Goal: Task Accomplishment & Management: Complete application form

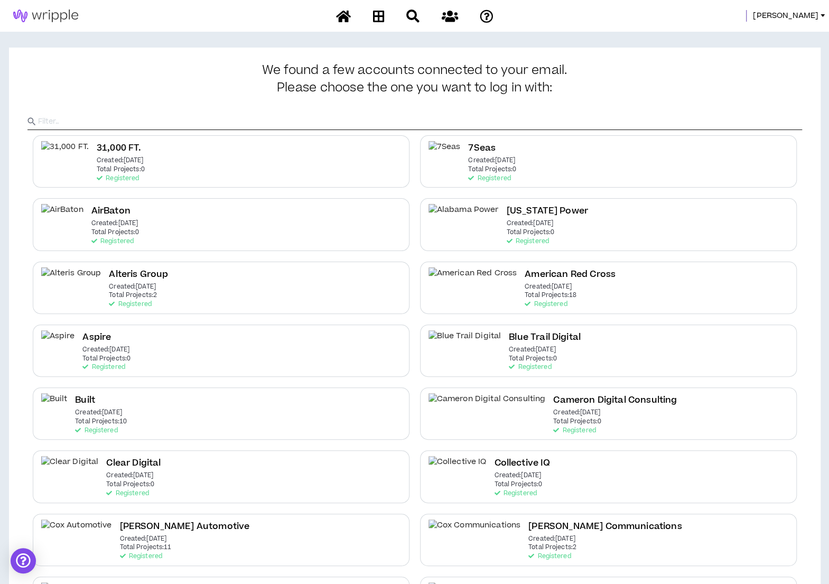
click at [485, 126] on input "text" at bounding box center [420, 122] width 764 height 16
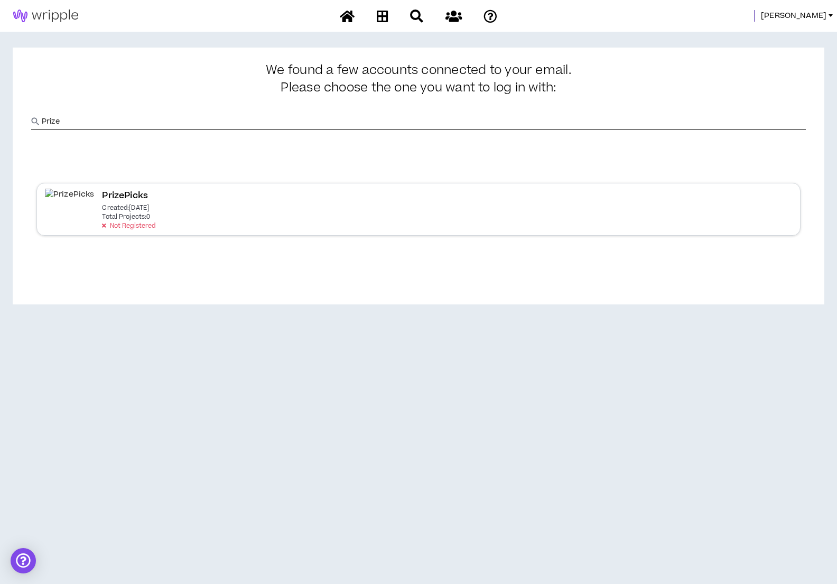
type input "Prize"
click at [117, 198] on h2 "PrizePicks" at bounding box center [125, 196] width 46 height 14
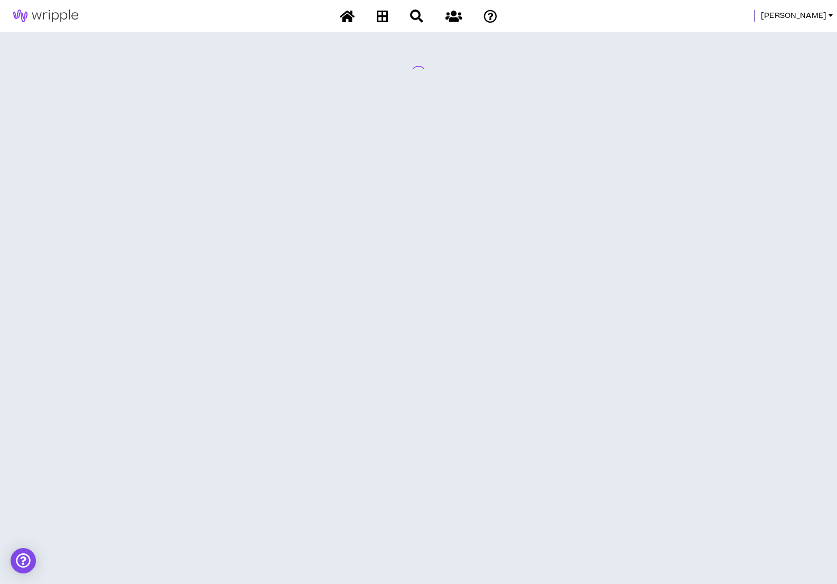
select select "*"
select select "**"
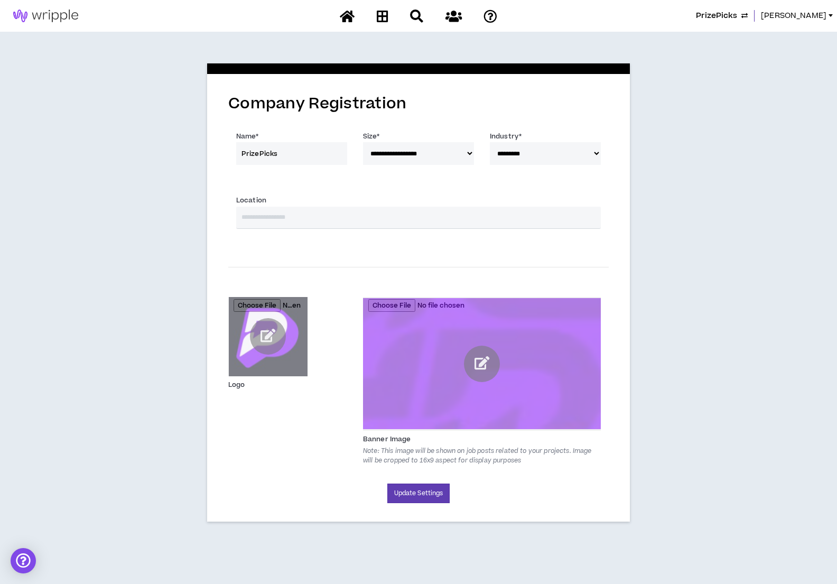
click at [368, 224] on input "text" at bounding box center [418, 218] width 365 height 22
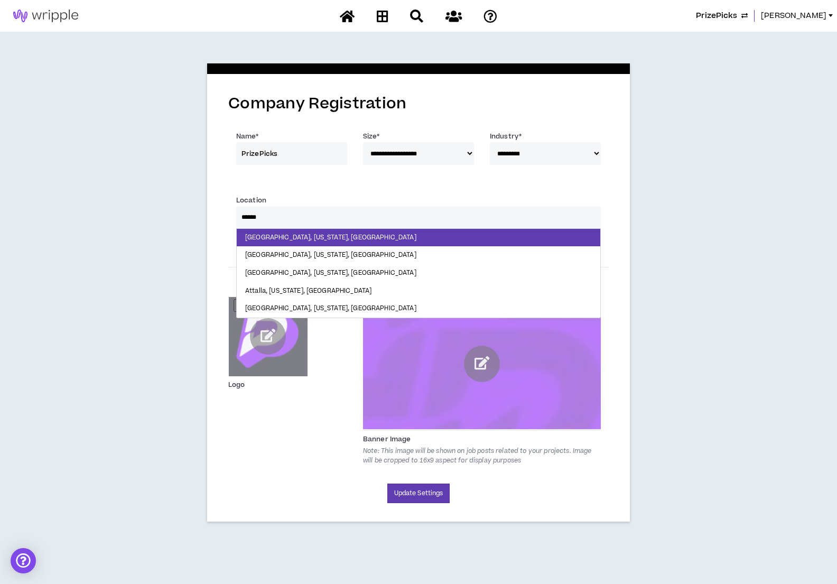
type input "*******"
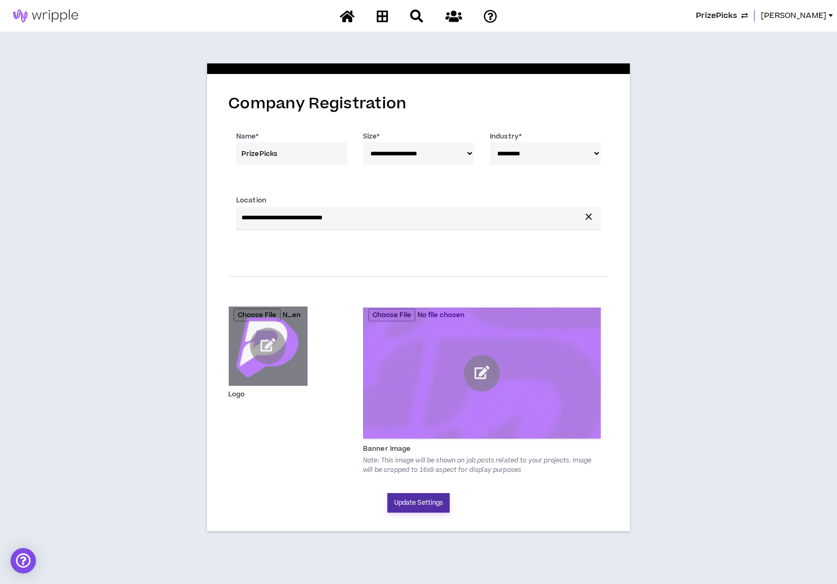
click at [405, 504] on button "Update Settings" at bounding box center [418, 503] width 63 height 20
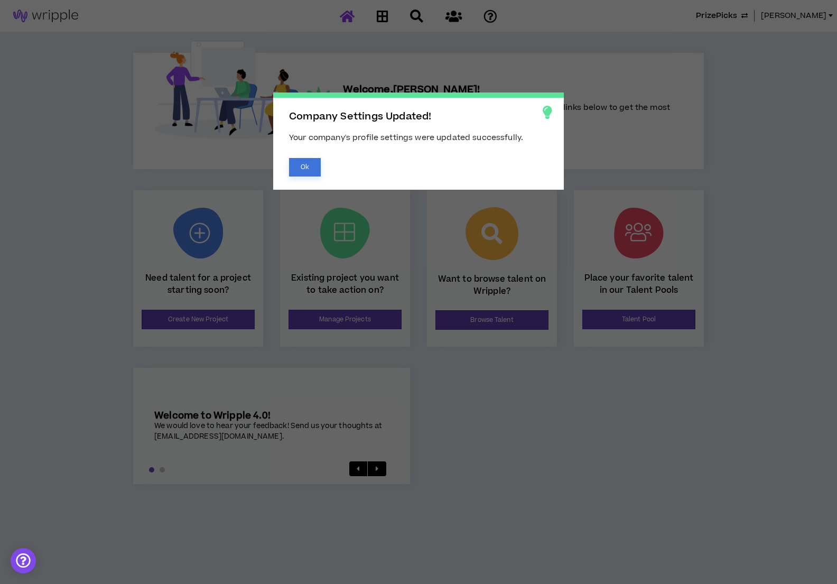
click at [301, 164] on button "Ok" at bounding box center [305, 167] width 32 height 18
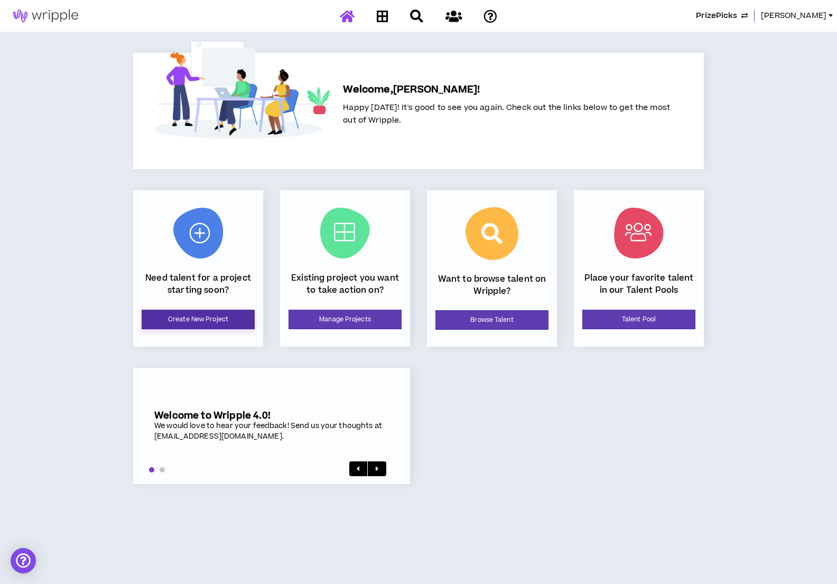
click at [159, 315] on link "Create New Project" at bounding box center [198, 320] width 113 height 20
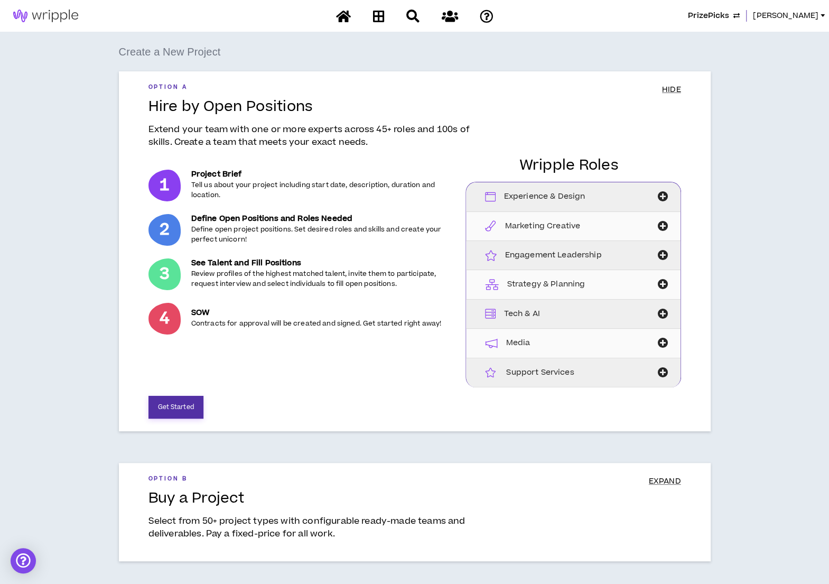
click at [171, 402] on button "Get Started" at bounding box center [176, 407] width 55 height 23
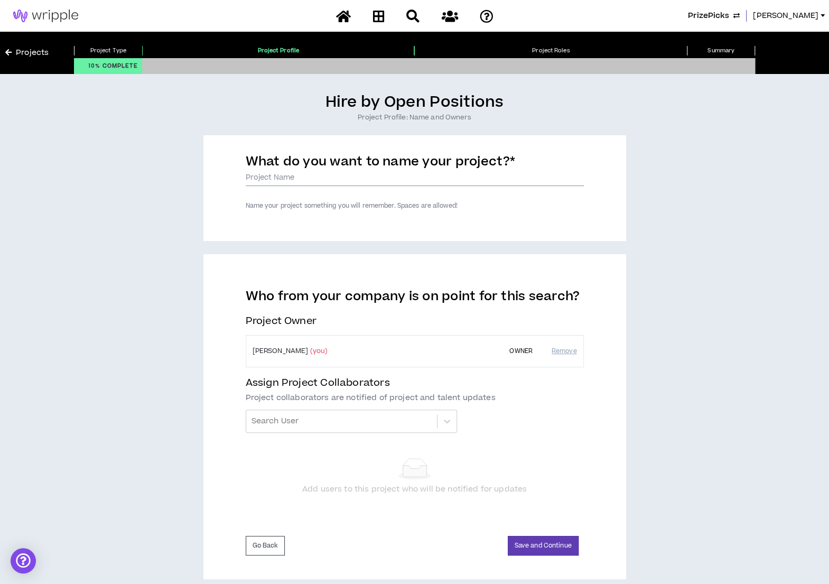
click at [320, 175] on input "What do you want to name your project? *" at bounding box center [415, 178] width 338 height 16
type input "Product Marketing Manager, F2P"
click at [555, 543] on button "Save and Continue" at bounding box center [543, 546] width 71 height 20
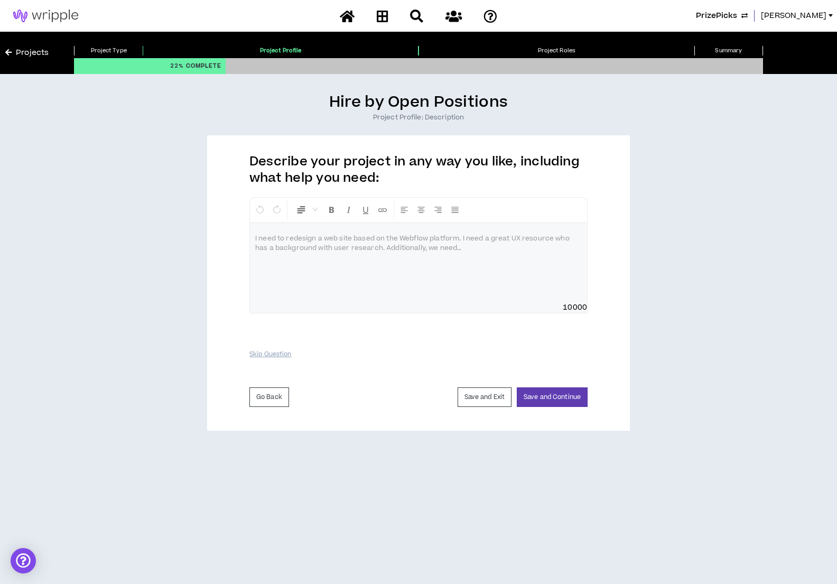
click at [339, 229] on div at bounding box center [418, 262] width 337 height 79
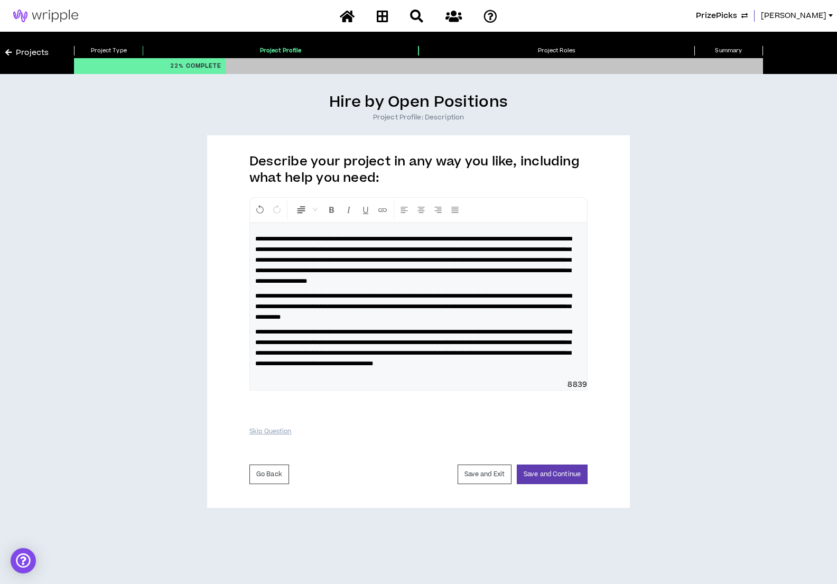
click at [429, 379] on div "**********" at bounding box center [418, 301] width 337 height 156
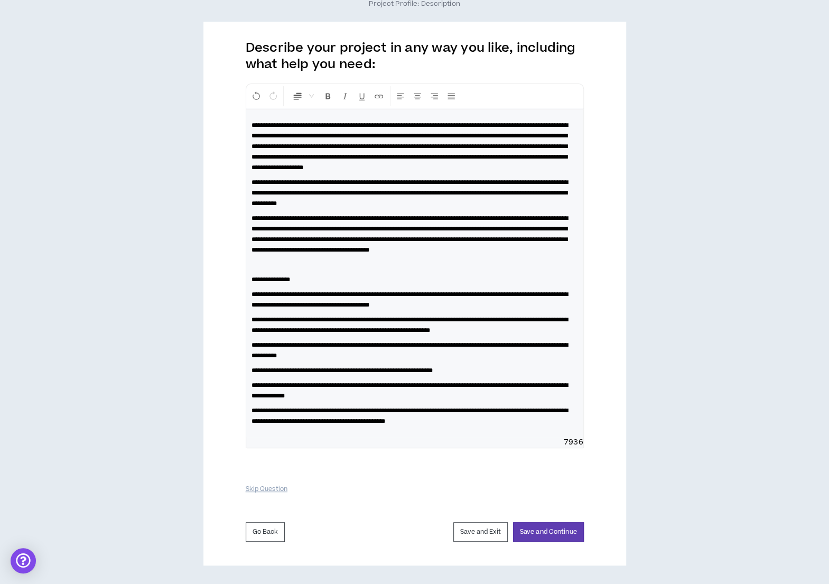
scroll to position [133, 0]
click at [303, 436] on div "**********" at bounding box center [414, 273] width 337 height 328
click at [549, 423] on p "**********" at bounding box center [415, 415] width 327 height 21
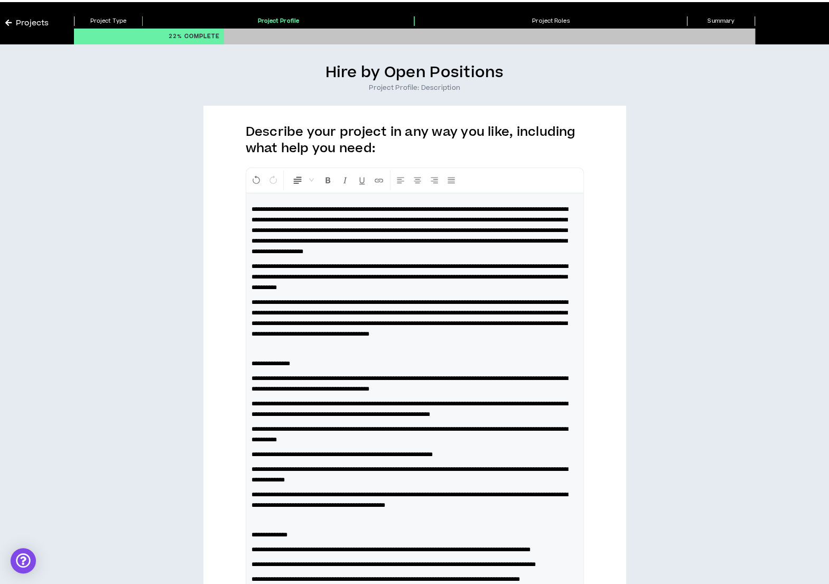
scroll to position [0, 0]
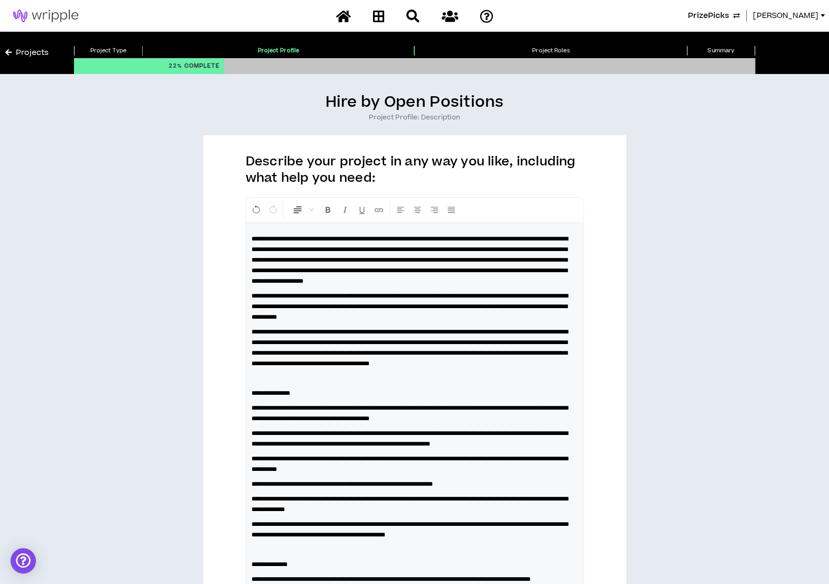
click at [298, 238] on span "**********" at bounding box center [410, 260] width 317 height 49
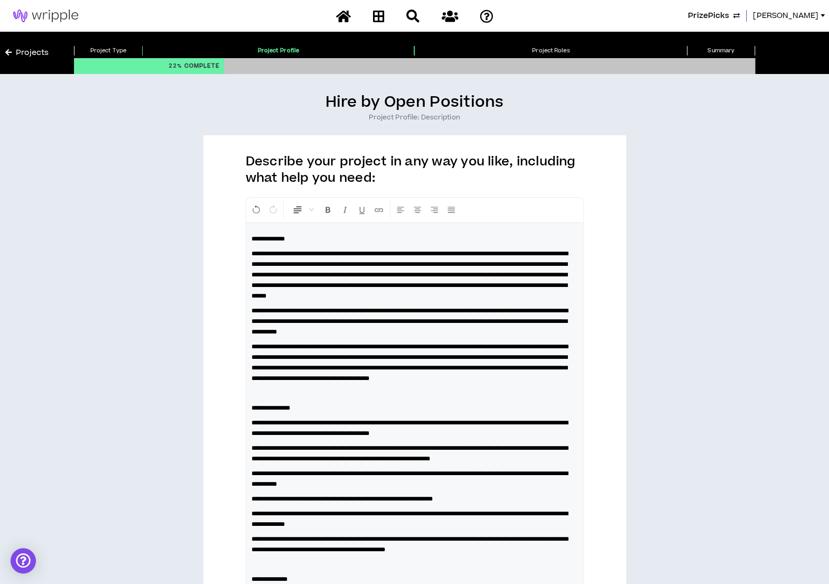
click at [300, 322] on span "**********" at bounding box center [410, 321] width 317 height 27
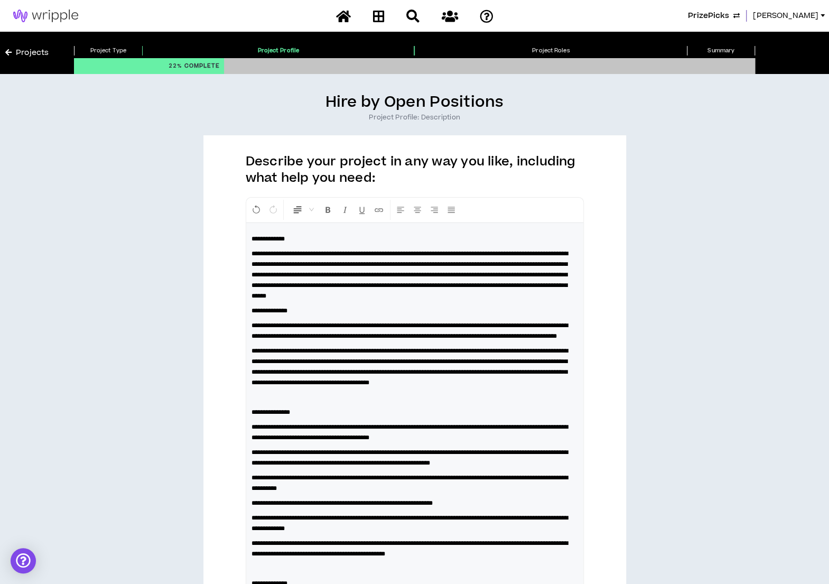
drag, startPoint x: 300, startPoint y: 235, endPoint x: 314, endPoint y: 238, distance: 15.0
click at [300, 235] on p "**********" at bounding box center [415, 239] width 327 height 11
drag, startPoint x: 315, startPoint y: 237, endPoint x: 244, endPoint y: 231, distance: 71.6
click at [244, 231] on div "**********" at bounding box center [414, 495] width 423 height 721
drag, startPoint x: 302, startPoint y: 321, endPoint x: 250, endPoint y: 317, distance: 52.5
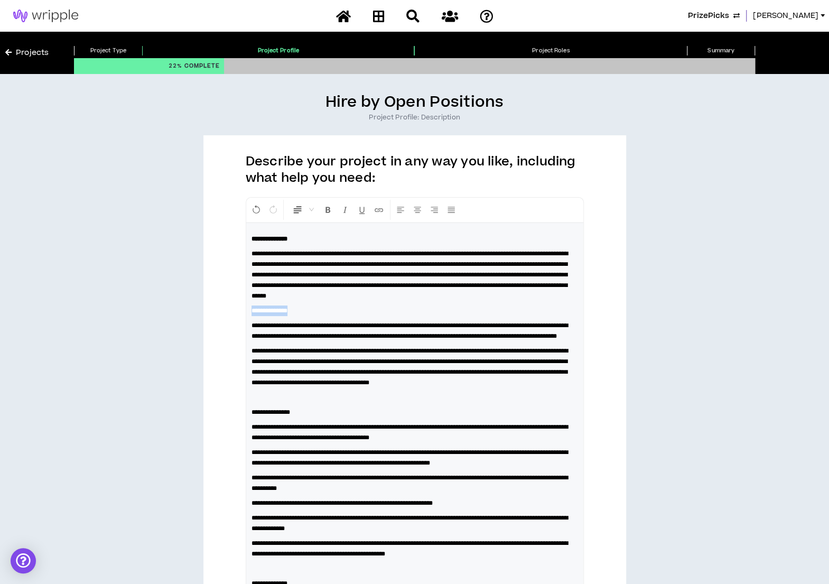
click at [250, 317] on div "**********" at bounding box center [414, 475] width 337 height 505
click at [429, 375] on span "**********" at bounding box center [410, 367] width 317 height 38
drag, startPoint x: 423, startPoint y: 373, endPoint x: 328, endPoint y: 366, distance: 94.8
click at [328, 366] on span "**********" at bounding box center [410, 367] width 317 height 38
click at [414, 418] on p "**********" at bounding box center [415, 412] width 327 height 11
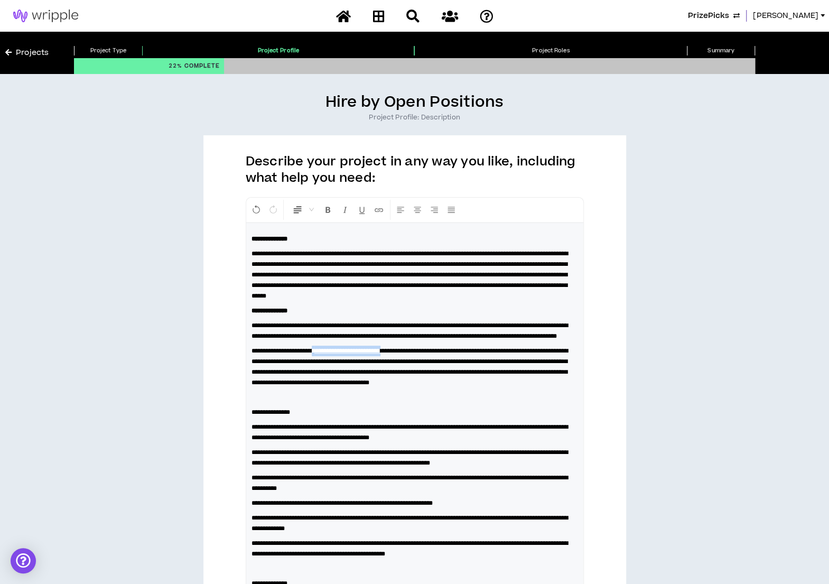
drag, startPoint x: 422, startPoint y: 368, endPoint x: 327, endPoint y: 365, distance: 94.7
click at [327, 365] on div "**********" at bounding box center [414, 475] width 337 height 505
click at [485, 403] on p at bounding box center [415, 397] width 327 height 11
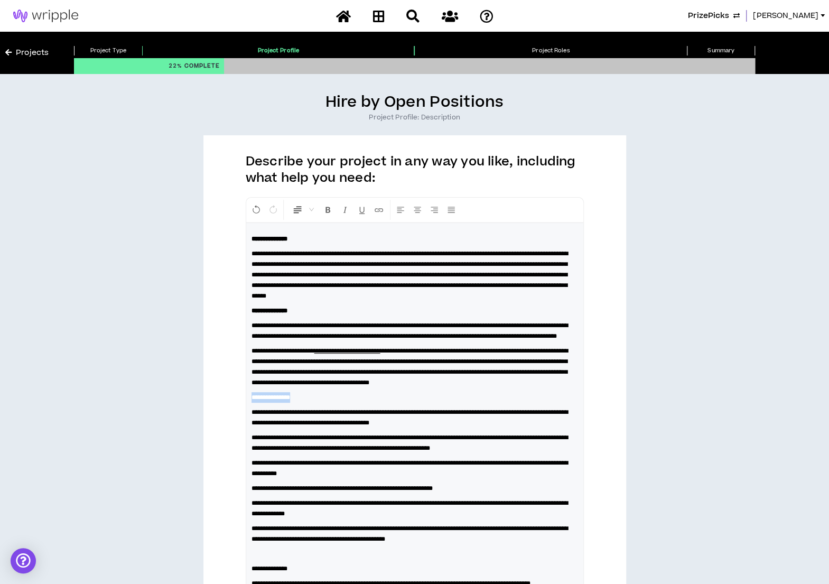
drag, startPoint x: 313, startPoint y: 432, endPoint x: 239, endPoint y: 431, distance: 73.5
click at [239, 431] on div "**********" at bounding box center [414, 488] width 423 height 707
drag, startPoint x: 568, startPoint y: 548, endPoint x: 574, endPoint y: 551, distance: 7.3
click at [574, 551] on div "**********" at bounding box center [414, 468] width 337 height 490
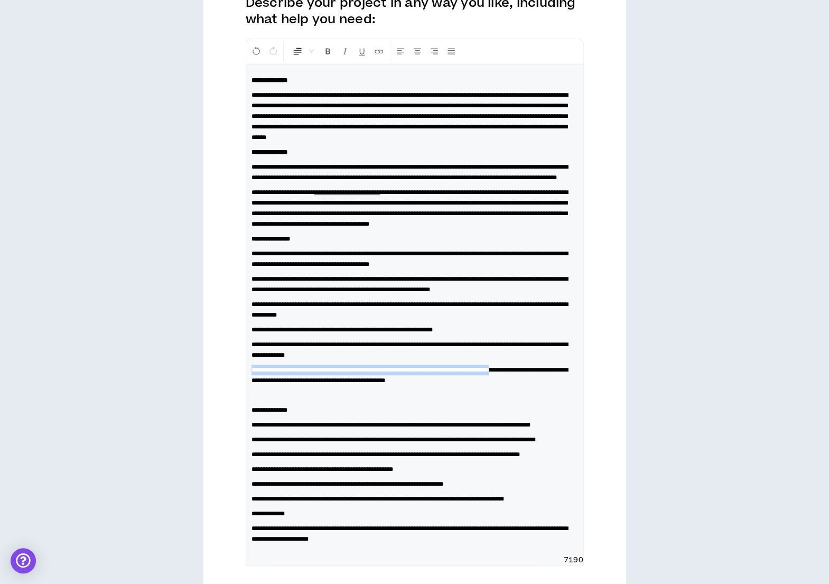
scroll to position [160, 0]
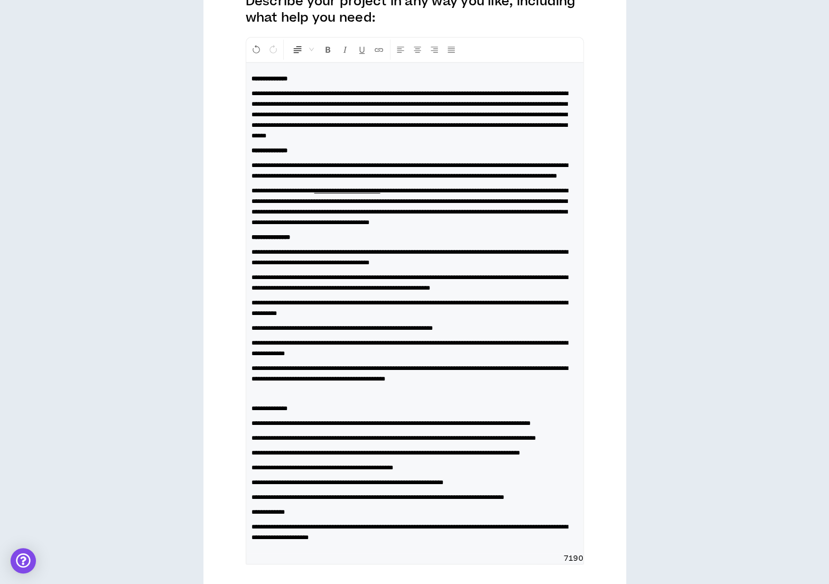
click at [294, 431] on div "**********" at bounding box center [414, 308] width 337 height 490
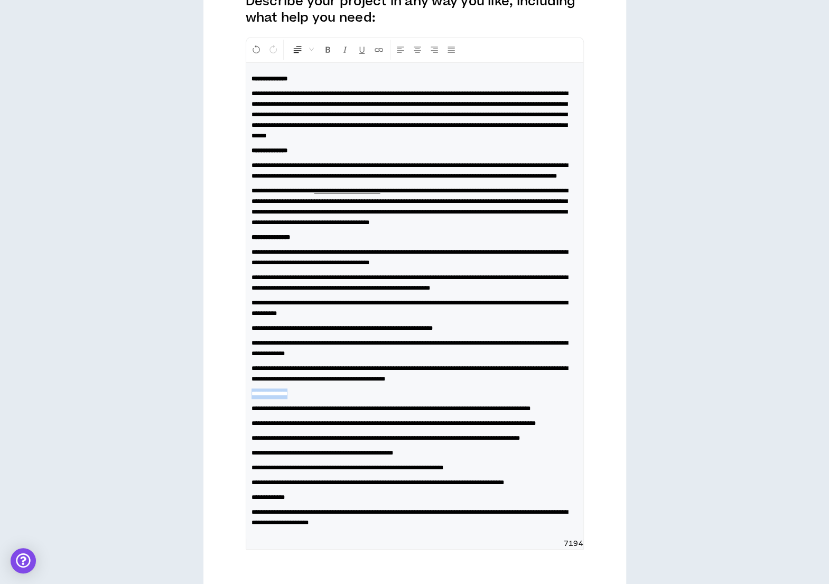
drag, startPoint x: 301, startPoint y: 419, endPoint x: 244, endPoint y: 420, distance: 57.1
click at [244, 420] on div "**********" at bounding box center [414, 321] width 423 height 692
click at [567, 429] on p "**********" at bounding box center [415, 423] width 327 height 11
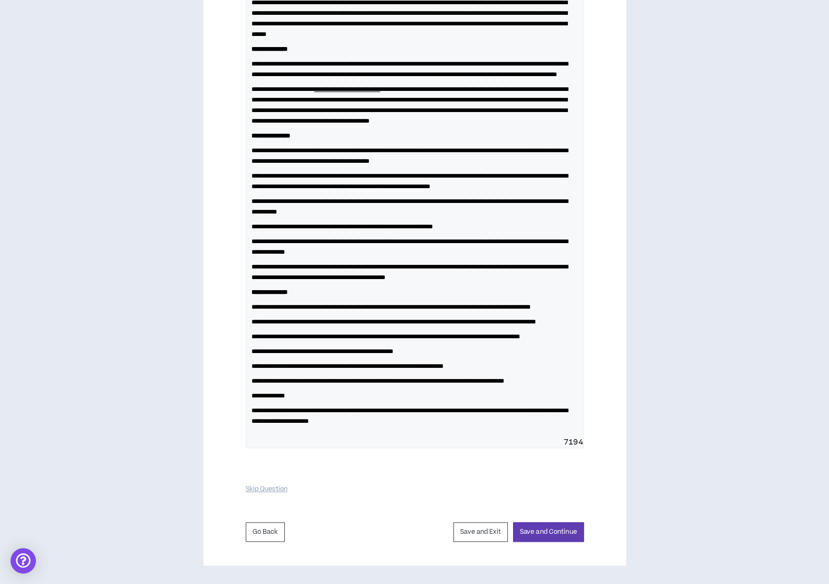
scroll to position [323, 0]
click at [444, 414] on span "**********" at bounding box center [410, 415] width 317 height 17
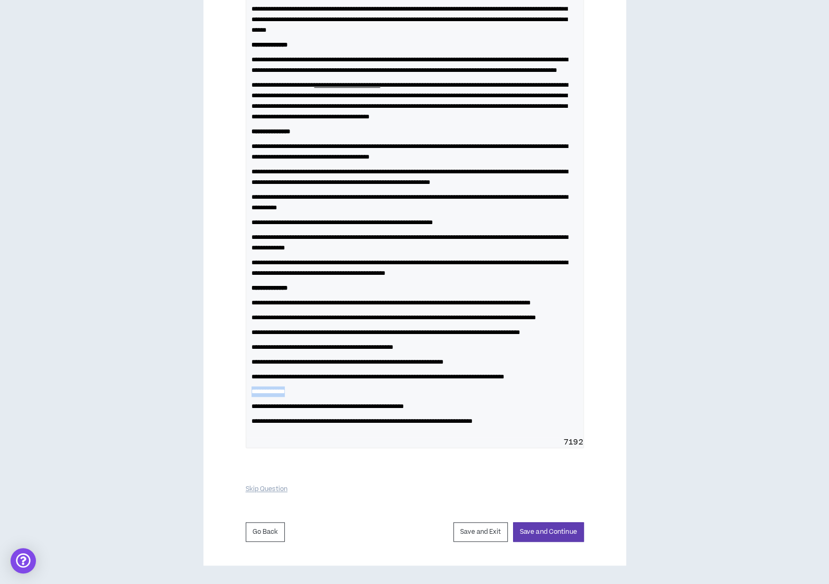
drag, startPoint x: 313, startPoint y: 396, endPoint x: 238, endPoint y: 396, distance: 74.5
click at [238, 396] on div "**********" at bounding box center [414, 217] width 423 height 696
click at [624, 388] on div "**********" at bounding box center [414, 217] width 423 height 696
click at [538, 537] on button "Save and Continue" at bounding box center [548, 532] width 71 height 20
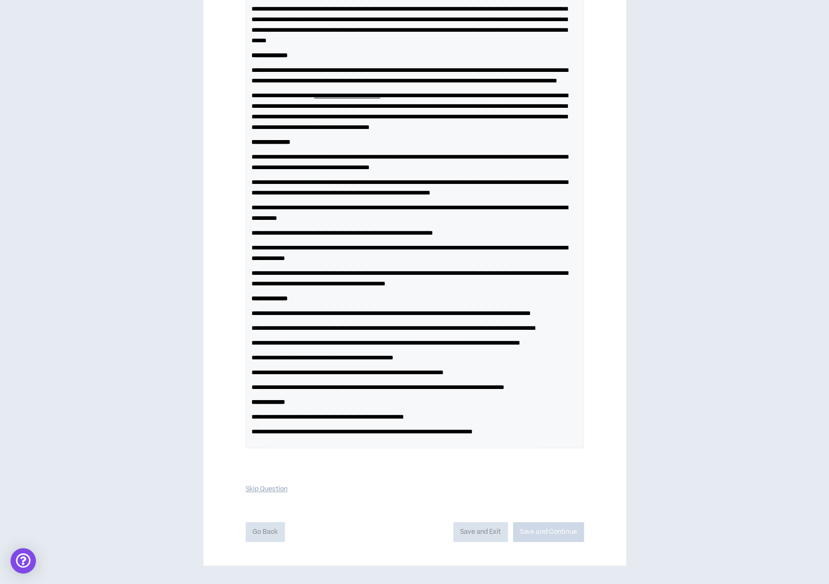
scroll to position [293, 0]
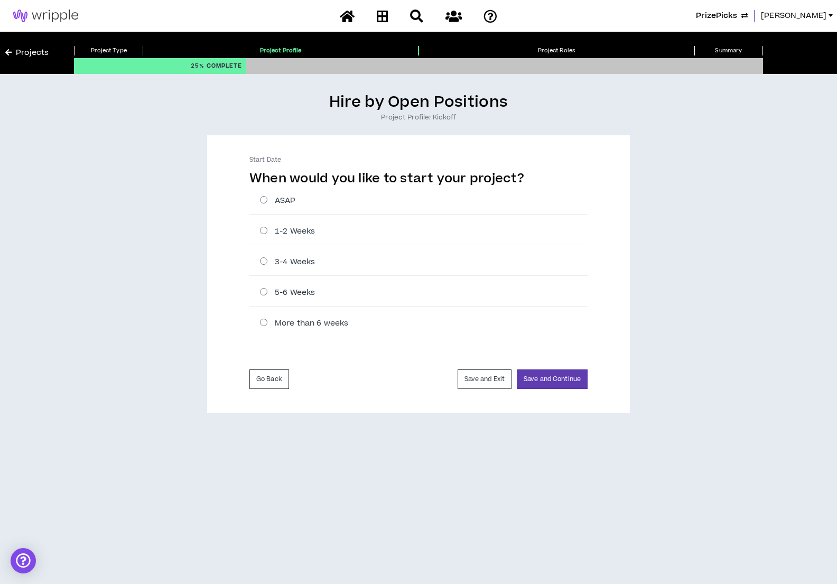
click at [262, 200] on label "ASAP" at bounding box center [424, 200] width 328 height 11
radio input "****"
click at [554, 380] on button "Save and Continue" at bounding box center [552, 379] width 71 height 20
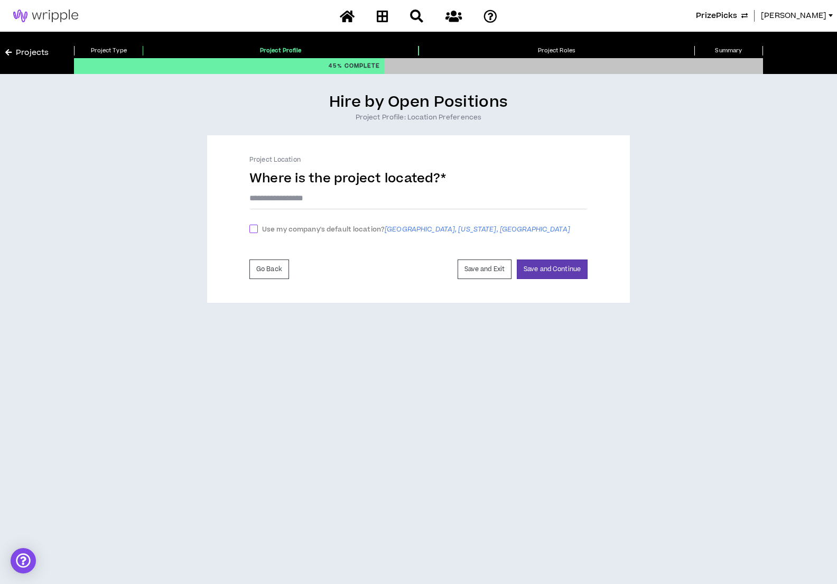
click at [252, 228] on span at bounding box center [253, 229] width 8 height 8
checkbox input "****"
click at [574, 271] on button "Save and Continue" at bounding box center [552, 272] width 71 height 20
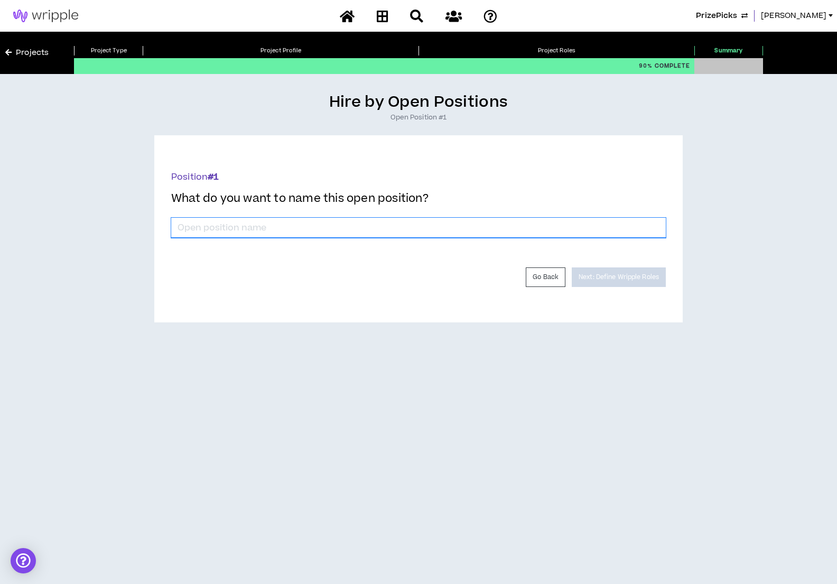
click at [404, 230] on input "*" at bounding box center [418, 228] width 495 height 20
drag, startPoint x: 366, startPoint y: 226, endPoint x: 303, endPoint y: 228, distance: 62.9
click at [303, 228] on input "Product Marketing Manager - Free to Play" at bounding box center [418, 228] width 495 height 20
type input "Product Marketing Manager"
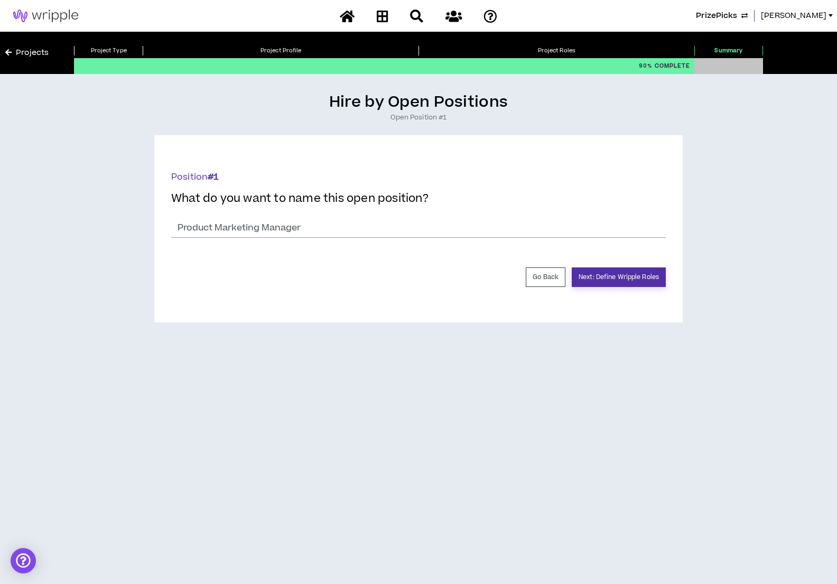
click at [633, 267] on form "Position # 1 What do you want to name this open position? * Product Marketing M…" at bounding box center [418, 229] width 495 height 117
click at [630, 276] on button "Next: Define Wripple Roles" at bounding box center [619, 277] width 94 height 20
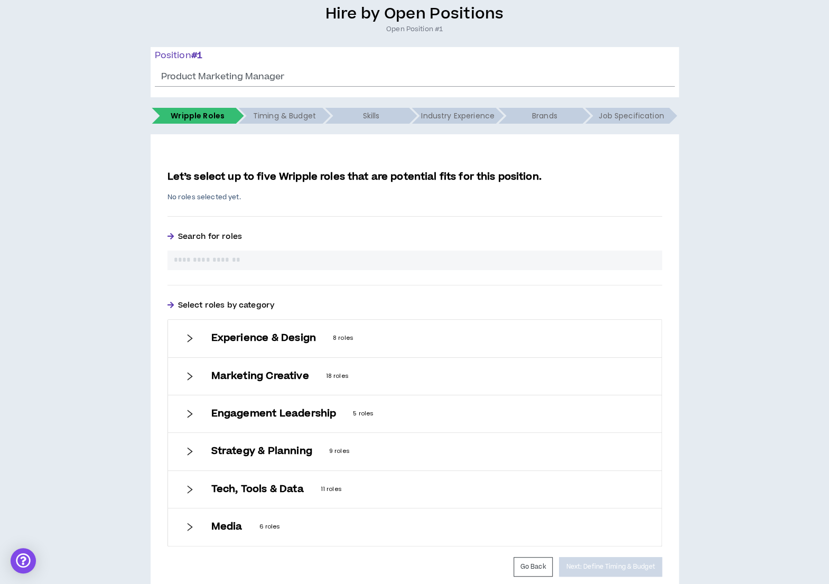
scroll to position [132, 0]
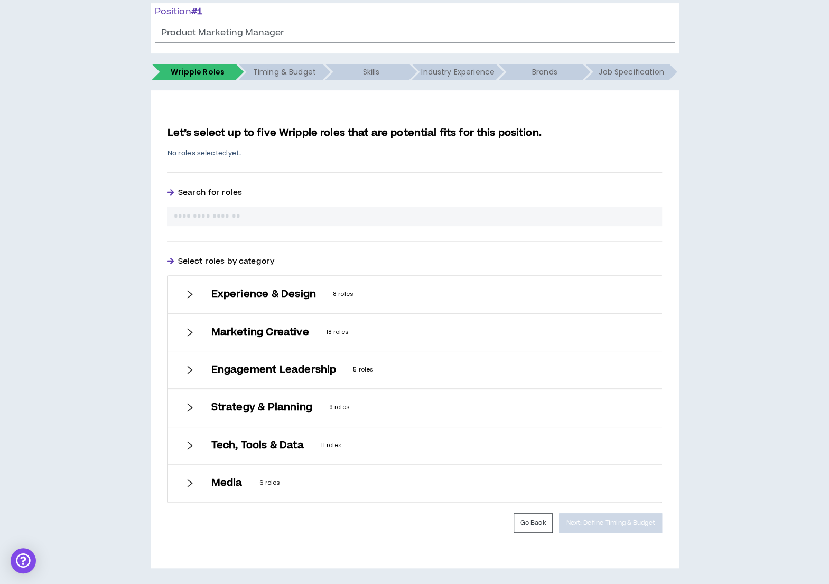
click at [196, 369] on div "Engagement Leadership 5 roles" at bounding box center [415, 369] width 494 height 37
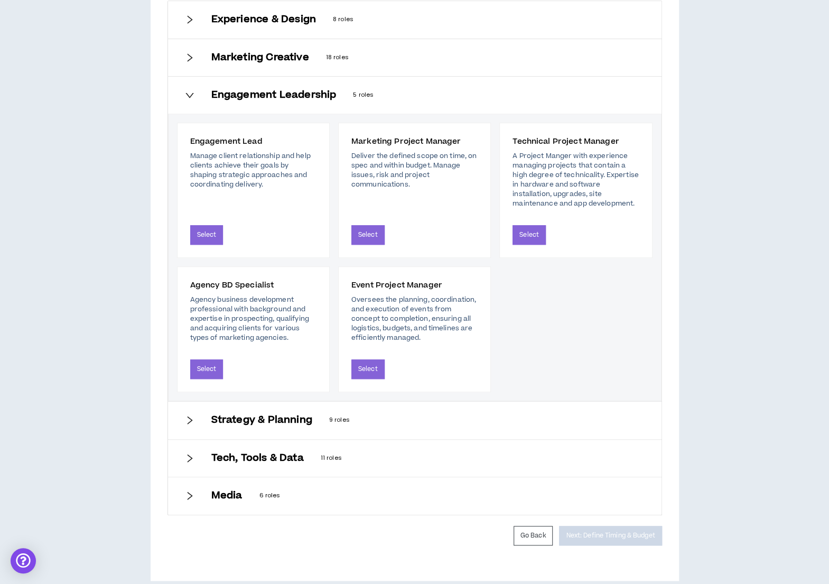
scroll to position [418, 0]
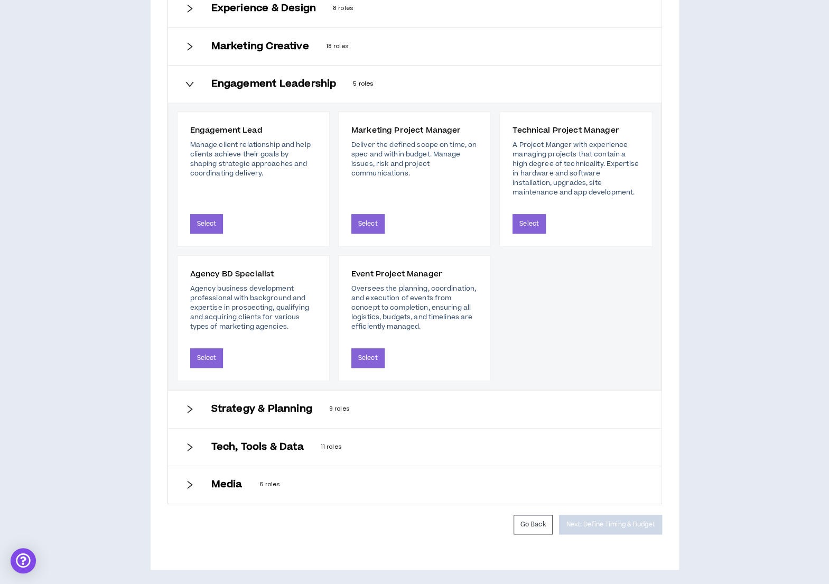
click at [190, 404] on icon "right" at bounding box center [190, 409] width 10 height 10
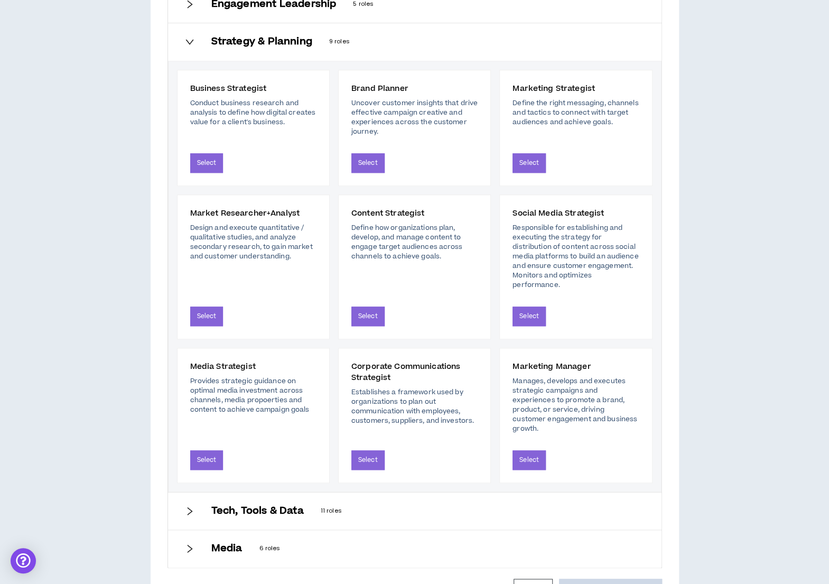
scroll to position [543, 0]
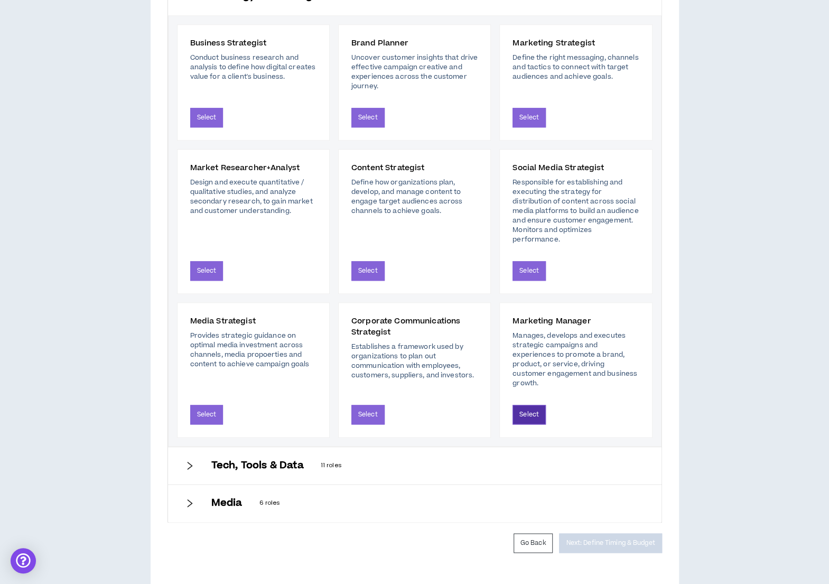
click at [526, 405] on button "Select" at bounding box center [529, 415] width 33 height 20
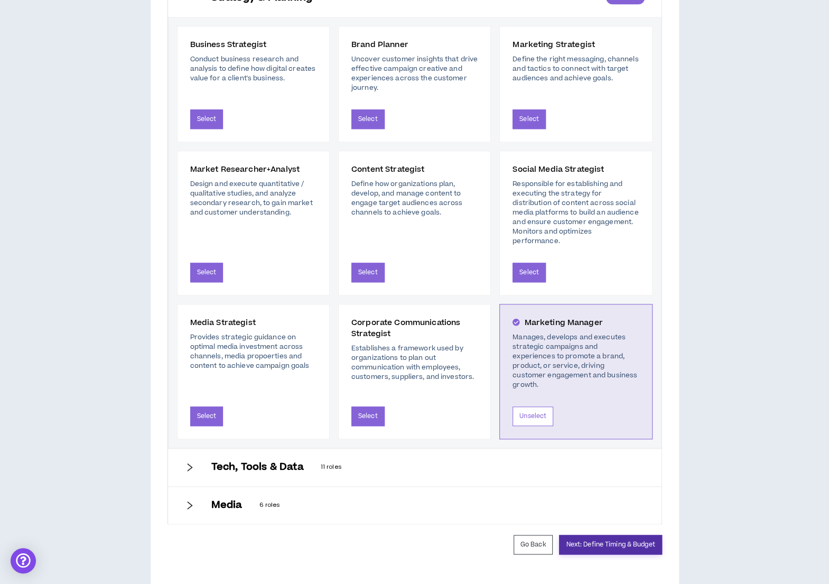
click at [618, 535] on button "Next: Define Timing & Budget" at bounding box center [610, 545] width 103 height 20
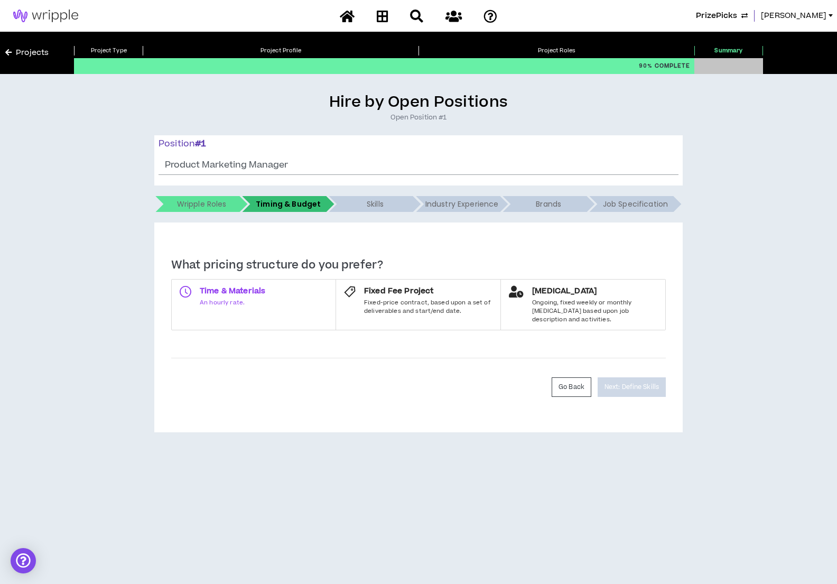
click at [247, 295] on span "Time & Materials" at bounding box center [233, 291] width 66 height 11
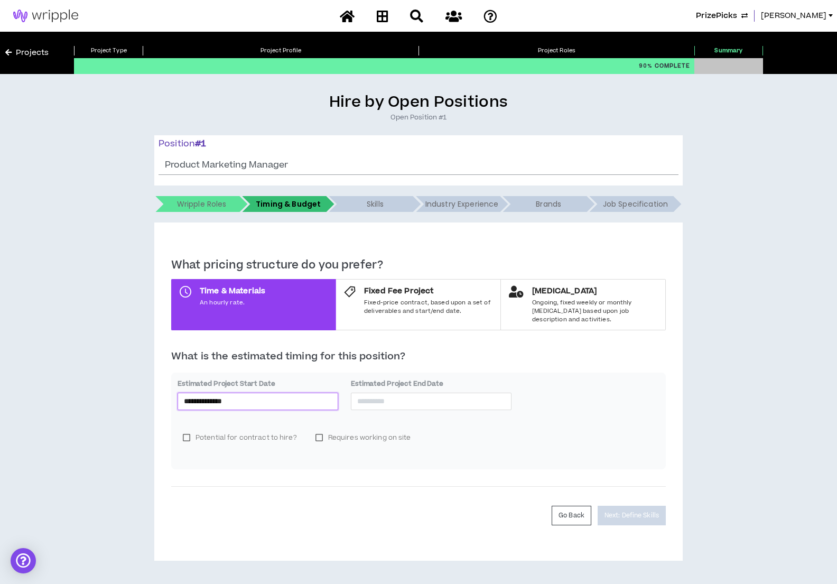
click at [260, 395] on input "**********" at bounding box center [258, 401] width 148 height 12
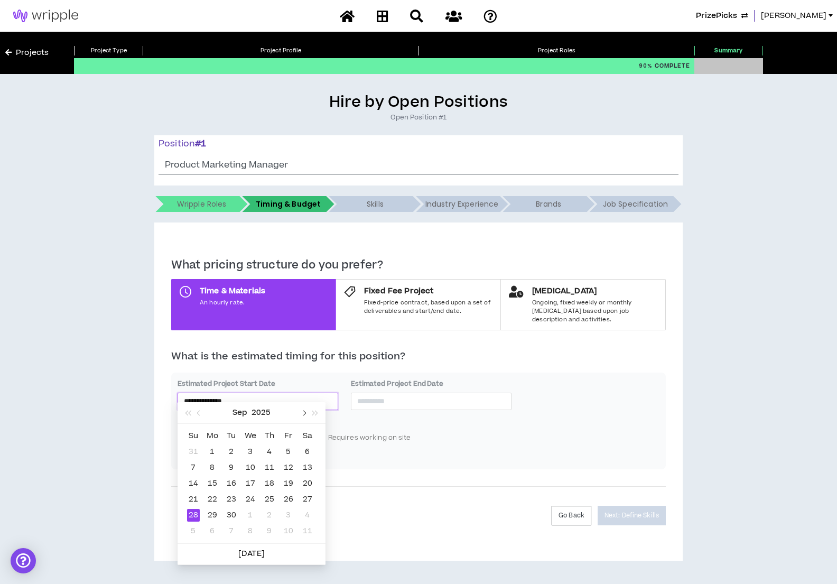
click at [304, 413] on span "button" at bounding box center [303, 413] width 5 height 5
type input "**********"
click at [210, 484] on div "13" at bounding box center [212, 483] width 13 height 13
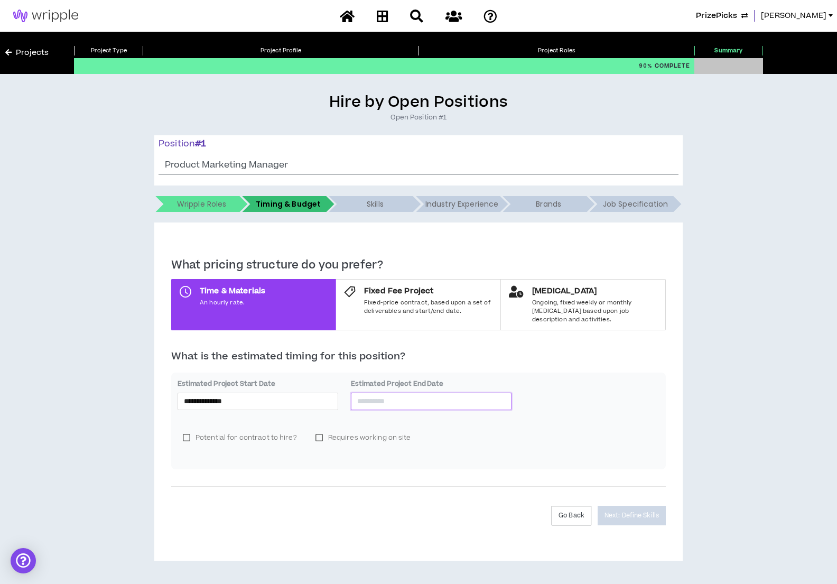
click at [406, 396] on input at bounding box center [431, 401] width 148 height 12
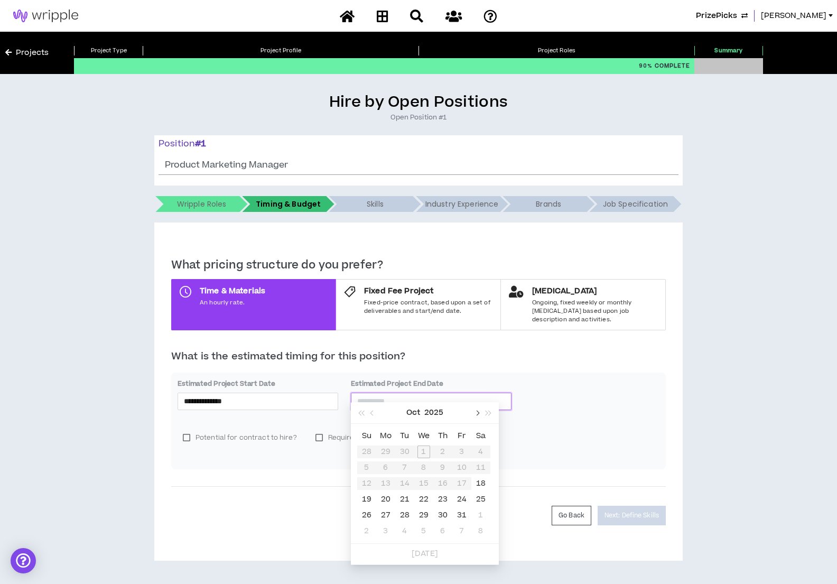
click at [480, 415] on button "button" at bounding box center [477, 412] width 12 height 21
click at [480, 413] on button "button" at bounding box center [477, 412] width 12 height 21
click at [479, 413] on button "button" at bounding box center [477, 412] width 12 height 21
click at [480, 411] on button "button" at bounding box center [477, 412] width 12 height 21
click at [477, 418] on button "button" at bounding box center [477, 412] width 12 height 21
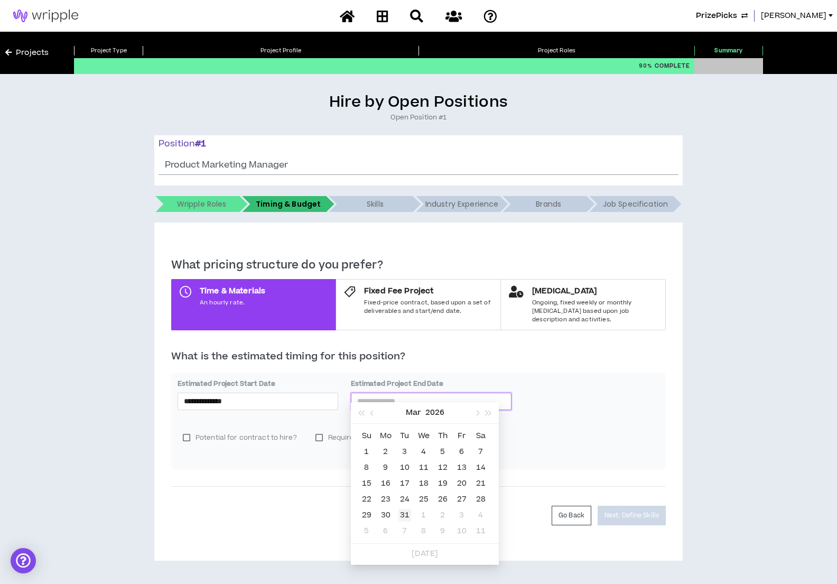
type input "**********"
click at [404, 514] on div "31" at bounding box center [405, 515] width 13 height 13
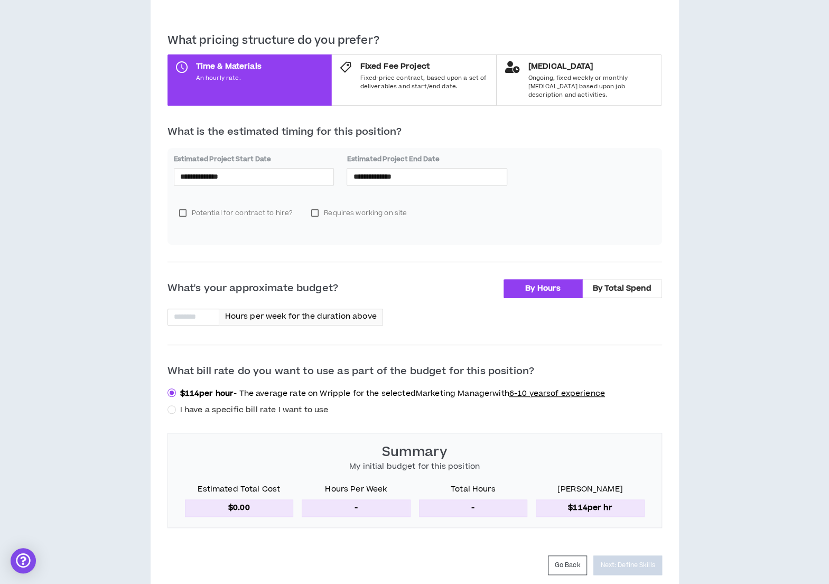
scroll to position [229, 0]
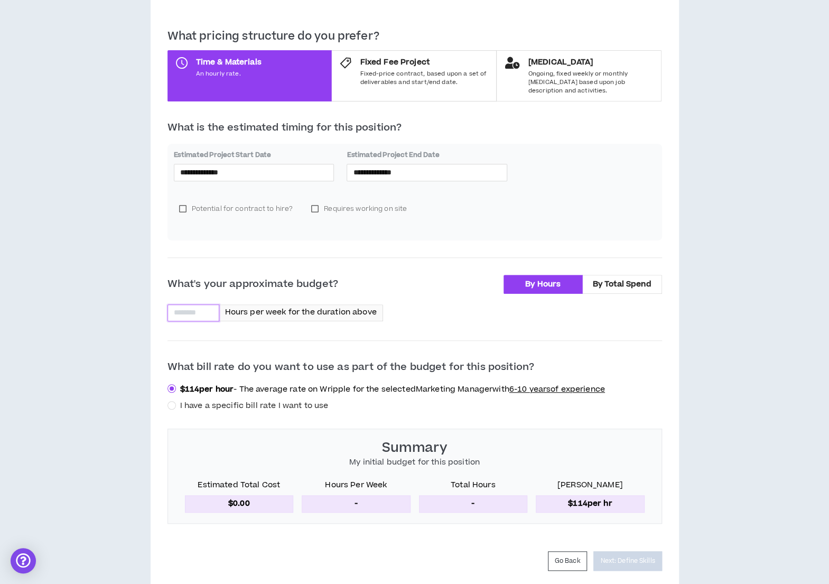
click at [196, 305] on input at bounding box center [193, 313] width 51 height 16
type input "**"
click at [177, 400] on span "I have a specific bill rate I want to use" at bounding box center [254, 406] width 157 height 12
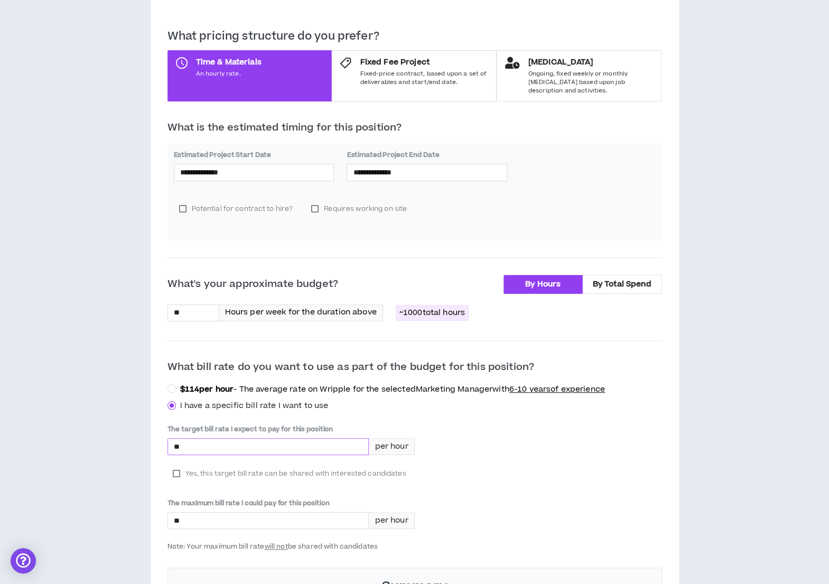
click at [364, 439] on input "*" at bounding box center [268, 447] width 201 height 16
type input "****"
click at [178, 466] on label "Yes, this target bill rate can be shared with interested candidates" at bounding box center [290, 474] width 244 height 16
click at [187, 516] on input "*" at bounding box center [268, 521] width 201 height 16
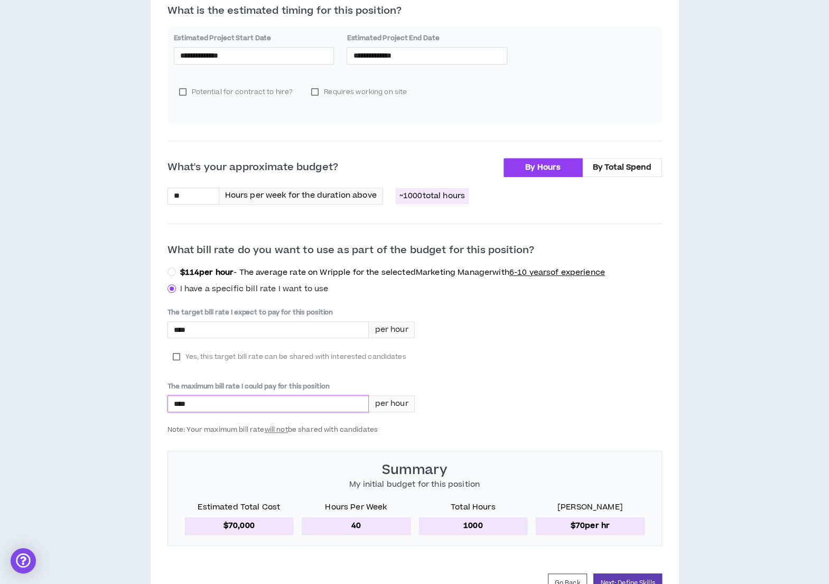
scroll to position [396, 0]
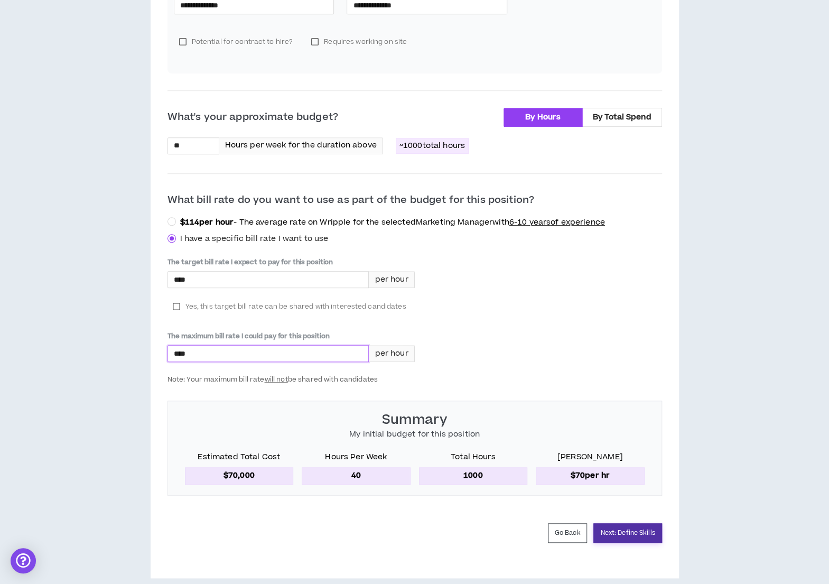
type input "****"
click at [618, 524] on button "Next: Define Skills" at bounding box center [628, 533] width 68 height 20
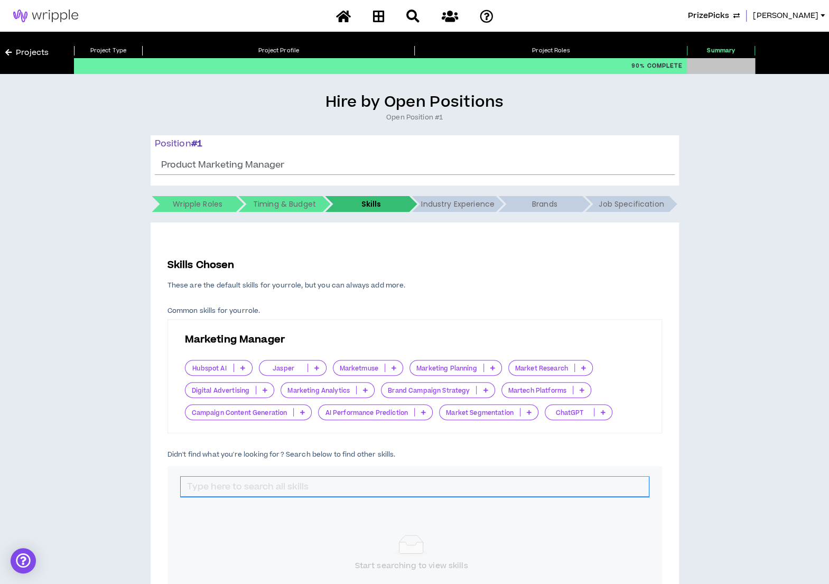
click at [424, 488] on input "text" at bounding box center [415, 487] width 468 height 20
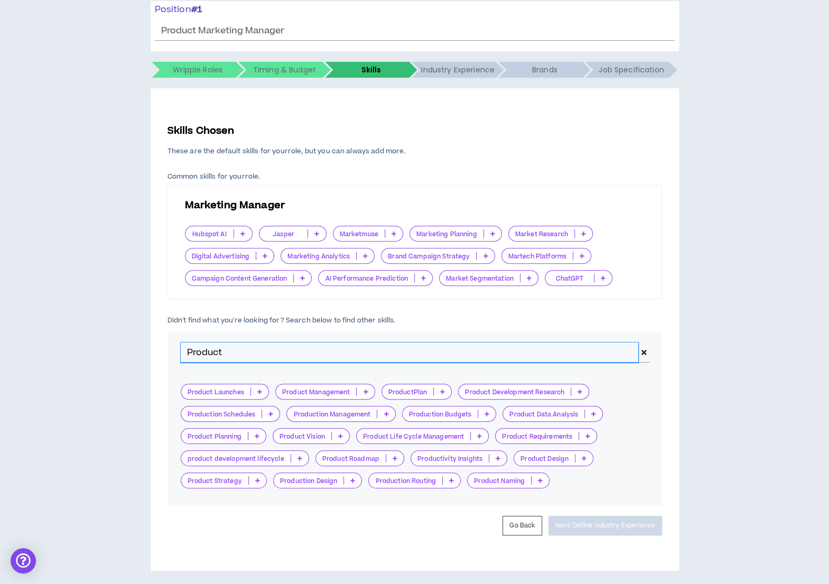
scroll to position [138, 0]
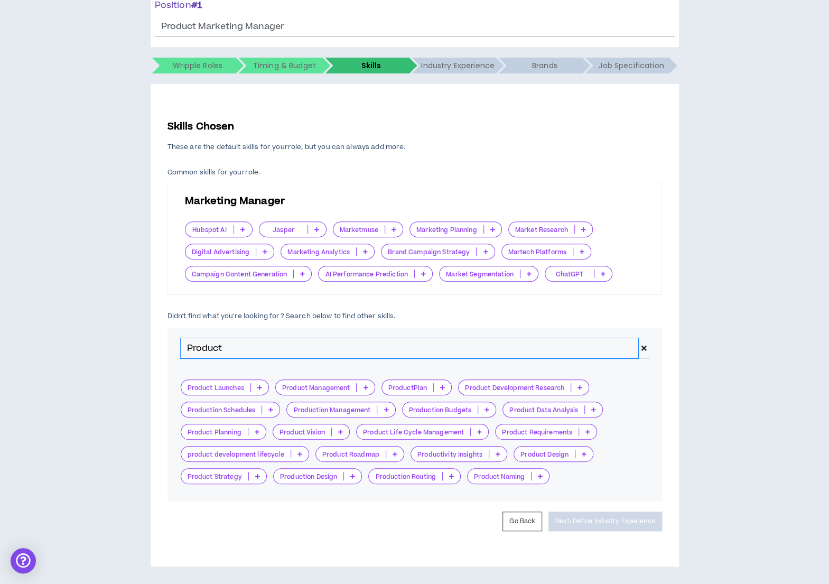
type input "Product"
click at [254, 437] on div "Product Planning" at bounding box center [224, 432] width 86 height 16
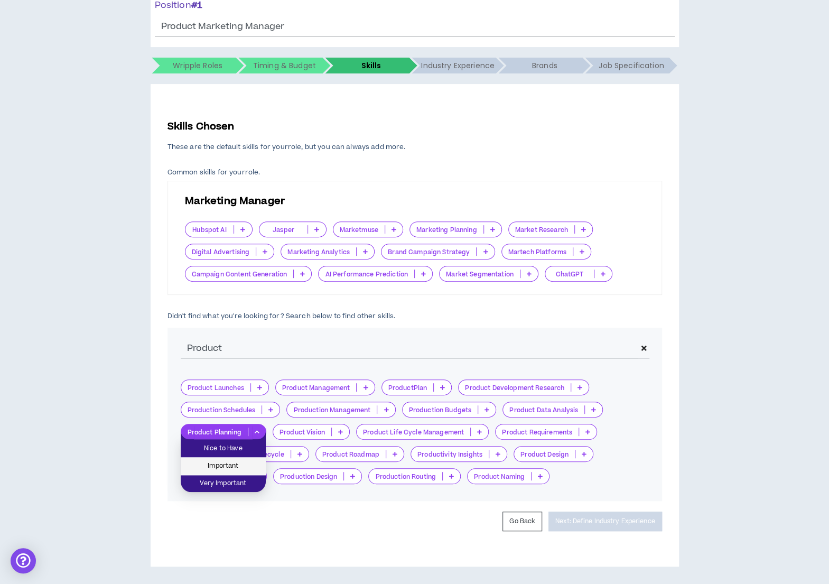
click at [236, 471] on span "Important" at bounding box center [223, 466] width 72 height 12
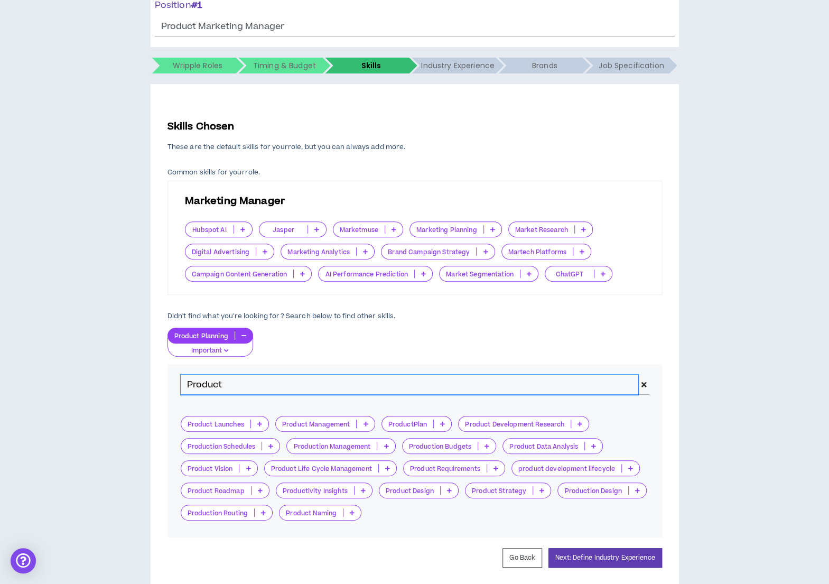
drag, startPoint x: 231, startPoint y: 387, endPoint x: 183, endPoint y: 380, distance: 49.2
click at [183, 380] on input "Product" at bounding box center [410, 385] width 458 height 20
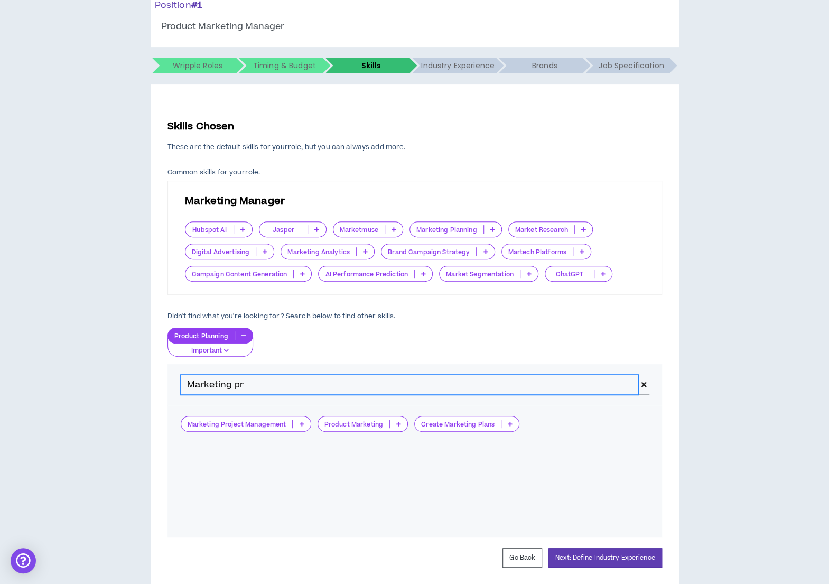
type input "Marketing pr"
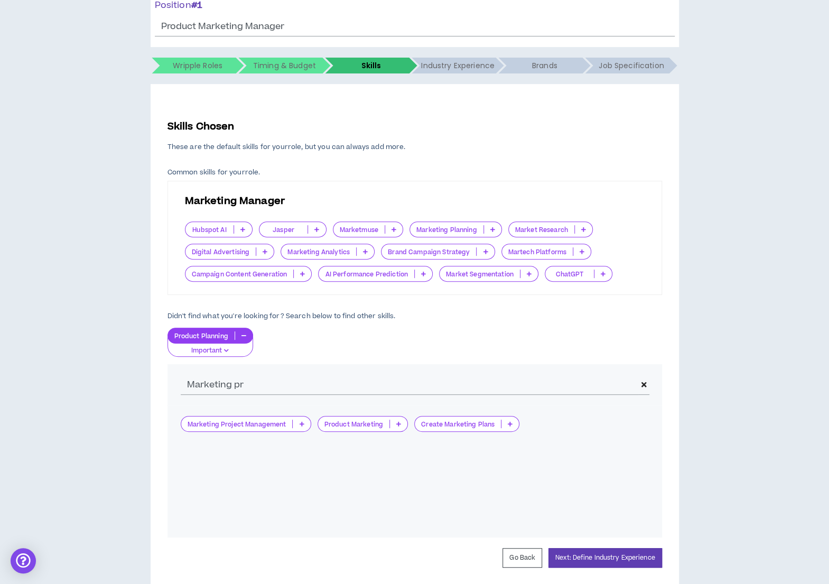
click at [396, 429] on div "Product Marketing" at bounding box center [363, 424] width 91 height 16
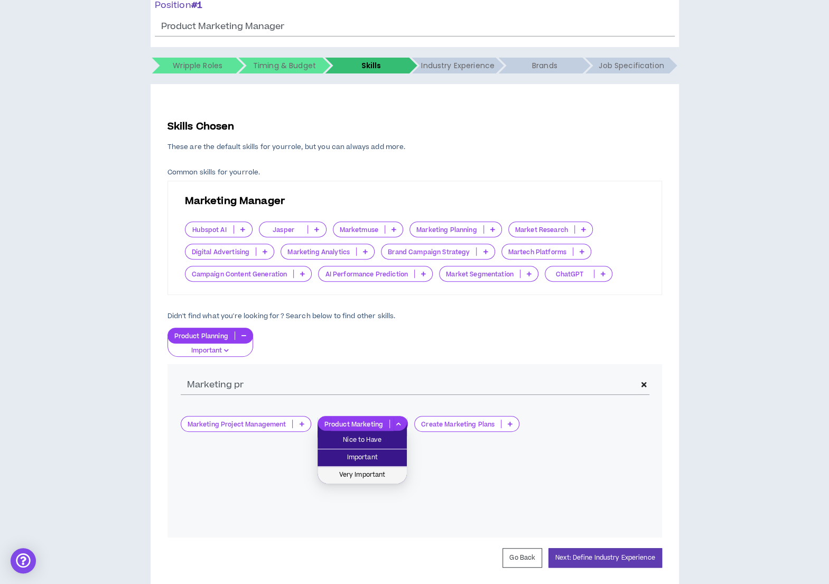
click at [381, 474] on span "Very Important" at bounding box center [362, 475] width 77 height 12
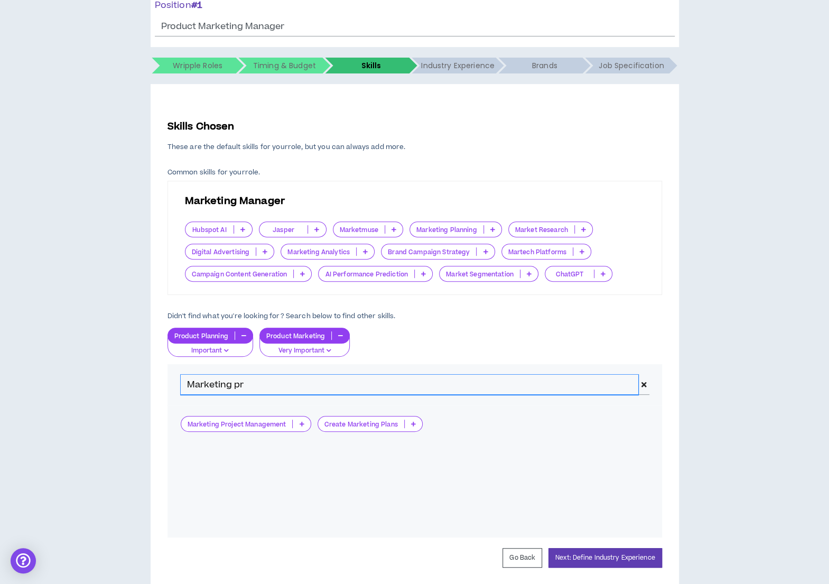
drag, startPoint x: 252, startPoint y: 378, endPoint x: 168, endPoint y: 370, distance: 83.9
click at [168, 370] on div "Marketing pr" at bounding box center [415, 384] width 495 height 41
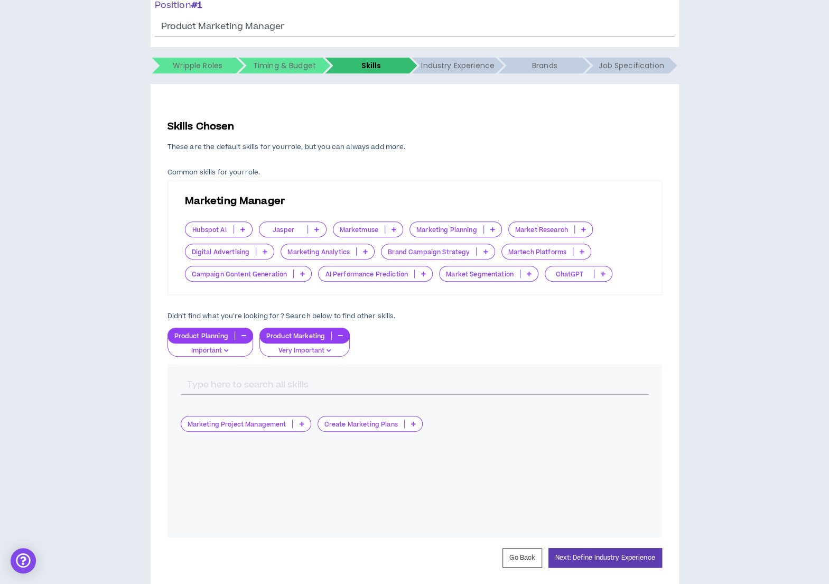
click at [490, 227] on icon at bounding box center [492, 229] width 5 height 5
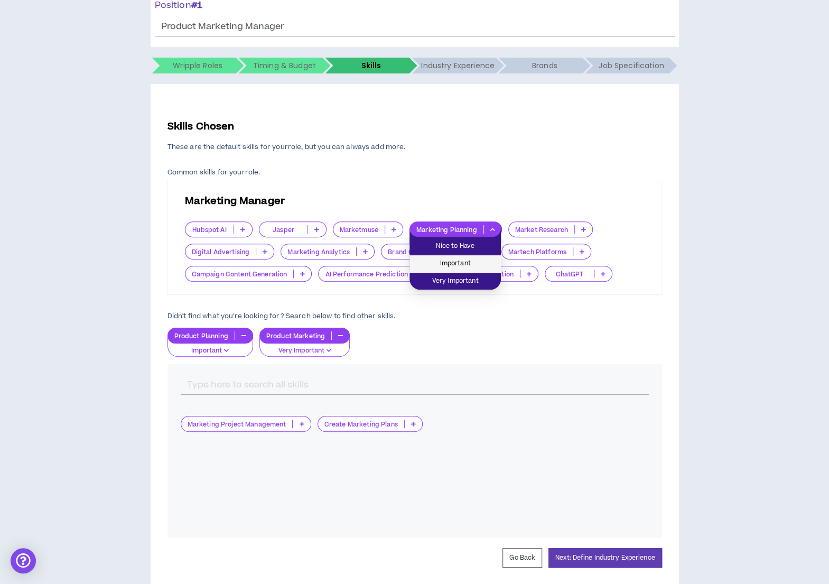
click at [458, 262] on span "Important" at bounding box center [455, 264] width 79 height 12
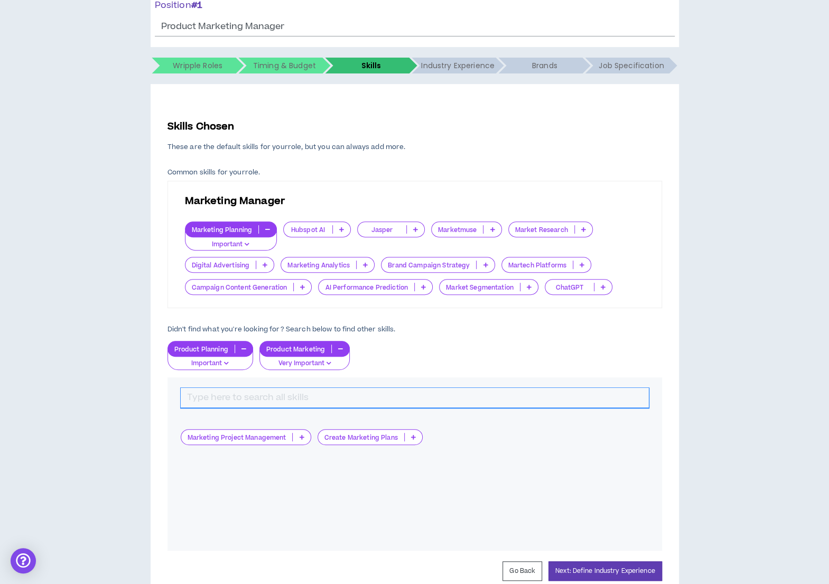
click at [387, 397] on input "text" at bounding box center [415, 398] width 468 height 20
type input "Campaign Execution"
click at [316, 437] on icon at bounding box center [317, 436] width 5 height 5
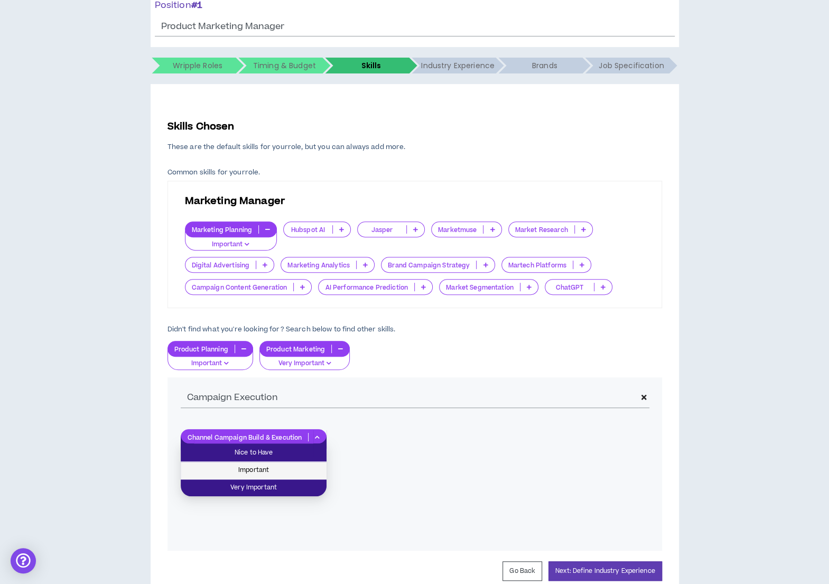
click at [310, 472] on span "Important" at bounding box center [253, 471] width 133 height 12
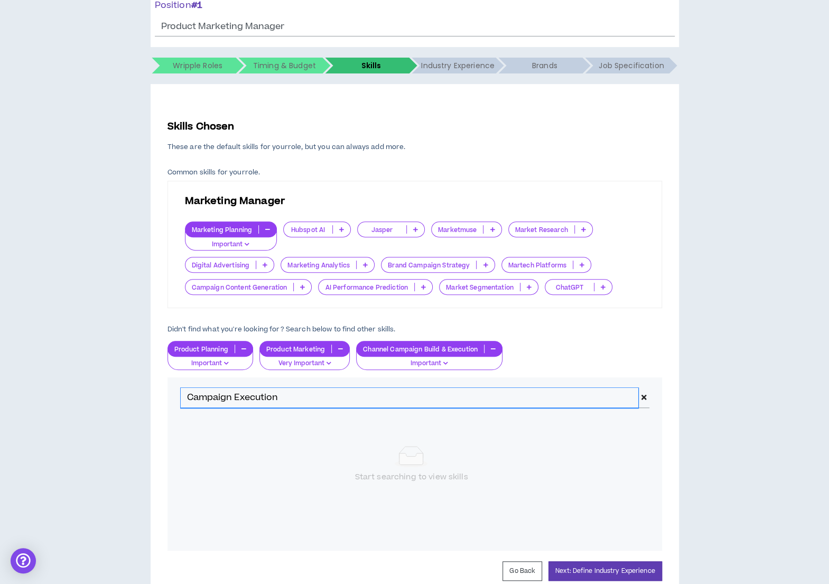
drag, startPoint x: 289, startPoint y: 391, endPoint x: 174, endPoint y: 397, distance: 114.9
click at [174, 397] on div "Campaign Execution" at bounding box center [415, 397] width 495 height 41
type input "Promotions"
drag, startPoint x: 242, startPoint y: 395, endPoint x: 154, endPoint y: 386, distance: 88.2
click at [154, 386] on div "Skills Chosen These are the default skills for your role , but you can always a…" at bounding box center [415, 350] width 529 height 532
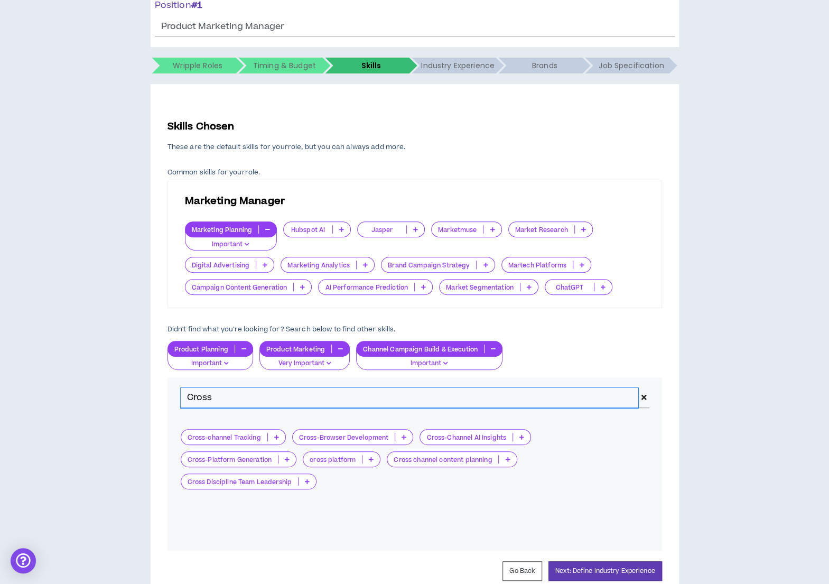
type input "Cross"
click at [310, 483] on p at bounding box center [307, 481] width 17 height 8
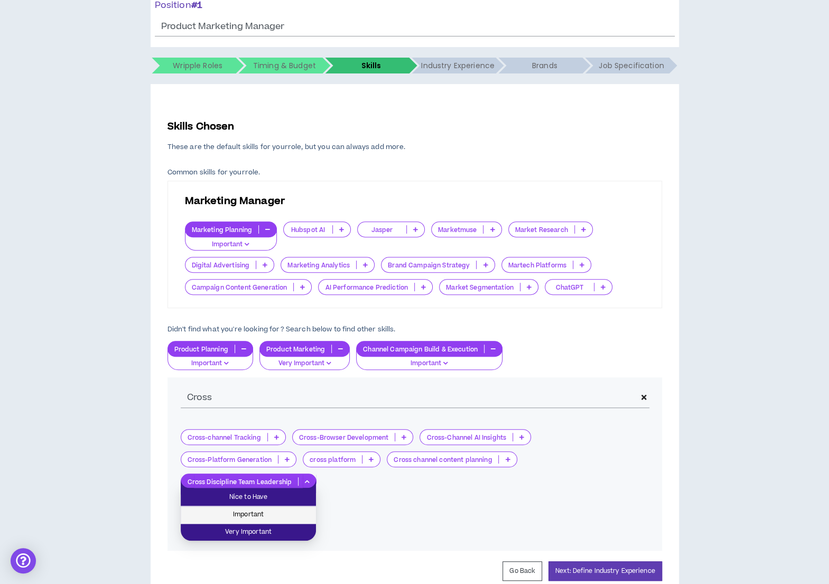
click at [284, 518] on span "Important" at bounding box center [248, 515] width 123 height 12
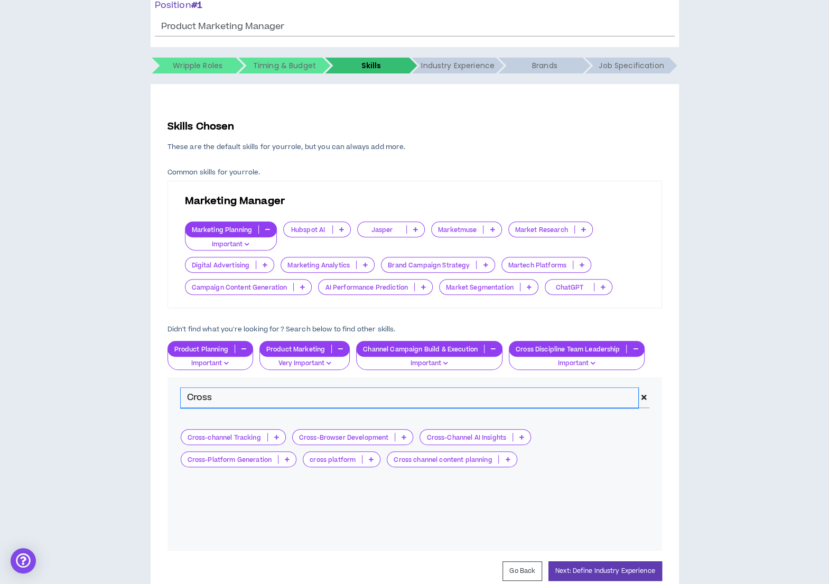
drag, startPoint x: 249, startPoint y: 396, endPoint x: 138, endPoint y: 396, distance: 111.0
click at [138, 396] on div "Hire by Open Positions Open Position #1 Position # 1 Product Marketing Manager …" at bounding box center [414, 285] width 819 height 662
click at [508, 457] on icon at bounding box center [507, 459] width 5 height 5
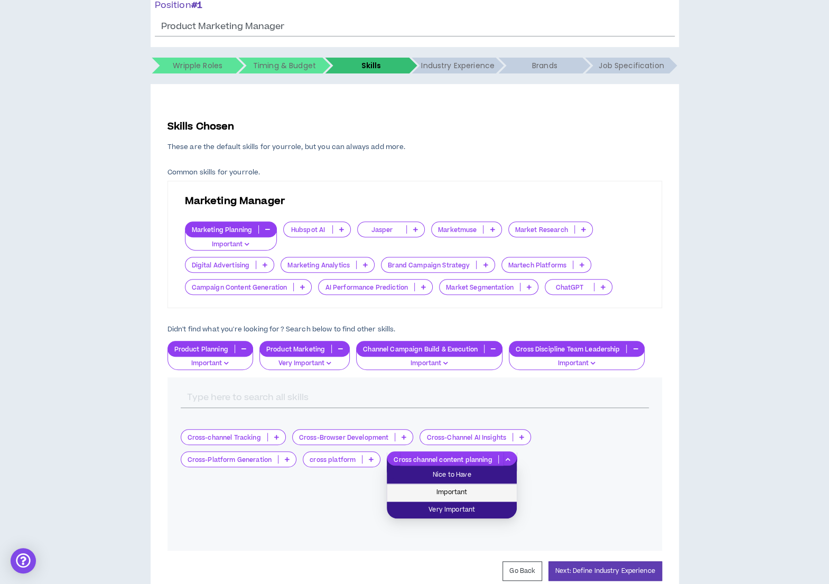
click at [492, 488] on span "Important" at bounding box center [451, 493] width 117 height 12
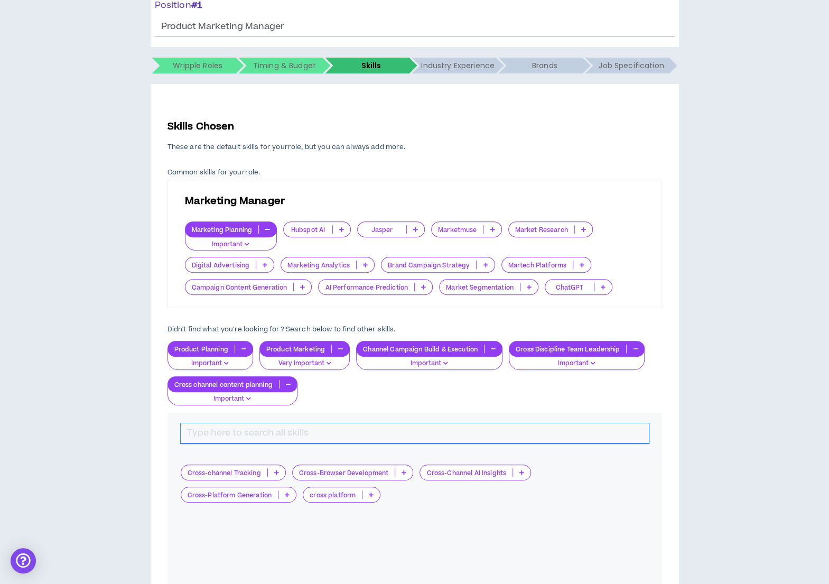
click at [264, 432] on input "text" at bounding box center [415, 433] width 468 height 20
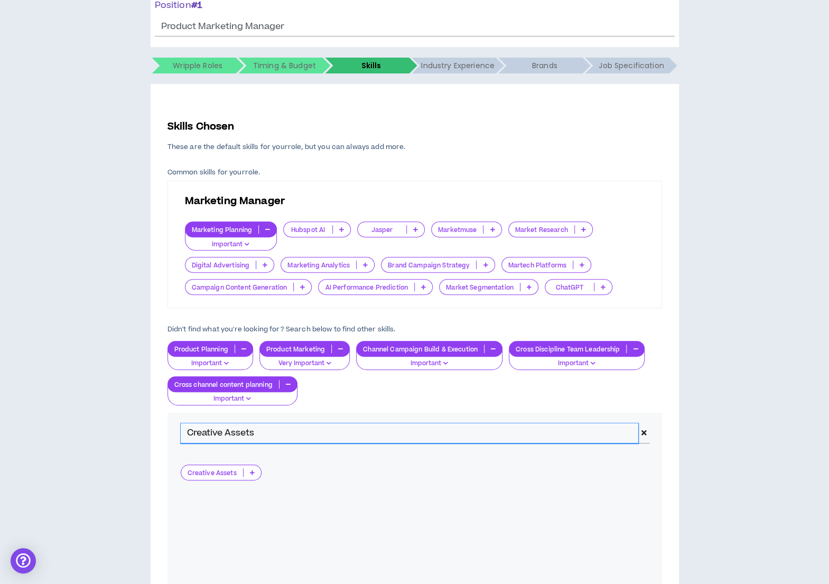
type input "Creative Assets"
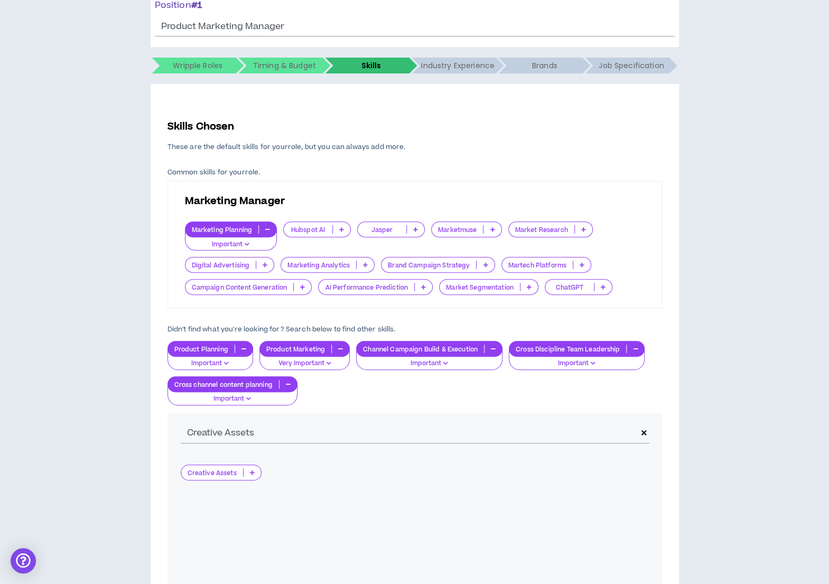
click at [252, 465] on div "Creative Assets" at bounding box center [221, 473] width 81 height 16
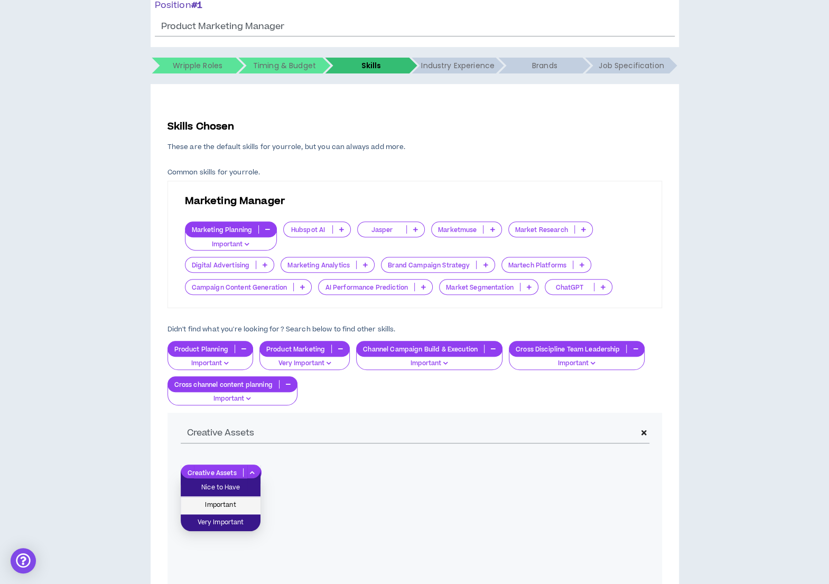
click at [243, 498] on li "Important" at bounding box center [221, 505] width 80 height 17
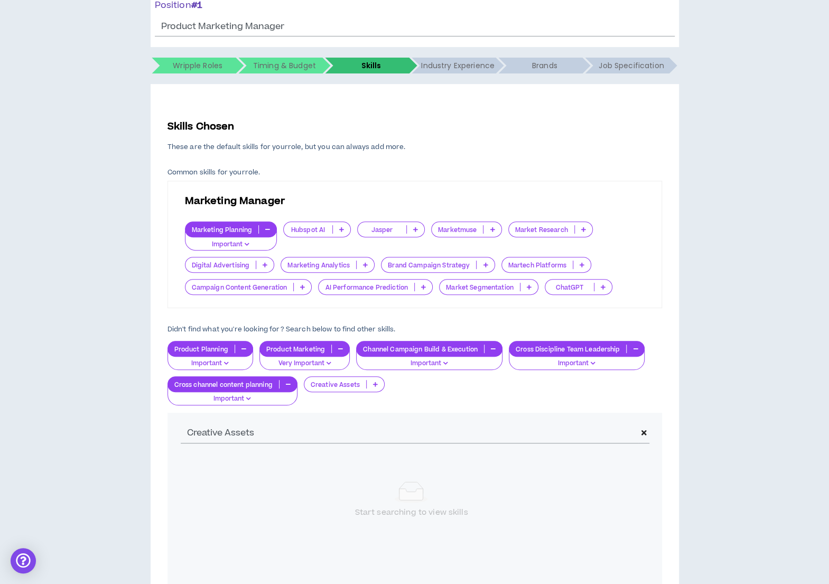
click at [373, 387] on div "Creative Assets" at bounding box center [344, 384] width 81 height 16
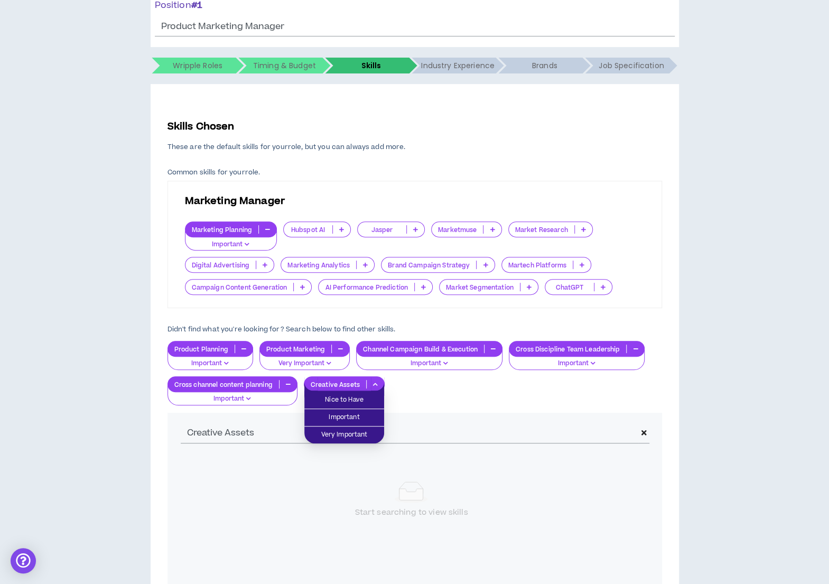
click at [375, 382] on icon at bounding box center [375, 384] width 5 height 5
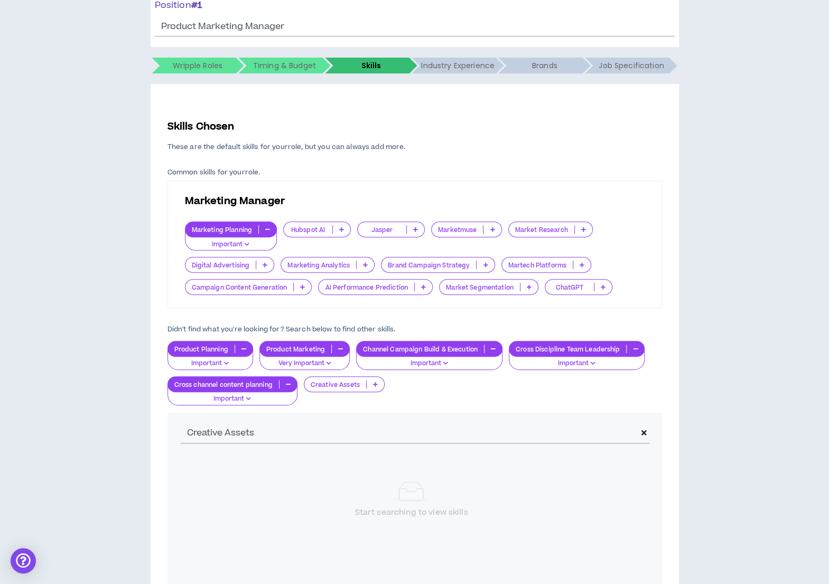
click at [376, 382] on icon at bounding box center [375, 384] width 5 height 5
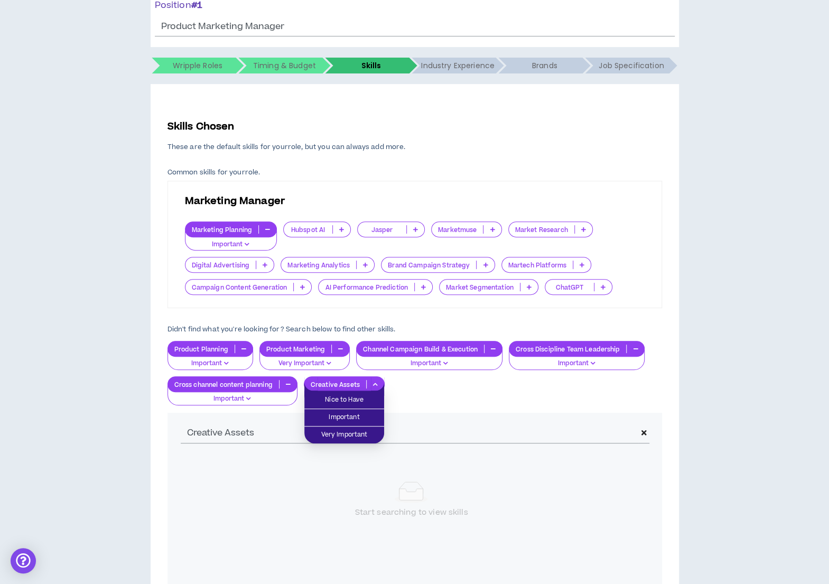
click at [331, 376] on div "Creative Assets" at bounding box center [344, 384] width 81 height 16
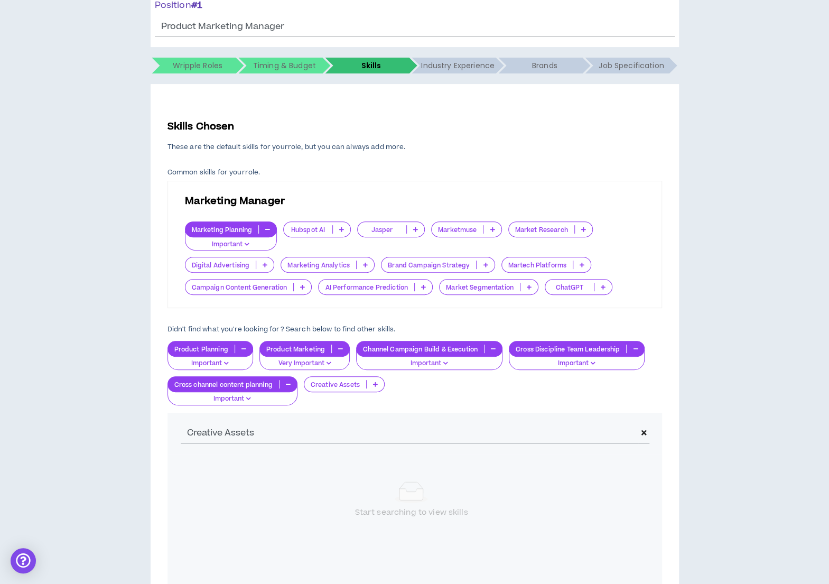
click at [326, 387] on p "Creative Assets" at bounding box center [335, 385] width 62 height 8
click at [317, 522] on div "Start searching to view skills" at bounding box center [412, 500] width 462 height 71
click at [374, 383] on icon at bounding box center [375, 384] width 5 height 5
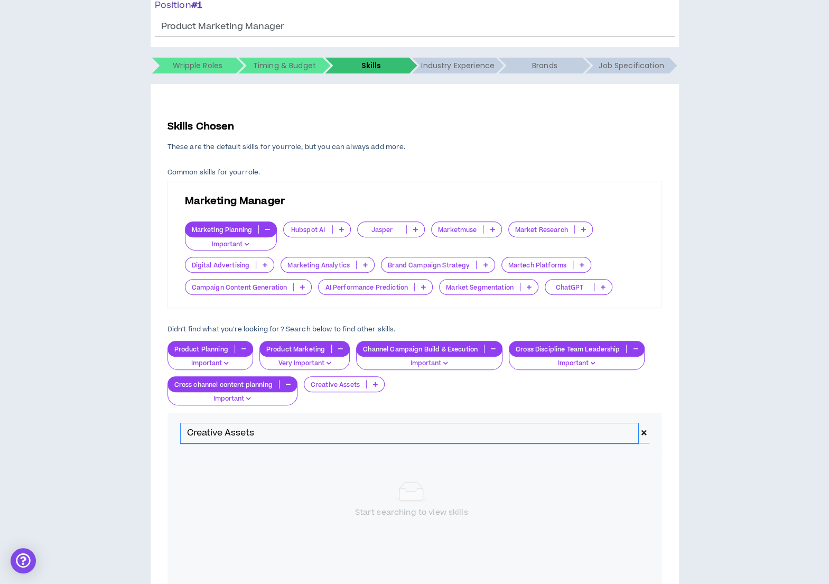
drag, startPoint x: 255, startPoint y: 437, endPoint x: 189, endPoint y: 432, distance: 65.7
click at [189, 432] on input "Creative Assets" at bounding box center [410, 433] width 458 height 20
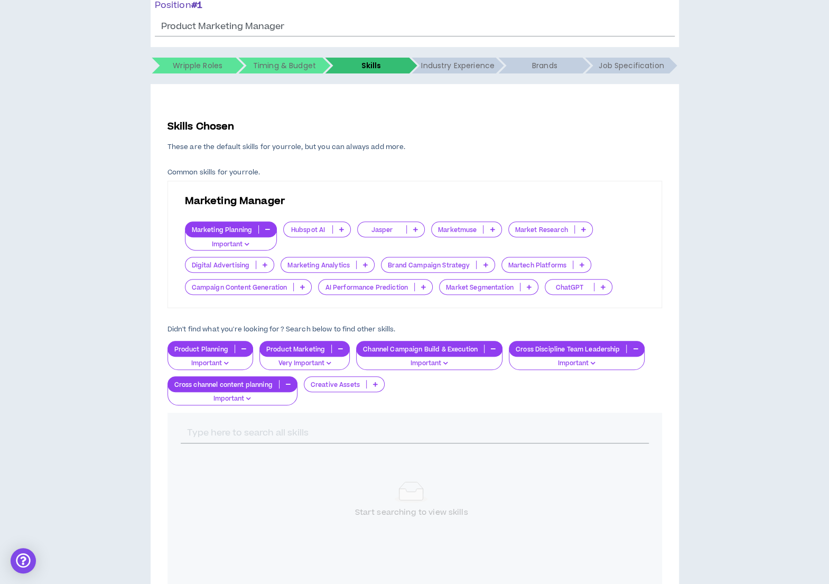
click at [187, 565] on div "Start searching to view skills capacity planning Cross-channel Tracking CRM Sys…" at bounding box center [415, 520] width 495 height 132
click at [379, 380] on p at bounding box center [375, 384] width 17 height 8
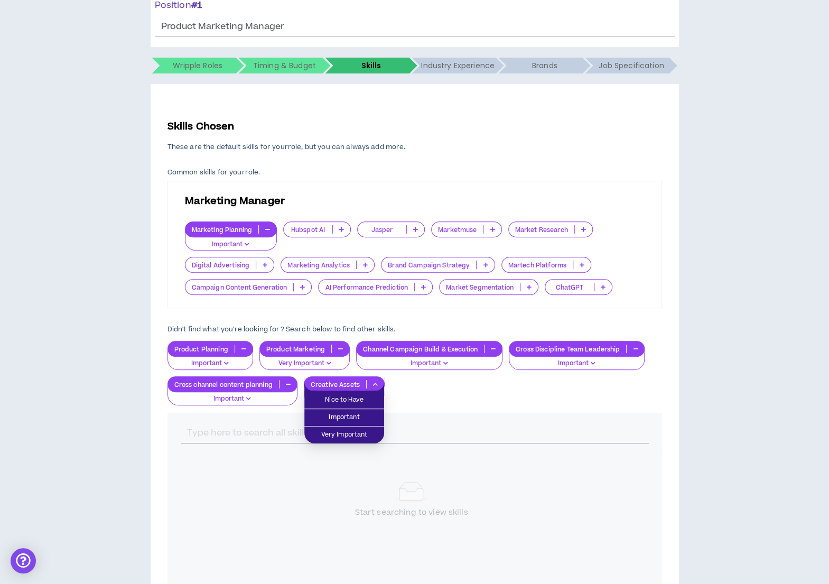
click at [379, 380] on p at bounding box center [375, 384] width 17 height 8
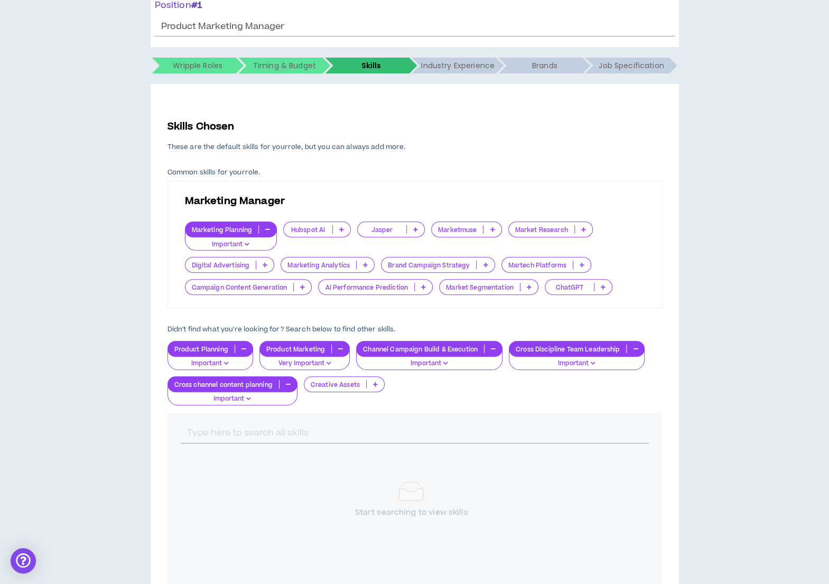
click at [376, 382] on icon at bounding box center [375, 384] width 5 height 5
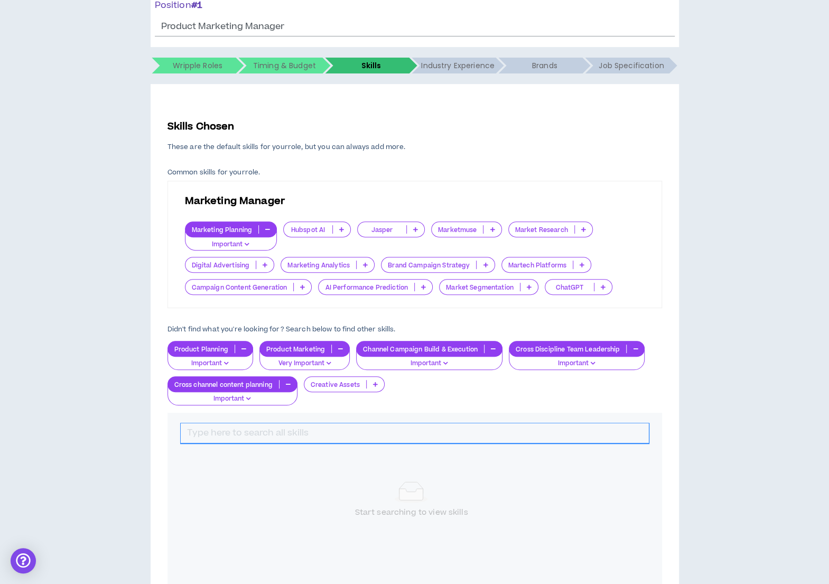
click at [271, 430] on input "text" at bounding box center [415, 433] width 468 height 20
type input "C"
type input "Go to"
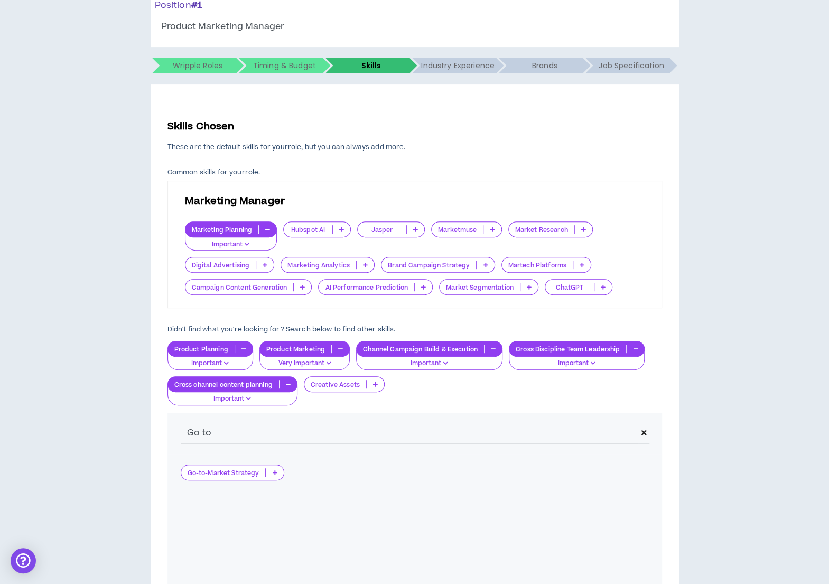
click at [275, 470] on icon at bounding box center [274, 472] width 5 height 5
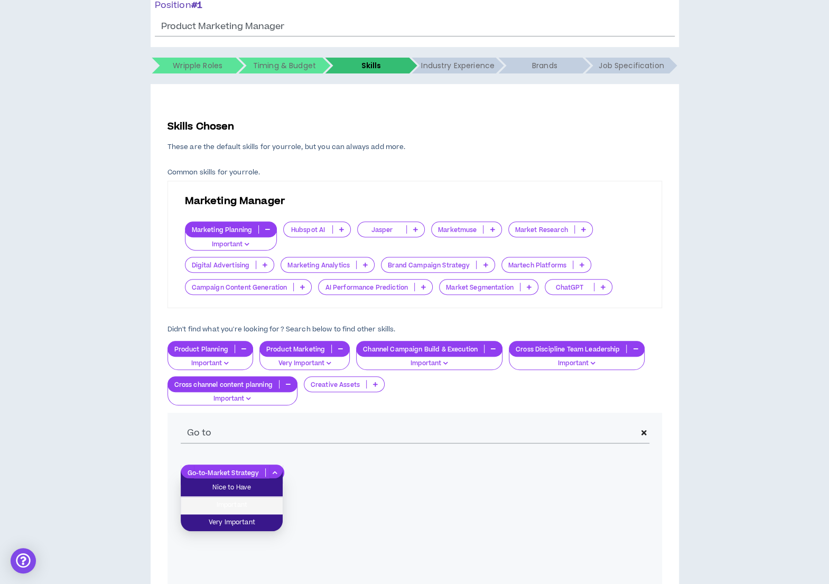
click at [254, 502] on span "Important" at bounding box center [231, 505] width 89 height 12
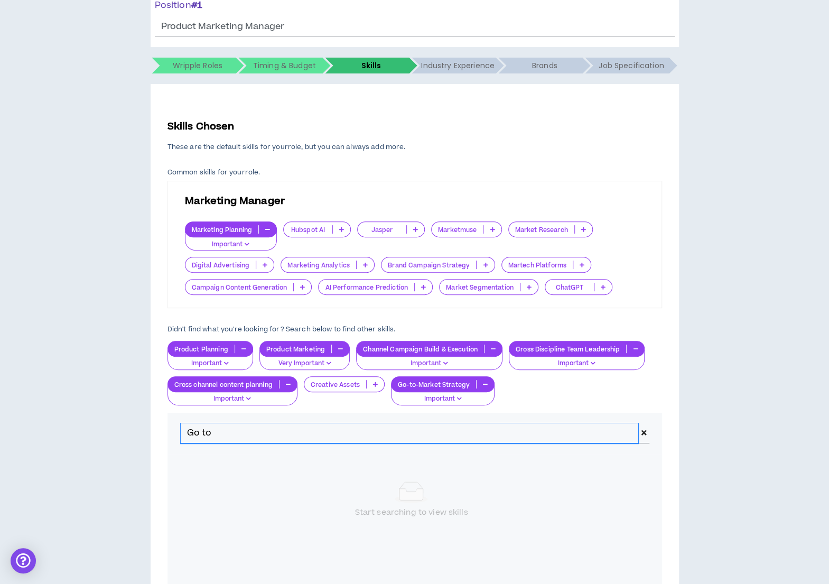
drag, startPoint x: 219, startPoint y: 422, endPoint x: 171, endPoint y: 424, distance: 48.7
click at [171, 424] on div "Go to" at bounding box center [415, 433] width 495 height 41
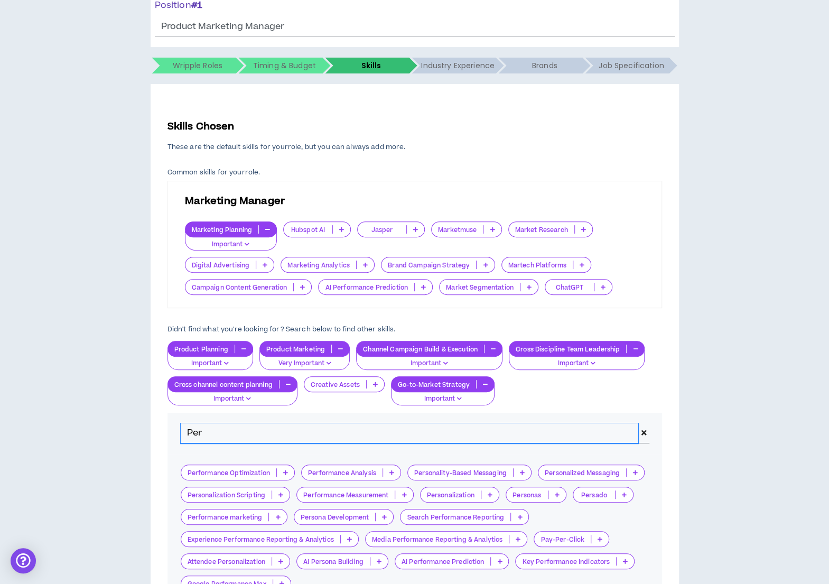
type input "Per"
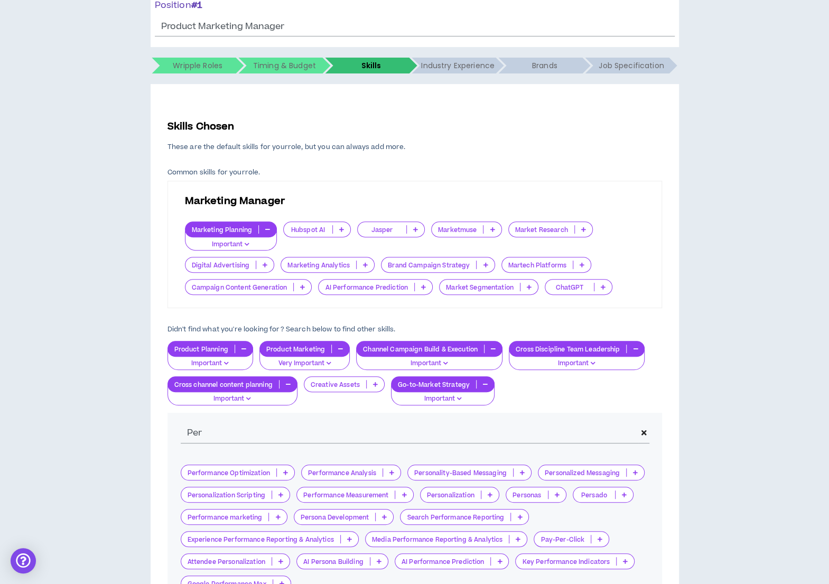
click at [389, 473] on p at bounding box center [391, 472] width 17 height 8
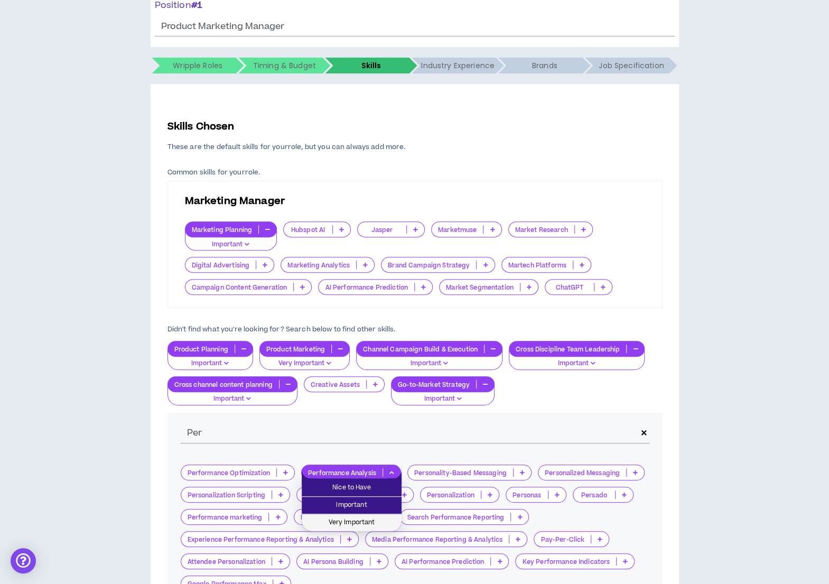
click at [364, 520] on span "Very Important" at bounding box center [351, 523] width 87 height 12
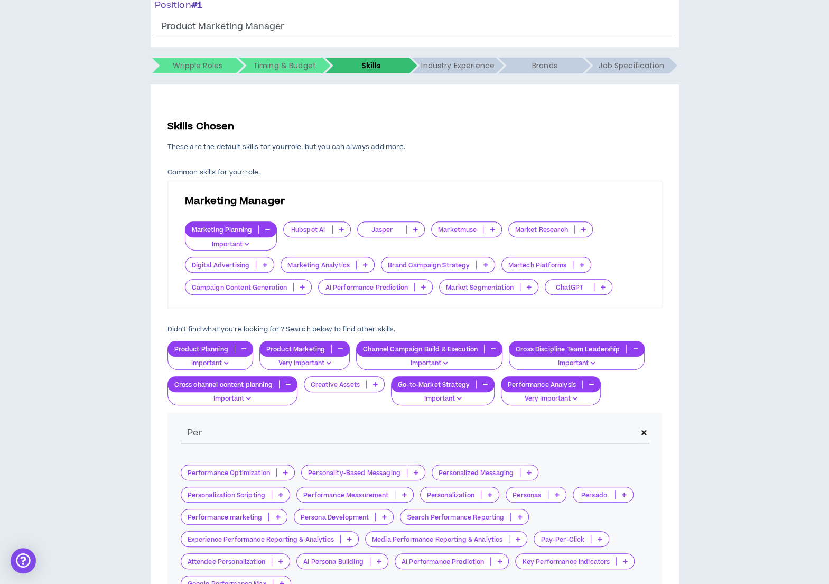
click at [229, 356] on button "Important" at bounding box center [211, 360] width 86 height 20
click at [307, 364] on p "Very Important" at bounding box center [304, 364] width 77 height 10
click at [298, 397] on span "Very Important" at bounding box center [303, 400] width 77 height 12
click at [477, 357] on button "Important" at bounding box center [429, 360] width 146 height 20
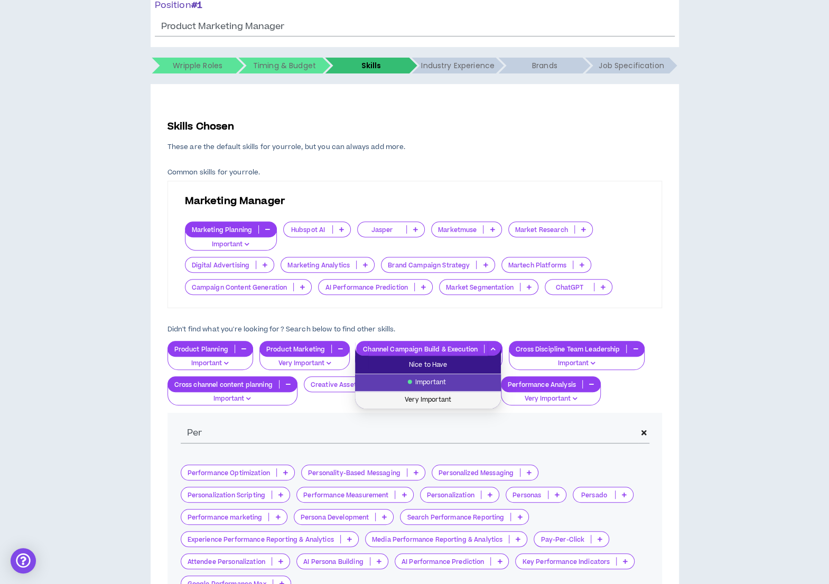
click at [451, 399] on span "Very Important" at bounding box center [428, 400] width 133 height 12
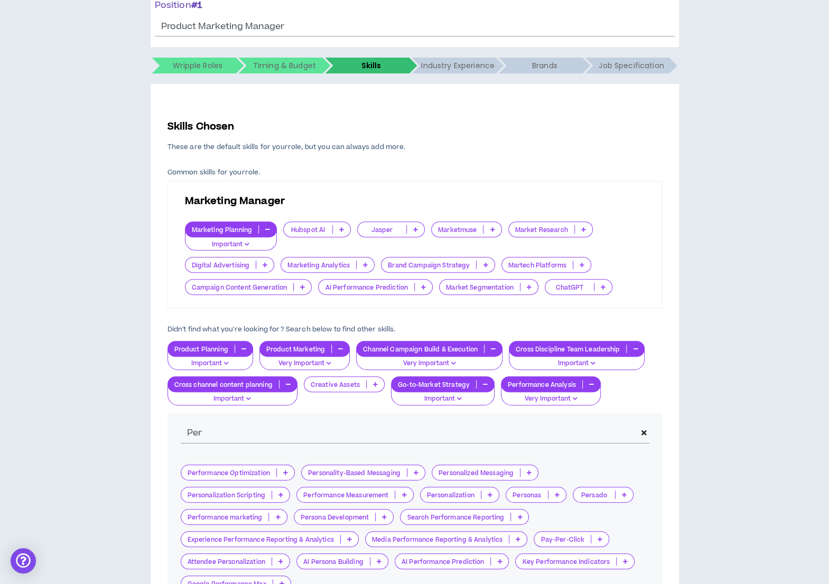
click at [536, 360] on p "Important" at bounding box center [577, 364] width 122 height 10
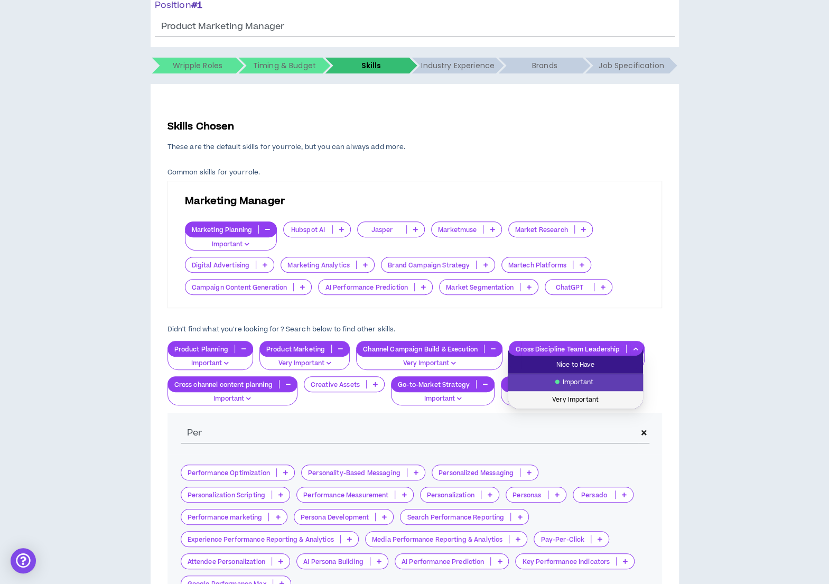
drag, startPoint x: 525, startPoint y: 400, endPoint x: 463, endPoint y: 393, distance: 62.8
click at [525, 400] on span "Very Important" at bounding box center [575, 400] width 123 height 12
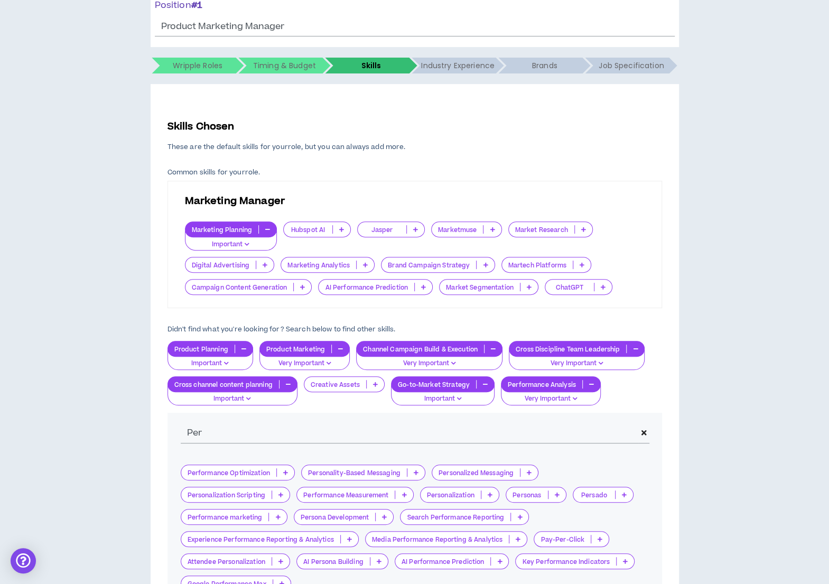
click at [444, 399] on p "Important" at bounding box center [443, 399] width 90 height 10
click at [443, 428] on li "Very Important" at bounding box center [442, 435] width 102 height 17
click at [573, 396] on icon "button" at bounding box center [574, 398] width 5 height 5
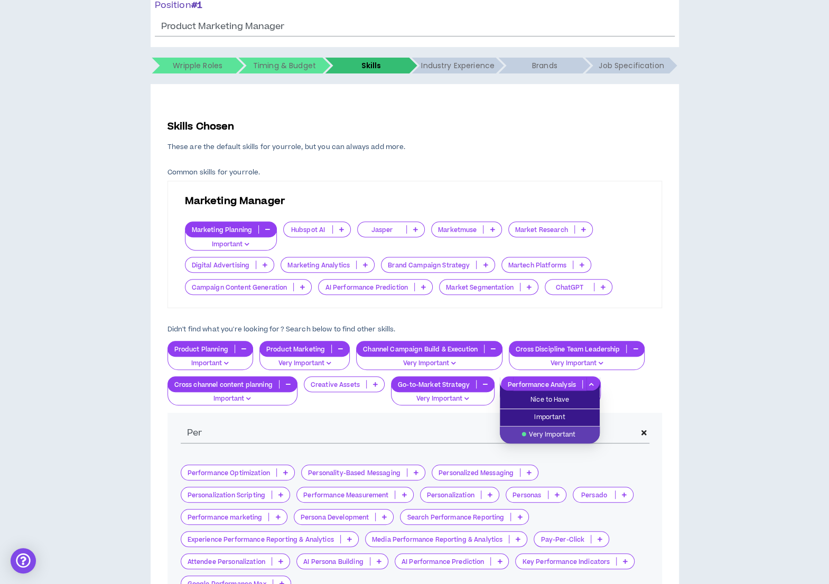
click at [558, 436] on span "Very Important" at bounding box center [549, 435] width 87 height 12
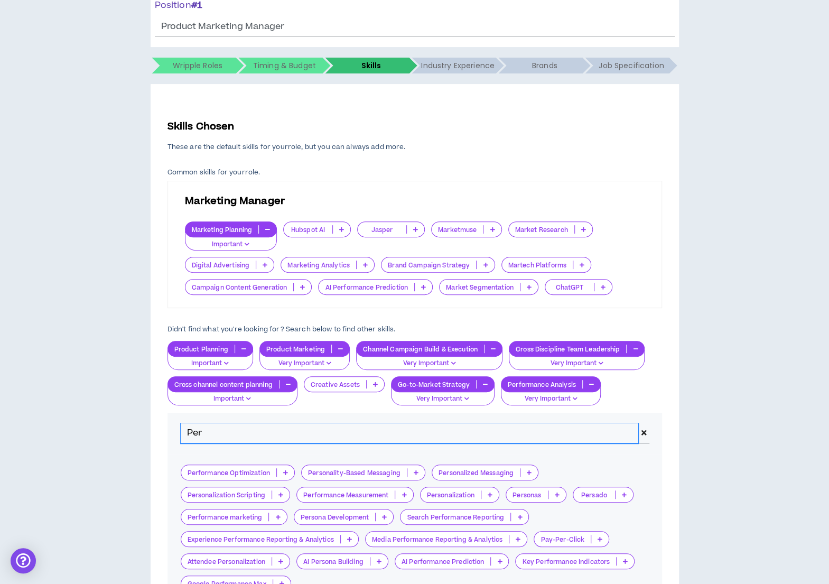
drag, startPoint x: 348, startPoint y: 431, endPoint x: 126, endPoint y: 427, distance: 221.5
click at [126, 428] on div "Hire by Open Positions Open Position #1 Position # 1 Product Marketing Manager …" at bounding box center [414, 311] width 819 height 714
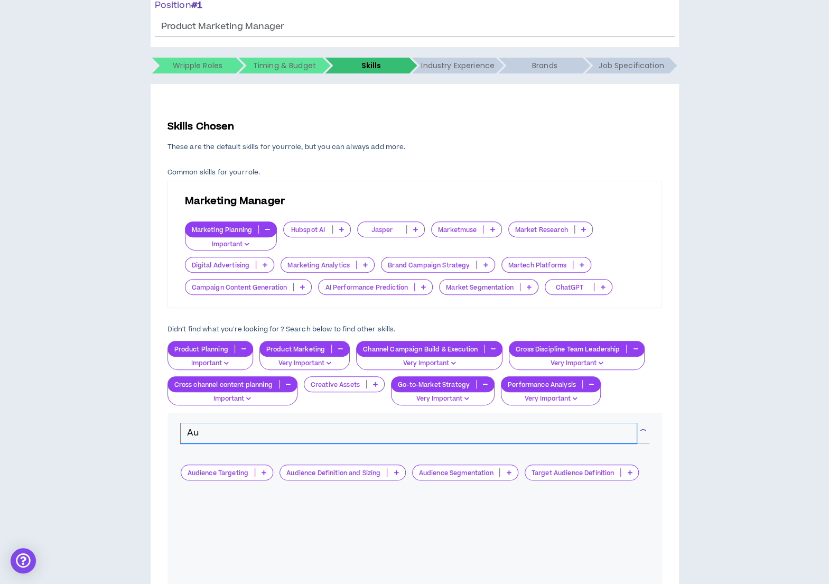
type input "A"
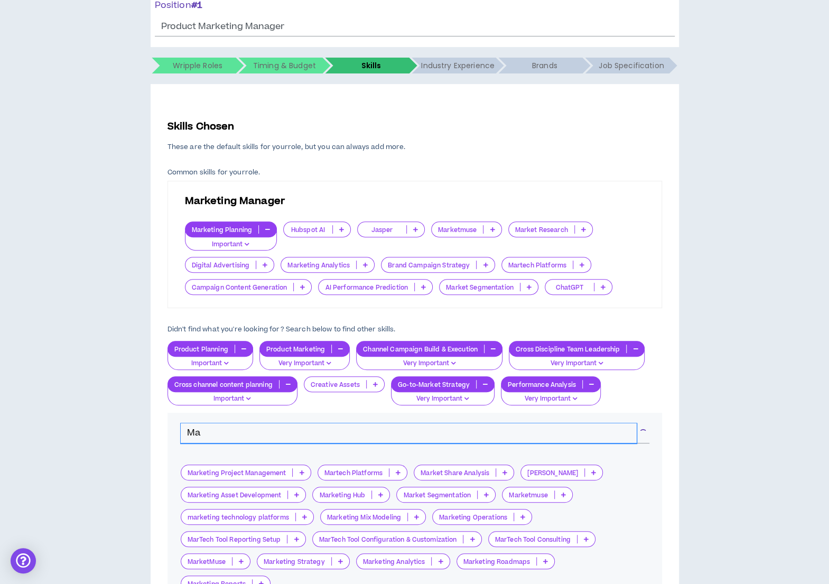
type input "M"
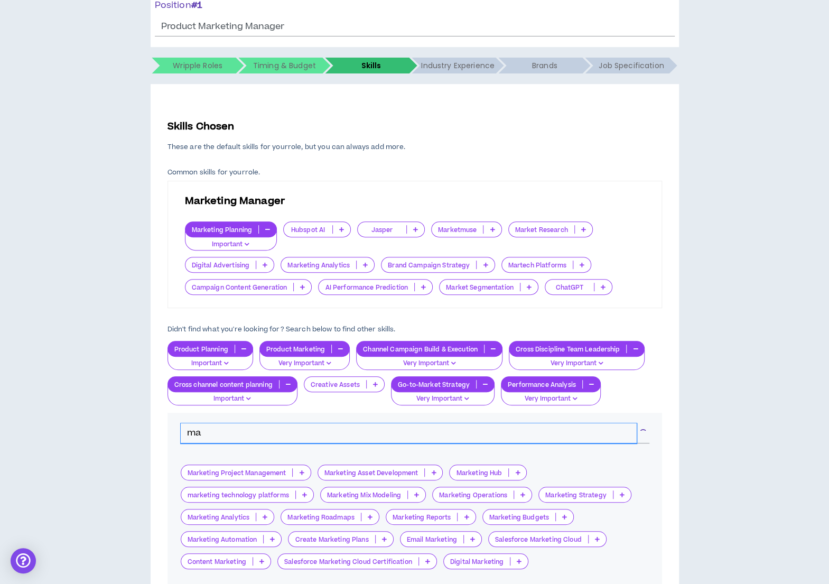
type input "m"
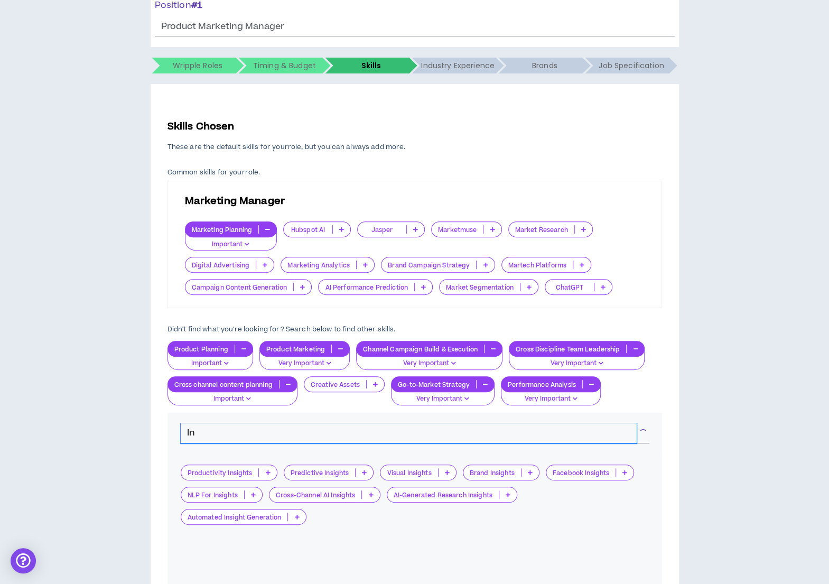
type input "I"
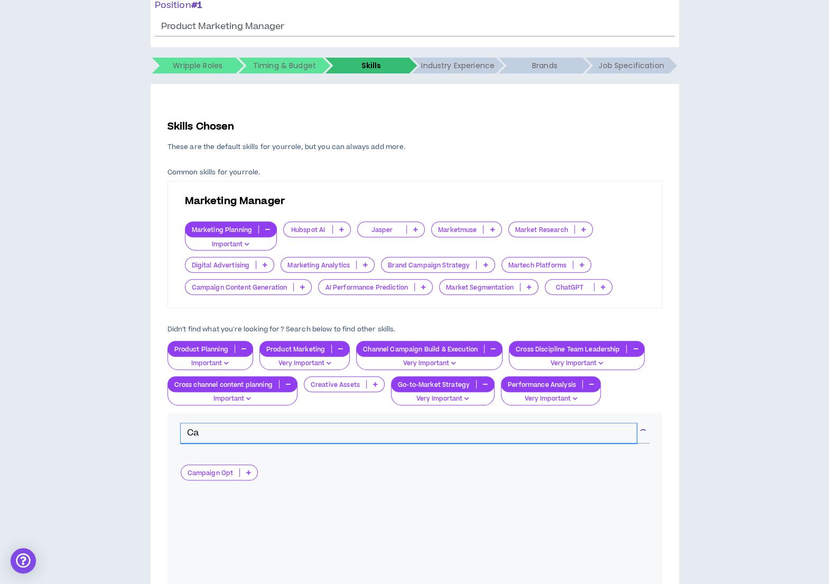
type input "C"
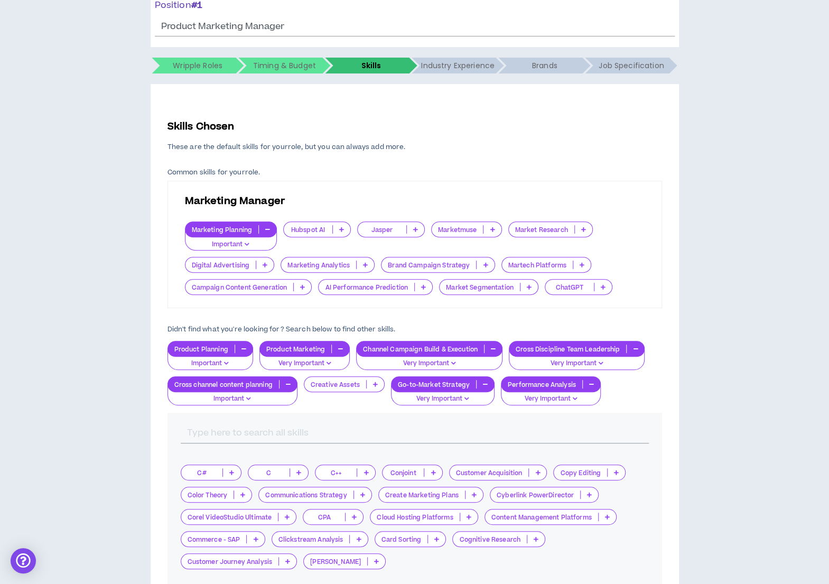
click at [765, 438] on div "Hire by Open Positions Open Position #1 Position # 1 Product Marketing Manager …" at bounding box center [414, 303] width 819 height 698
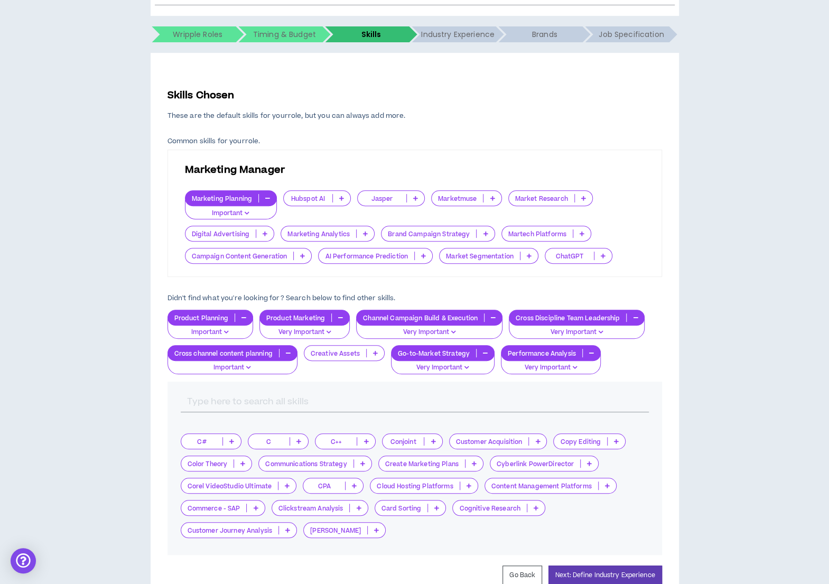
scroll to position [223, 0]
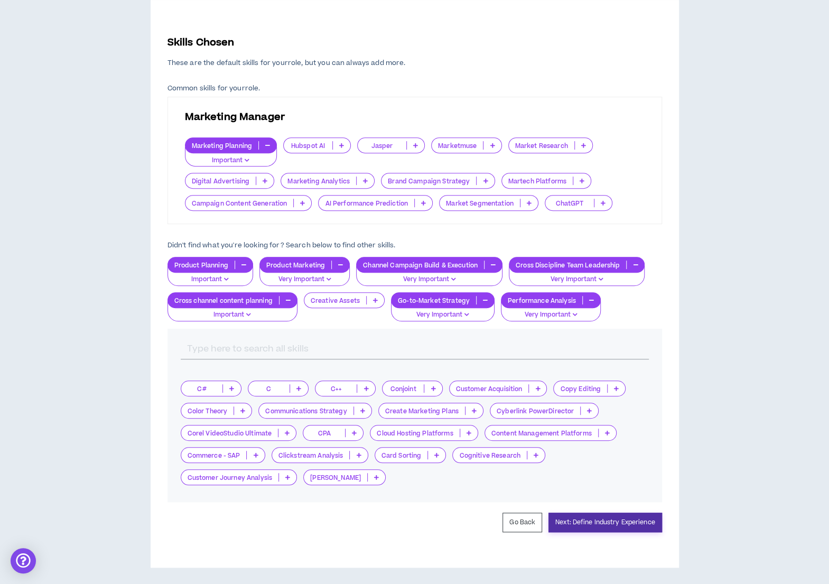
click at [586, 519] on button "Next: Define Industry Experience" at bounding box center [606, 523] width 114 height 20
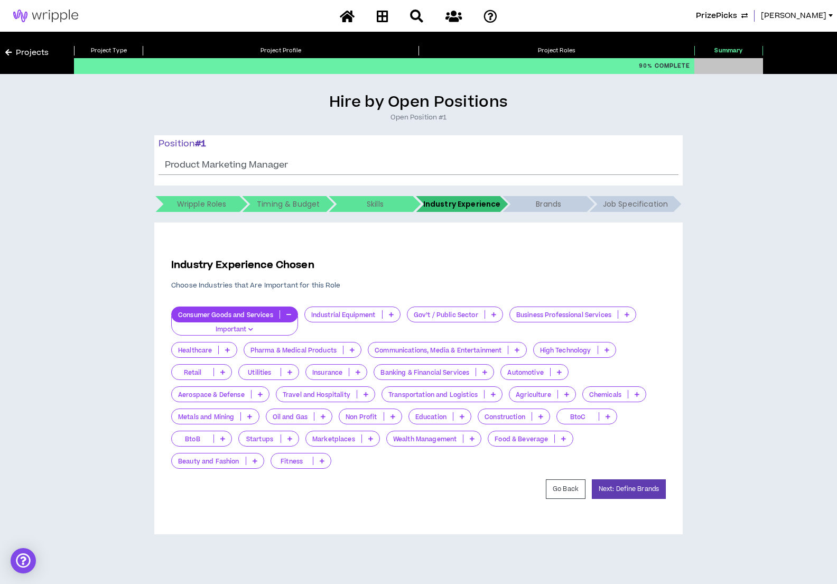
click at [290, 316] on icon "button" at bounding box center [288, 314] width 5 height 5
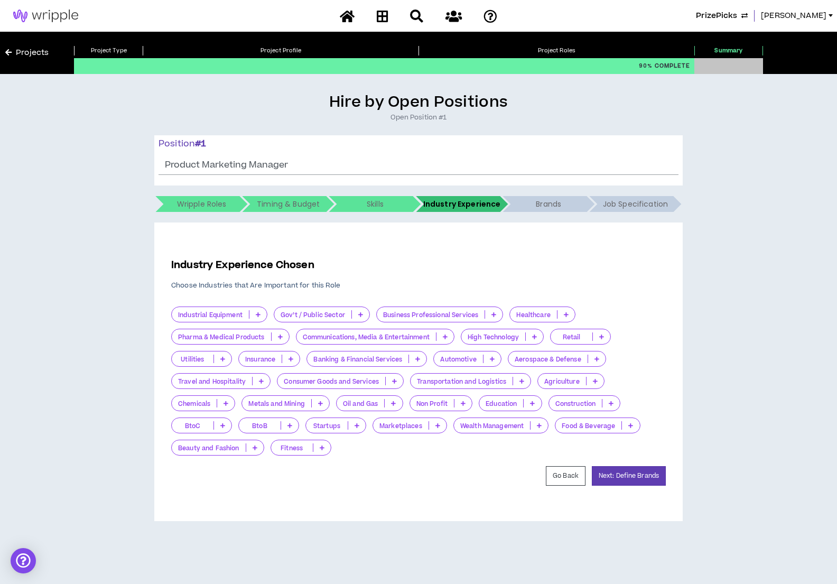
click at [445, 336] on icon at bounding box center [445, 336] width 5 height 5
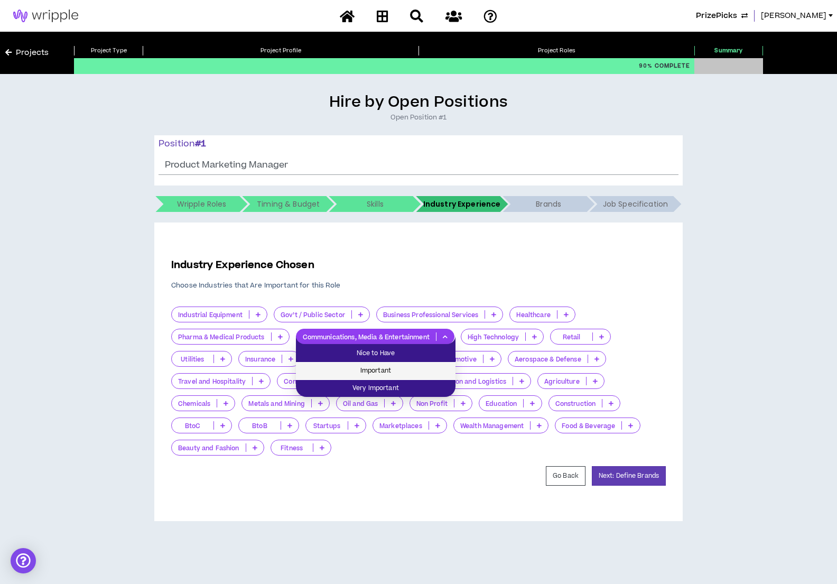
click at [418, 373] on span "Important" at bounding box center [375, 371] width 147 height 12
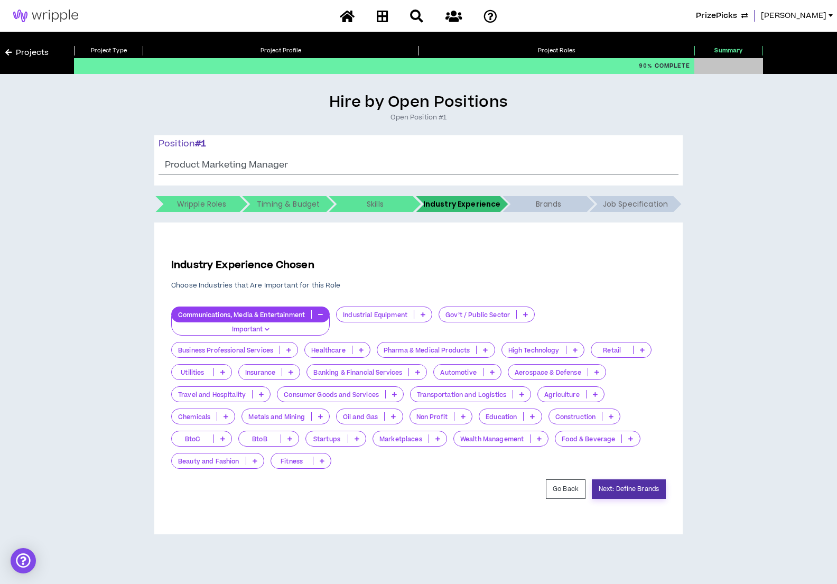
click at [627, 487] on button "Next: Define Brands" at bounding box center [629, 489] width 74 height 20
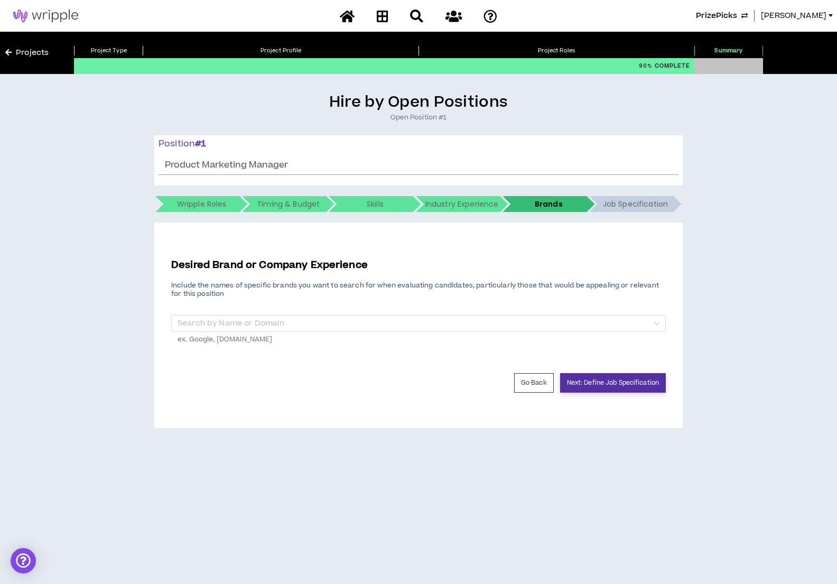
click at [624, 384] on button "Next: Define Job Specification" at bounding box center [613, 383] width 106 height 20
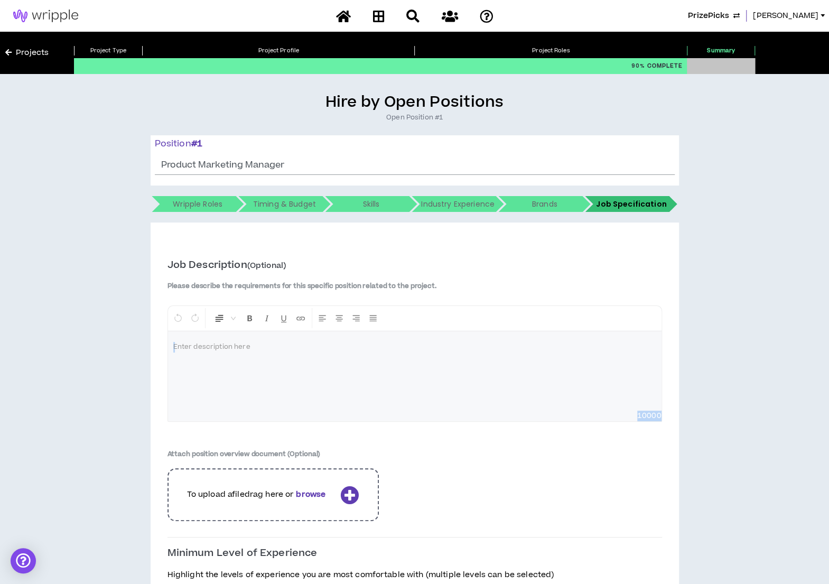
drag, startPoint x: 828, startPoint y: 303, endPoint x: 828, endPoint y: 475, distance: 172.3
click at [828, 475] on div "Hire by Open Positions Open Position #1 Position # 1 Product Marketing Manager …" at bounding box center [414, 399] width 829 height 650
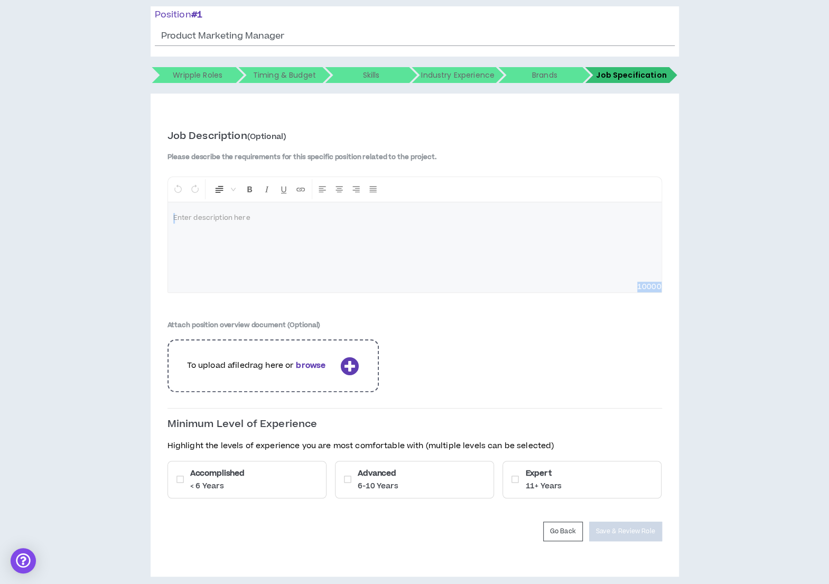
scroll to position [138, 0]
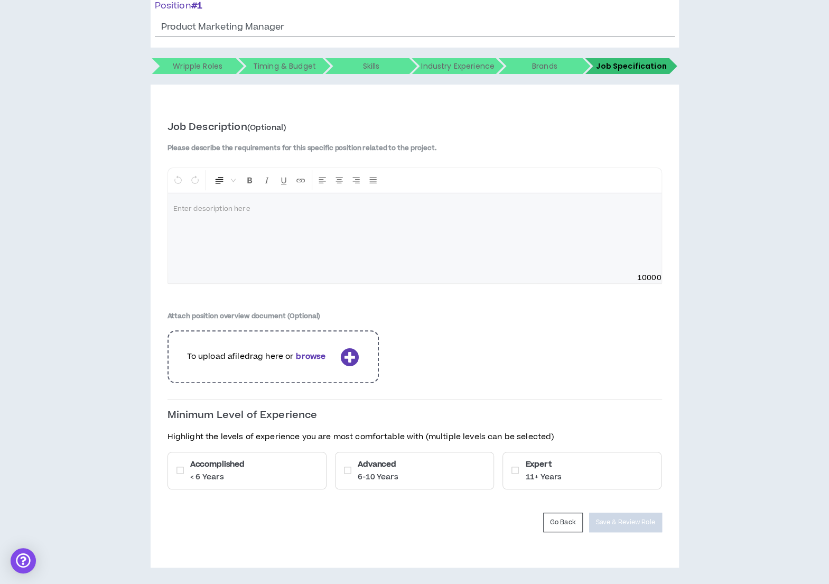
click at [436, 456] on div "Advanced 6-10 Years" at bounding box center [414, 471] width 159 height 38
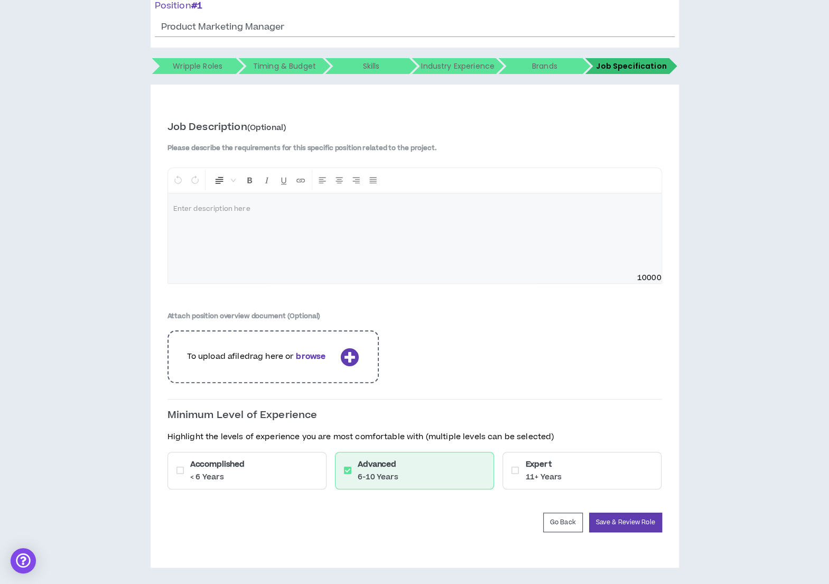
click at [620, 468] on div "Expert 11+ Years" at bounding box center [582, 471] width 159 height 38
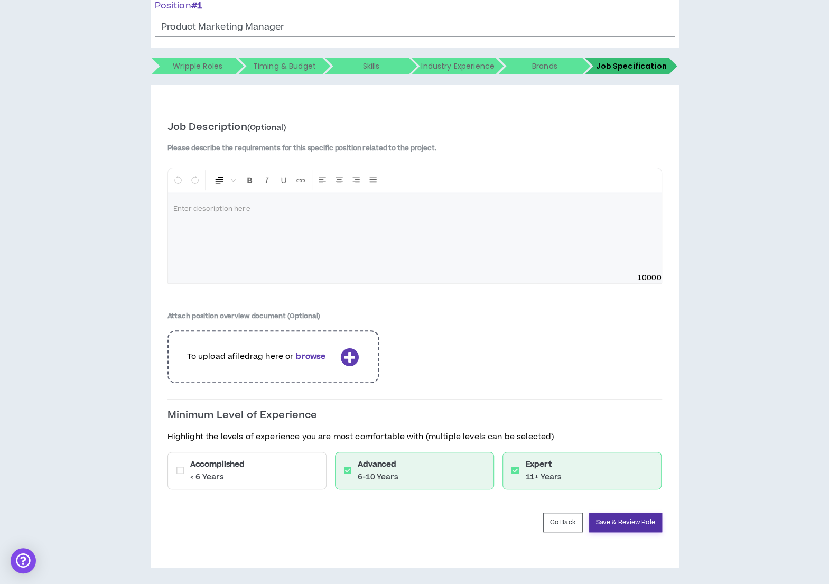
click at [634, 522] on button "Save & Review Role" at bounding box center [625, 523] width 73 height 20
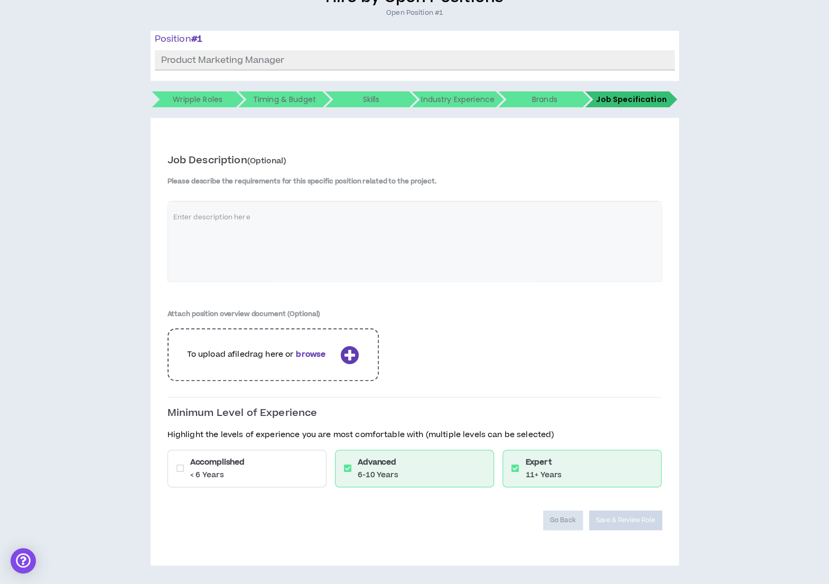
scroll to position [103, 0]
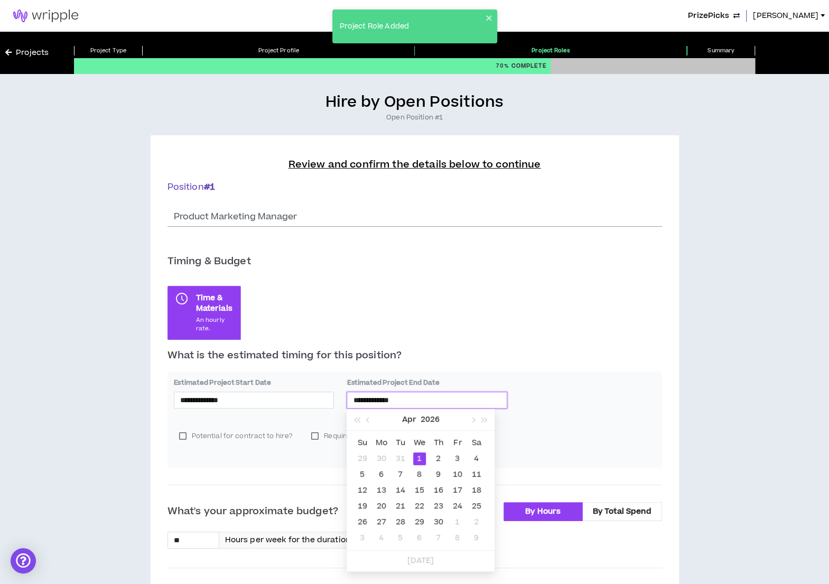
click at [448, 399] on input "**********" at bounding box center [427, 400] width 148 height 12
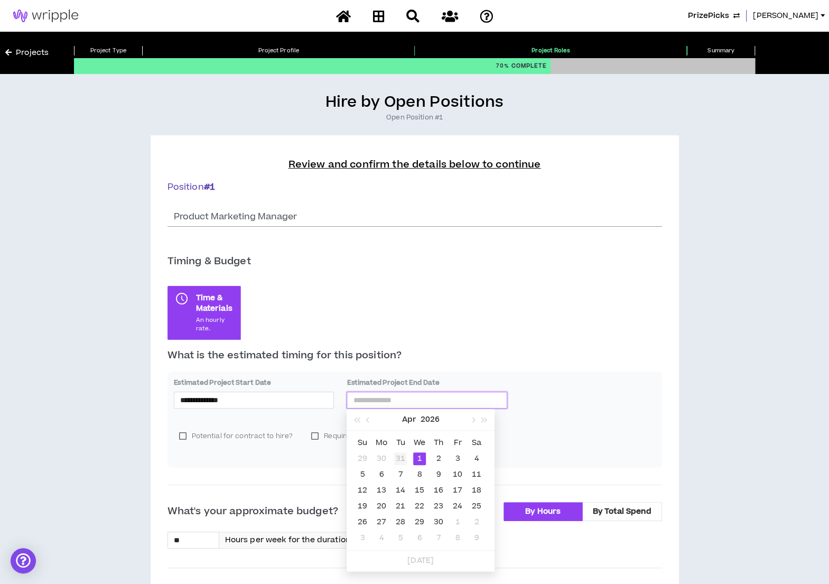
type input "**********"
click at [397, 457] on div "31" at bounding box center [400, 458] width 13 height 13
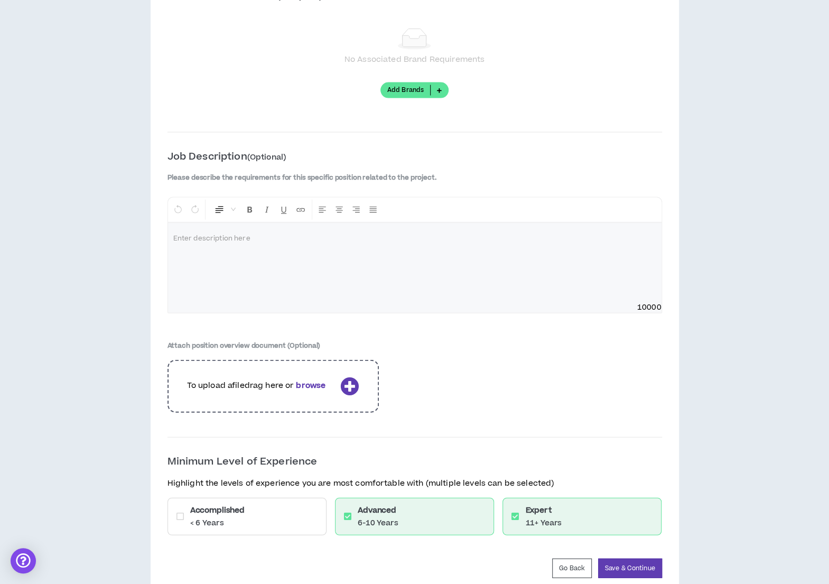
scroll to position [1313, 0]
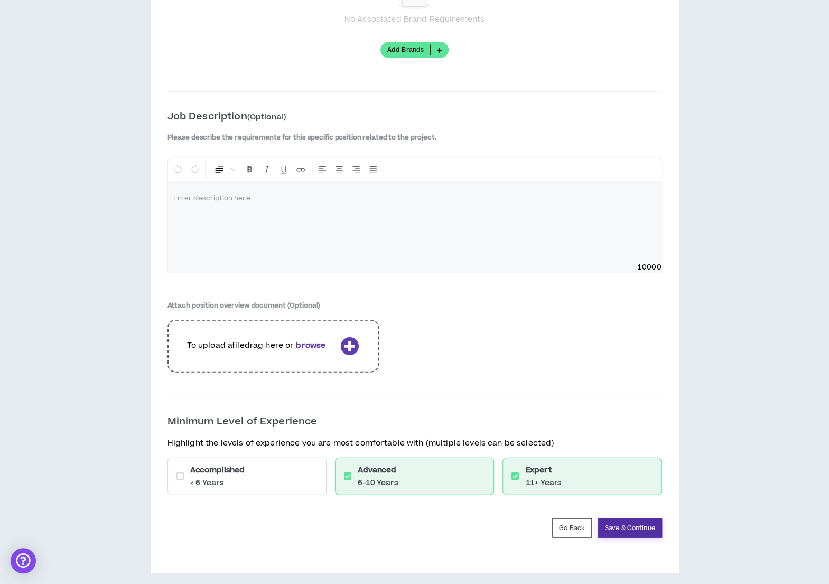
click at [654, 518] on button "Save & Continue" at bounding box center [630, 528] width 64 height 20
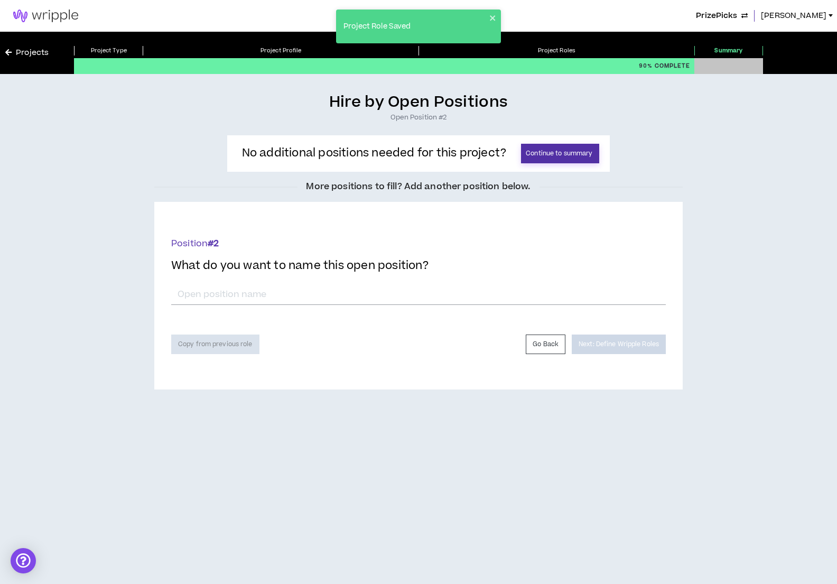
click at [556, 149] on button "Continue to summary" at bounding box center [560, 154] width 78 height 20
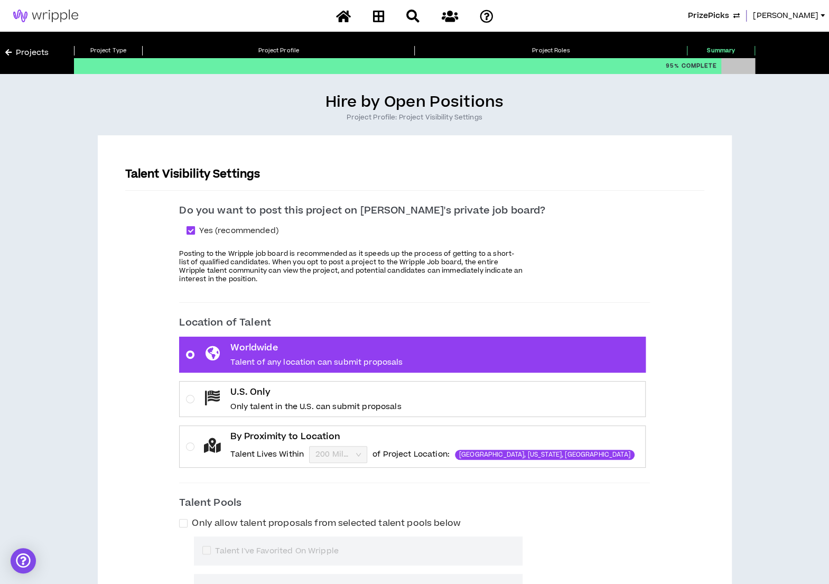
click at [195, 229] on span at bounding box center [191, 230] width 8 height 8
checkbox input "*****"
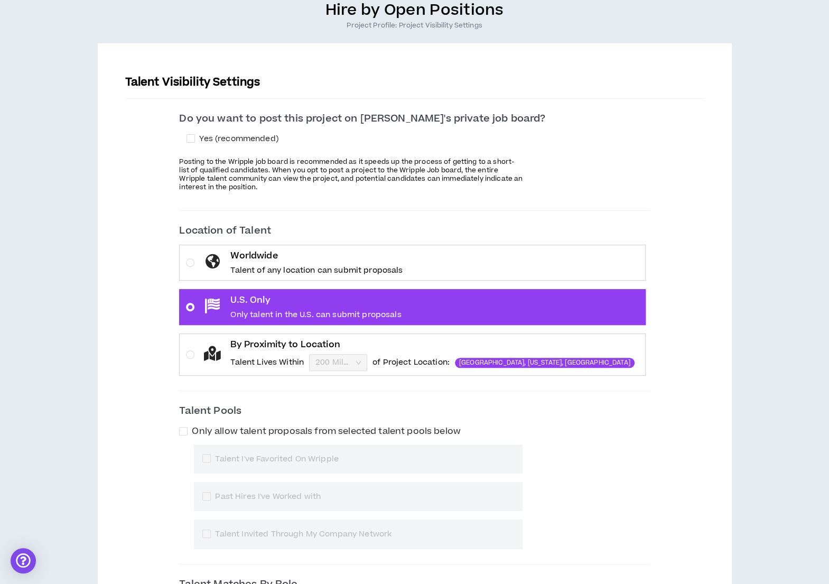
scroll to position [208, 0]
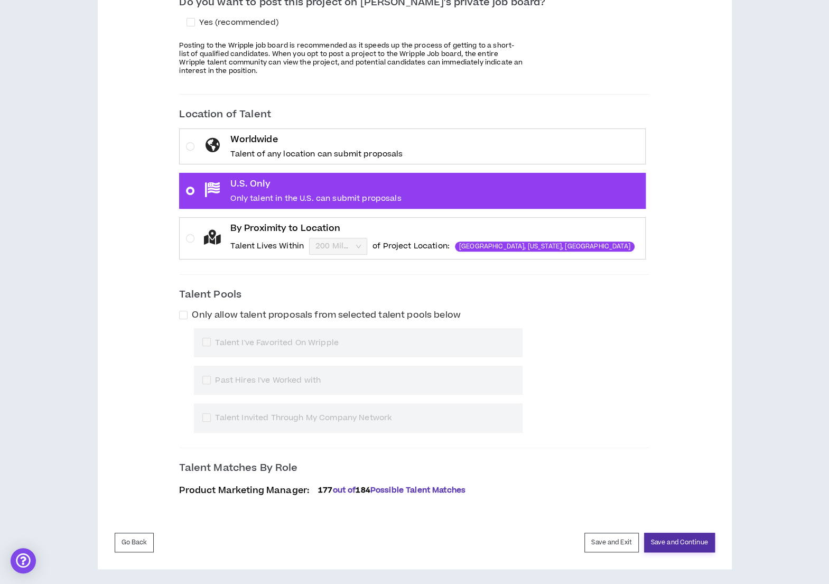
click at [690, 538] on button "Save and Continue" at bounding box center [679, 543] width 71 height 20
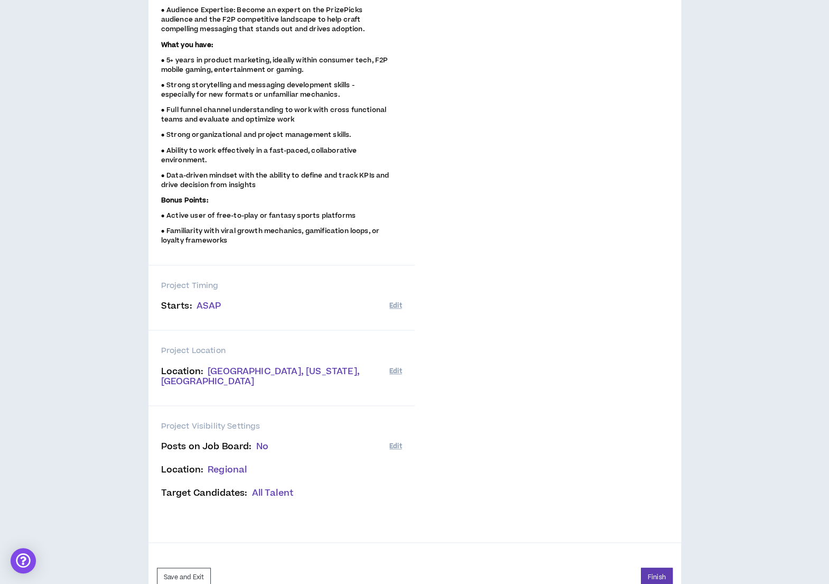
scroll to position [645, 0]
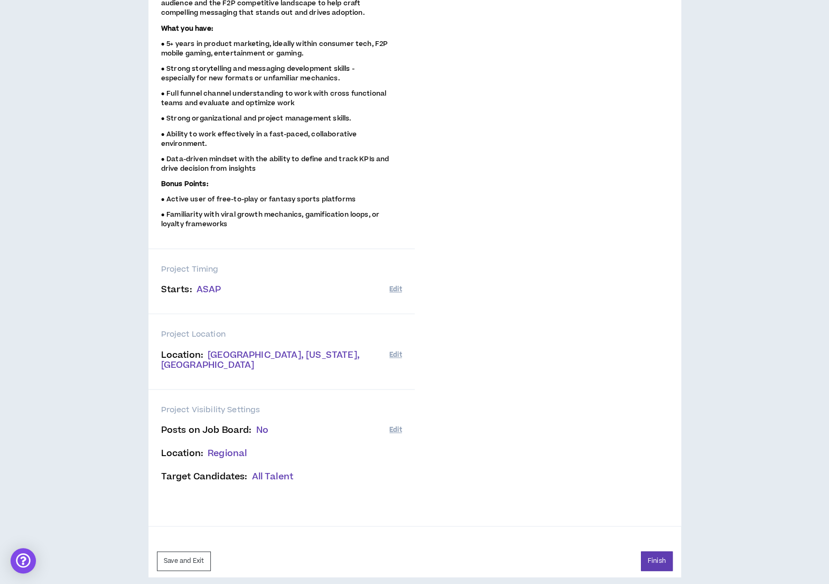
click at [661, 561] on div "Save and Exit Finish" at bounding box center [415, 551] width 533 height 51
click at [655, 551] on button "Finish" at bounding box center [657, 561] width 32 height 20
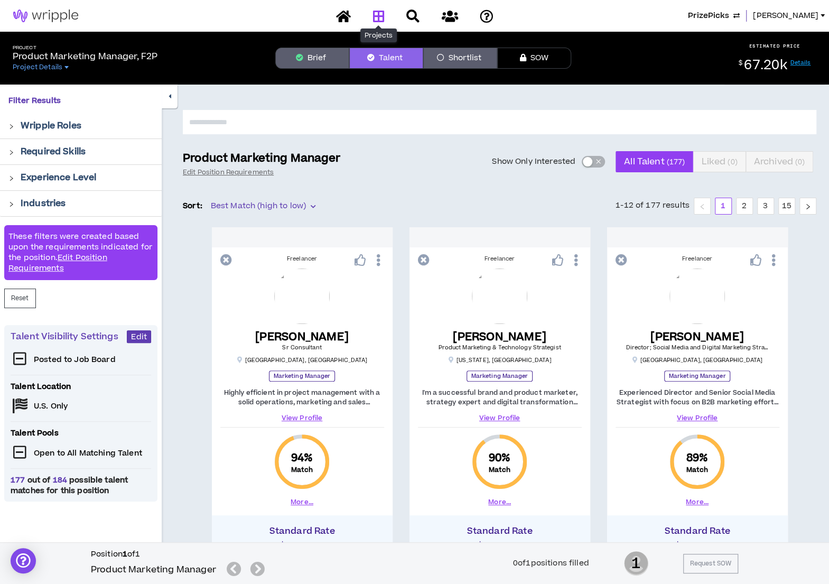
click at [378, 15] on icon at bounding box center [379, 16] width 12 height 13
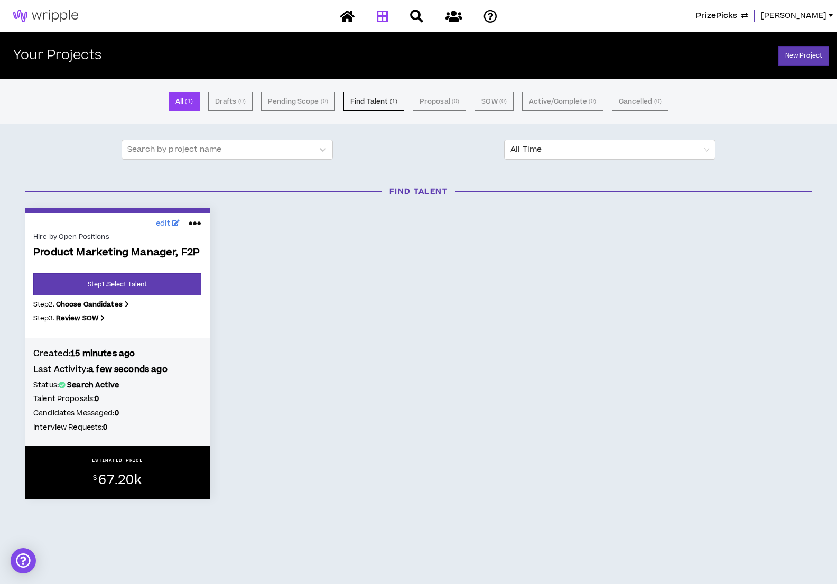
click at [194, 223] on icon at bounding box center [195, 223] width 13 height 17
click at [325, 256] on div "edit Hire by Open Positions Product Marketing Manager, F2P Step 1 . Select Tale…" at bounding box center [418, 353] width 803 height 291
click at [804, 12] on span "[PERSON_NAME]" at bounding box center [794, 16] width 66 height 12
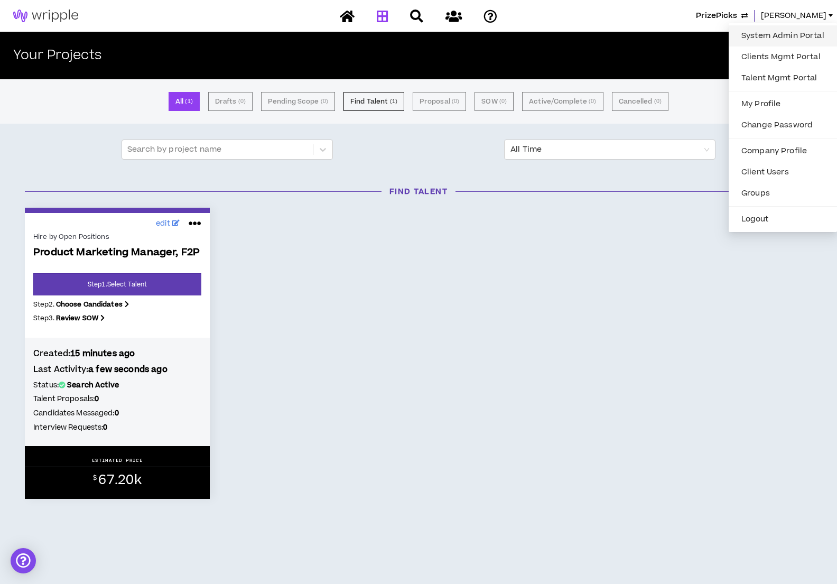
click at [773, 32] on link "System Admin Portal" at bounding box center [783, 36] width 96 height 16
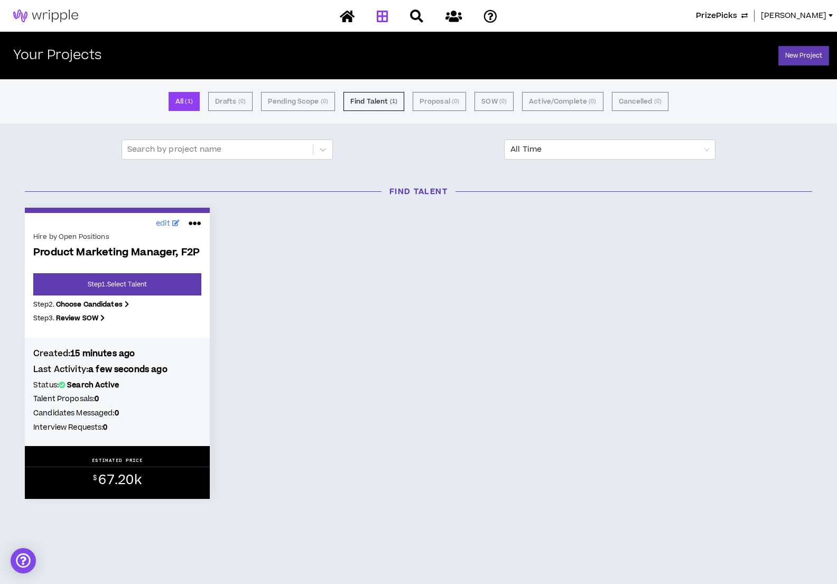
click at [364, 254] on div "edit Hire by Open Positions Product Marketing Manager, F2P Step 1 . Select Tale…" at bounding box center [418, 353] width 803 height 291
click at [790, 54] on link "New Project" at bounding box center [804, 56] width 51 height 20
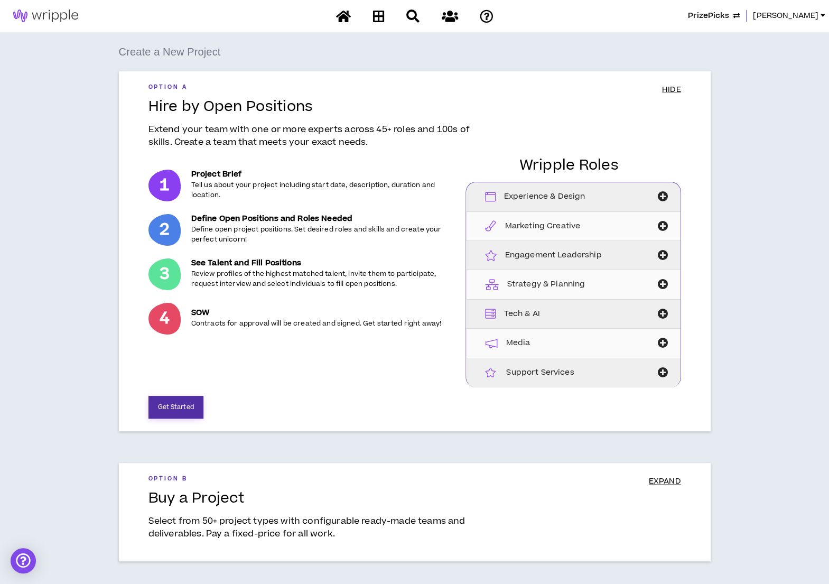
click at [163, 400] on button "Get Started" at bounding box center [176, 407] width 55 height 23
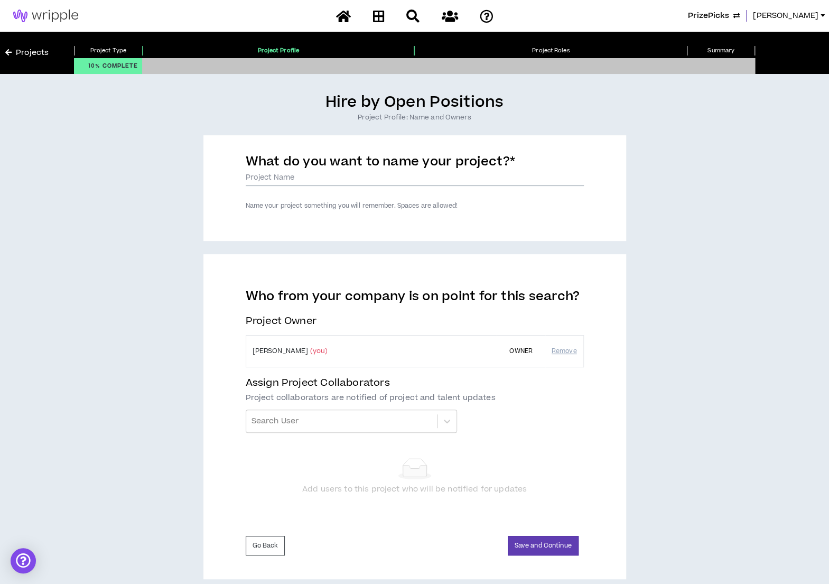
click at [286, 176] on input "What do you want to name your project? *" at bounding box center [415, 178] width 338 height 16
type input "Product Marketing Manager, Innovation"
click at [551, 550] on button "Save and Continue" at bounding box center [543, 546] width 71 height 20
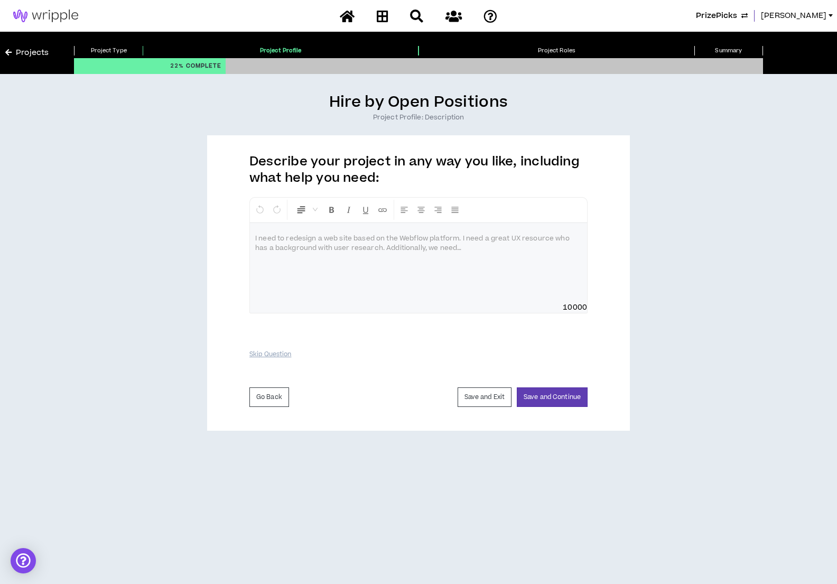
click at [284, 239] on p at bounding box center [418, 239] width 327 height 11
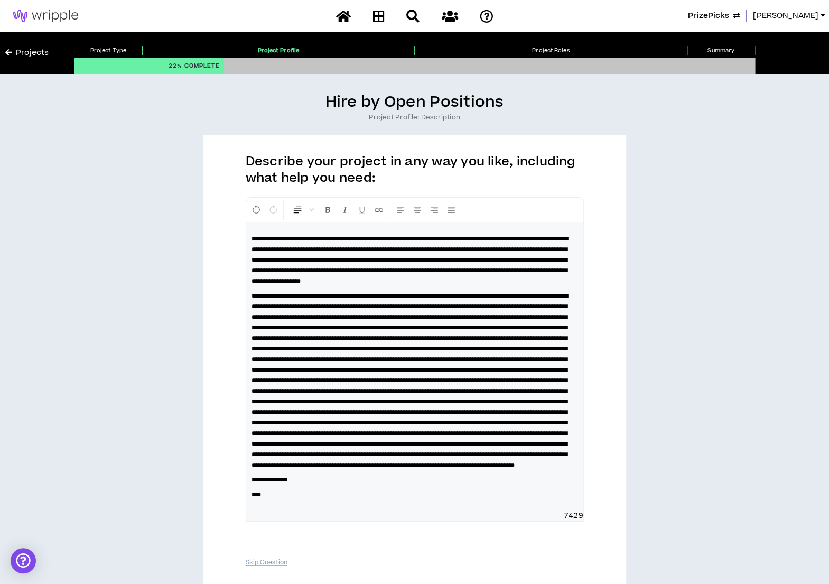
click at [270, 500] on p "****" at bounding box center [415, 494] width 327 height 11
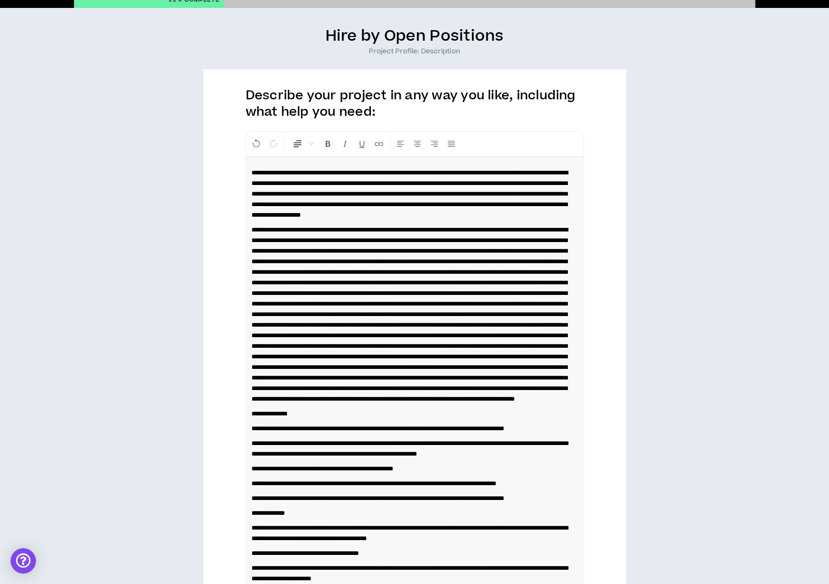
scroll to position [53, 0]
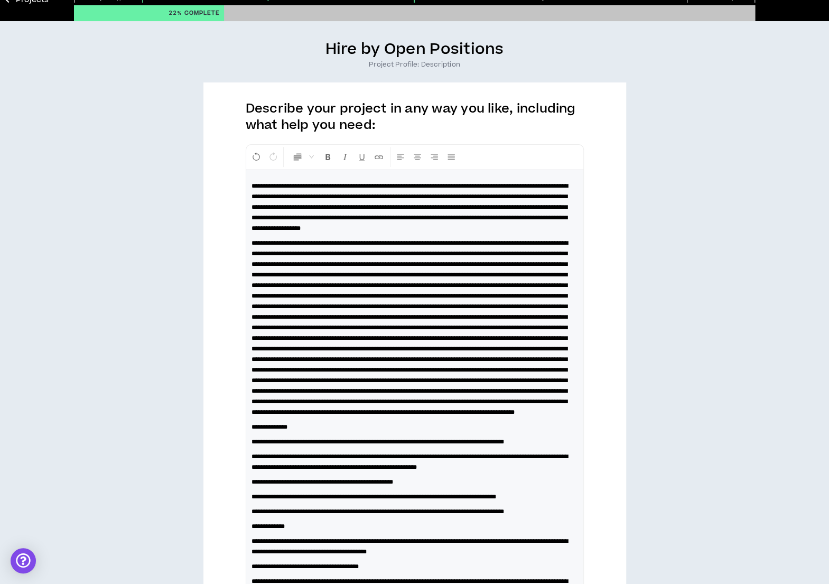
click at [301, 185] on span "**********" at bounding box center [410, 207] width 317 height 49
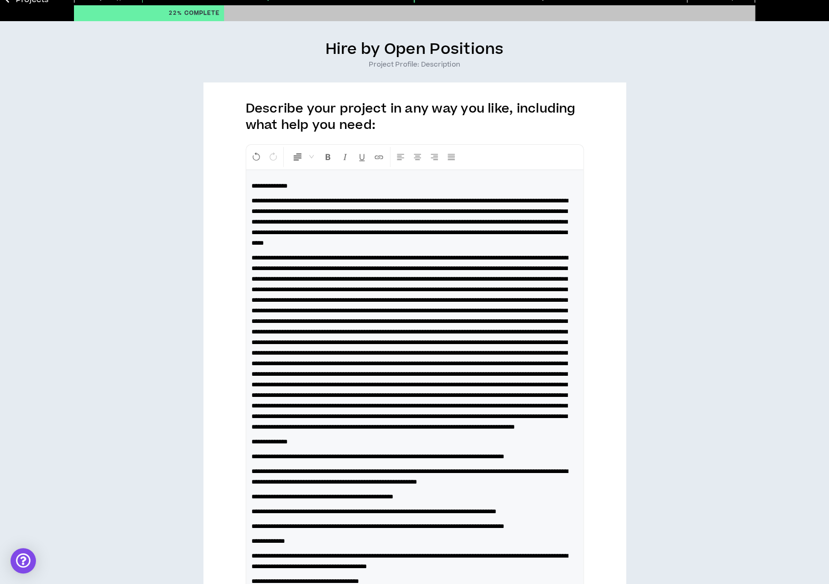
click at [302, 265] on span at bounding box center [410, 342] width 317 height 175
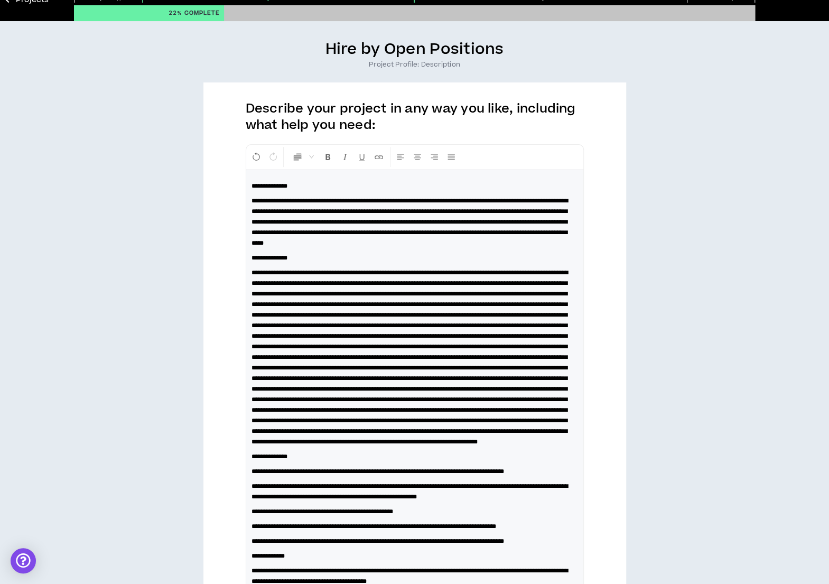
click at [460, 345] on span at bounding box center [410, 357] width 317 height 175
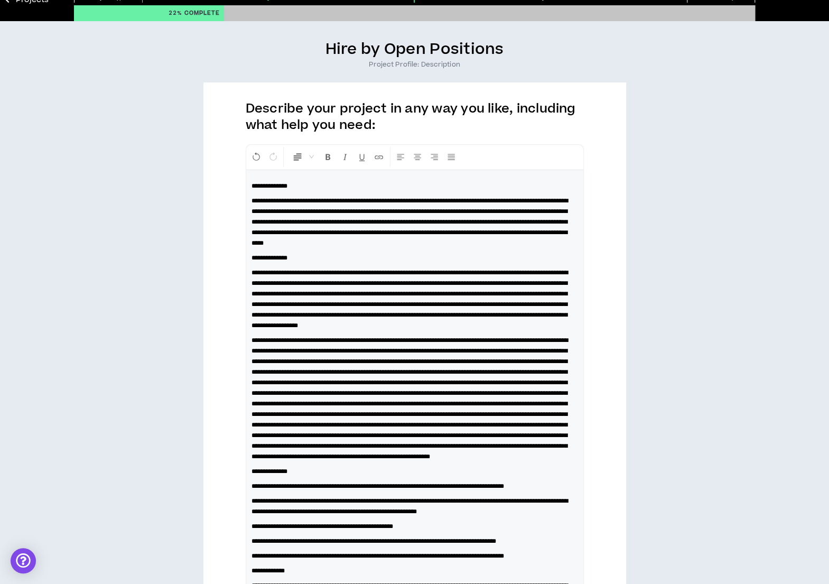
click at [301, 360] on span at bounding box center [410, 398] width 317 height 123
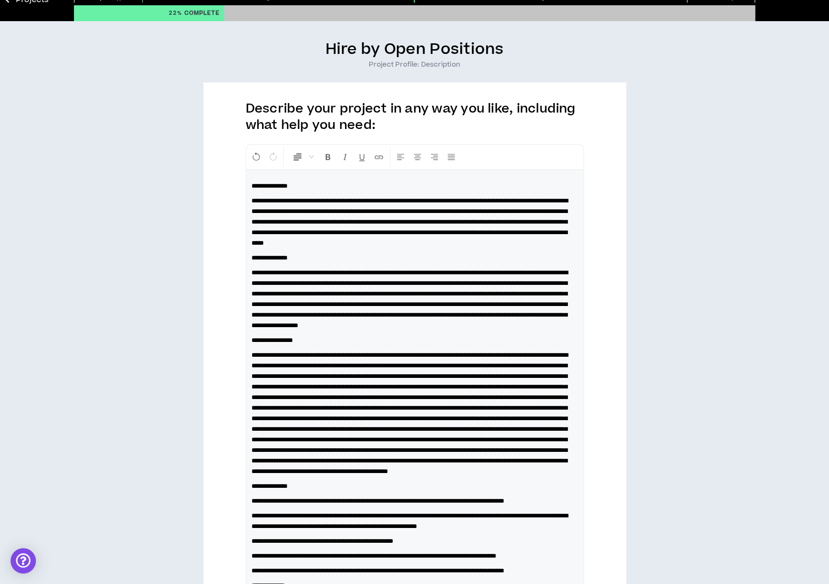
click at [316, 398] on span at bounding box center [410, 413] width 317 height 123
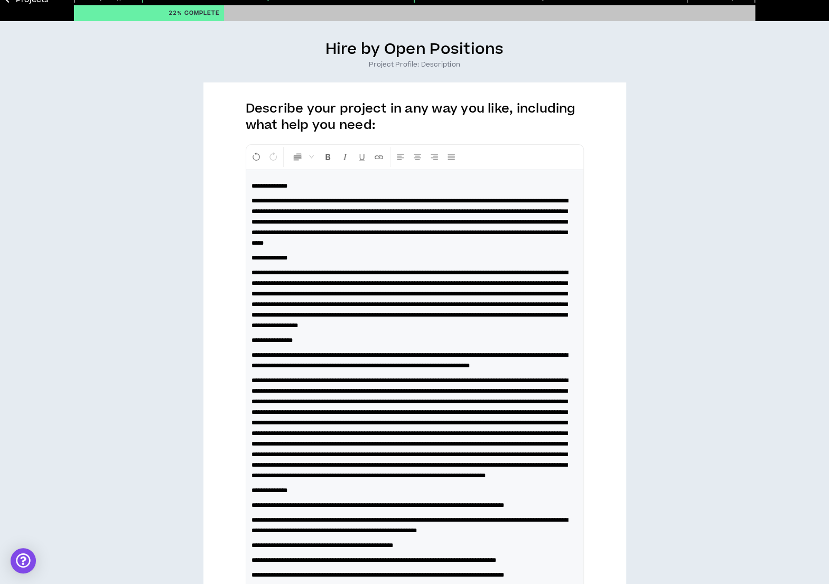
click at [568, 435] on span at bounding box center [410, 427] width 317 height 101
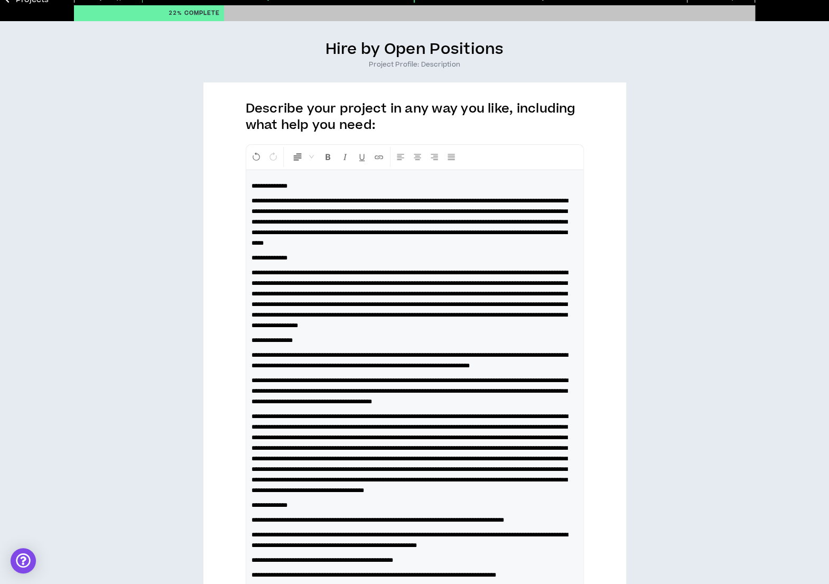
click at [445, 469] on span "**********" at bounding box center [410, 453] width 317 height 80
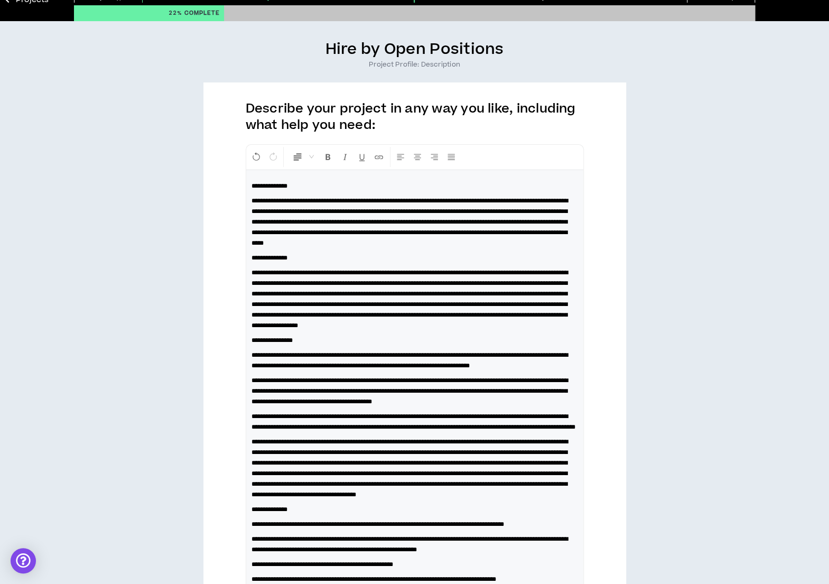
click at [445, 430] on span "**********" at bounding box center [414, 421] width 324 height 17
click at [452, 494] on span "**********" at bounding box center [410, 468] width 317 height 59
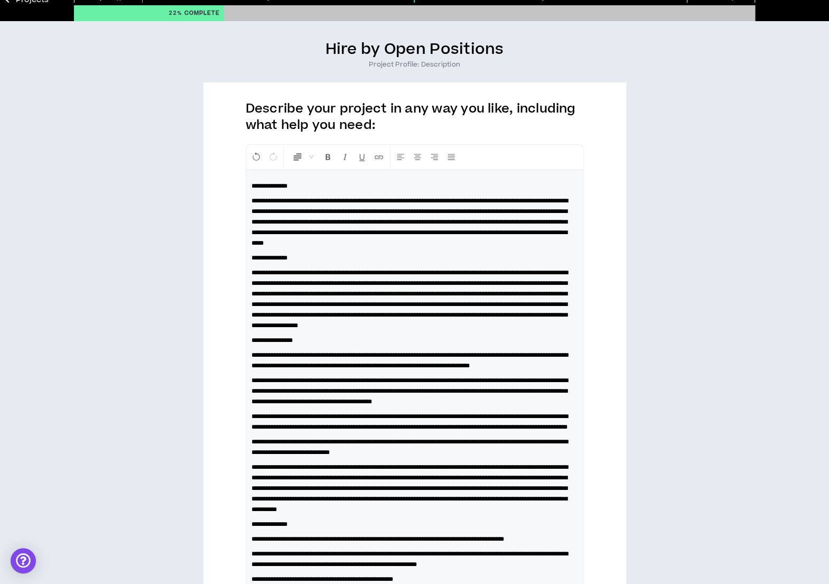
click at [414, 513] on span "**********" at bounding box center [410, 488] width 317 height 49
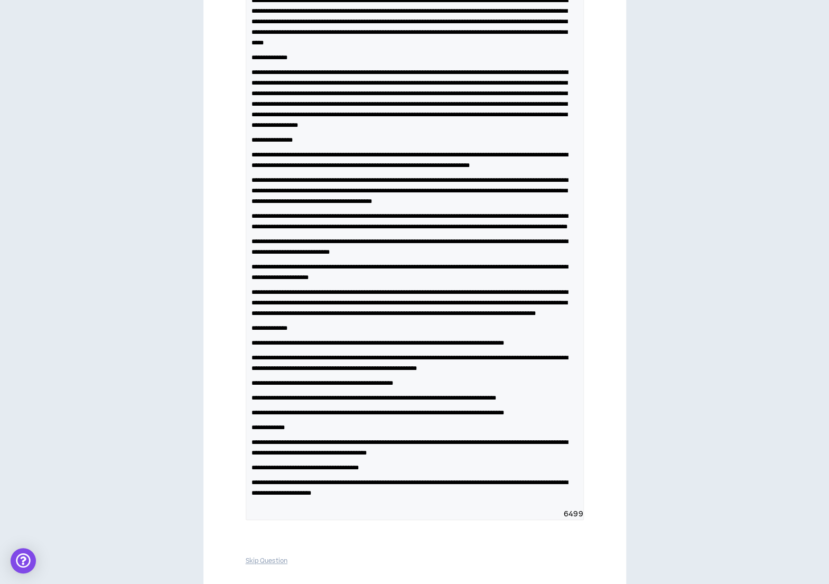
scroll to position [258, 0]
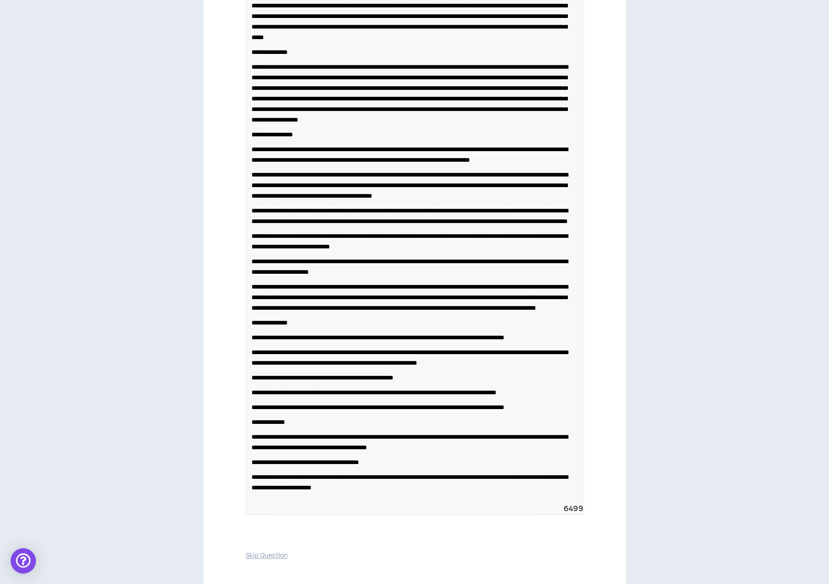
click at [508, 311] on span "**********" at bounding box center [410, 297] width 317 height 27
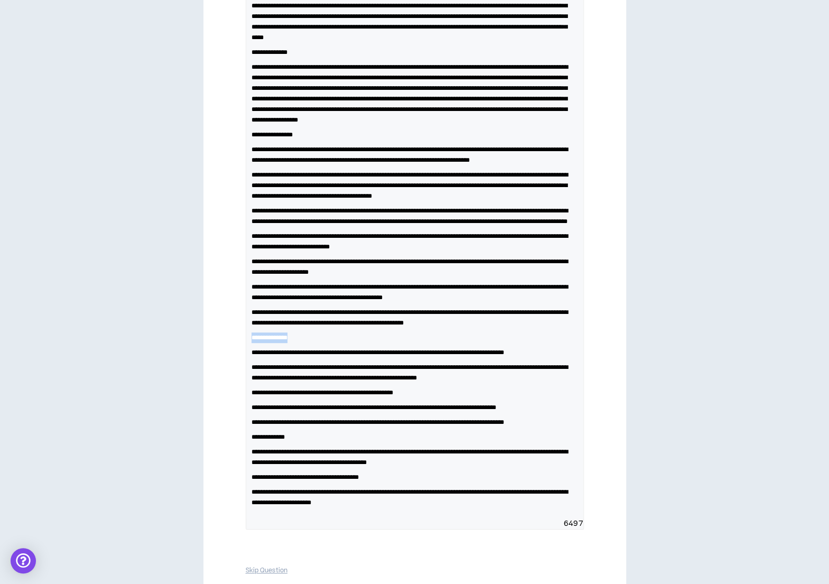
drag, startPoint x: 313, startPoint y: 379, endPoint x: 243, endPoint y: 381, distance: 69.8
click at [243, 381] on div "**********" at bounding box center [414, 262] width 423 height 770
click at [449, 506] on span "**********" at bounding box center [410, 497] width 317 height 17
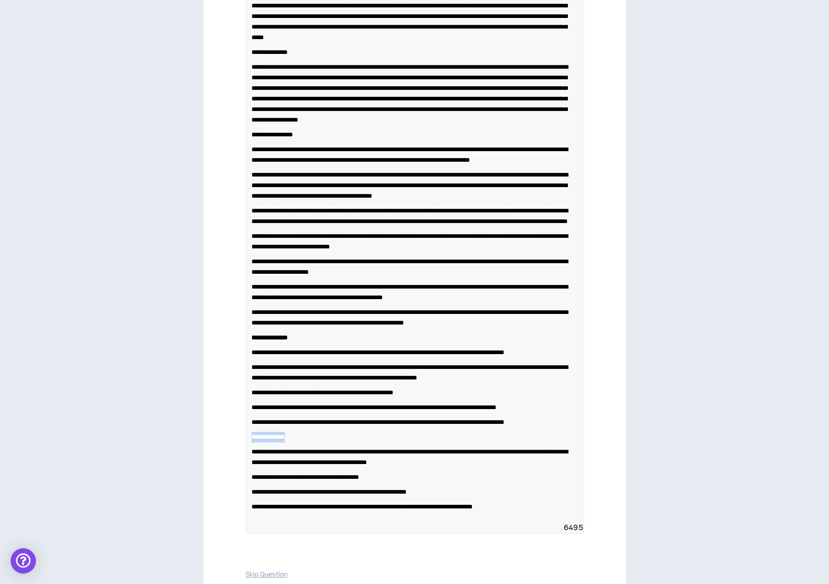
drag, startPoint x: 300, startPoint y: 488, endPoint x: 249, endPoint y: 489, distance: 50.7
click at [249, 489] on div "**********" at bounding box center [414, 244] width 337 height 558
click at [321, 343] on p "**********" at bounding box center [415, 337] width 327 height 11
click at [326, 381] on span "**********" at bounding box center [410, 372] width 317 height 17
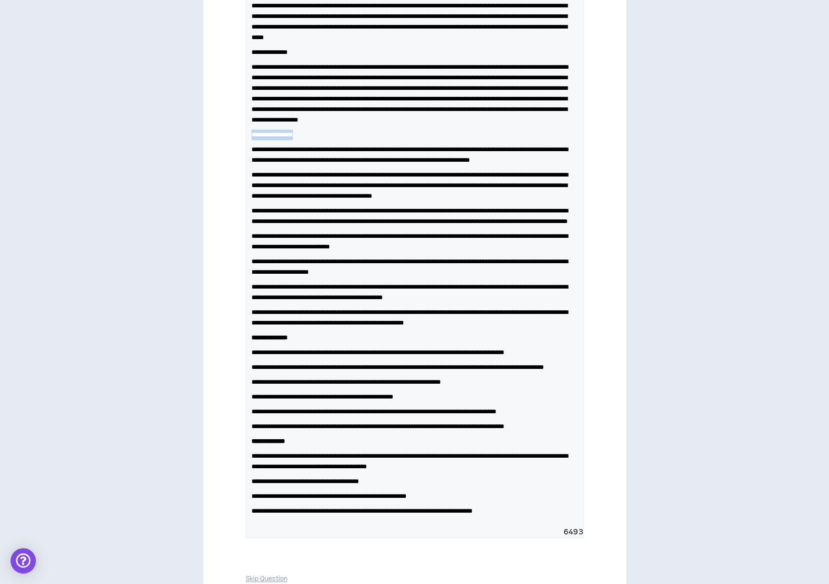
drag, startPoint x: 315, startPoint y: 152, endPoint x: 251, endPoint y: 156, distance: 64.7
click at [251, 157] on div "**********" at bounding box center [414, 246] width 337 height 562
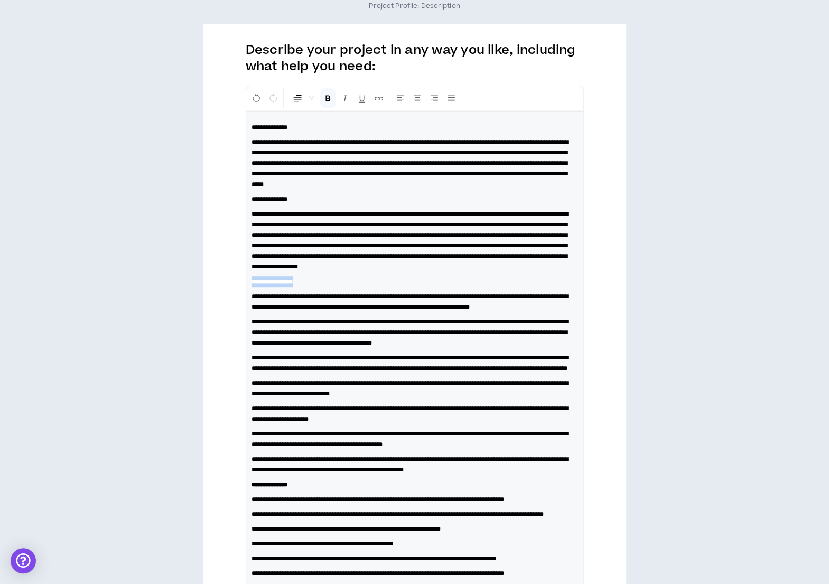
scroll to position [94, 0]
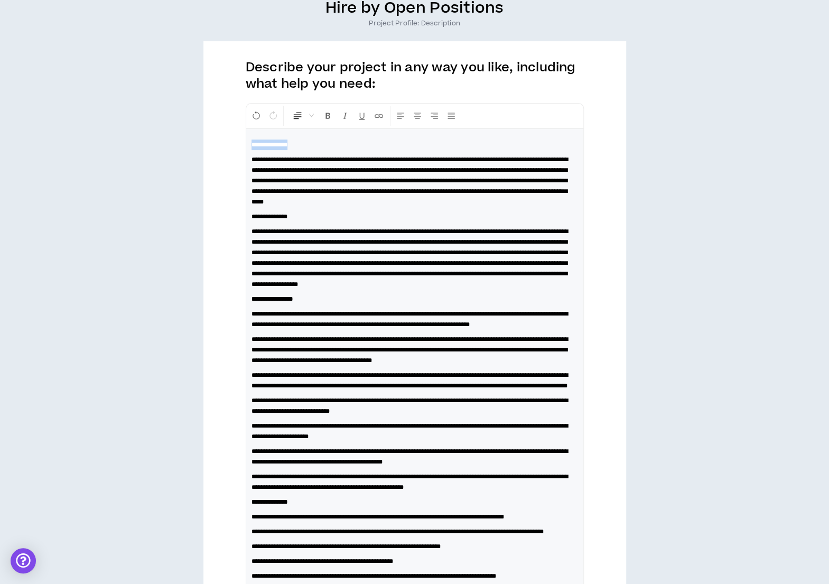
drag, startPoint x: 321, startPoint y: 139, endPoint x: 243, endPoint y: 138, distance: 78.8
click at [243, 138] on div "**********" at bounding box center [414, 430] width 423 height 779
click at [309, 304] on p "**********" at bounding box center [415, 299] width 327 height 11
drag, startPoint x: 302, startPoint y: 224, endPoint x: 247, endPoint y: 216, distance: 54.9
click at [247, 216] on div "**********" at bounding box center [414, 410] width 337 height 562
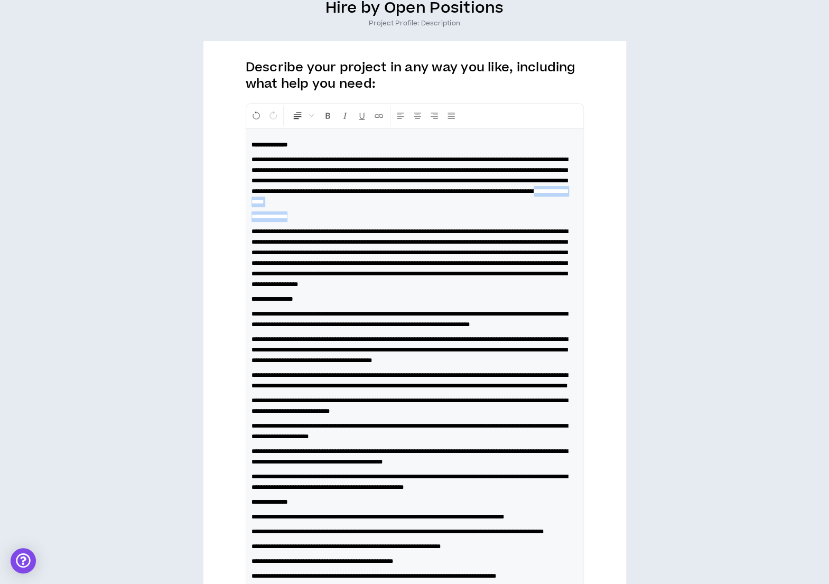
click at [247, 216] on div "**********" at bounding box center [414, 410] width 337 height 562
drag, startPoint x: 292, startPoint y: 226, endPoint x: 246, endPoint y: 225, distance: 45.5
click at [246, 226] on div "**********" at bounding box center [414, 410] width 337 height 562
click at [253, 220] on strong "**********" at bounding box center [270, 217] width 36 height 6
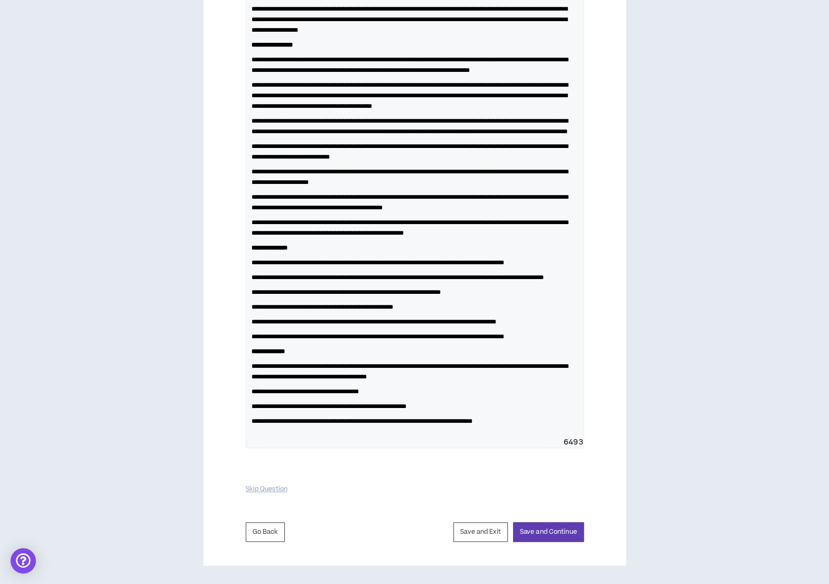
scroll to position [400, 0]
click at [548, 530] on button "Save and Continue" at bounding box center [548, 532] width 71 height 20
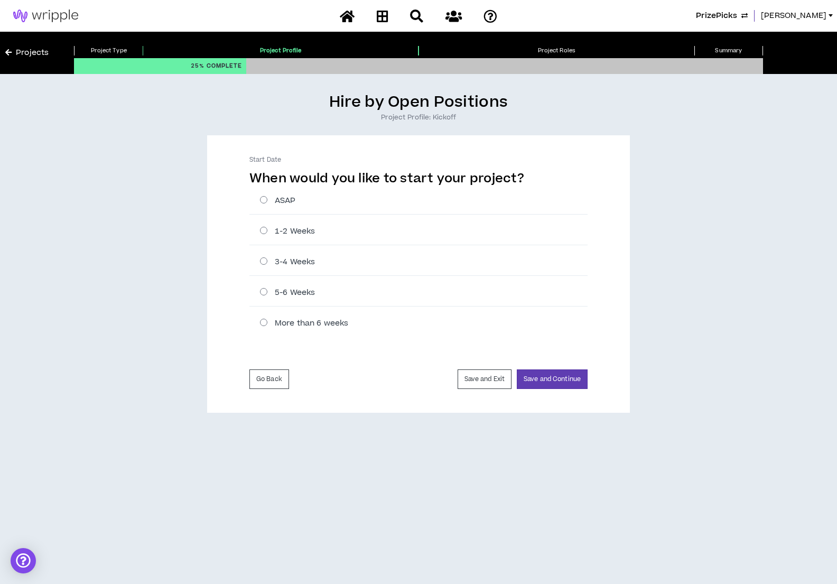
click at [266, 201] on label "ASAP" at bounding box center [424, 200] width 328 height 11
radio input "****"
click at [528, 379] on button "Save and Continue" at bounding box center [552, 379] width 71 height 20
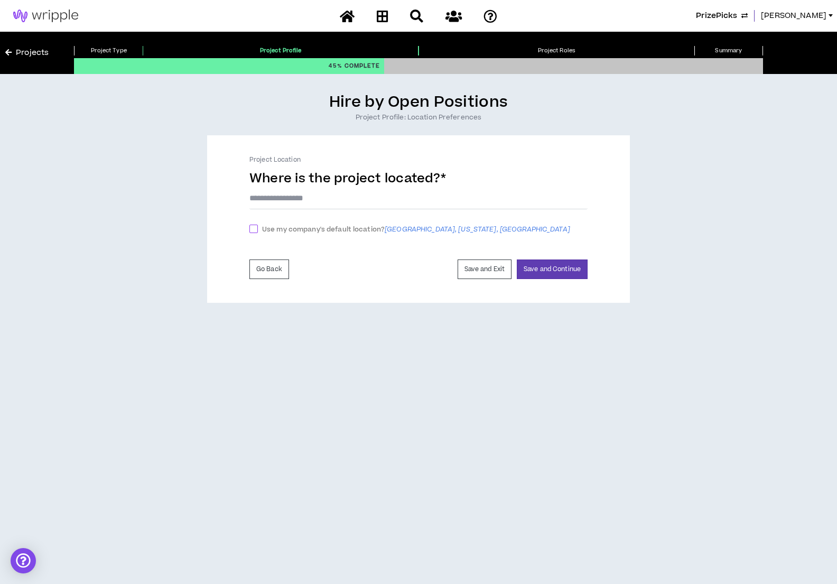
click at [456, 225] on span "[GEOGRAPHIC_DATA], [US_STATE], [GEOGRAPHIC_DATA]" at bounding box center [478, 230] width 186 height 10
checkbox input "****"
click at [541, 272] on button "Save and Continue" at bounding box center [552, 272] width 71 height 20
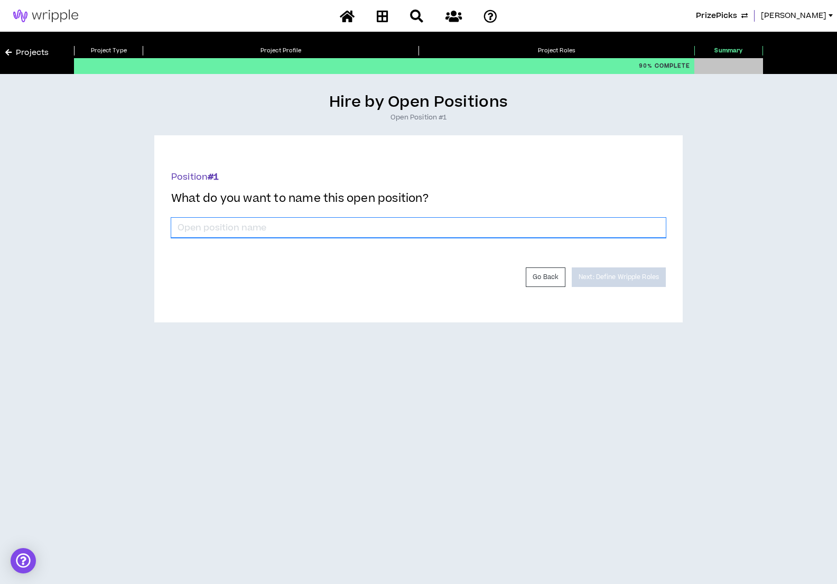
click at [440, 225] on input "*" at bounding box center [418, 228] width 495 height 20
type input "Product Marketing Manager"
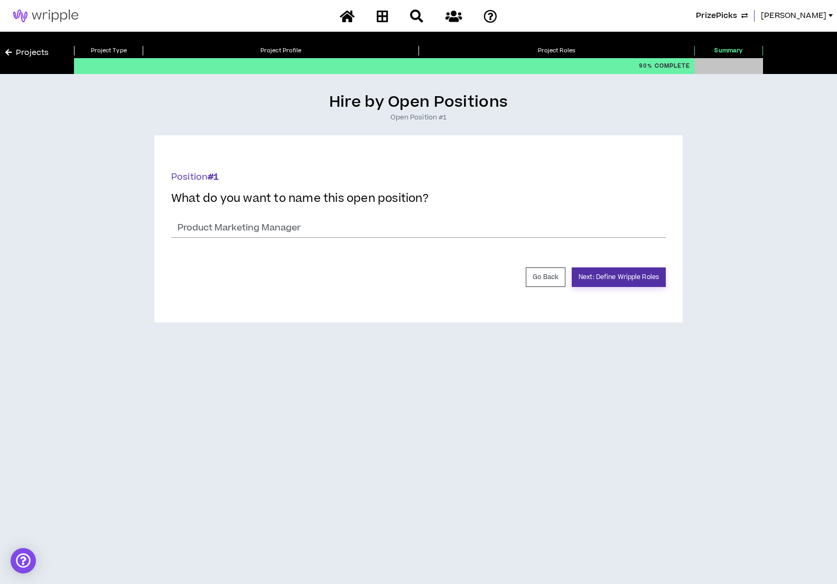
click at [632, 276] on button "Next: Define Wripple Roles" at bounding box center [619, 277] width 94 height 20
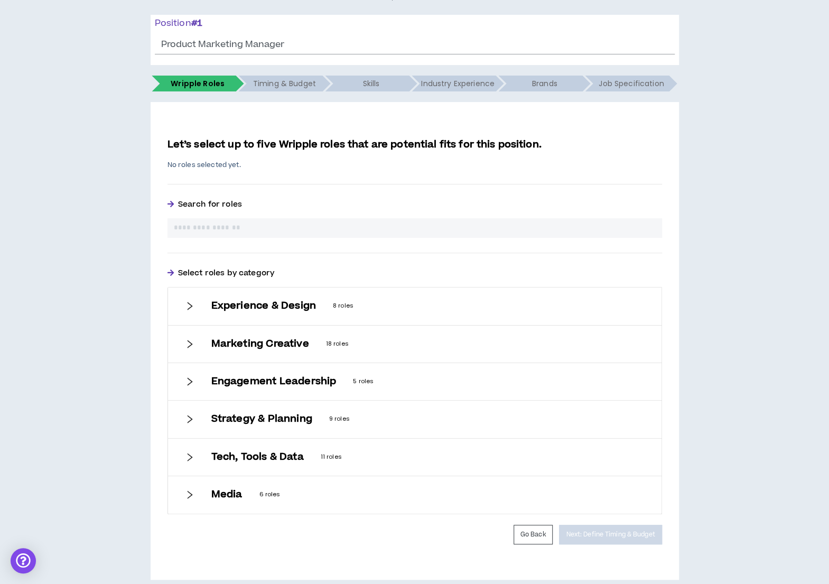
scroll to position [132, 0]
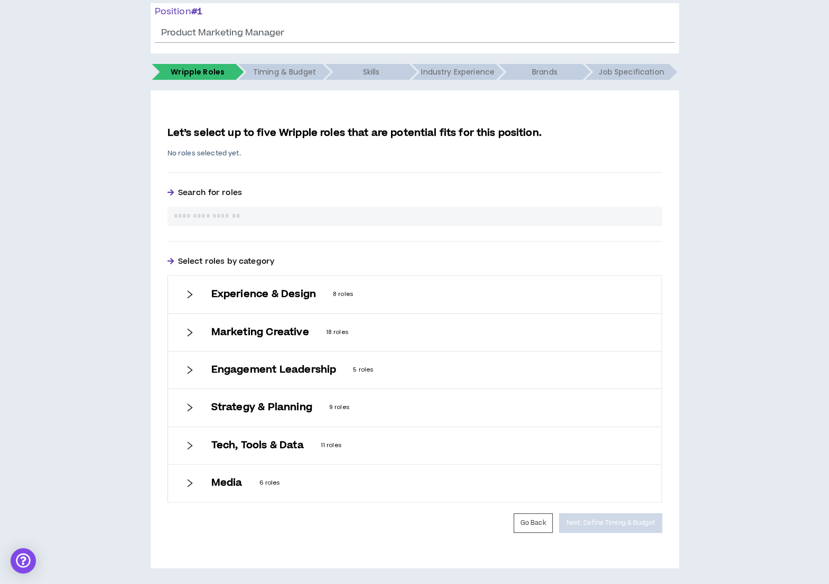
click at [293, 410] on h6 "Strategy & Planning" at bounding box center [261, 408] width 101 height 12
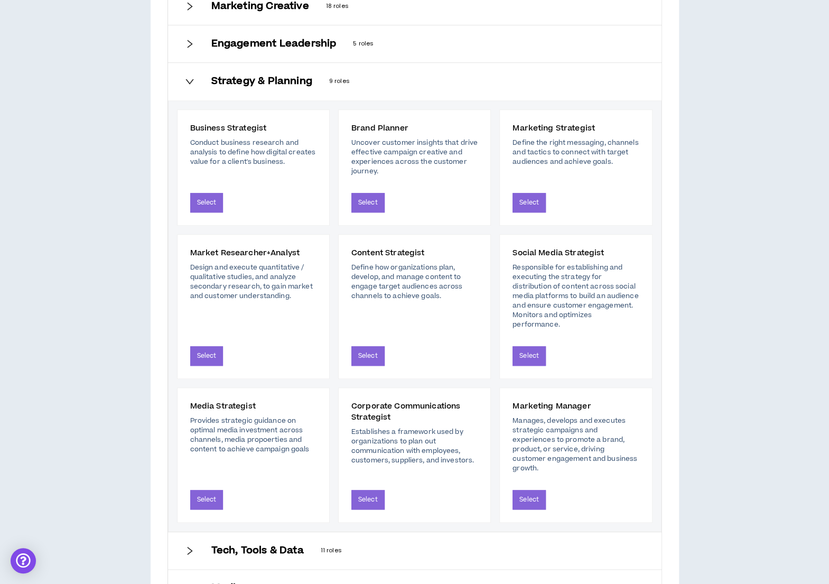
scroll to position [459, 0]
click at [532, 489] on button "Select" at bounding box center [529, 499] width 33 height 20
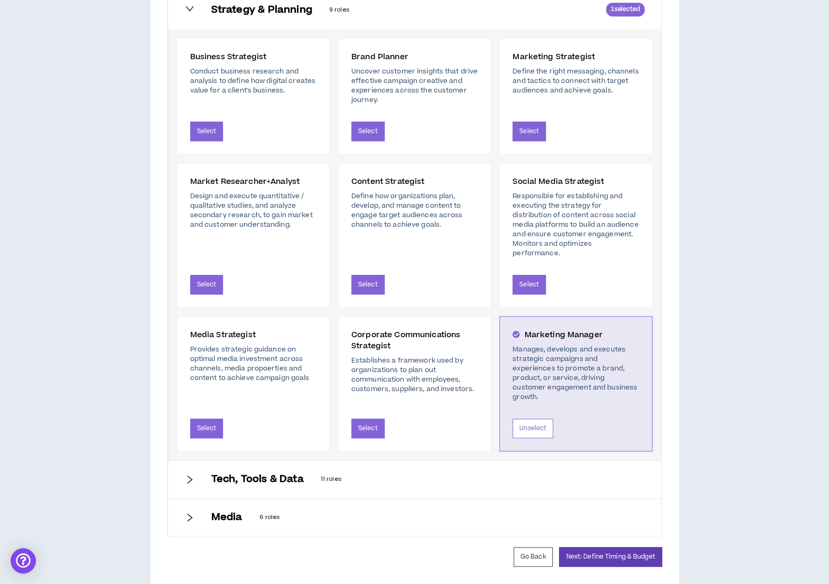
scroll to position [569, 0]
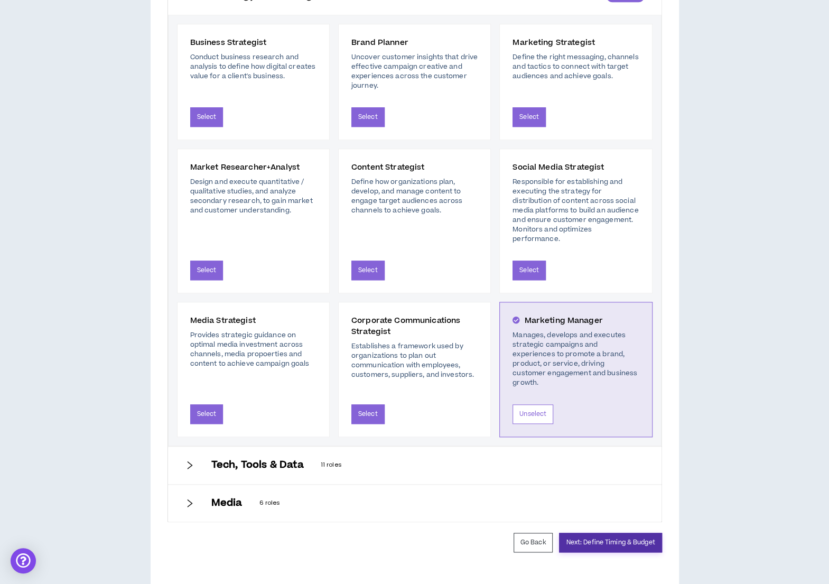
click at [627, 533] on button "Next: Define Timing & Budget" at bounding box center [610, 543] width 103 height 20
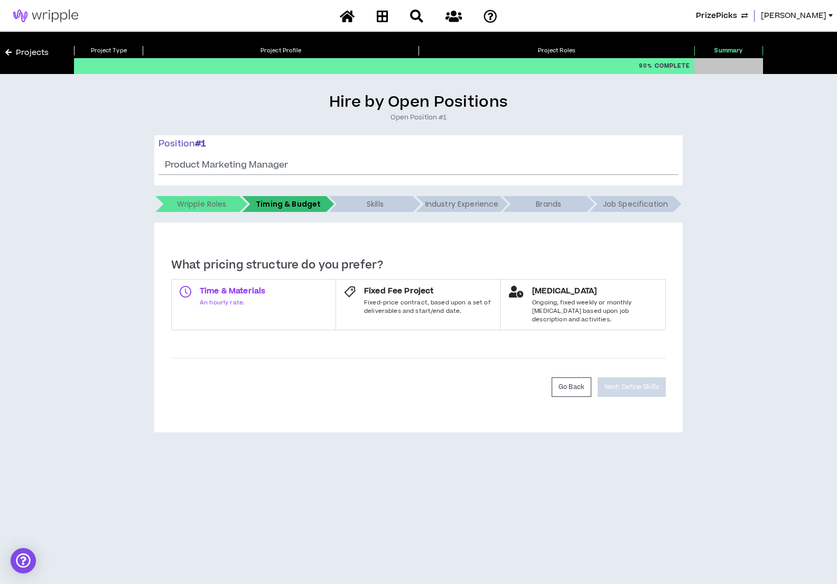
click at [253, 292] on span "Time & Materials" at bounding box center [233, 291] width 66 height 11
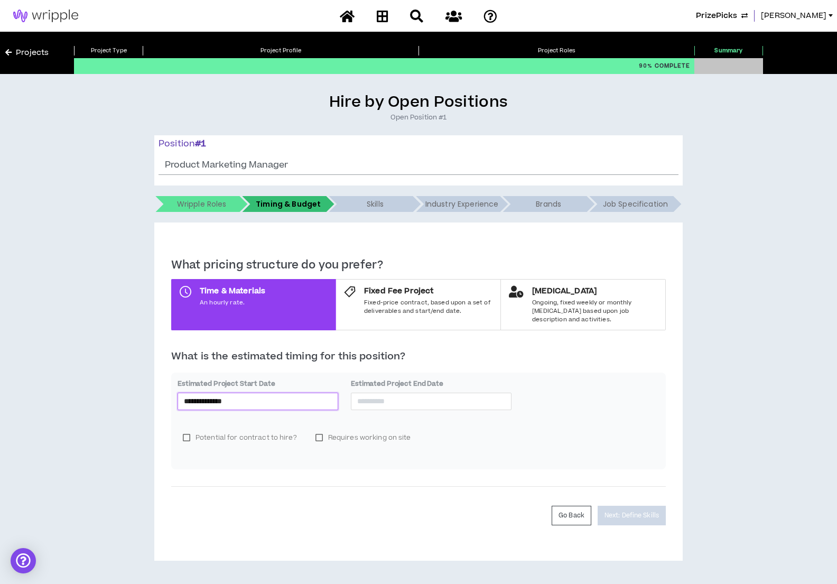
click at [289, 398] on input "**********" at bounding box center [258, 401] width 148 height 12
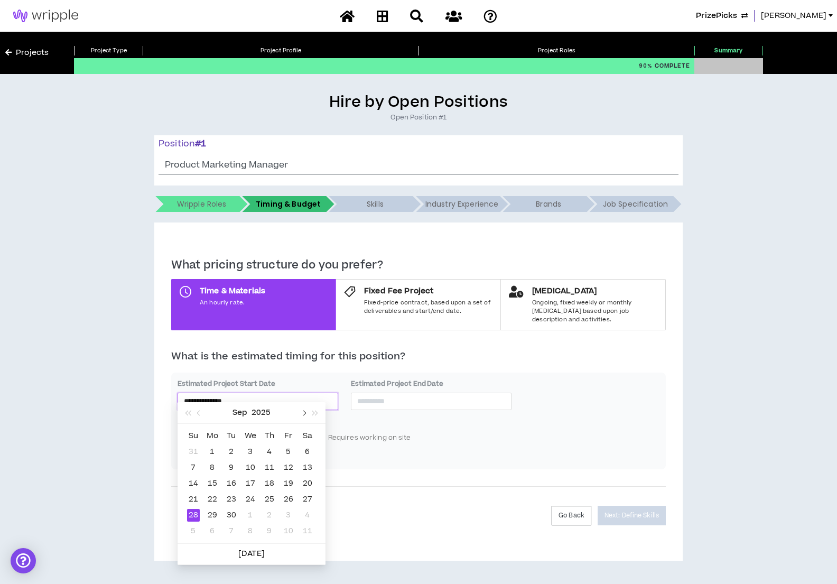
click at [303, 414] on span "button" at bounding box center [303, 413] width 5 height 5
type input "**********"
click at [210, 480] on div "13" at bounding box center [212, 483] width 13 height 13
click at [420, 395] on input at bounding box center [431, 401] width 148 height 12
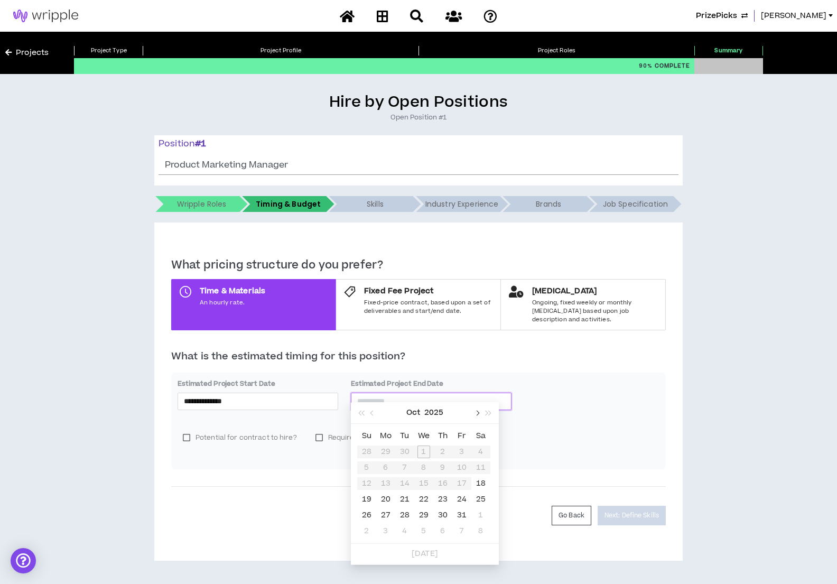
click at [479, 412] on button "button" at bounding box center [477, 412] width 12 height 21
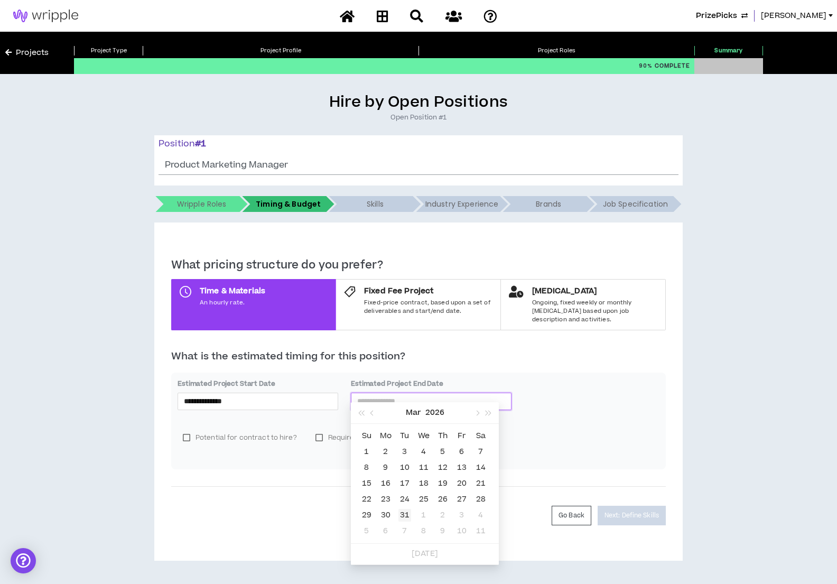
type input "**********"
click at [403, 516] on div "31" at bounding box center [405, 515] width 13 height 13
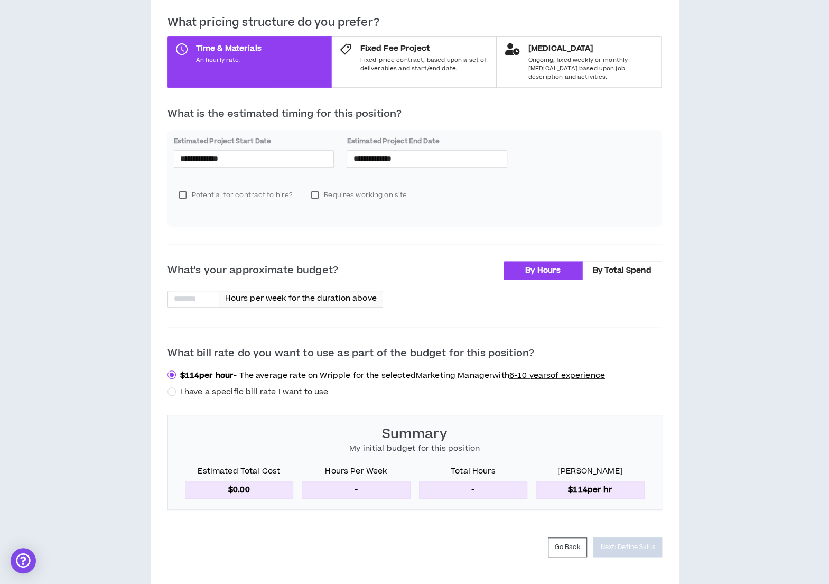
scroll to position [257, 0]
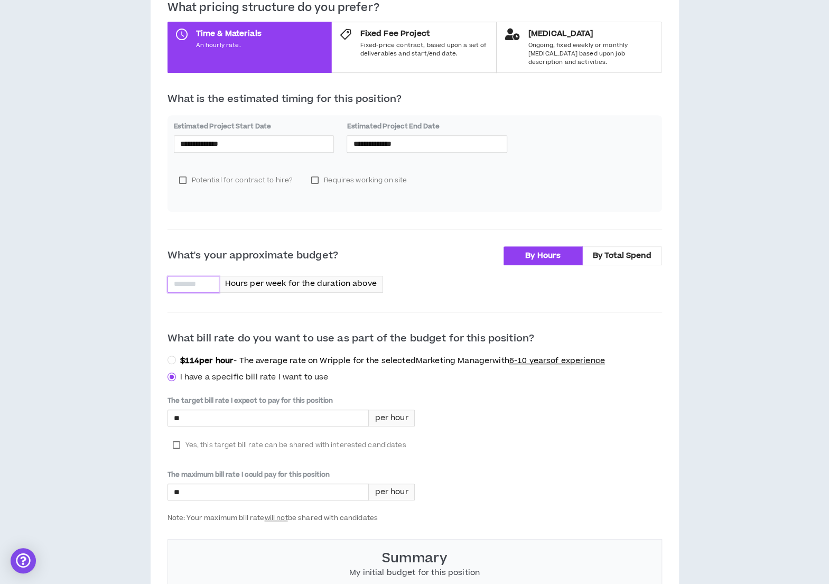
click at [194, 277] on input at bounding box center [193, 284] width 51 height 16
type input "**"
click at [201, 410] on input "*" at bounding box center [268, 418] width 201 height 16
type input "****"
click at [176, 437] on label "Yes, this target bill rate can be shared with interested candidates" at bounding box center [290, 445] width 244 height 16
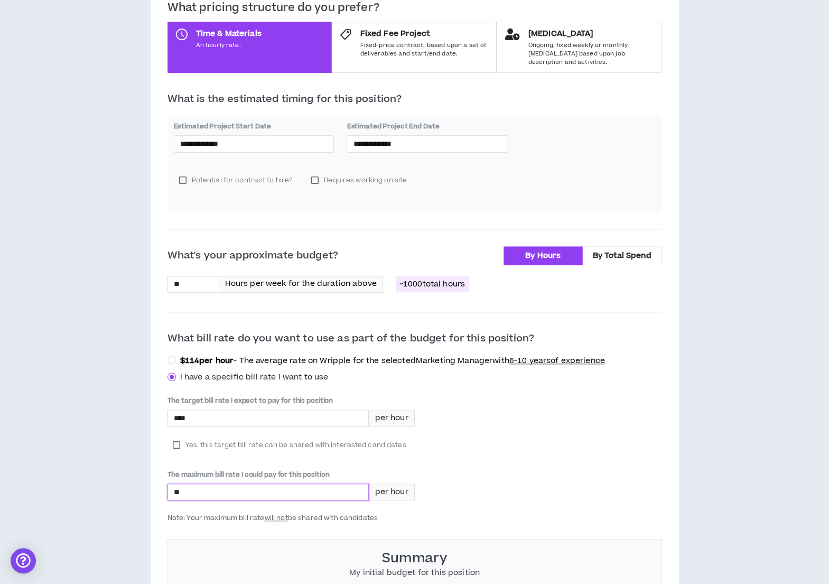
click at [199, 486] on input "*" at bounding box center [268, 492] width 201 height 16
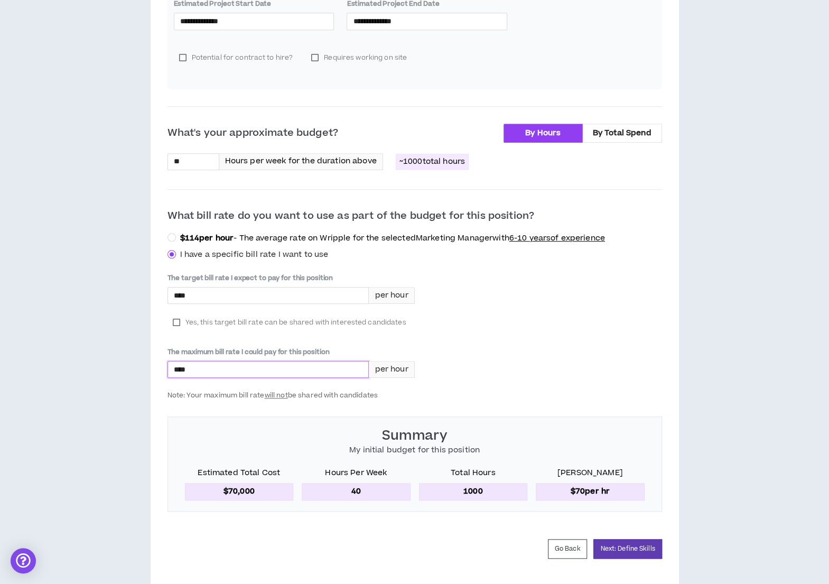
scroll to position [396, 0]
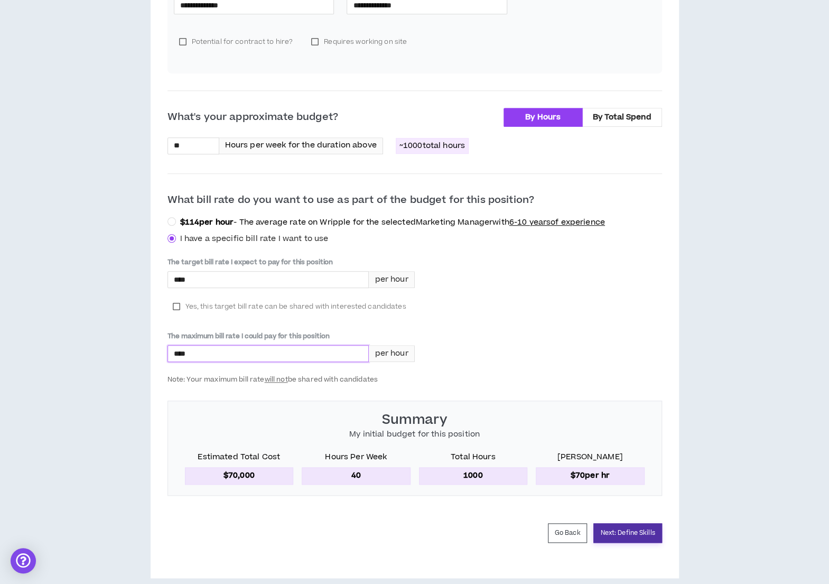
type input "****"
click at [644, 523] on button "Next: Define Skills" at bounding box center [628, 533] width 68 height 20
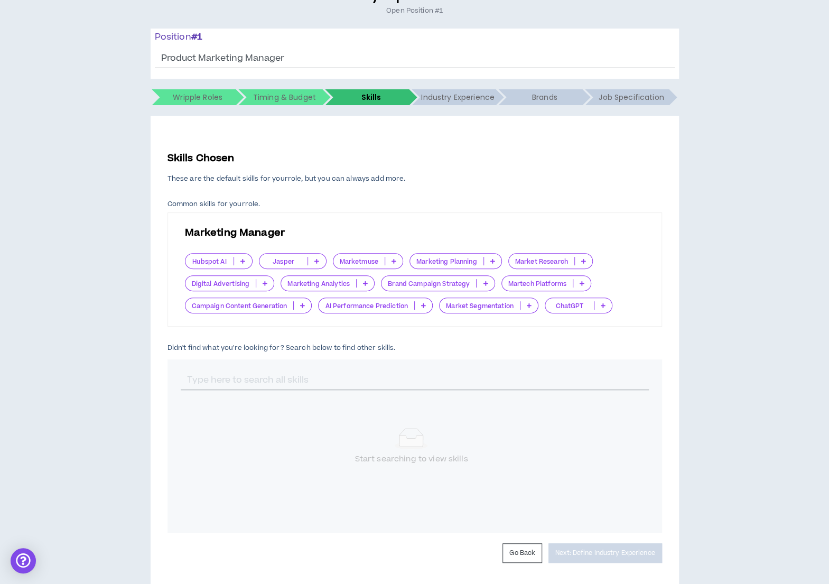
scroll to position [138, 0]
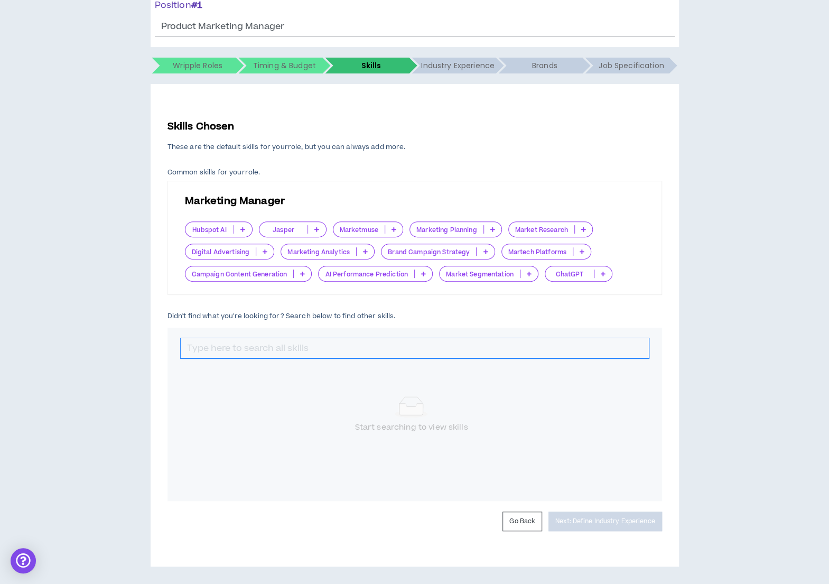
click at [482, 350] on input "text" at bounding box center [415, 348] width 468 height 20
type input "Go to"
click at [275, 387] on icon at bounding box center [274, 387] width 5 height 5
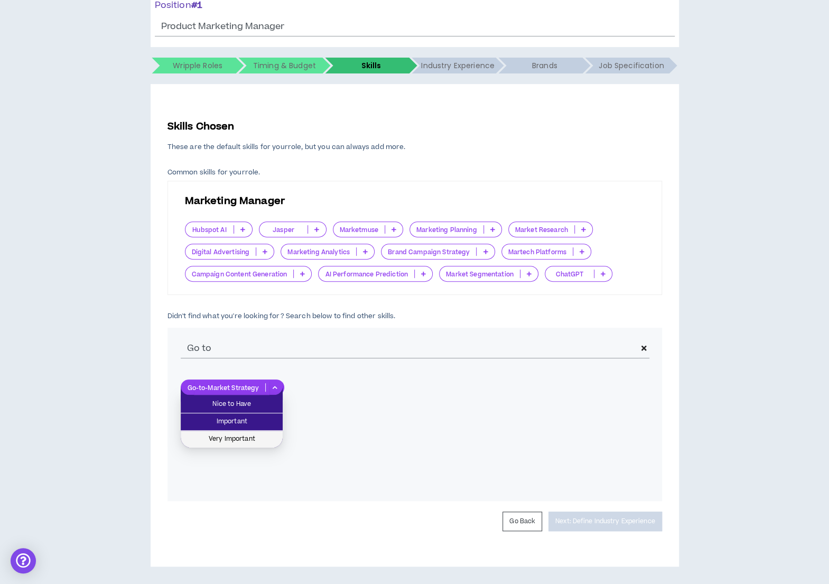
click at [260, 432] on li "Very Important" at bounding box center [232, 439] width 102 height 17
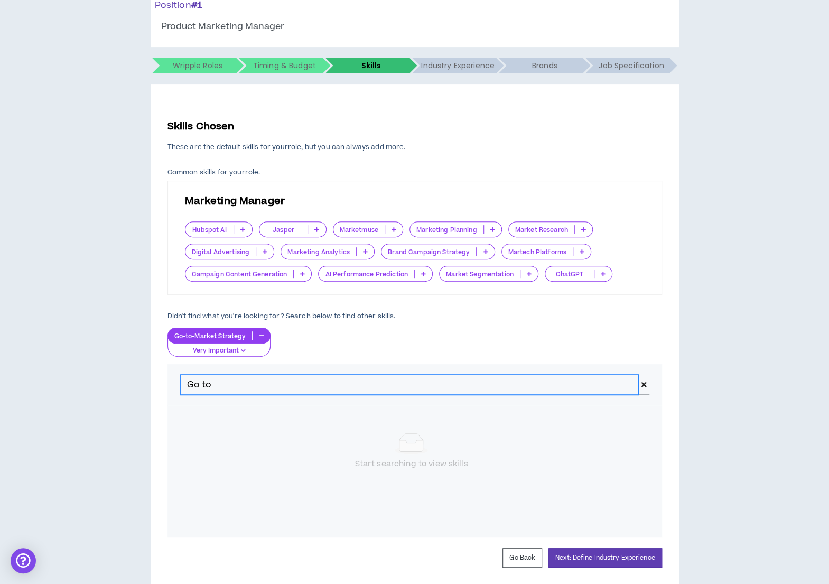
drag, startPoint x: 233, startPoint y: 380, endPoint x: 171, endPoint y: 373, distance: 61.7
click at [171, 373] on div "Go to" at bounding box center [415, 384] width 495 height 41
type input "P"
type input "Messaging"
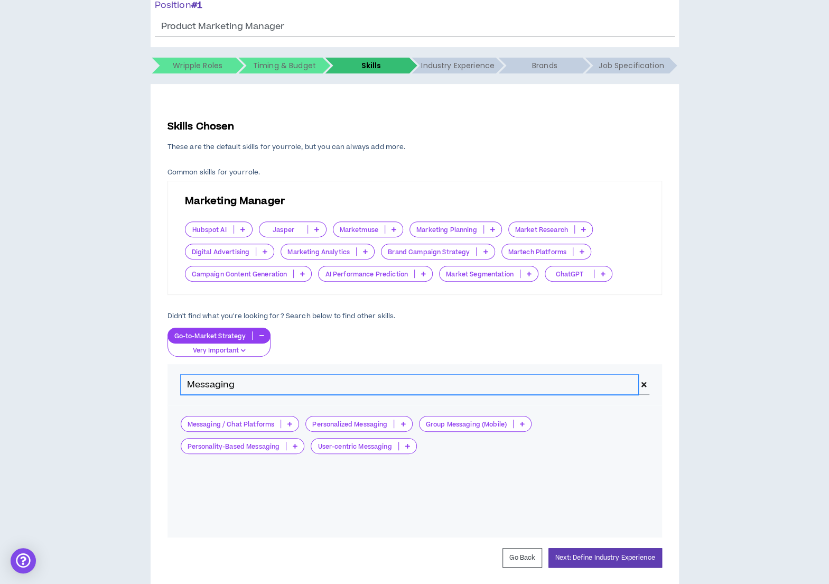
drag, startPoint x: 263, startPoint y: 385, endPoint x: 150, endPoint y: 380, distance: 112.7
click at [151, 380] on div "Skills Chosen These are the default skills for your role , but you can always a…" at bounding box center [415, 343] width 529 height 519
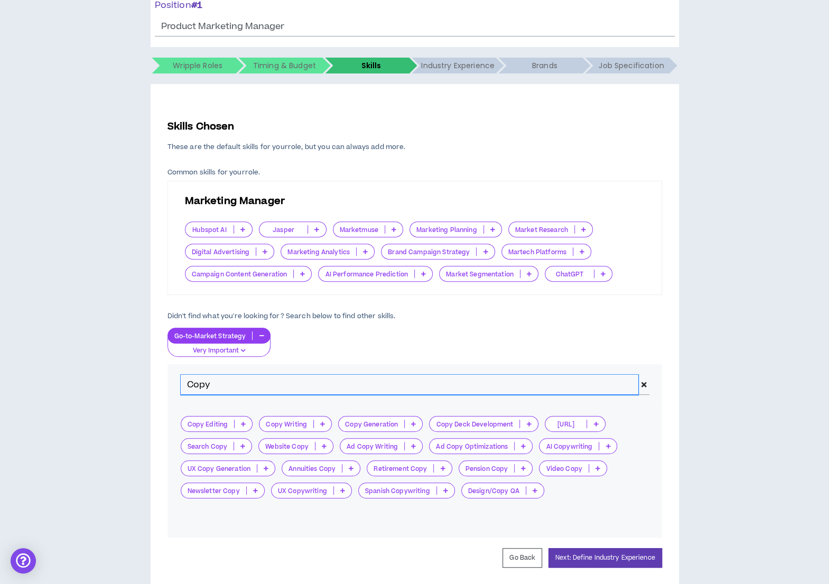
drag, startPoint x: 208, startPoint y: 383, endPoint x: 183, endPoint y: 380, distance: 25.0
click at [183, 380] on input "Copy" at bounding box center [410, 385] width 458 height 20
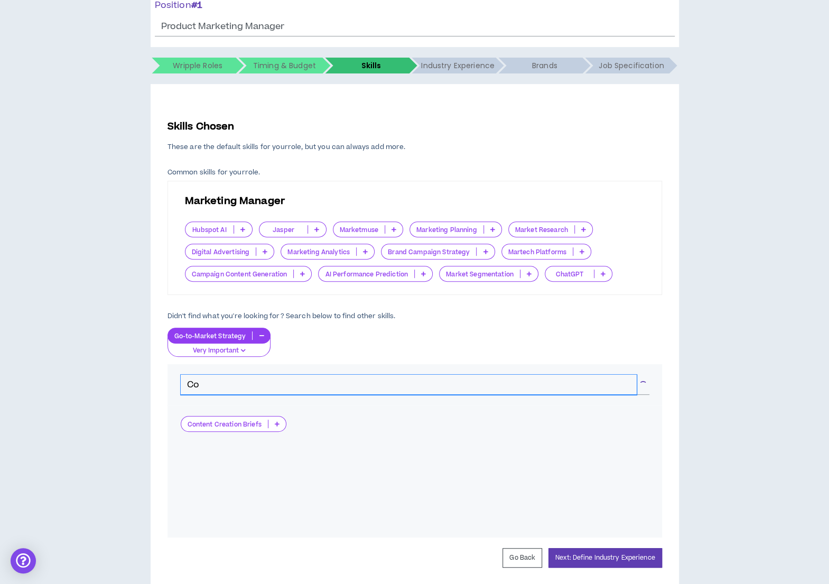
type input "C"
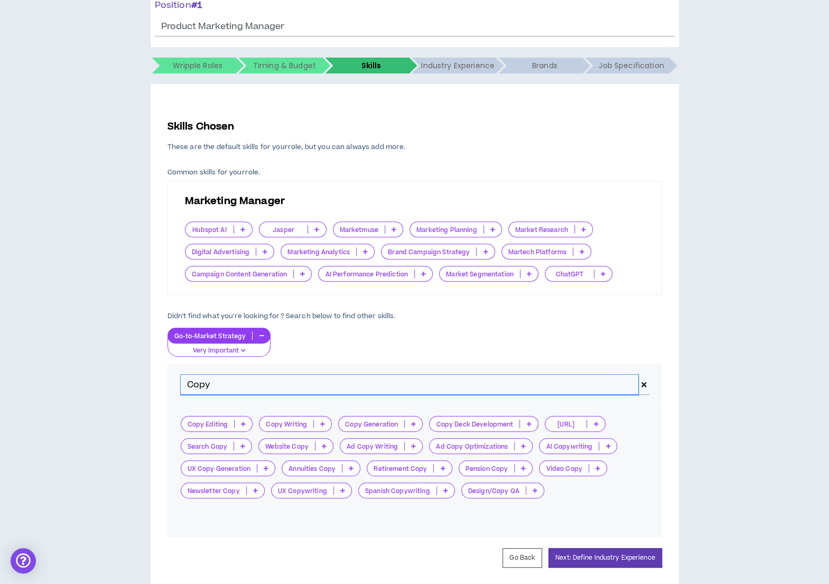
type input "Copy"
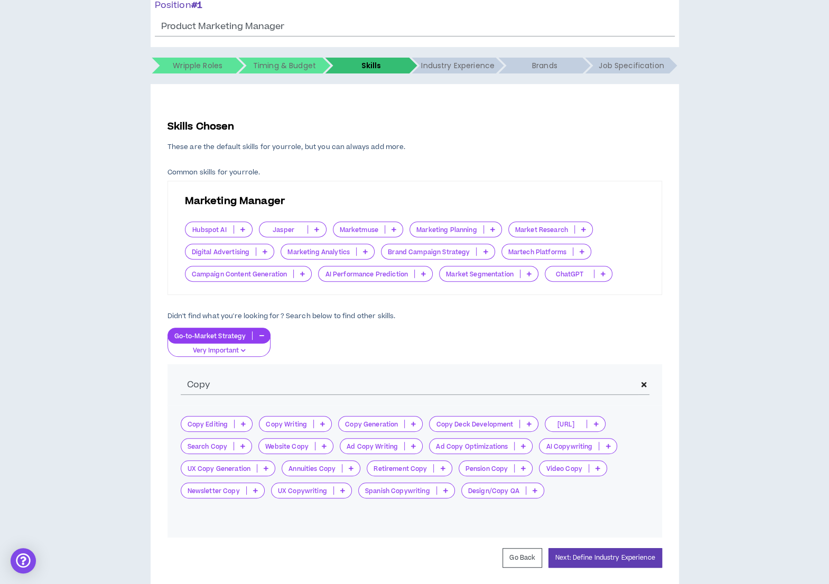
click at [321, 420] on p at bounding box center [322, 424] width 17 height 8
click at [313, 470] on span "Very Important" at bounding box center [293, 475] width 59 height 12
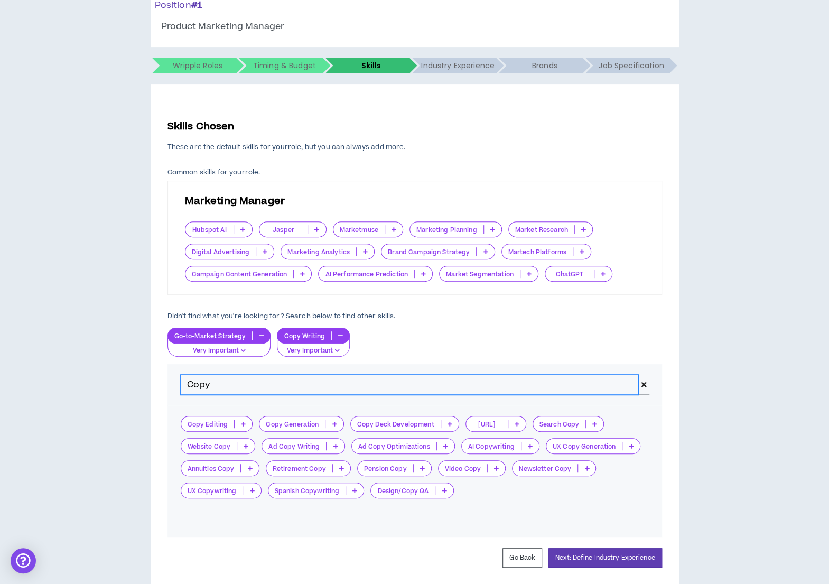
drag, startPoint x: 212, startPoint y: 386, endPoint x: 182, endPoint y: 375, distance: 32.6
click at [182, 375] on input "Copy" at bounding box center [410, 385] width 458 height 20
click at [264, 379] on input "text" at bounding box center [415, 385] width 468 height 20
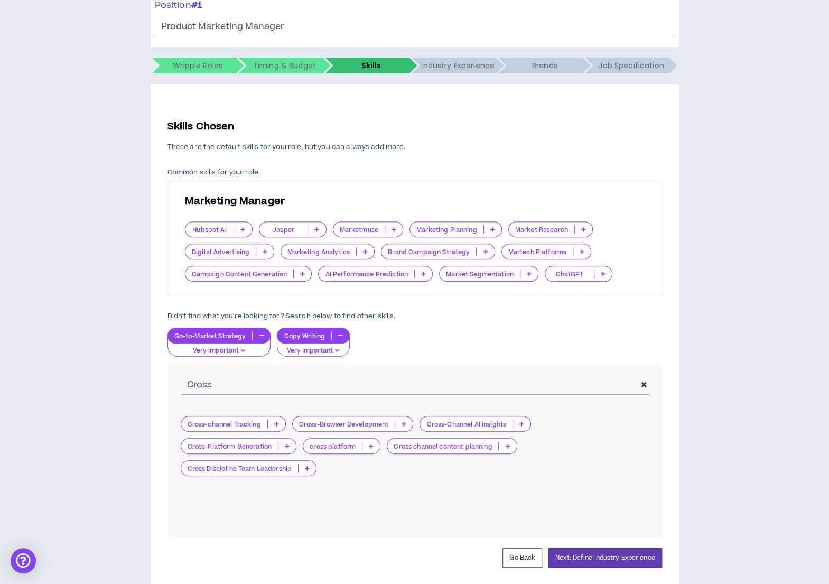
click at [310, 466] on p at bounding box center [307, 468] width 17 height 8
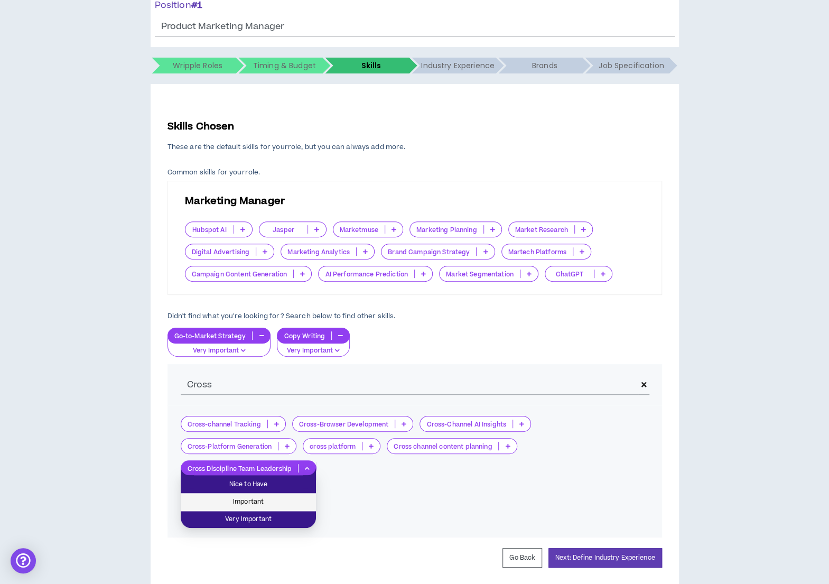
click at [274, 506] on span "Important" at bounding box center [248, 502] width 123 height 12
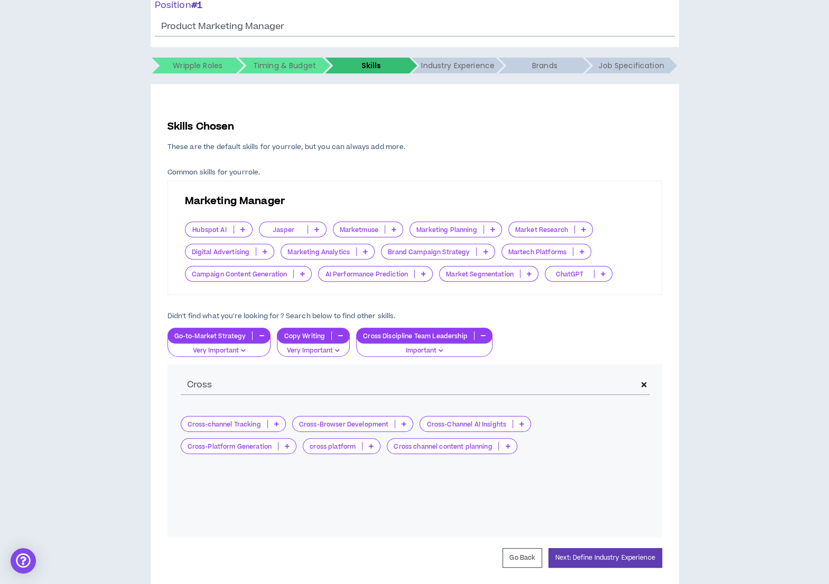
click at [509, 443] on icon at bounding box center [507, 445] width 5 height 5
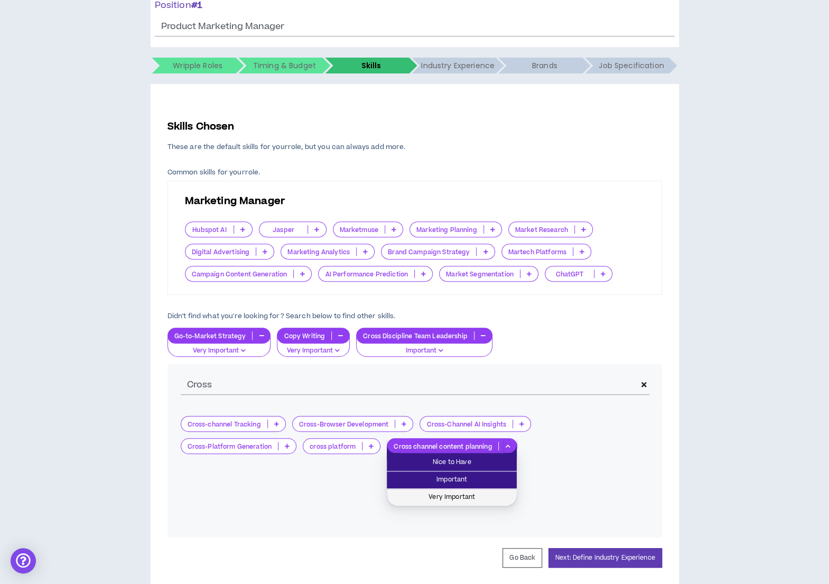
click at [442, 494] on span "Very Important" at bounding box center [451, 498] width 117 height 12
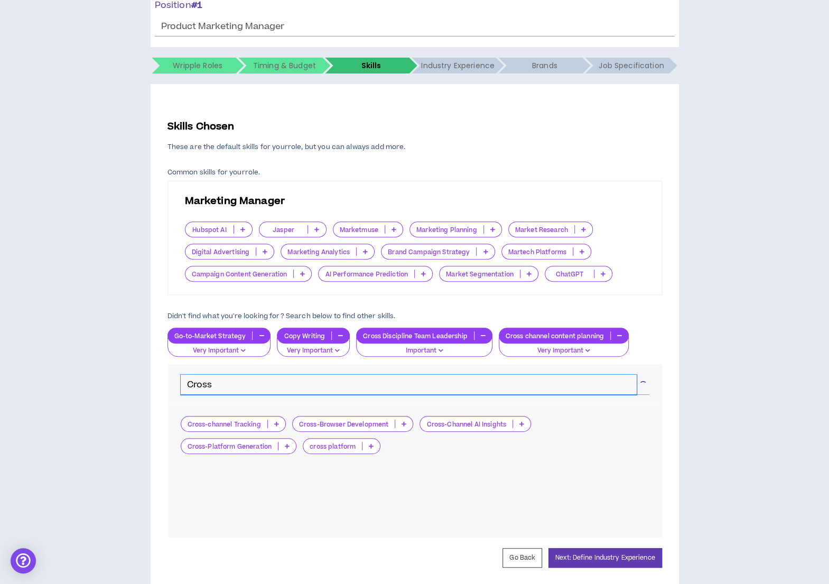
drag, startPoint x: 244, startPoint y: 387, endPoint x: 149, endPoint y: 381, distance: 94.9
click at [149, 381] on div "Hire by Open Positions Open Position #1 Position # 1 Product Marketing Manager …" at bounding box center [414, 278] width 819 height 649
type input "Measu"
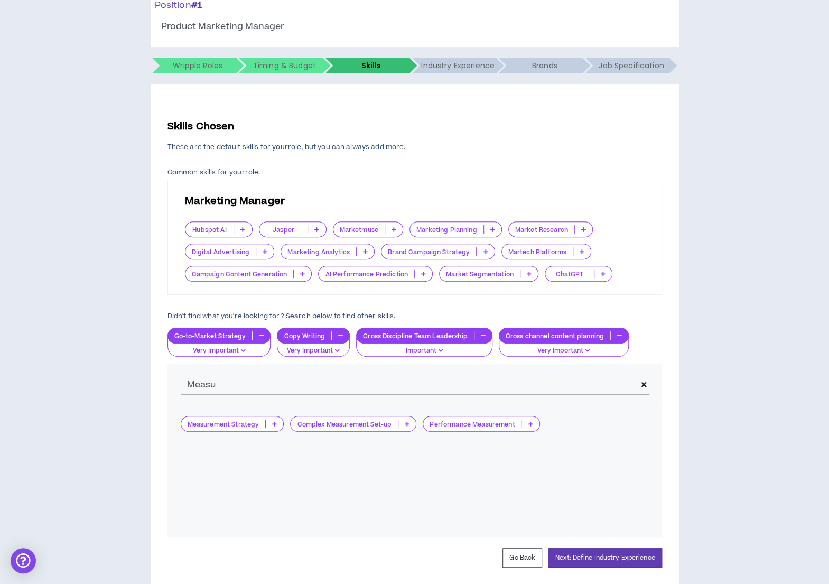
click at [526, 423] on p at bounding box center [530, 424] width 17 height 8
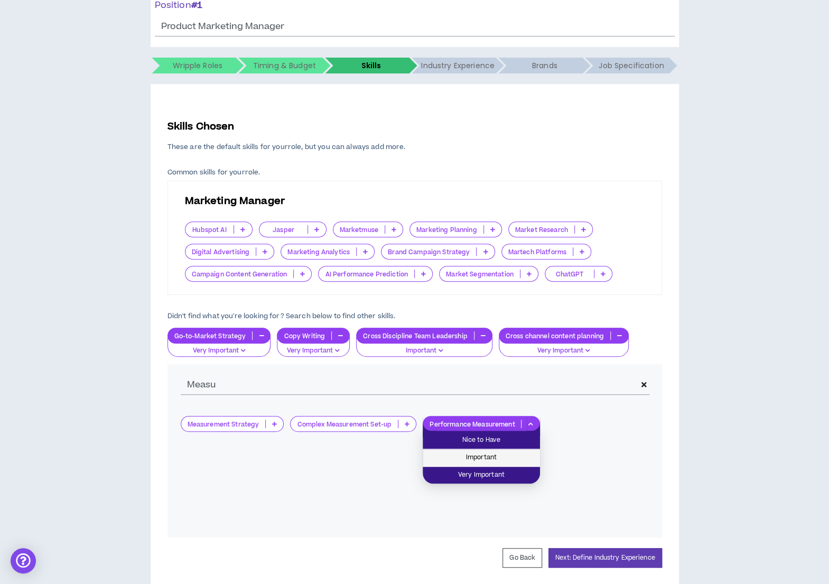
click at [507, 459] on span "Important" at bounding box center [481, 458] width 105 height 12
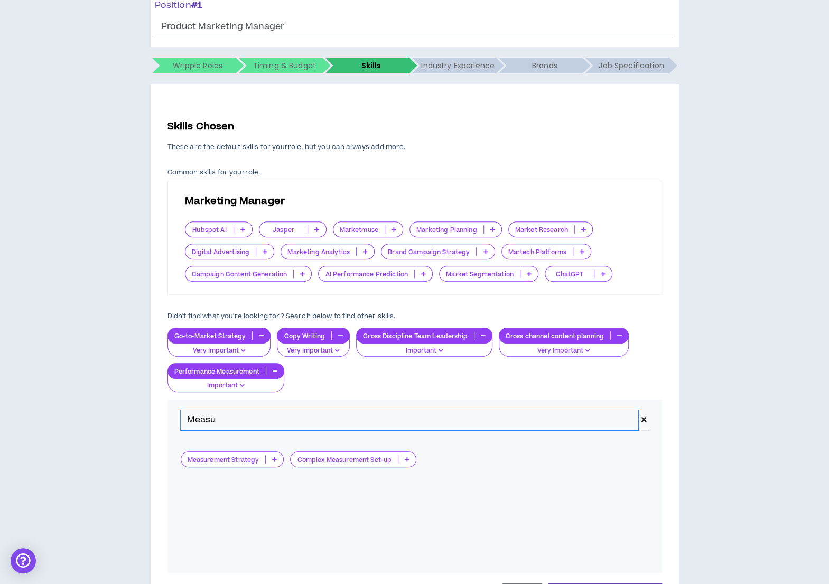
drag, startPoint x: 214, startPoint y: 413, endPoint x: 186, endPoint y: 410, distance: 28.3
click at [186, 410] on input "Measu" at bounding box center [410, 420] width 458 height 20
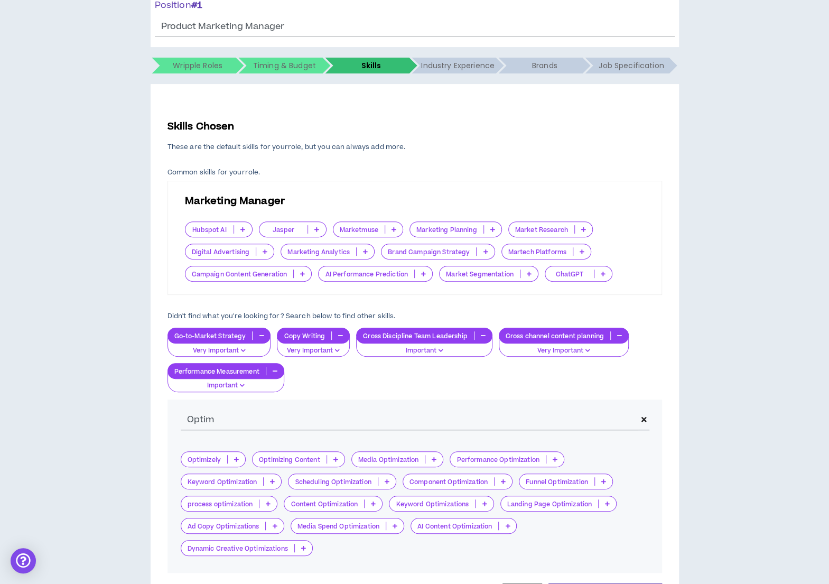
click at [372, 501] on icon at bounding box center [373, 503] width 5 height 5
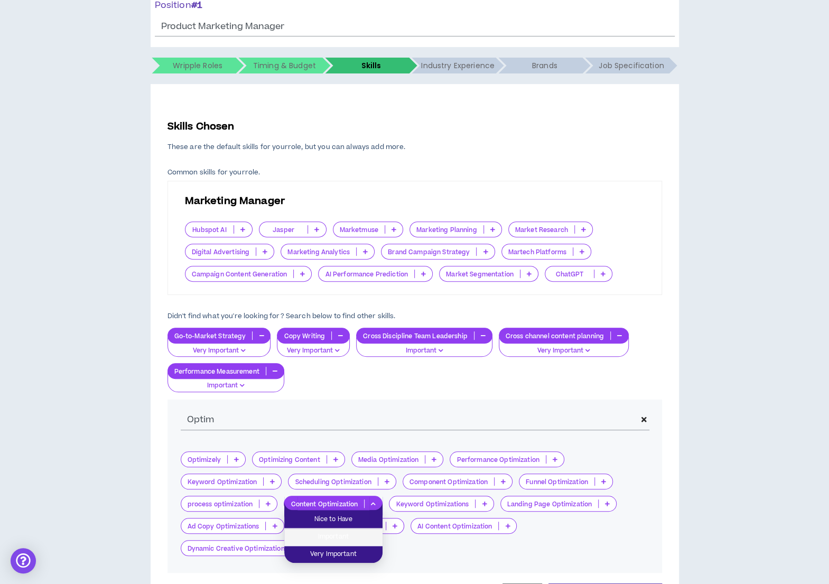
click at [344, 534] on span "Important" at bounding box center [334, 537] width 86 height 12
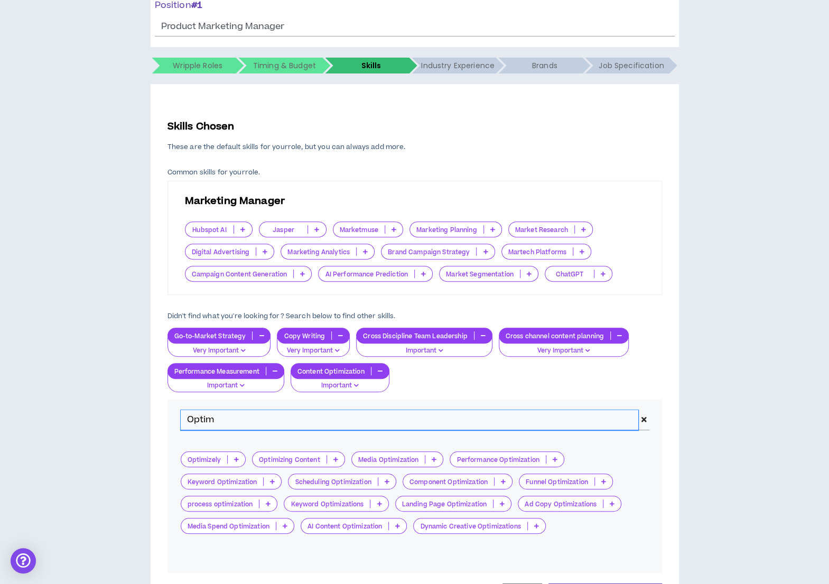
drag, startPoint x: 248, startPoint y: 411, endPoint x: 185, endPoint y: 415, distance: 63.6
click at [185, 415] on input "Optim" at bounding box center [410, 420] width 458 height 20
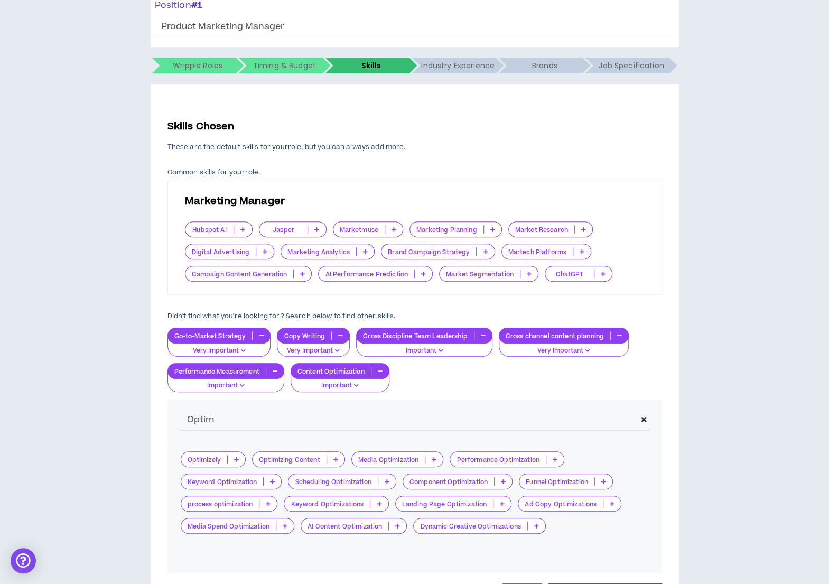
click at [553, 457] on icon at bounding box center [555, 459] width 5 height 5
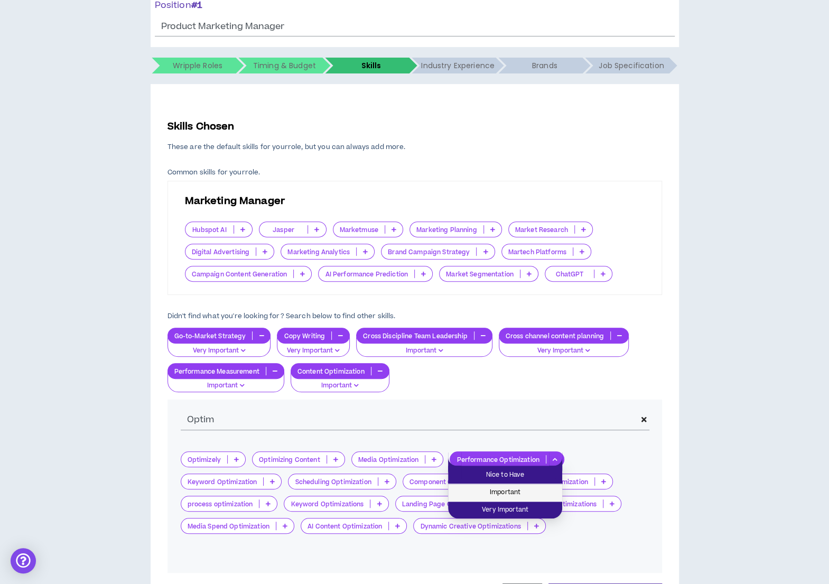
click at [531, 485] on li "Important" at bounding box center [505, 492] width 114 height 17
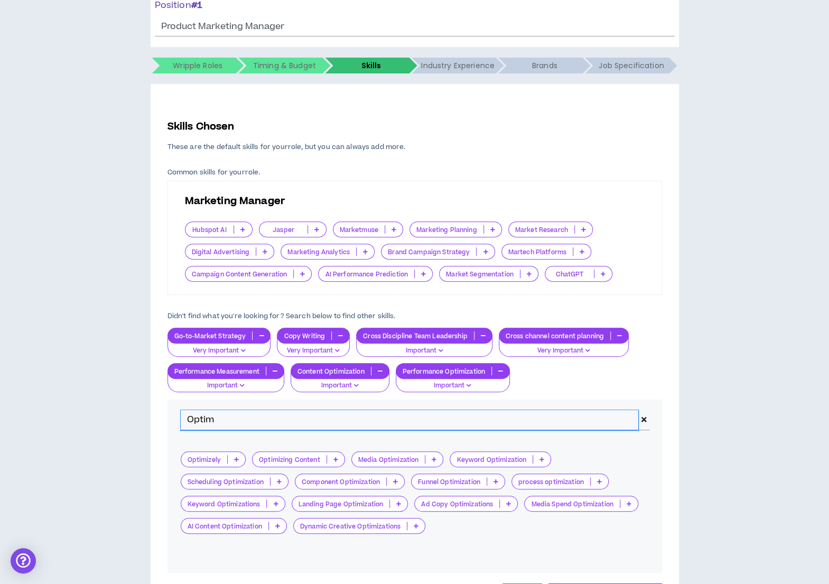
drag, startPoint x: 217, startPoint y: 410, endPoint x: 174, endPoint y: 410, distance: 42.3
click at [174, 410] on div "Optim" at bounding box center [415, 420] width 495 height 41
type input "\"
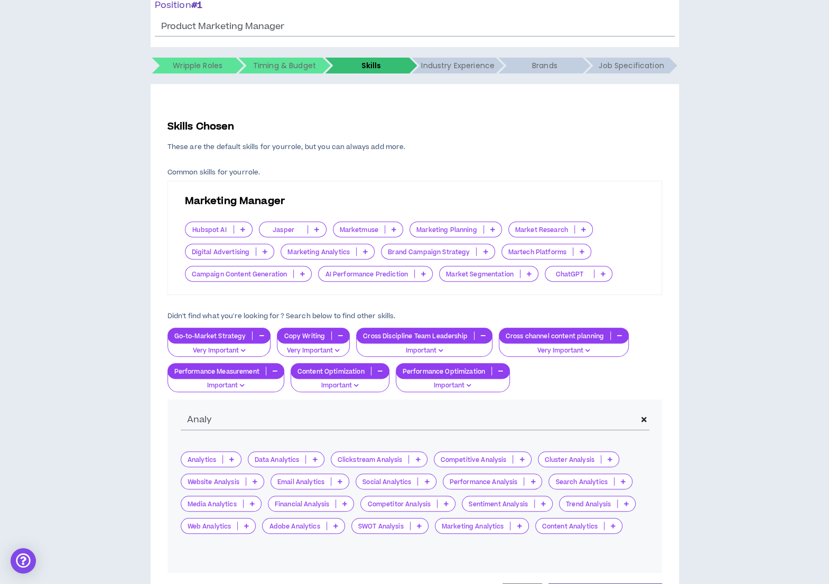
click at [535, 479] on icon at bounding box center [533, 481] width 5 height 5
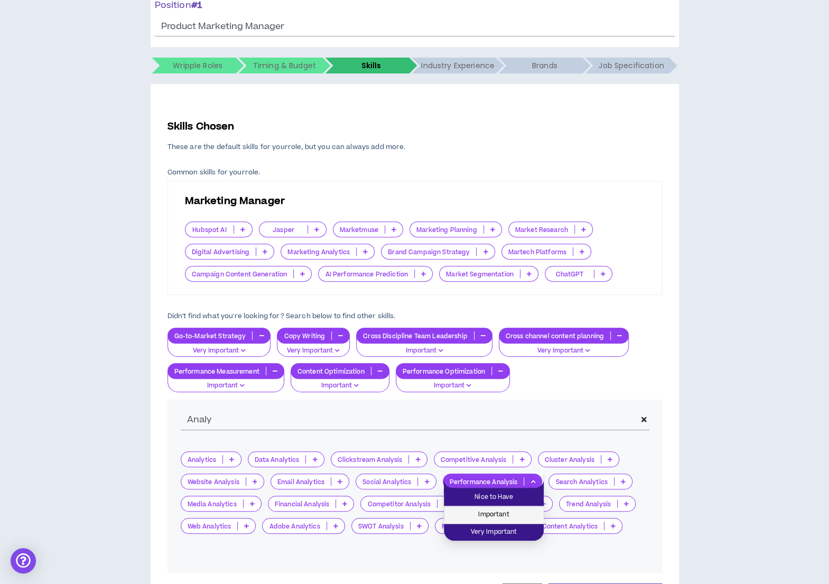
click at [507, 512] on span "Important" at bounding box center [493, 515] width 87 height 12
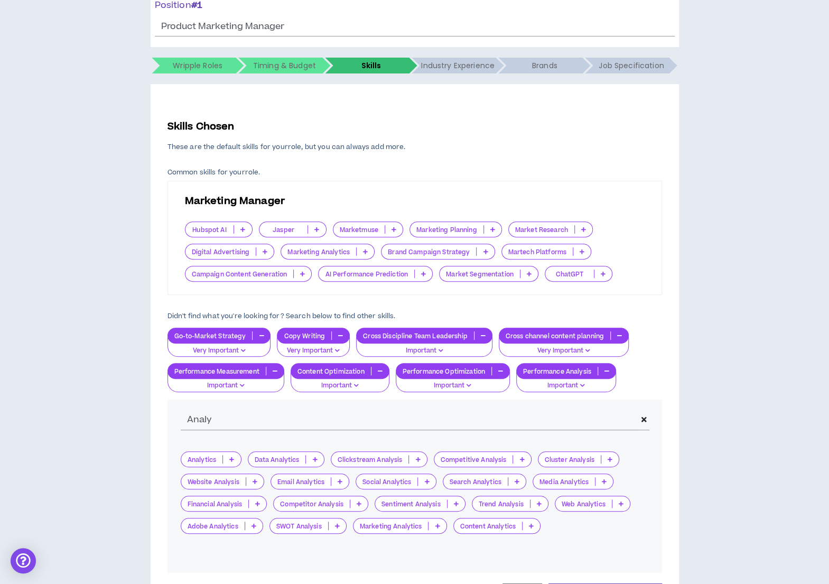
drag, startPoint x: 212, startPoint y: 436, endPoint x: 159, endPoint y: 427, distance: 54.0
click at [159, 427] on div "Skills Chosen These are the default skills for your role , but you can always a…" at bounding box center [415, 361] width 529 height 554
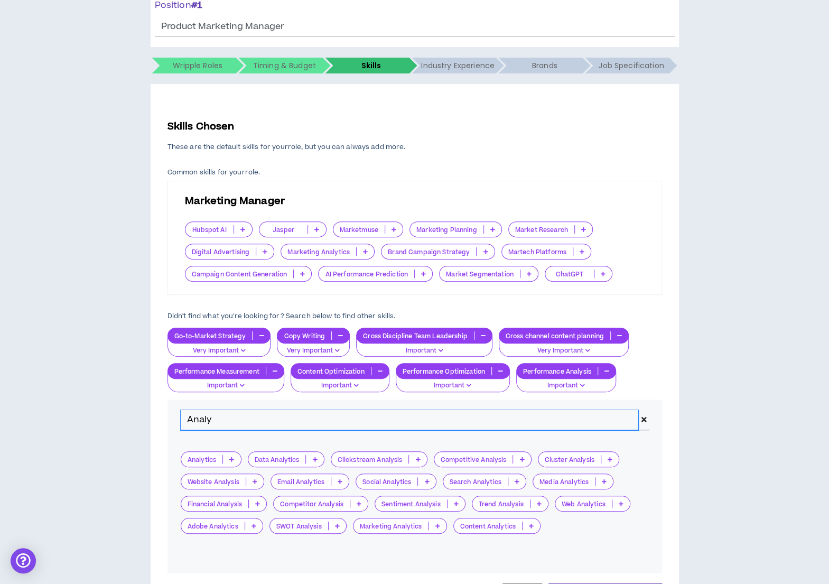
click at [198, 418] on input "Analy" at bounding box center [410, 420] width 458 height 20
drag, startPoint x: 227, startPoint y: 422, endPoint x: 191, endPoint y: 415, distance: 36.7
click at [191, 415] on input "Analy" at bounding box center [410, 420] width 458 height 20
type input "A"
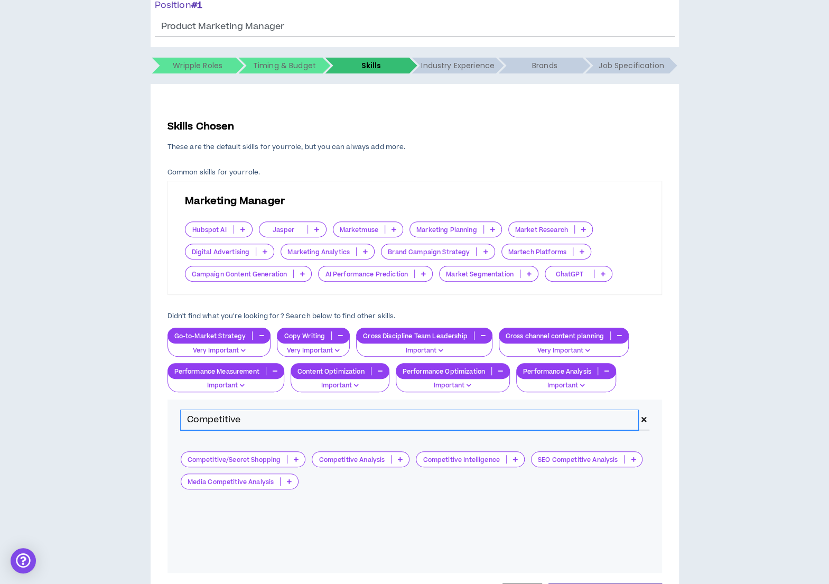
type input "Competitive"
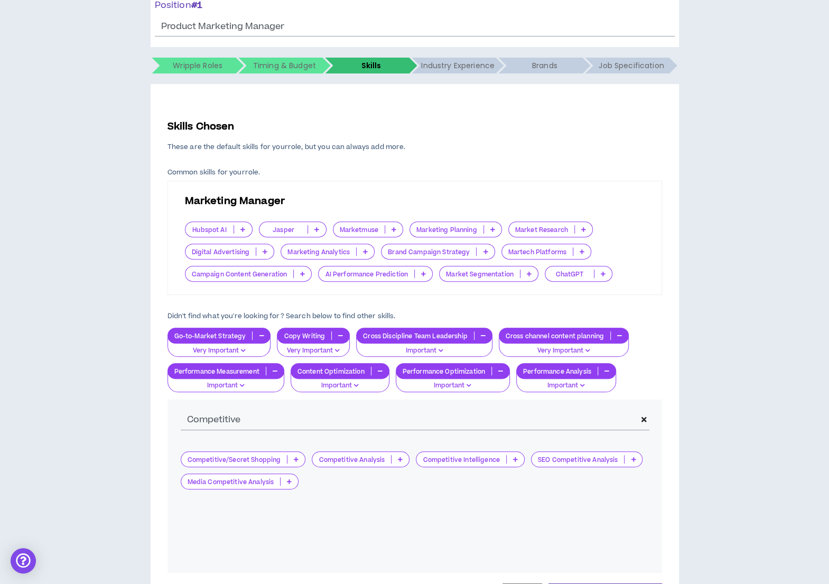
click at [515, 464] on div "Competitive Intelligence" at bounding box center [470, 459] width 109 height 16
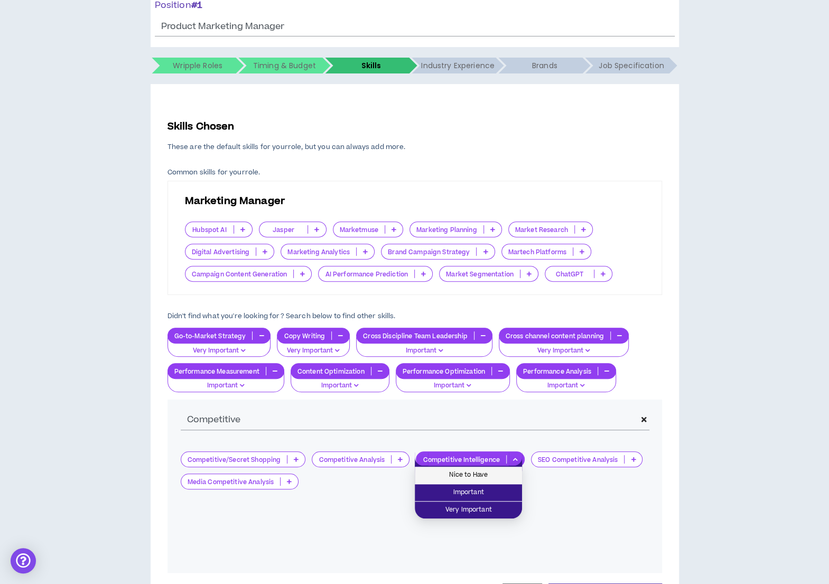
click at [485, 476] on span "Nice to Have" at bounding box center [468, 475] width 95 height 12
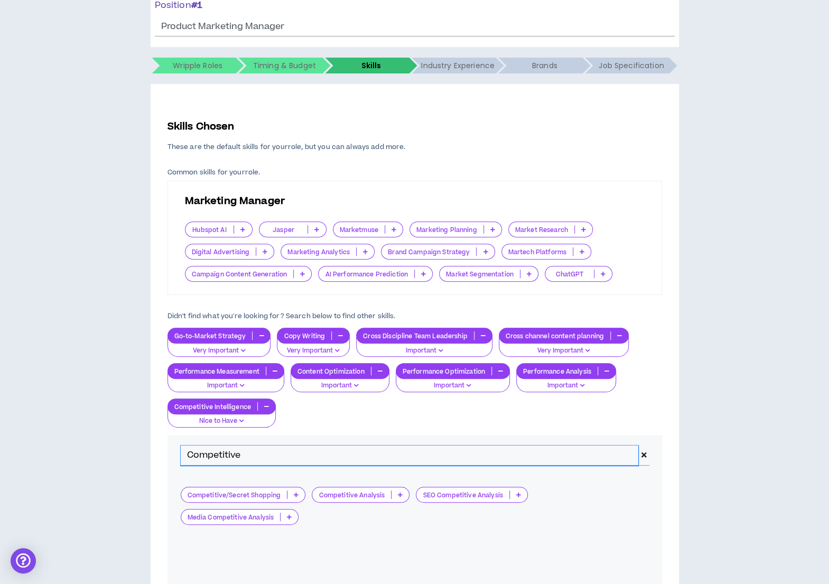
drag, startPoint x: 249, startPoint y: 444, endPoint x: 181, endPoint y: 449, distance: 67.8
click at [181, 449] on input "Competitive" at bounding box center [410, 456] width 458 height 20
click at [245, 418] on p "Nice to Have" at bounding box center [221, 421] width 95 height 10
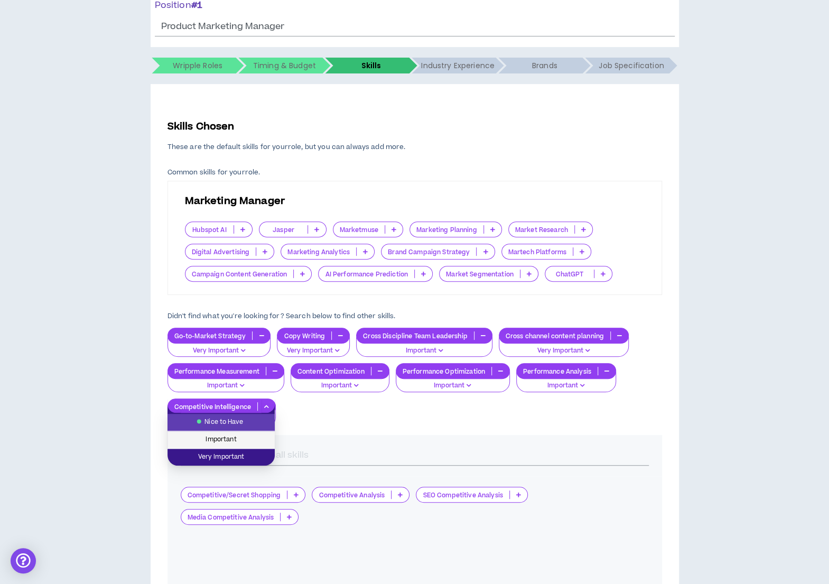
click at [237, 448] on li "Important" at bounding box center [221, 439] width 107 height 17
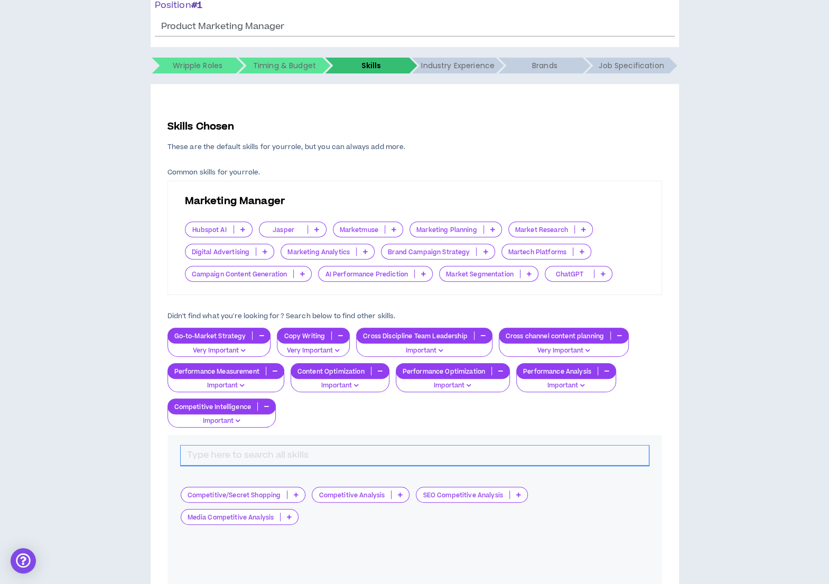
click at [240, 457] on input "text" at bounding box center [415, 456] width 468 height 20
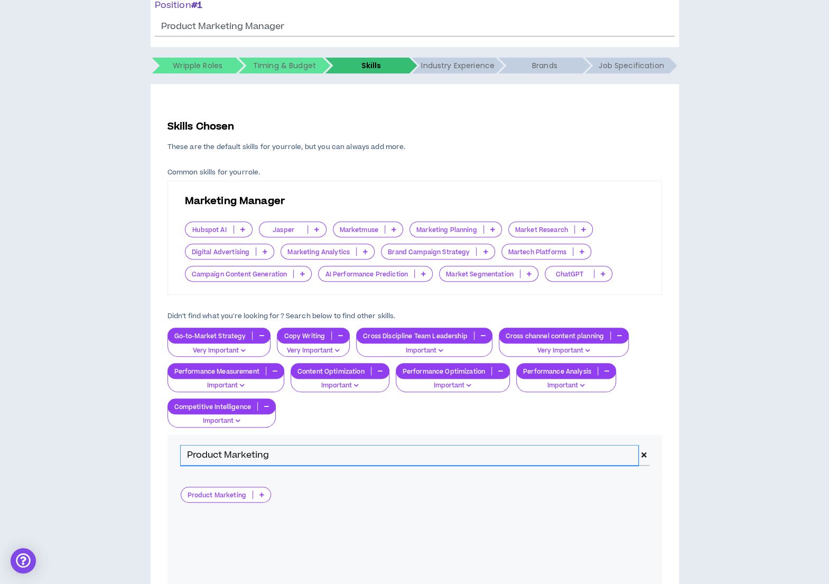
type input "Product Marketing"
click at [267, 494] on p at bounding box center [261, 494] width 17 height 8
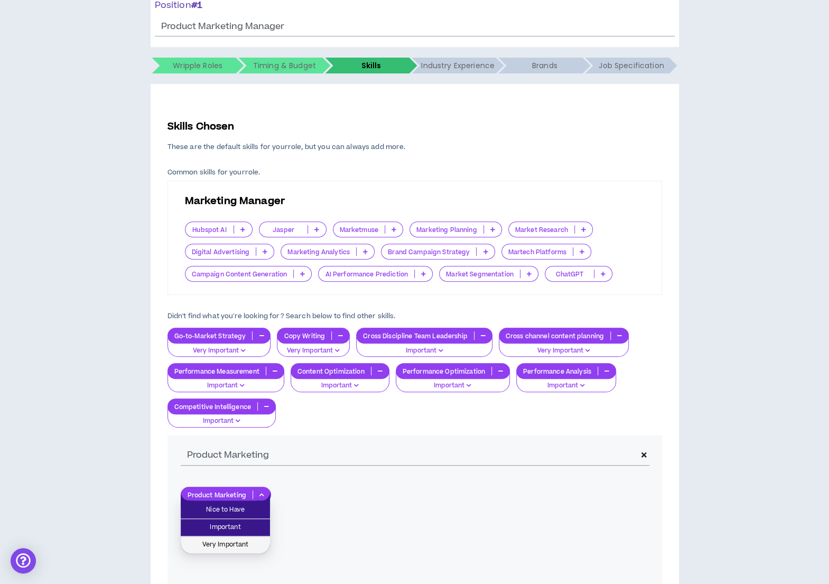
click at [237, 548] on span "Very Important" at bounding box center [225, 545] width 77 height 12
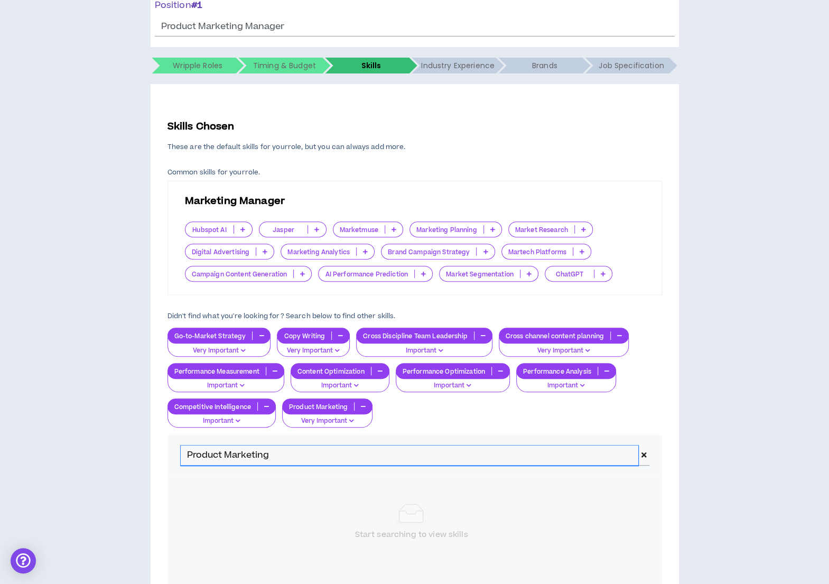
drag, startPoint x: 276, startPoint y: 456, endPoint x: 132, endPoint y: 443, distance: 145.3
click at [132, 443] on div "Hire by Open Positions Open Position #1 Position # 1 Product Marketing Manager …" at bounding box center [414, 314] width 819 height 720
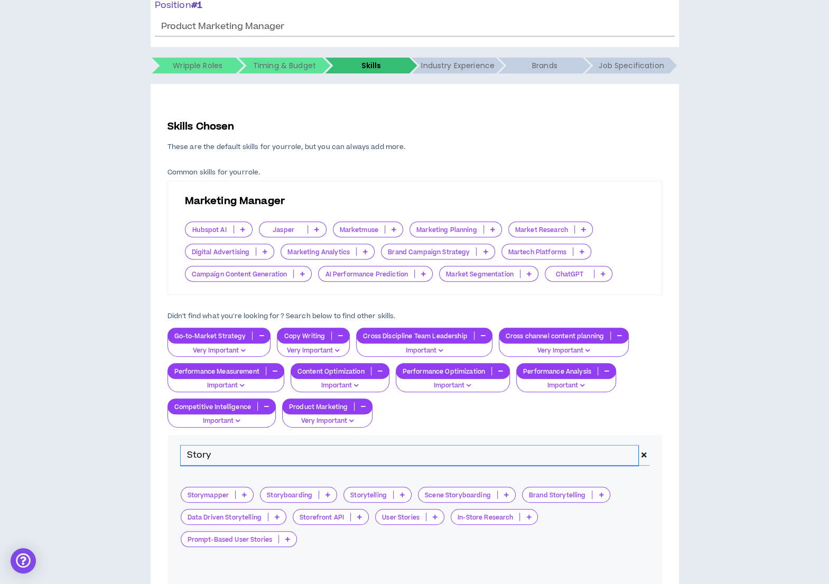
type input "Story"
click at [401, 493] on icon at bounding box center [402, 494] width 5 height 5
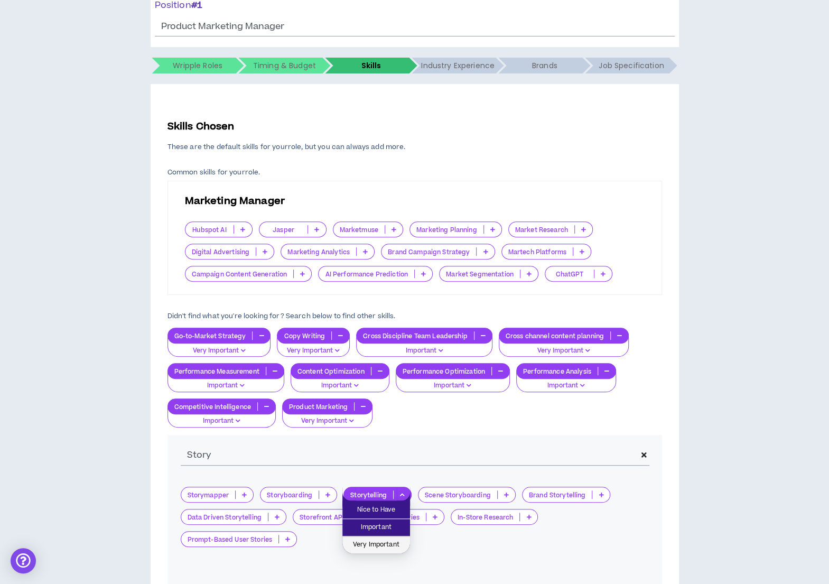
click at [378, 545] on span "Very Important" at bounding box center [376, 545] width 55 height 12
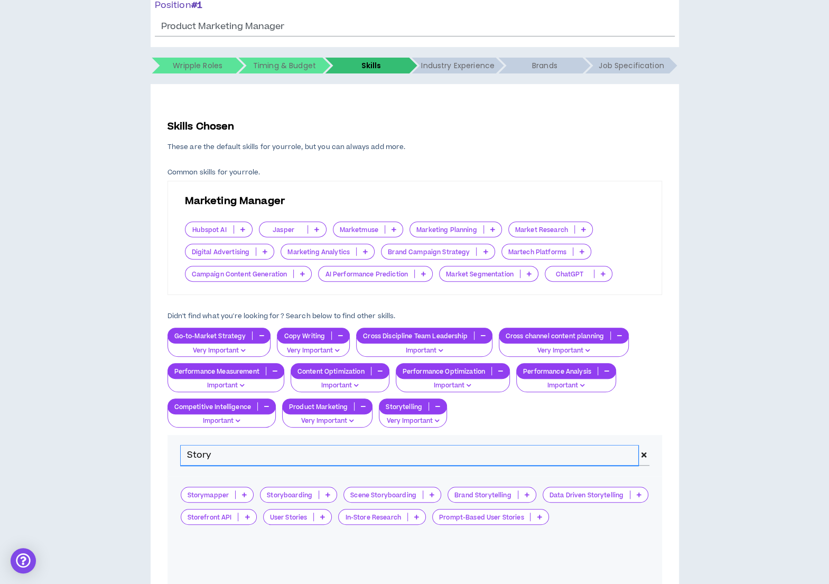
drag, startPoint x: 217, startPoint y: 454, endPoint x: 172, endPoint y: 452, distance: 44.4
click at [172, 452] on div "Story" at bounding box center [415, 455] width 495 height 41
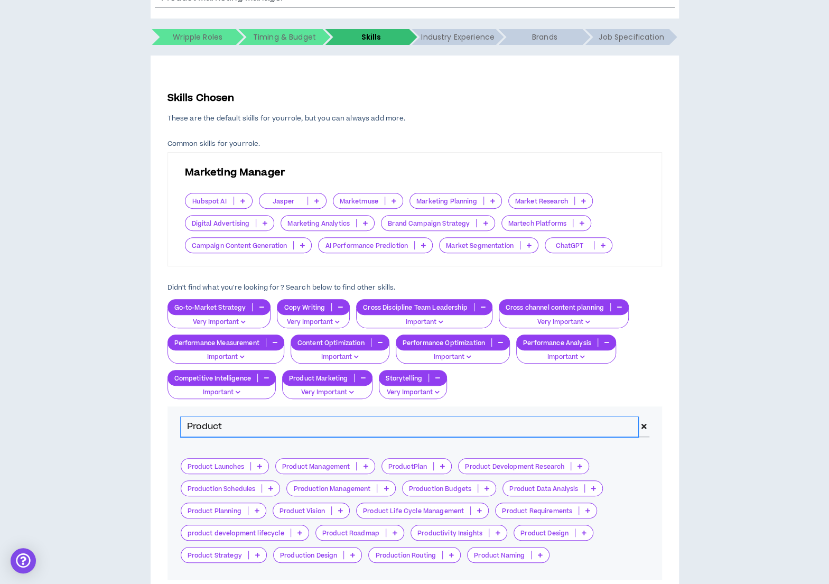
scroll to position [168, 0]
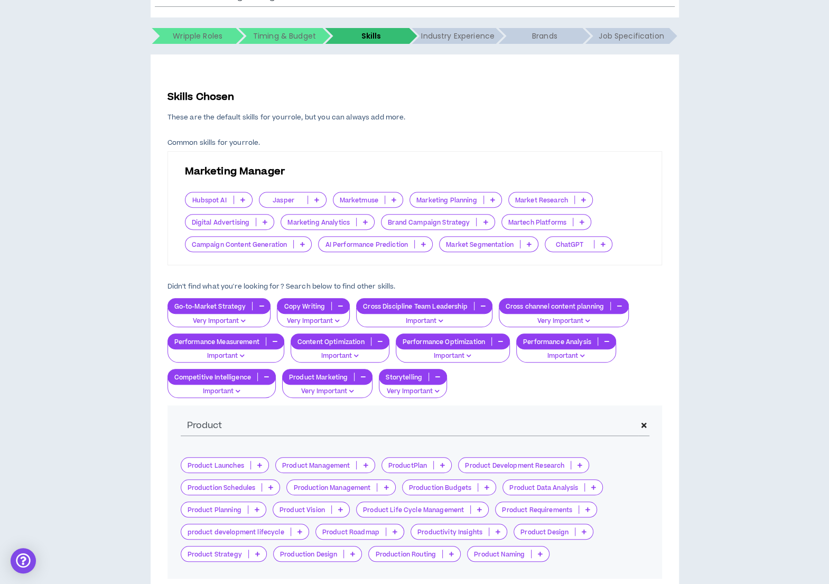
click at [394, 529] on icon at bounding box center [395, 531] width 5 height 5
click at [260, 505] on p at bounding box center [256, 509] width 17 height 8
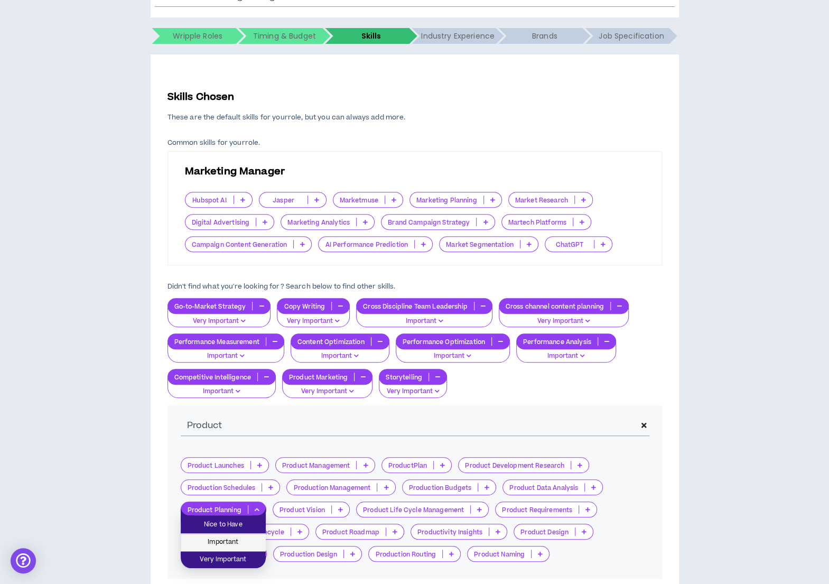
click at [238, 541] on span "Important" at bounding box center [223, 542] width 72 height 12
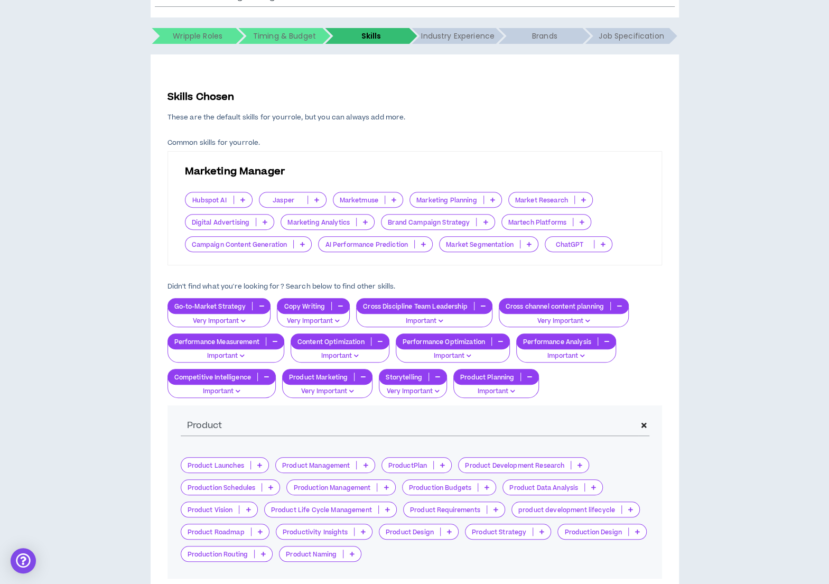
click at [540, 530] on icon at bounding box center [542, 531] width 5 height 5
click at [525, 560] on span "Important" at bounding box center [506, 565] width 72 height 12
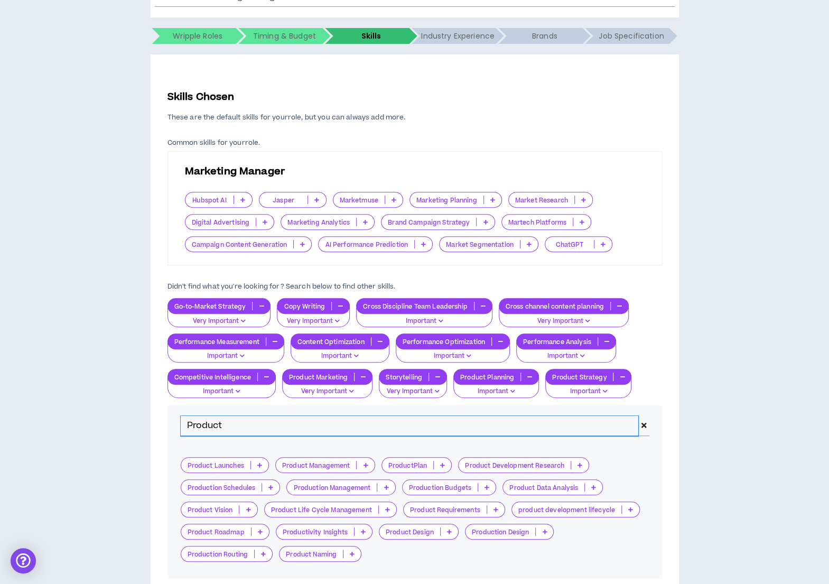
drag, startPoint x: 387, startPoint y: 419, endPoint x: 115, endPoint y: 427, distance: 271.8
click at [115, 427] on div "Hire by Open Positions Open Position #1 Position # 1 Product Marketing Manager …" at bounding box center [414, 284] width 819 height 720
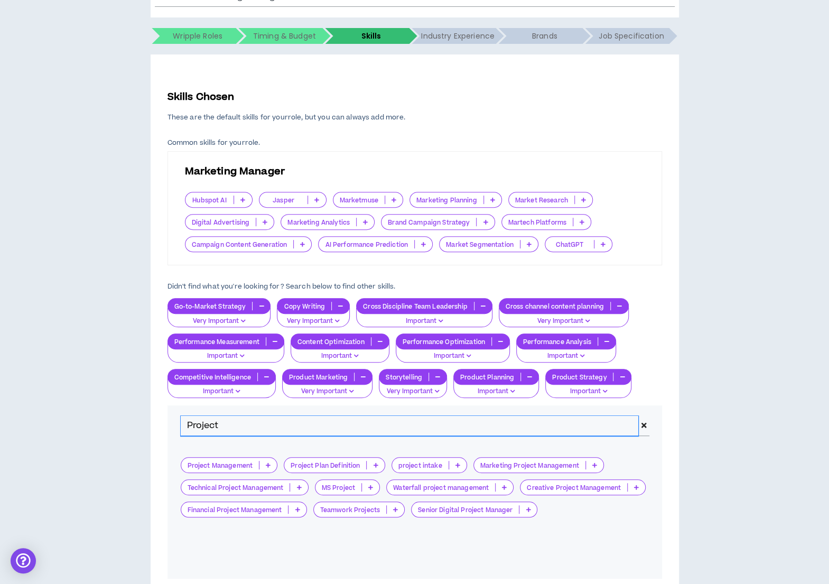
type input "Project"
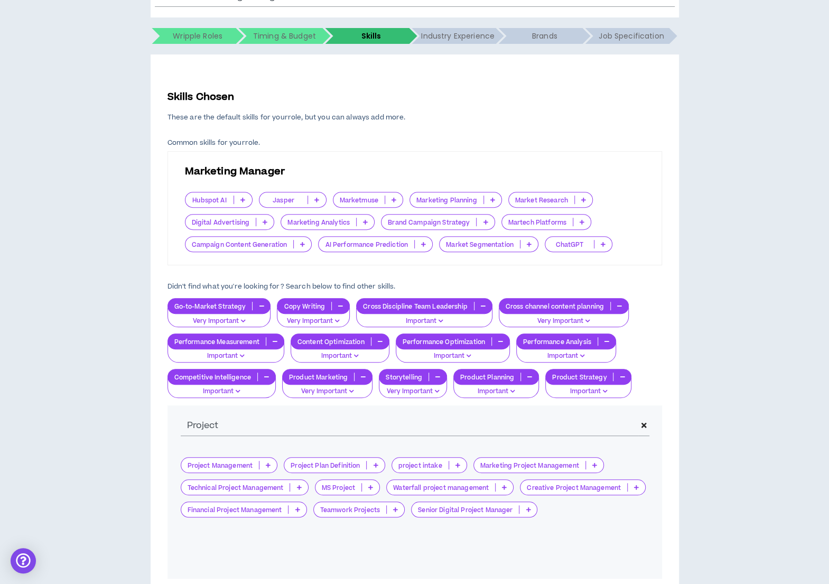
click at [273, 465] on p at bounding box center [268, 465] width 17 height 8
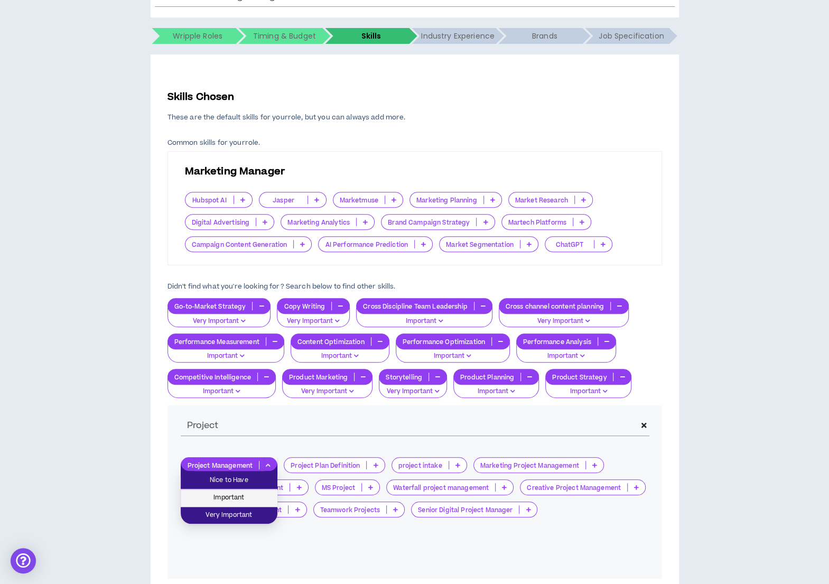
click at [256, 495] on span "Important" at bounding box center [229, 498] width 84 height 12
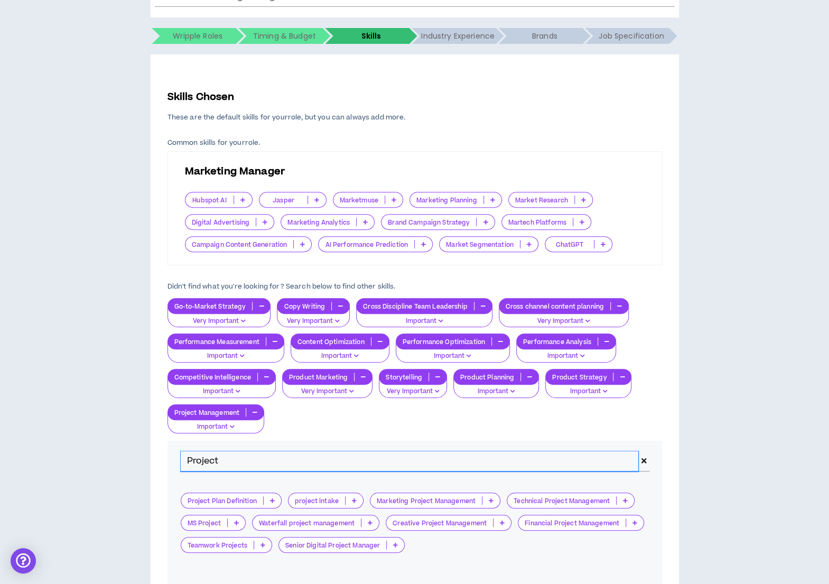
drag, startPoint x: 228, startPoint y: 461, endPoint x: 182, endPoint y: 456, distance: 46.3
click at [182, 456] on input "Project" at bounding box center [410, 461] width 458 height 20
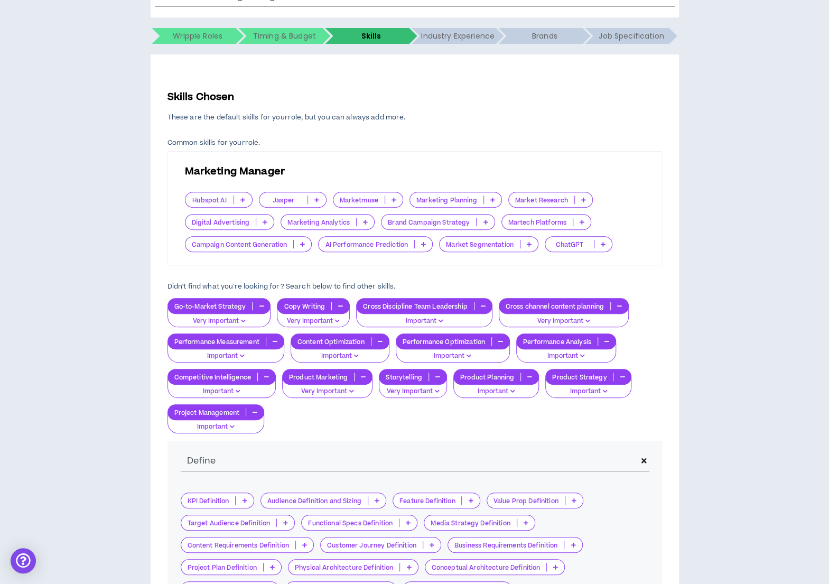
click at [248, 497] on p at bounding box center [244, 500] width 17 height 8
click at [233, 531] on span "Important" at bounding box center [217, 533] width 60 height 12
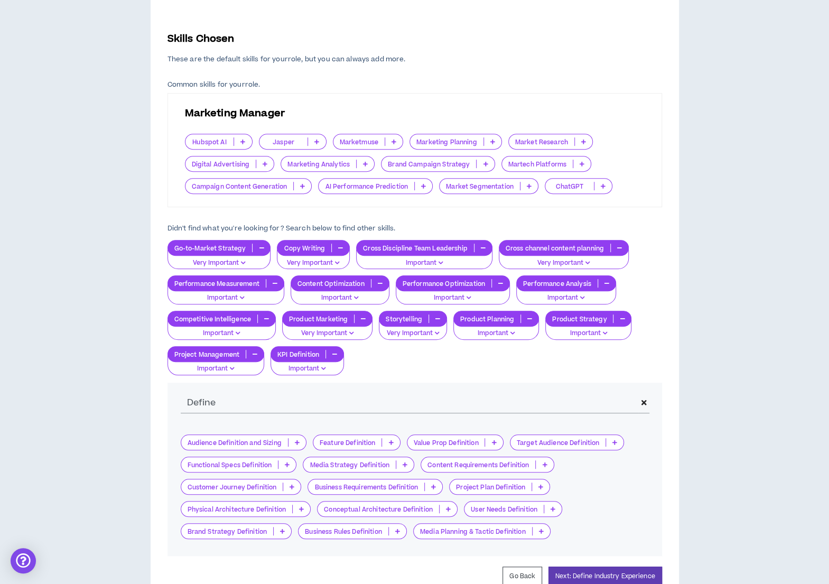
scroll to position [227, 0]
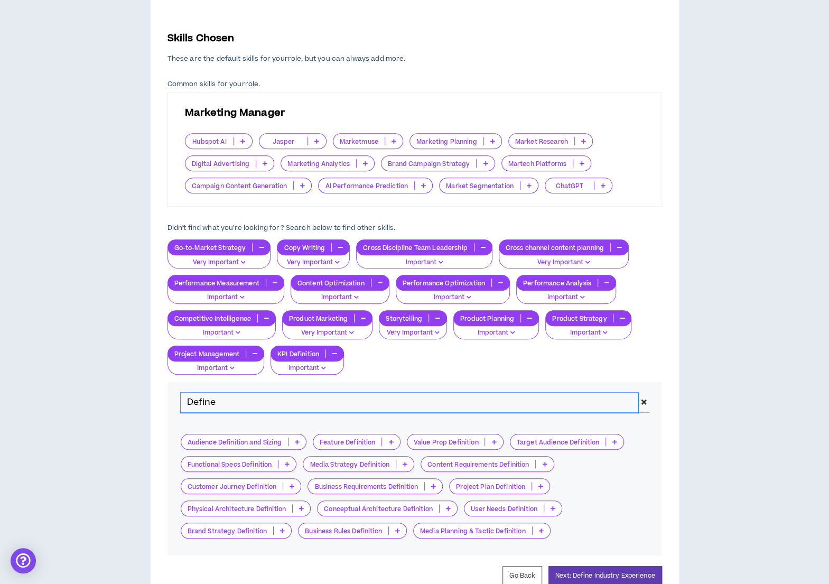
drag, startPoint x: 217, startPoint y: 403, endPoint x: 130, endPoint y: 398, distance: 86.8
click at [130, 398] on div "Hire by Open Positions Open Position #1 Position # 1 Product Marketing Manager …" at bounding box center [414, 243] width 819 height 755
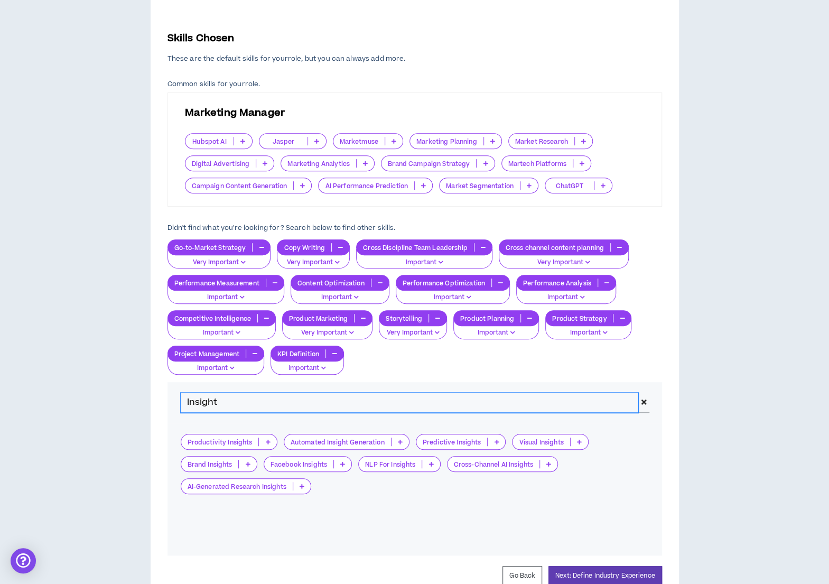
type input "Insight"
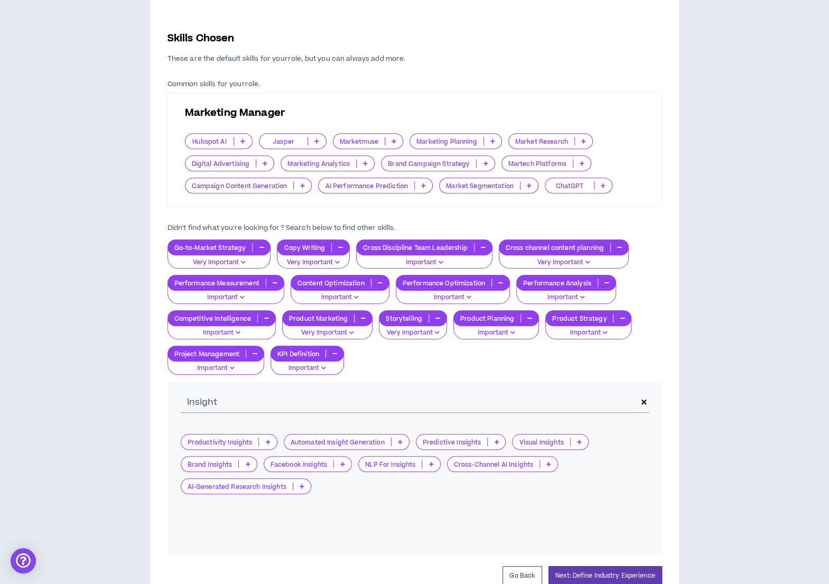
click at [628, 522] on div "Content Workflow Productivity Insights Automated Insight Generation Predictive …" at bounding box center [415, 489] width 495 height 132
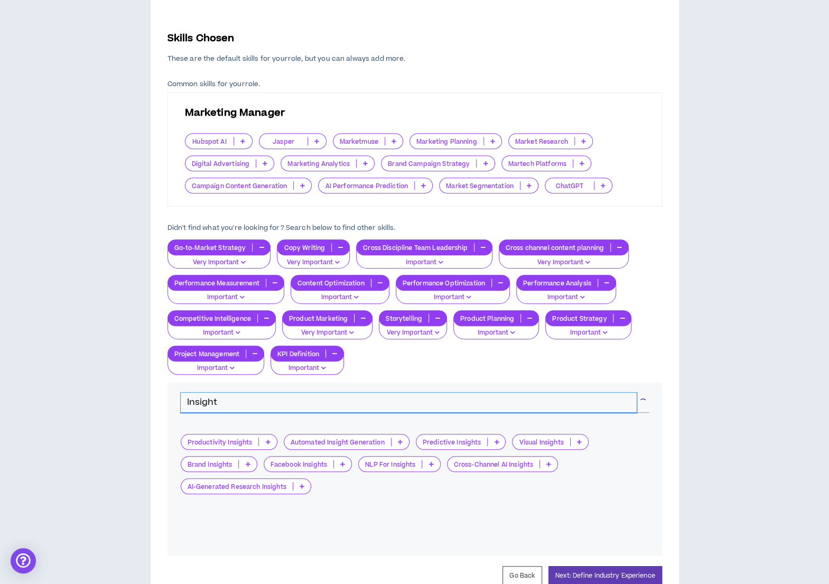
drag, startPoint x: 256, startPoint y: 403, endPoint x: 111, endPoint y: 404, distance: 144.8
click at [111, 404] on div "Hire by Open Positions Open Position #1 Position # 1 Product Marketing Manager …" at bounding box center [414, 243] width 819 height 755
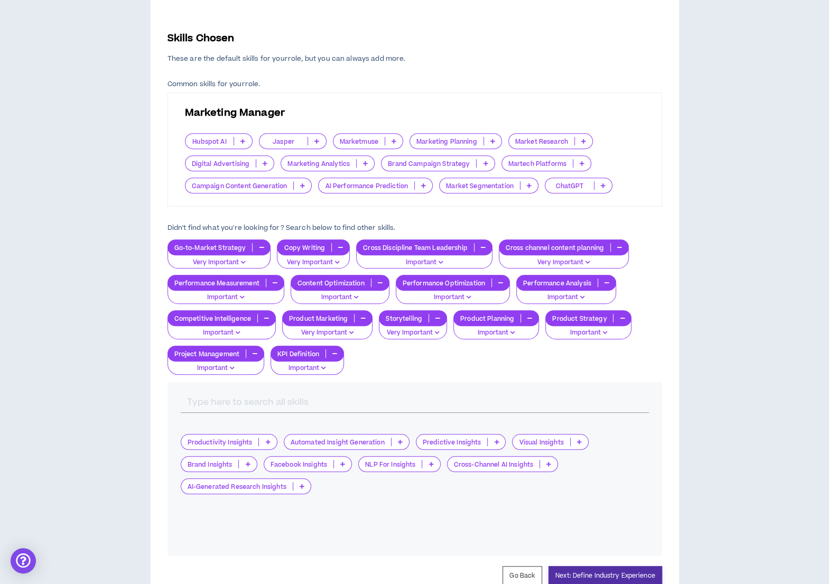
click at [592, 576] on button "Next: Define Industry Experience" at bounding box center [606, 576] width 114 height 20
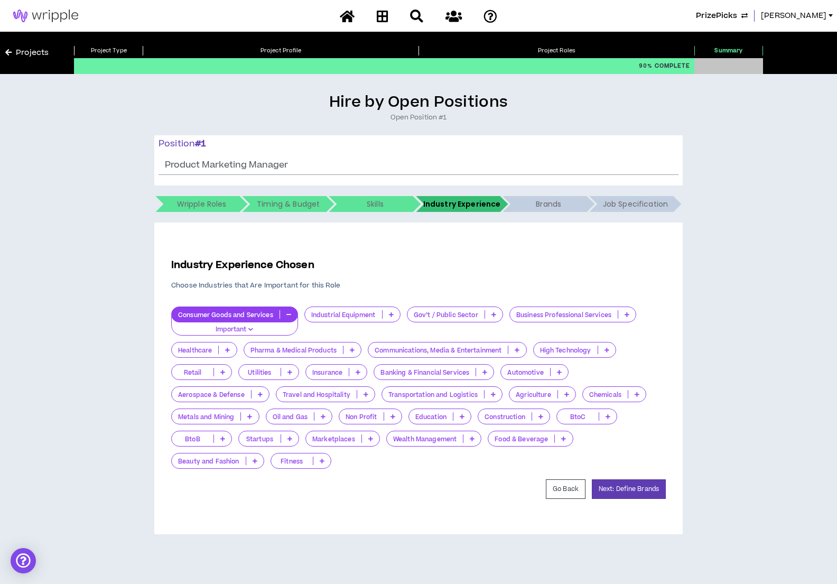
click at [519, 350] on icon at bounding box center [517, 349] width 5 height 5
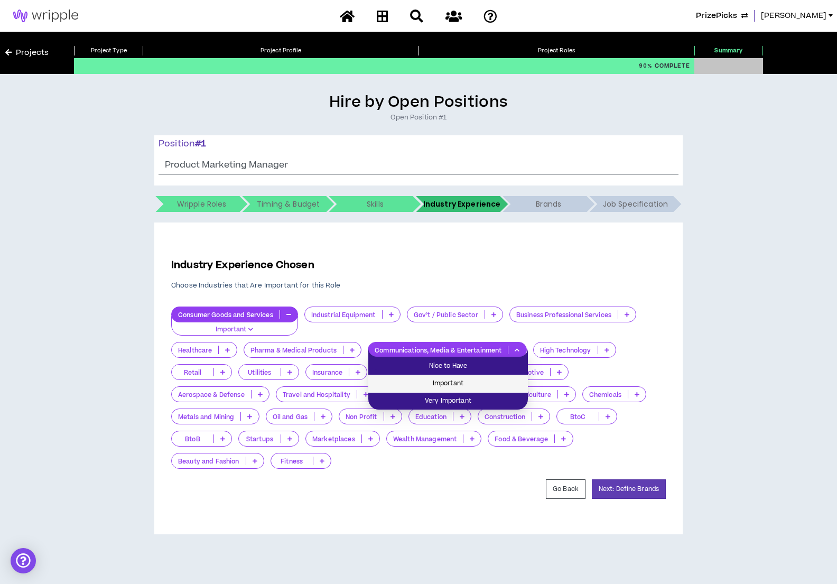
click at [470, 388] on span "Important" at bounding box center [448, 384] width 147 height 12
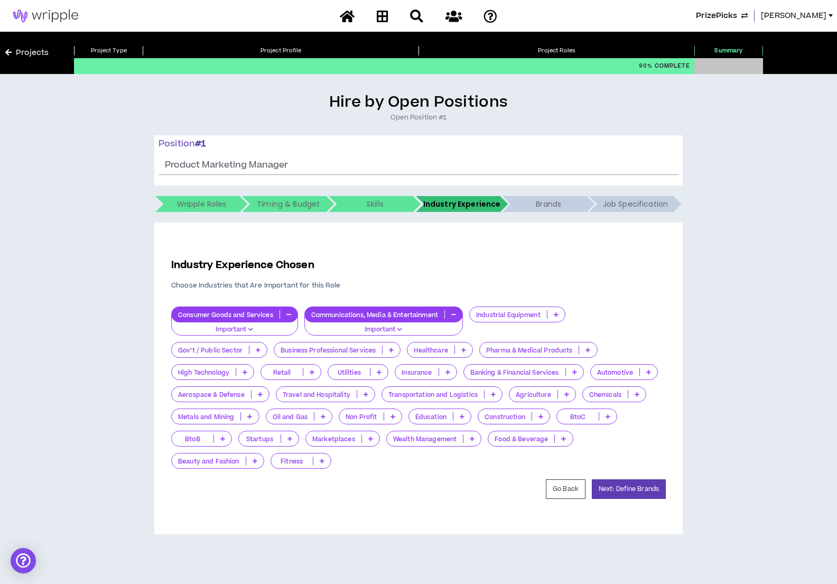
click at [288, 309] on div "Consumer Goods and Services" at bounding box center [234, 315] width 127 height 16
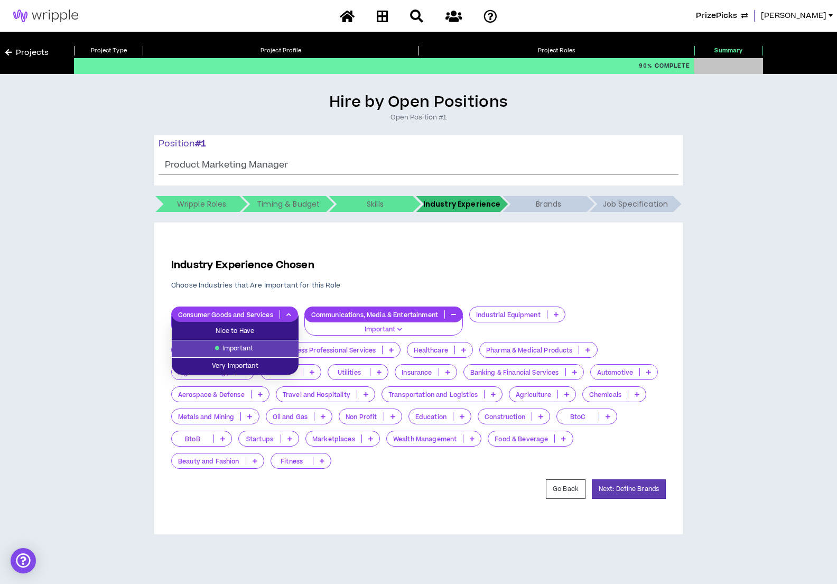
click at [286, 316] on icon "button" at bounding box center [288, 314] width 5 height 5
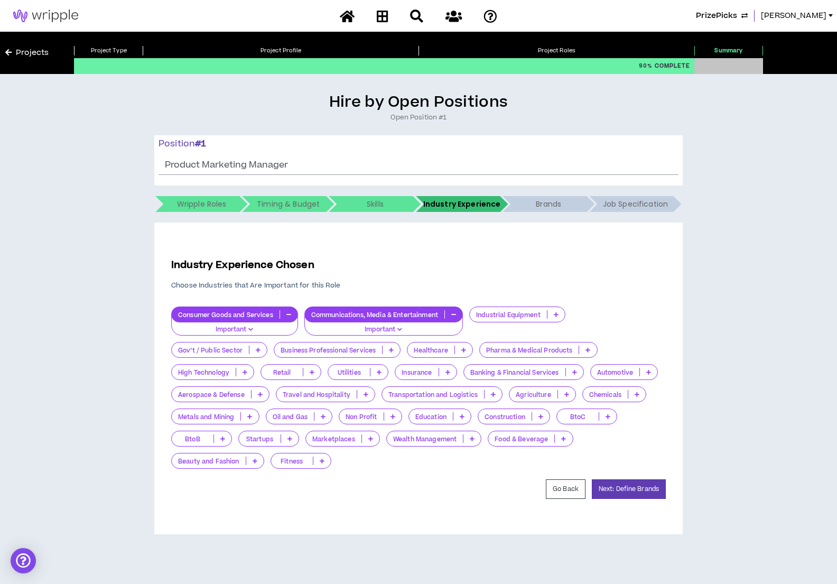
click at [286, 315] on icon "button" at bounding box center [288, 314] width 5 height 5
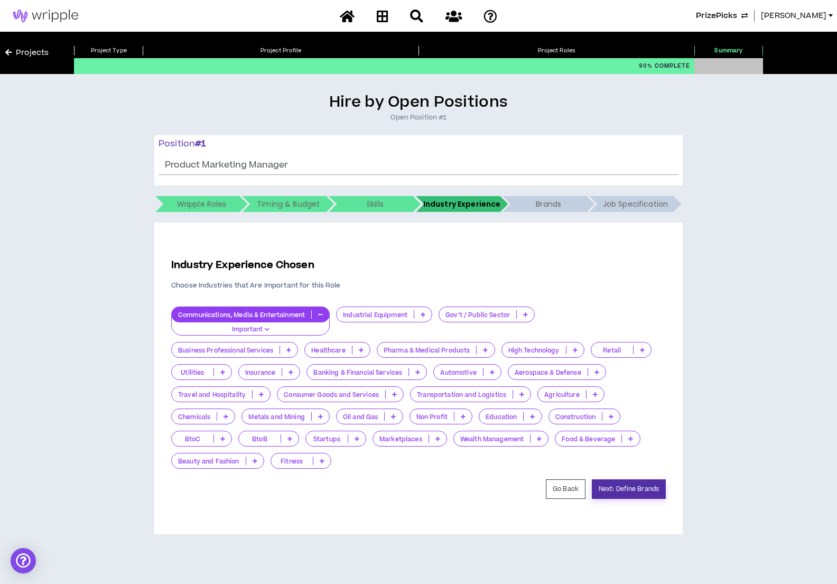
click at [623, 492] on button "Next: Define Brands" at bounding box center [629, 489] width 74 height 20
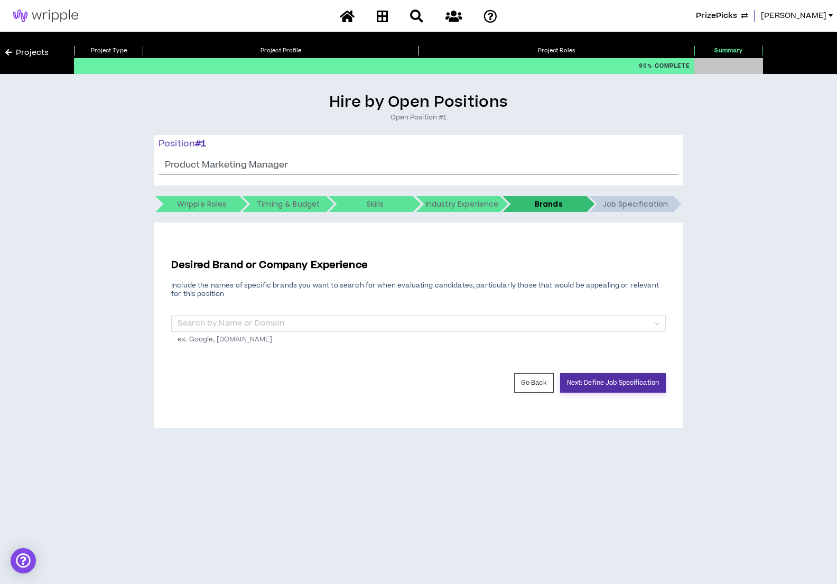
click at [615, 381] on button "Next: Define Job Specification" at bounding box center [613, 383] width 106 height 20
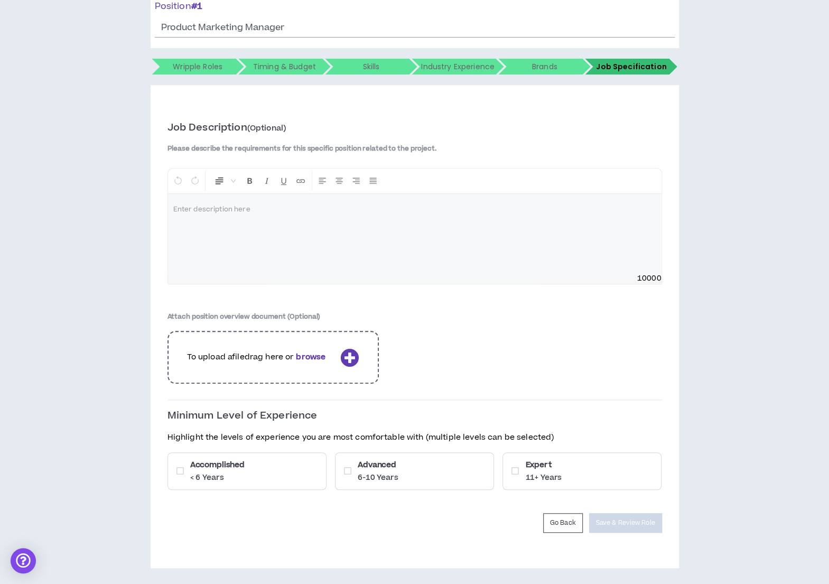
scroll to position [138, 0]
click at [565, 521] on button "Go Back" at bounding box center [563, 523] width 40 height 20
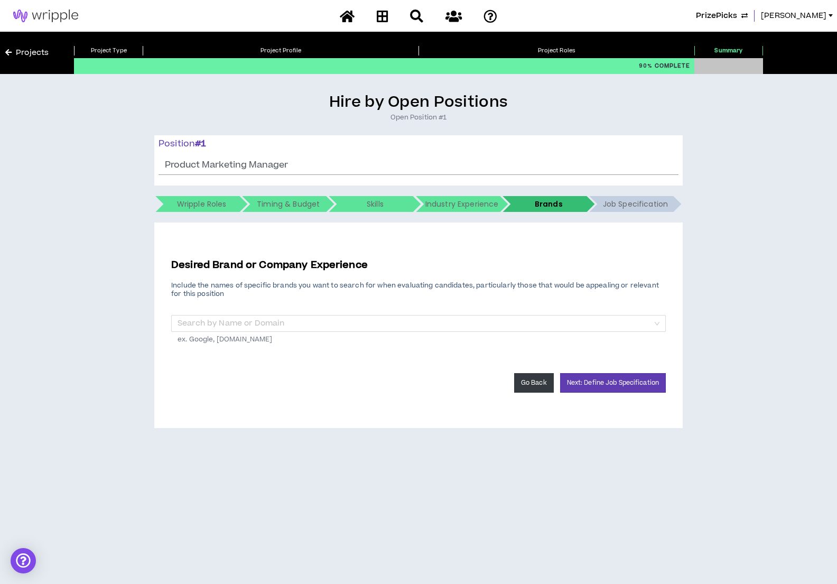
click at [533, 380] on button "Go Back" at bounding box center [534, 383] width 40 height 20
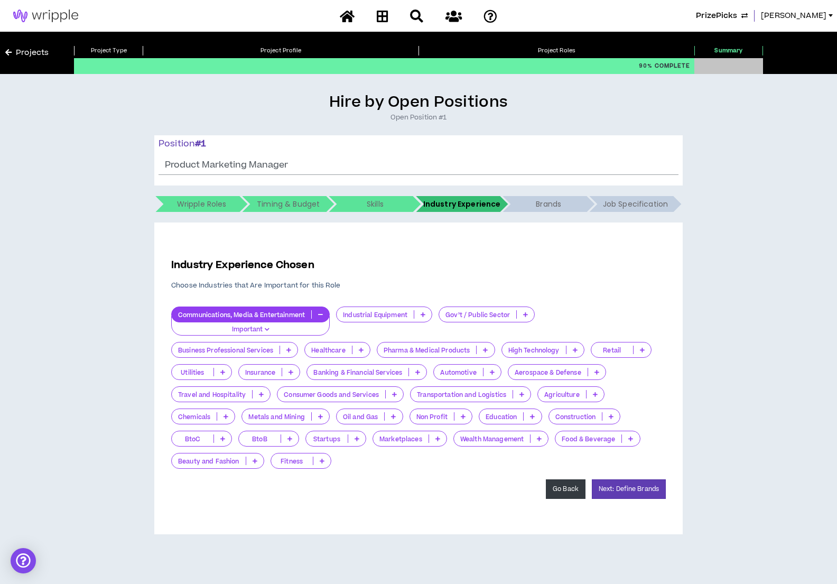
click at [563, 489] on button "Go Back" at bounding box center [566, 489] width 40 height 20
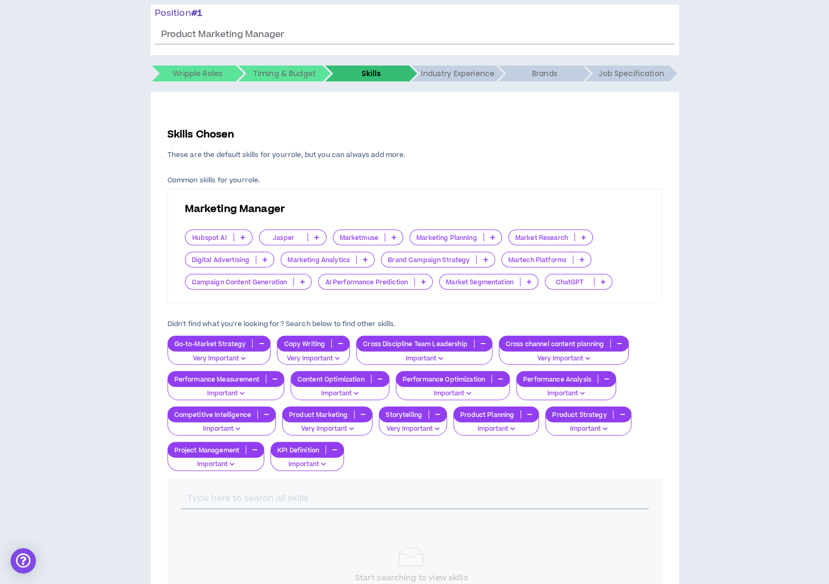
scroll to position [134, 0]
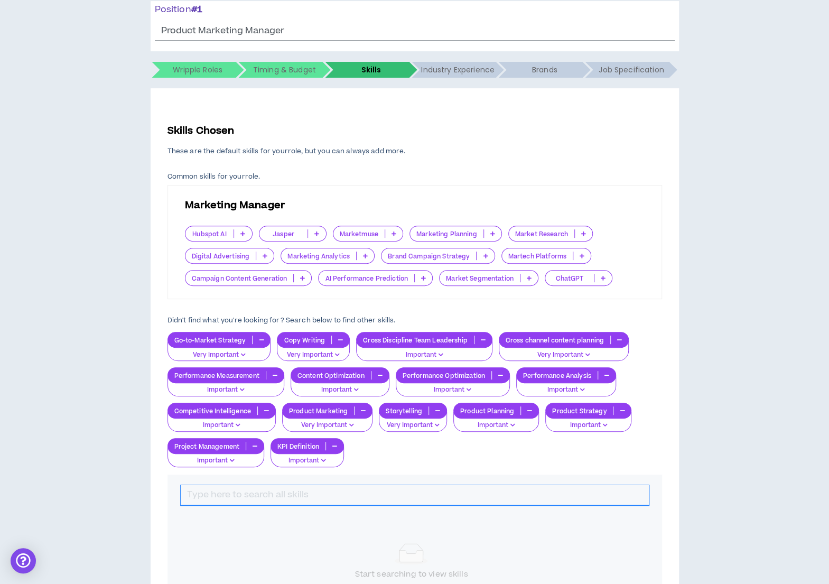
click at [378, 493] on input "text" at bounding box center [415, 495] width 468 height 20
click at [393, 496] on input "text" at bounding box center [415, 495] width 468 height 20
type input "Gaming"
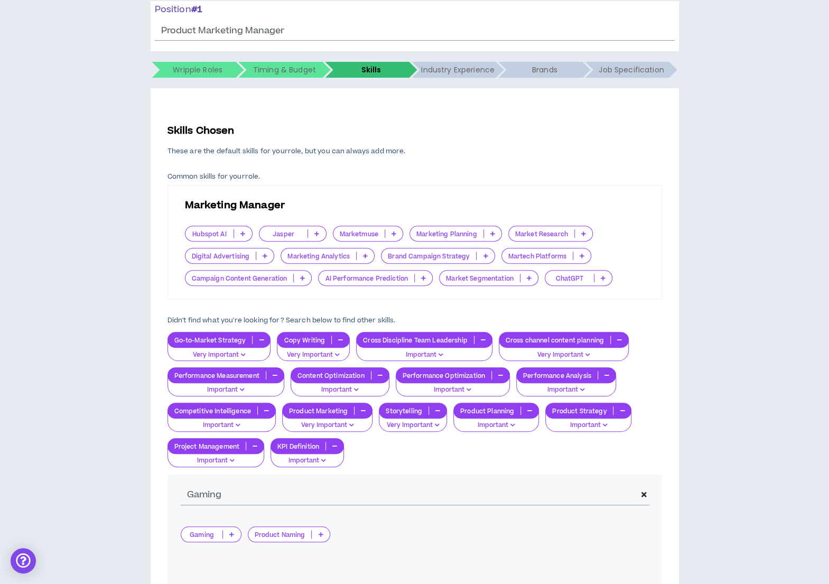
click at [229, 532] on p at bounding box center [231, 534] width 17 height 8
click at [210, 558] on li "Important" at bounding box center [211, 566] width 60 height 17
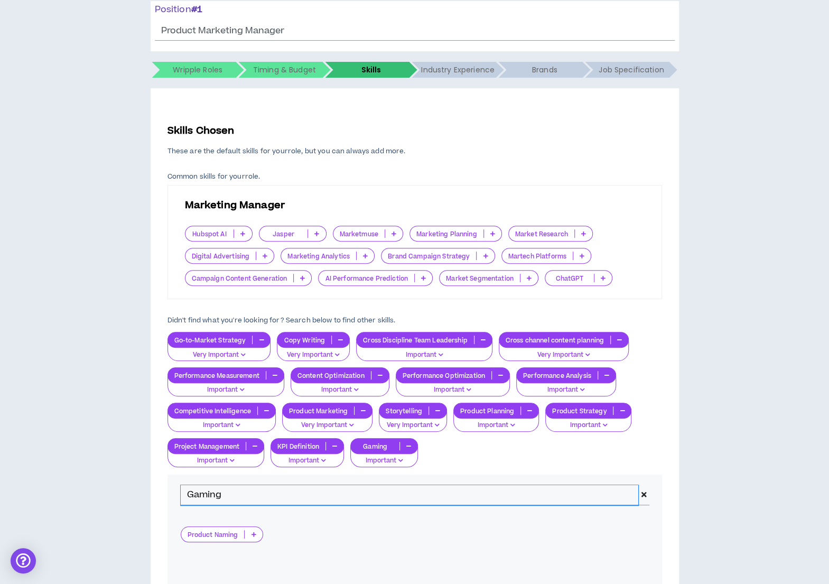
drag, startPoint x: 223, startPoint y: 501, endPoint x: 183, endPoint y: 494, distance: 40.1
click at [183, 494] on input "Gaming" at bounding box center [410, 495] width 458 height 20
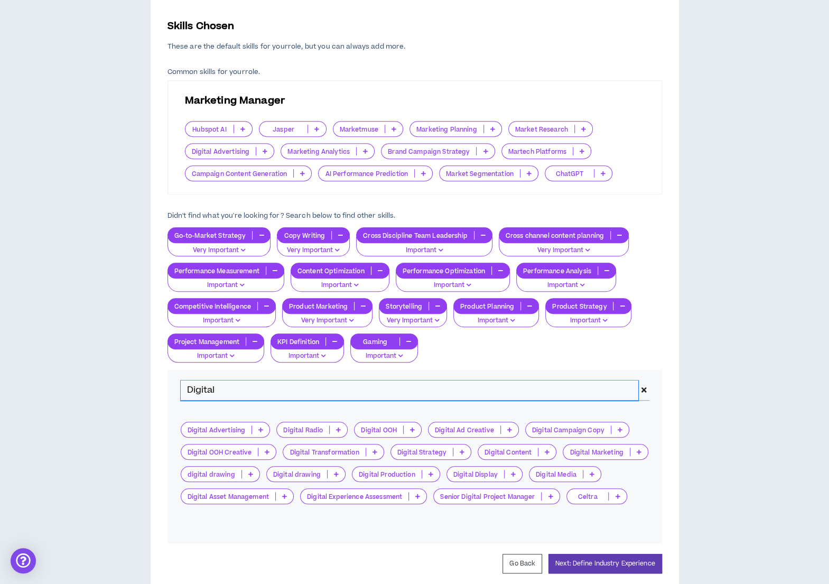
scroll to position [239, 0]
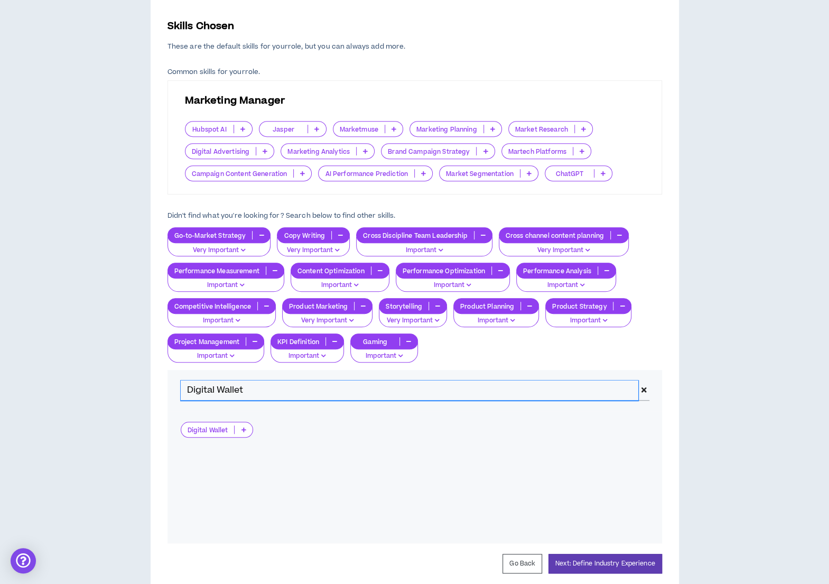
type input "Digital Wallet"
drag, startPoint x: 245, startPoint y: 430, endPoint x: 239, endPoint y: 434, distance: 7.2
click at [245, 431] on p at bounding box center [243, 429] width 17 height 8
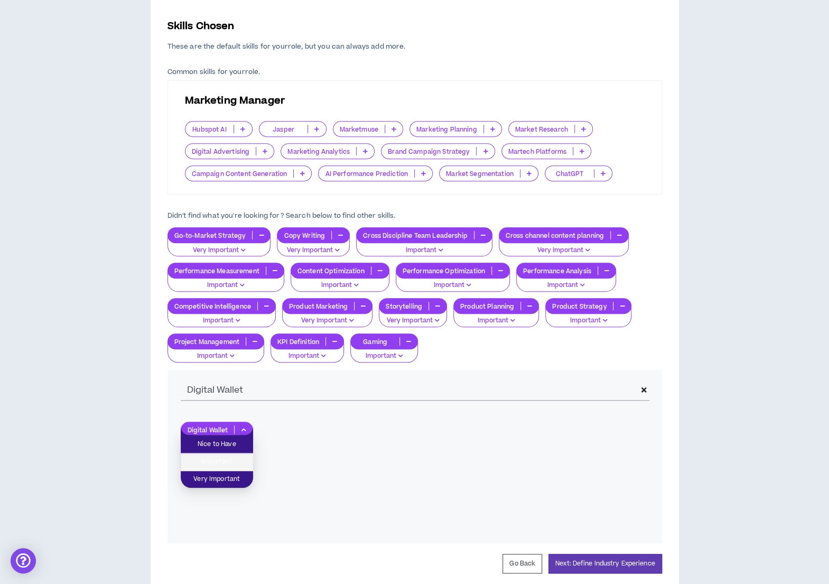
click at [222, 455] on li "Important" at bounding box center [217, 461] width 72 height 17
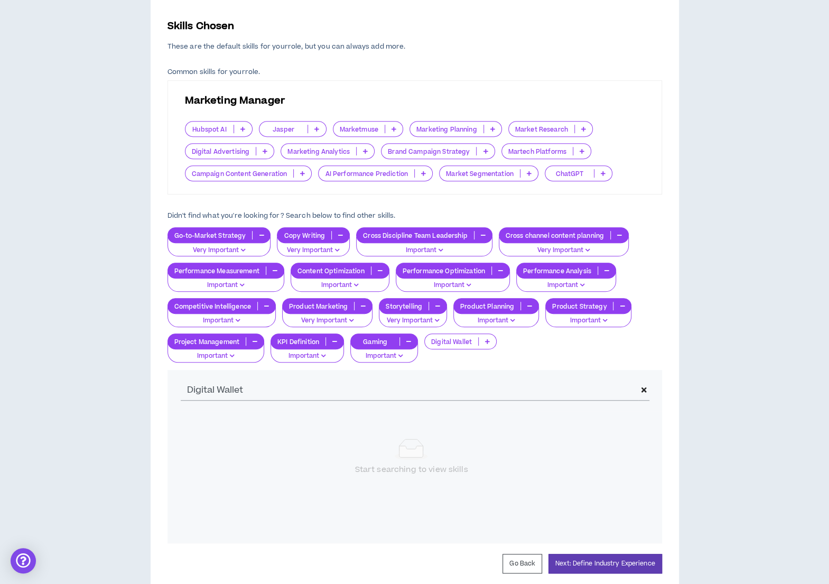
click at [484, 340] on p at bounding box center [487, 341] width 17 height 8
click at [485, 340] on p at bounding box center [487, 341] width 17 height 8
click at [487, 339] on icon at bounding box center [487, 341] width 5 height 5
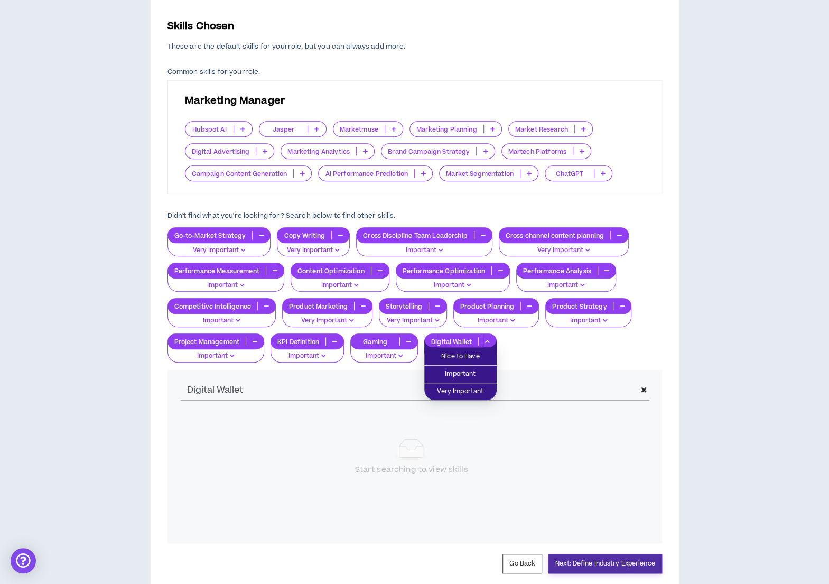
click at [572, 557] on button "Next: Define Industry Experience" at bounding box center [606, 564] width 114 height 20
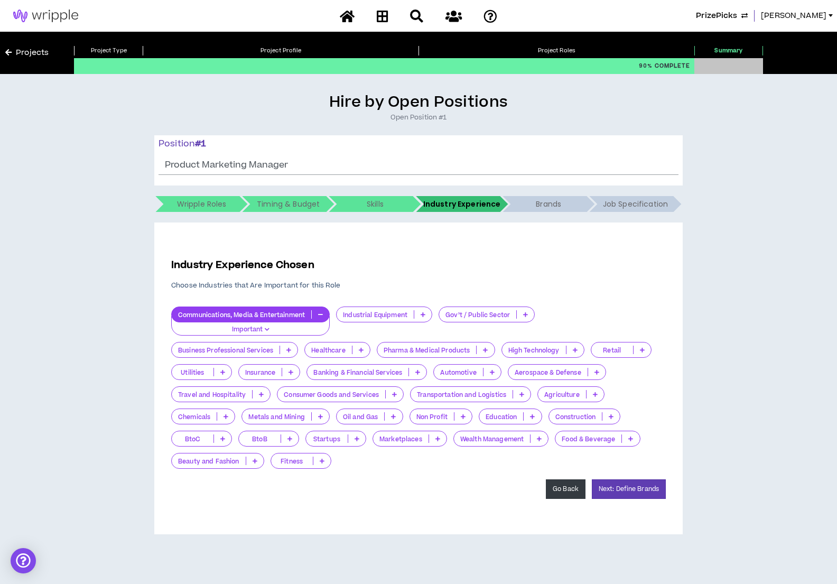
click at [559, 489] on button "Go Back" at bounding box center [566, 489] width 40 height 20
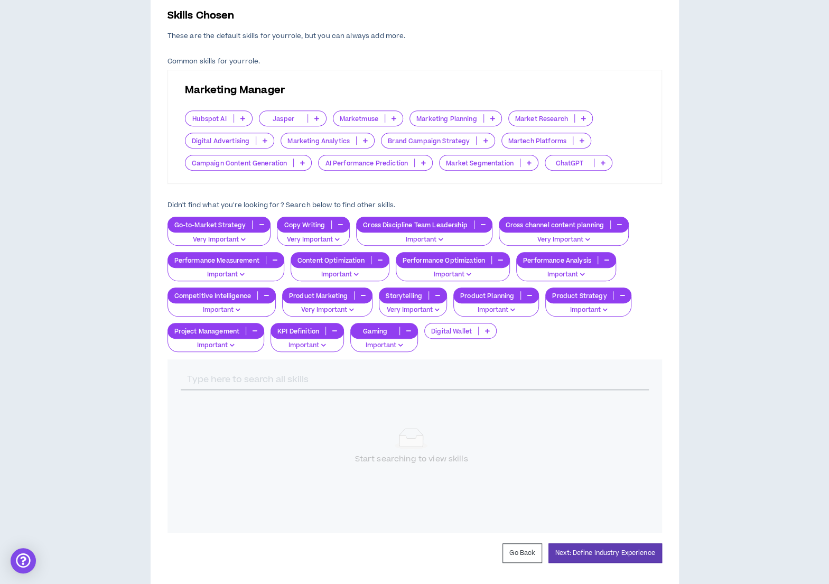
scroll to position [259, 0]
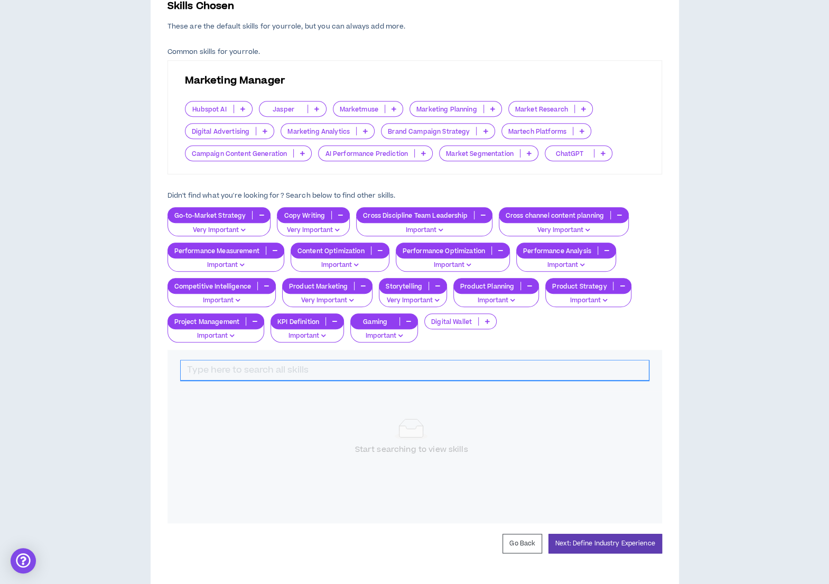
click at [589, 367] on input "text" at bounding box center [415, 370] width 468 height 20
type input "C"
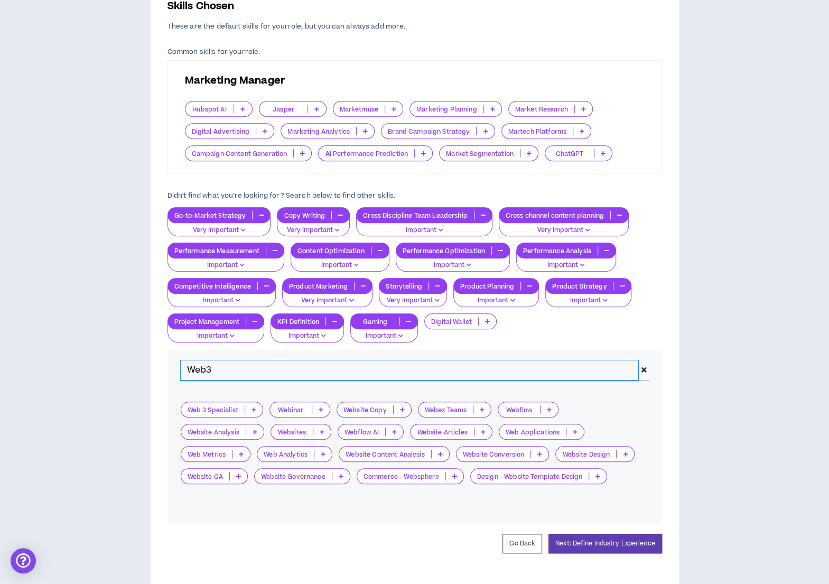
drag, startPoint x: 215, startPoint y: 369, endPoint x: 182, endPoint y: 369, distance: 33.3
click at [182, 369] on input "Web3" at bounding box center [410, 370] width 458 height 20
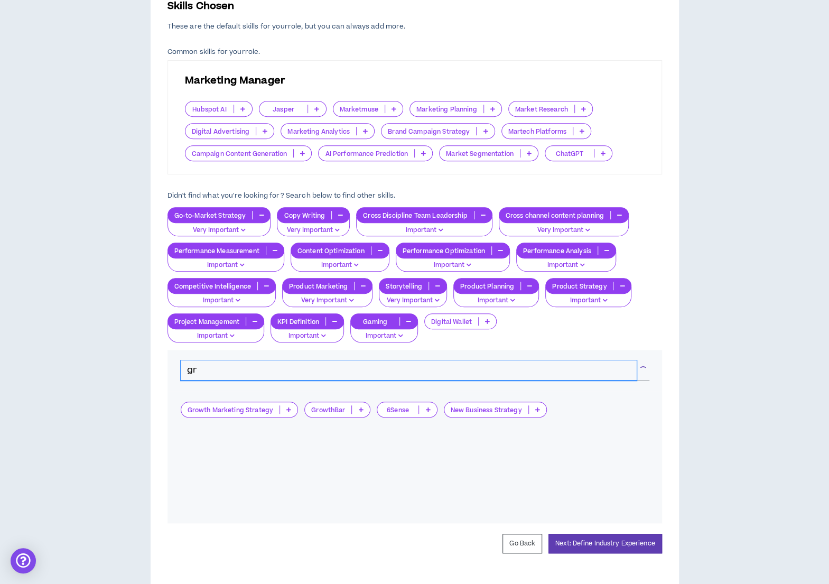
type input "g"
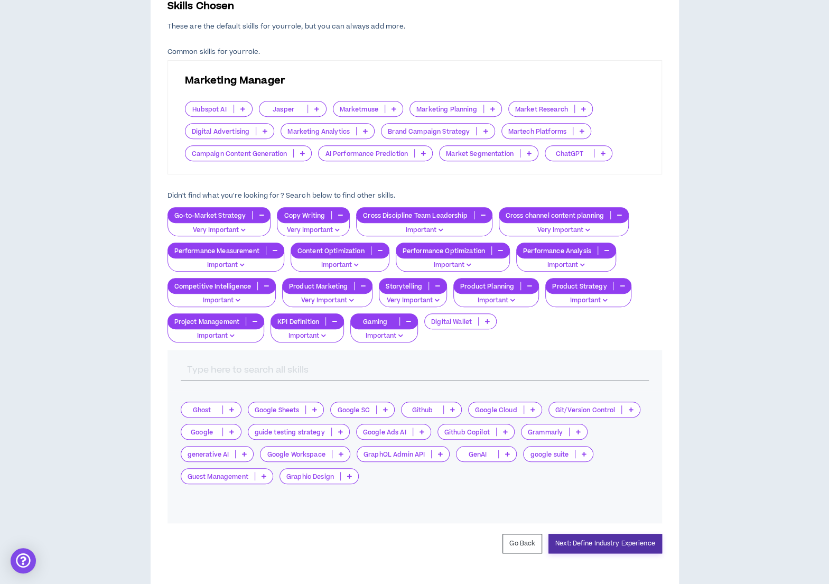
click at [601, 541] on button "Next: Define Industry Experience" at bounding box center [606, 544] width 114 height 20
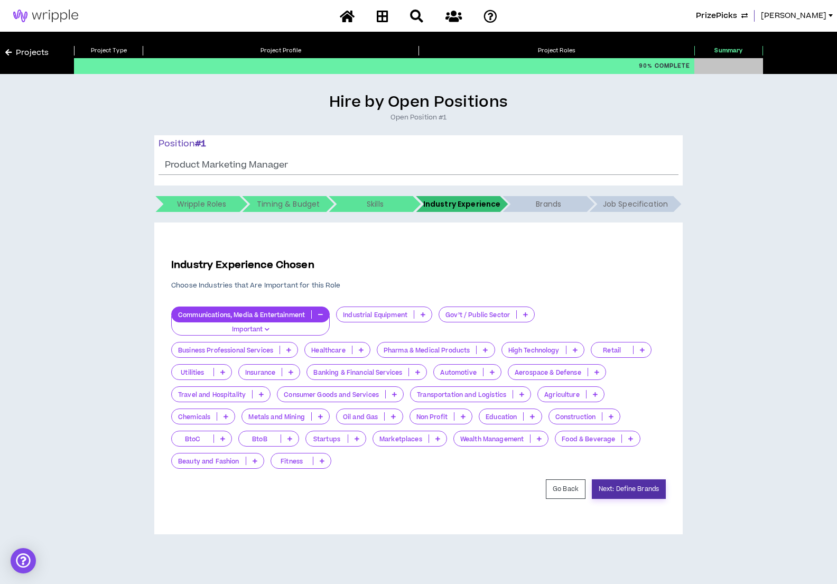
click at [623, 489] on button "Next: Define Brands" at bounding box center [629, 489] width 74 height 20
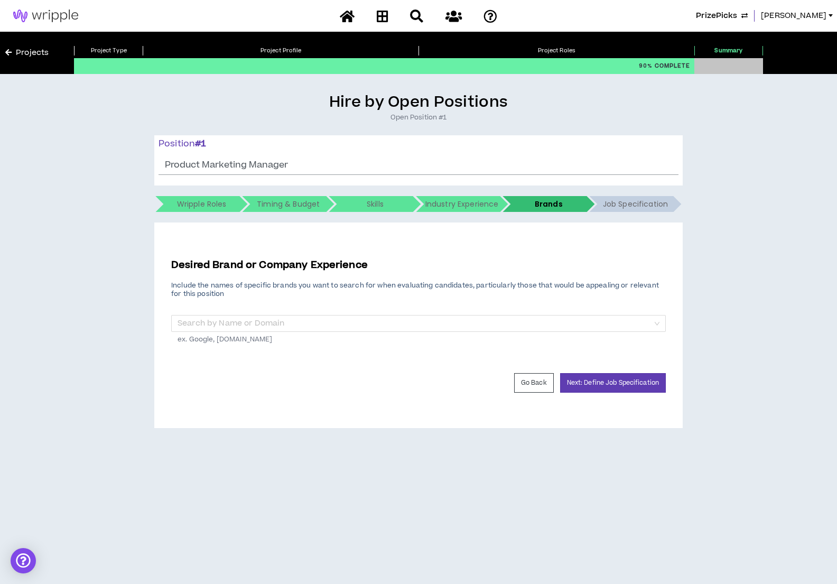
click at [621, 393] on div "Desired Brand or Company Experience Include the names of specific brands you wa…" at bounding box center [418, 325] width 495 height 172
click at [618, 377] on button "Next: Define Job Specification" at bounding box center [613, 383] width 106 height 20
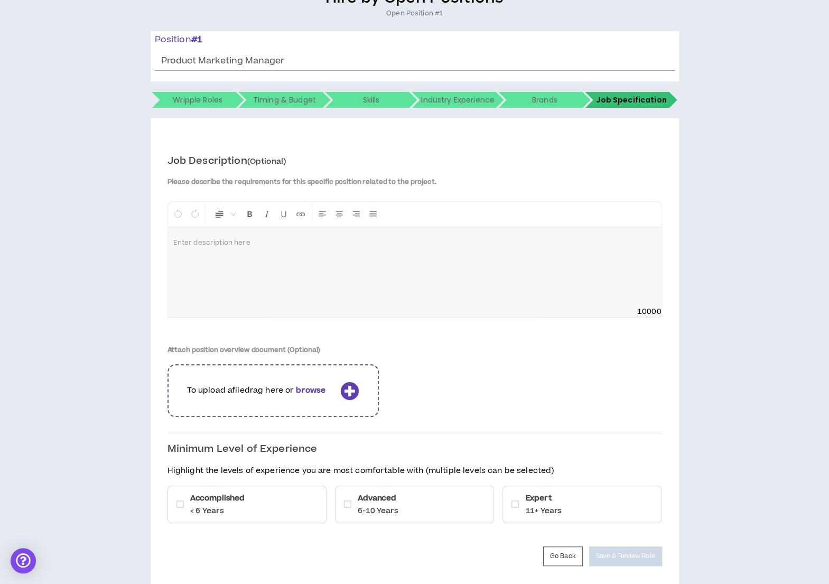
scroll to position [138, 0]
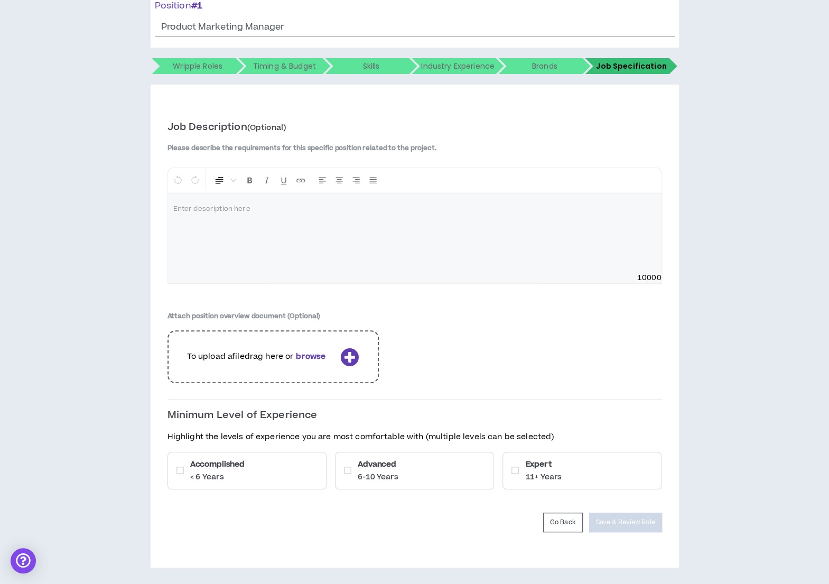
drag, startPoint x: 441, startPoint y: 472, endPoint x: 564, endPoint y: 480, distance: 123.4
click at [442, 472] on div "Advanced 6-10 Years" at bounding box center [414, 471] width 159 height 38
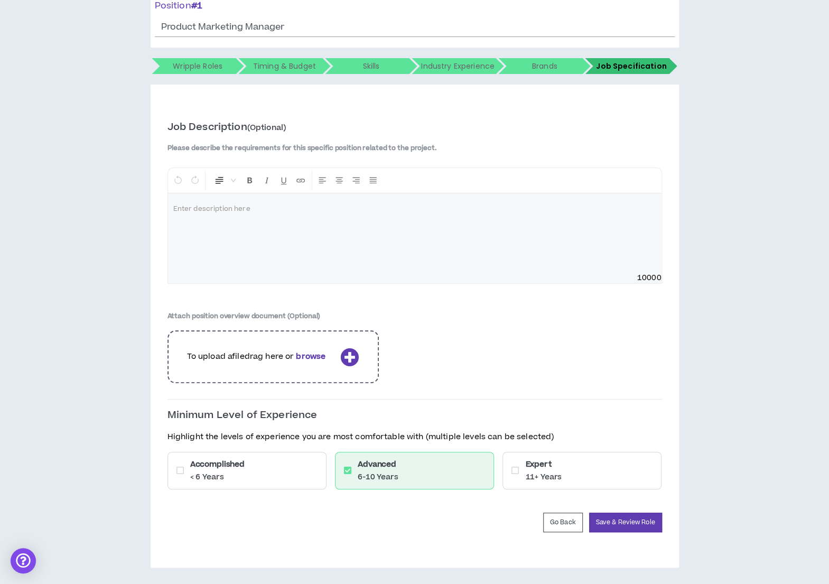
click at [616, 482] on div "Expert 11+ Years" at bounding box center [582, 471] width 159 height 38
click at [640, 534] on div "Job Description (Optional) Please describe the requirements for this specific p…" at bounding box center [415, 325] width 495 height 449
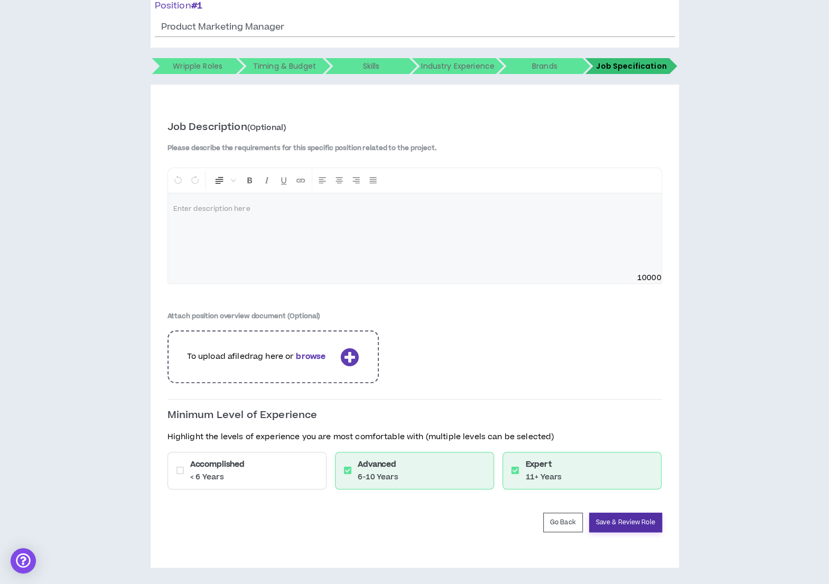
click at [638, 524] on button "Save & Review Role" at bounding box center [625, 523] width 73 height 20
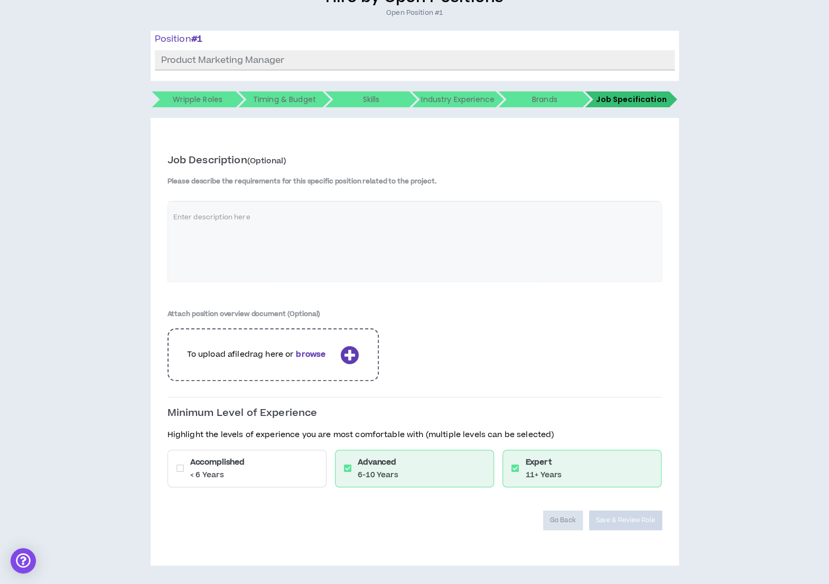
scroll to position [103, 0]
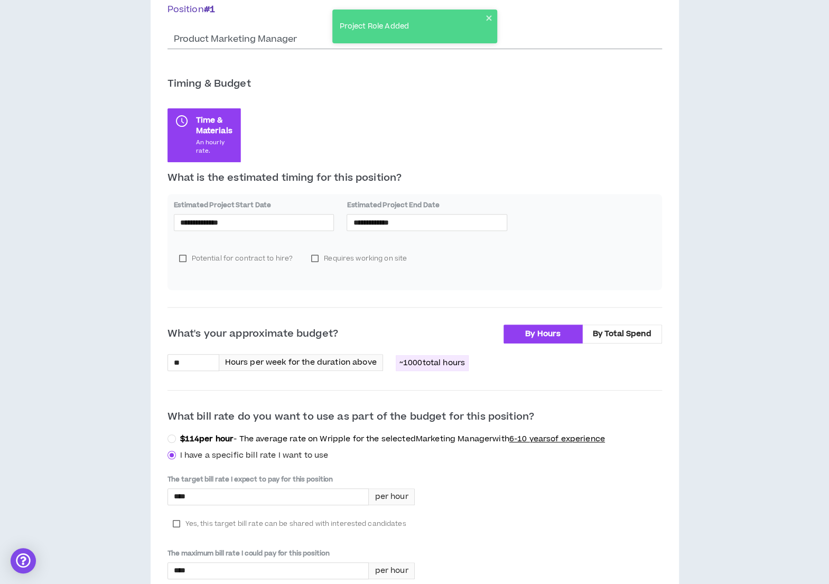
scroll to position [179, 0]
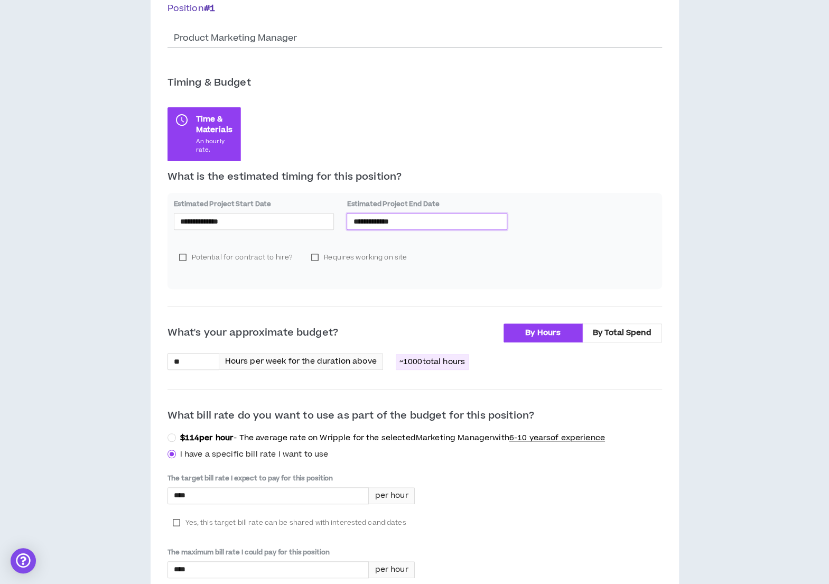
click at [460, 218] on input "**********" at bounding box center [427, 222] width 148 height 12
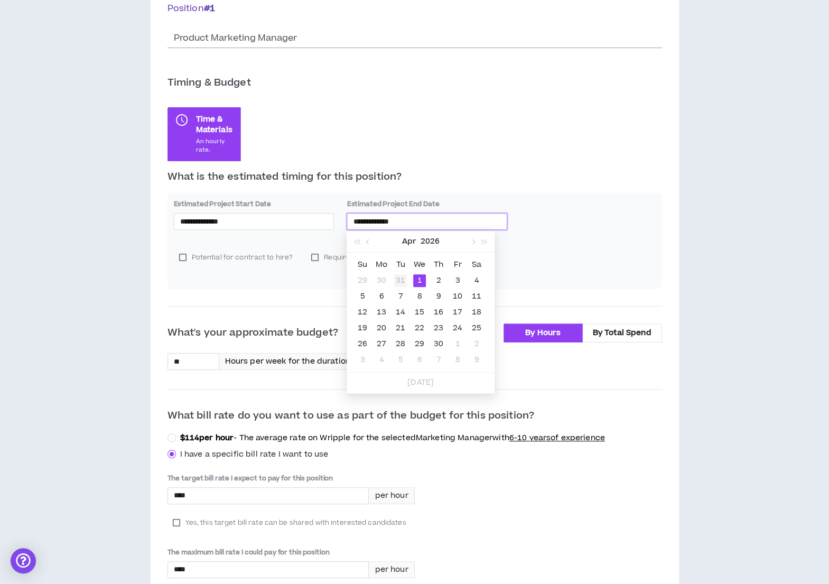
type input "**********"
click at [396, 280] on div "31" at bounding box center [400, 280] width 13 height 13
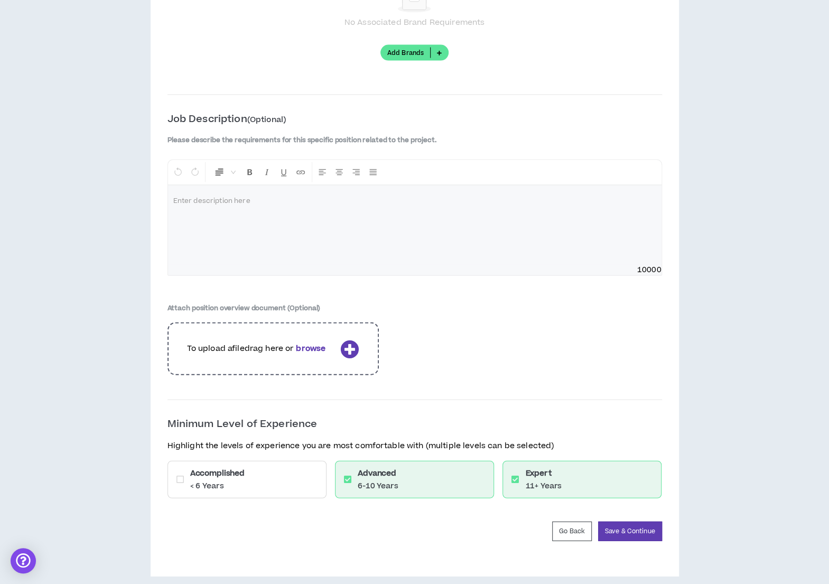
scroll to position [1348, 0]
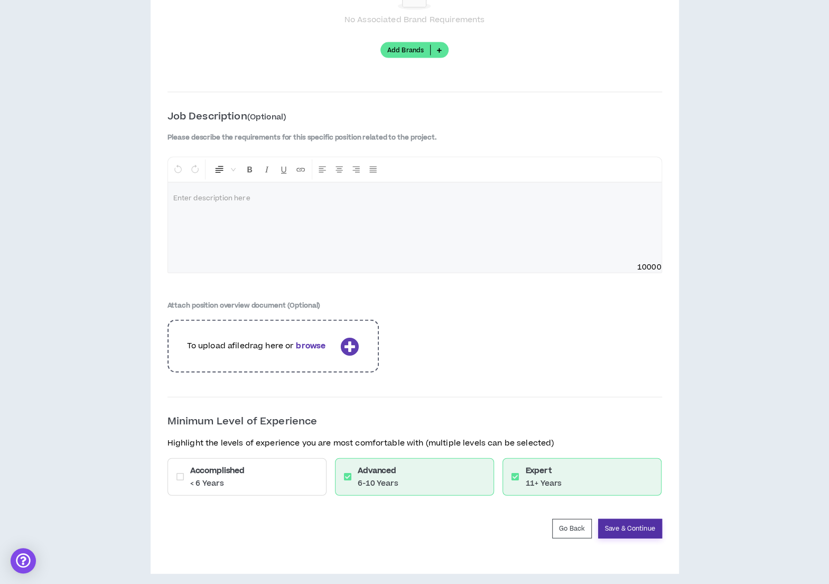
click at [619, 519] on button "Save & Continue" at bounding box center [630, 529] width 64 height 20
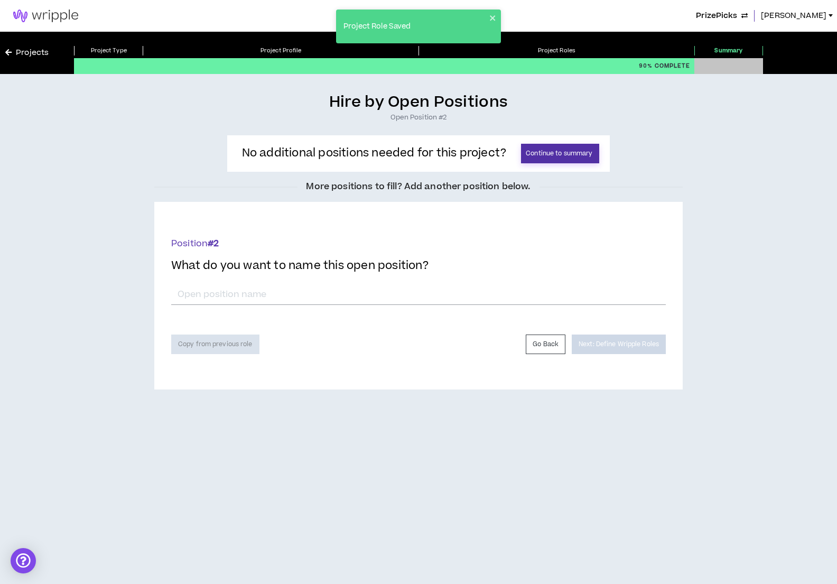
click at [570, 150] on button "Continue to summary" at bounding box center [560, 154] width 78 height 20
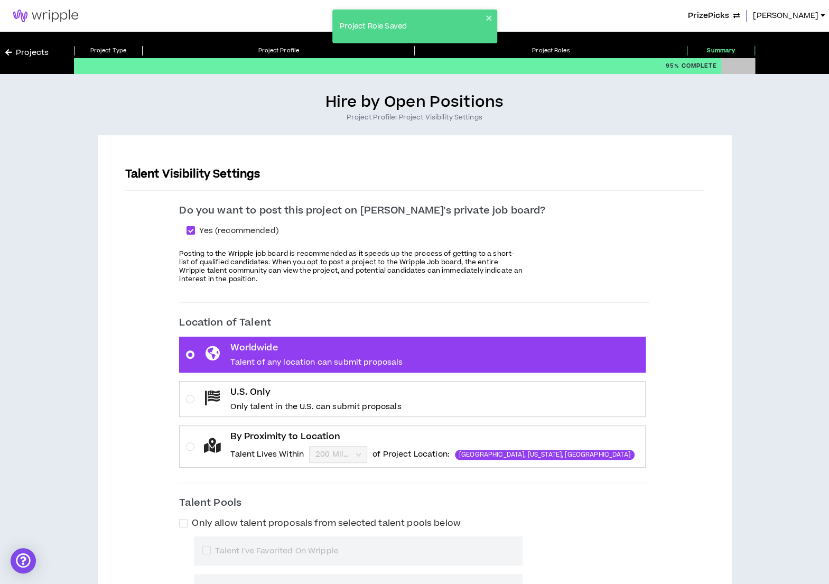
click at [294, 223] on div "Do you want to post this project on [PERSON_NAME]'s private job board? Yes (rec…" at bounding box center [414, 245] width 470 height 84
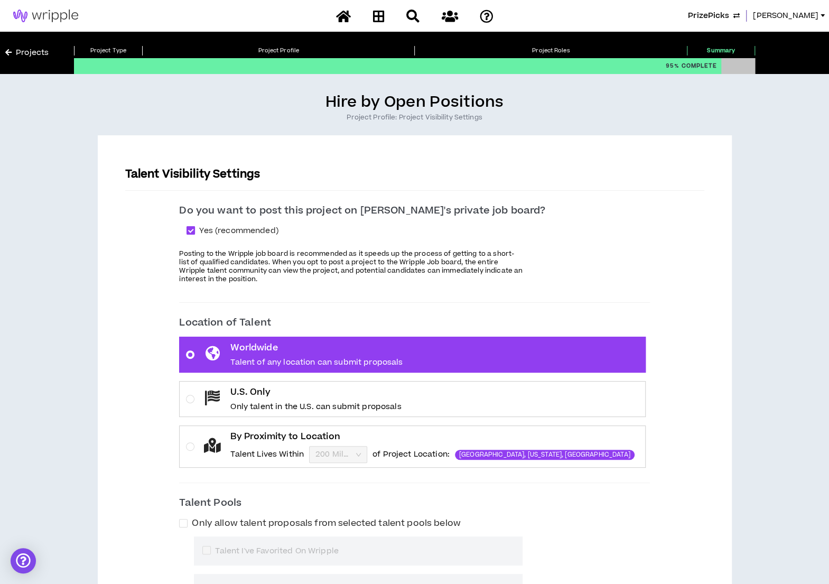
click at [264, 227] on span "Yes (recommended)" at bounding box center [238, 231] width 87 height 12
checkbox input "*****"
click at [280, 399] on div "U.S. Only Only talent in the U.S. can submit proposals" at bounding box center [315, 399] width 171 height 26
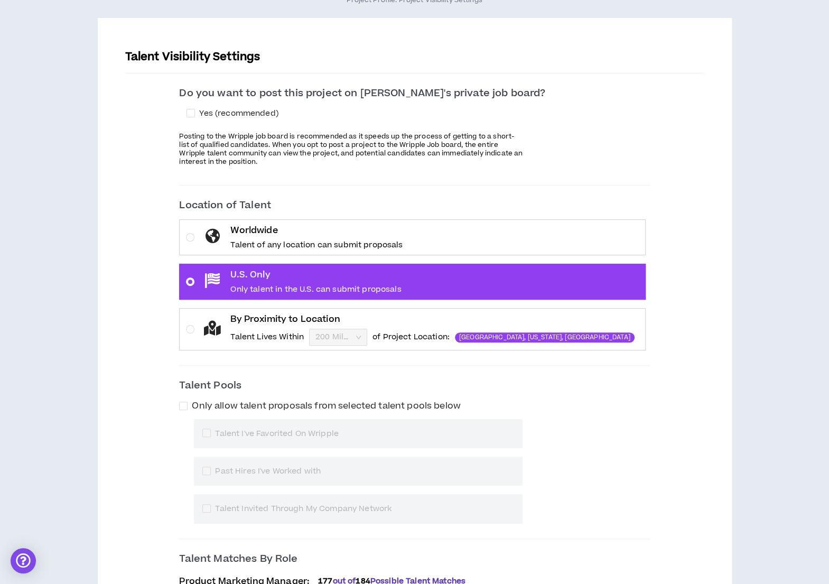
scroll to position [208, 0]
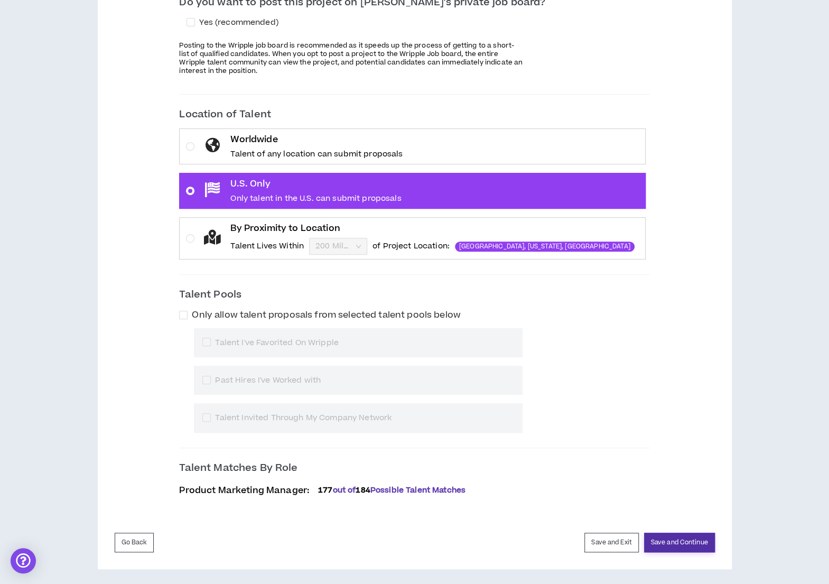
click at [678, 535] on button "Save and Continue" at bounding box center [679, 543] width 71 height 20
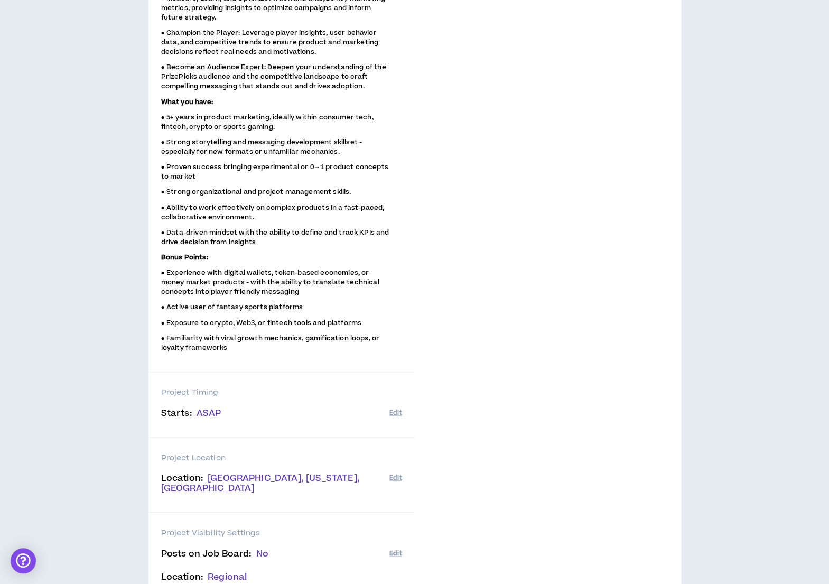
scroll to position [762, 0]
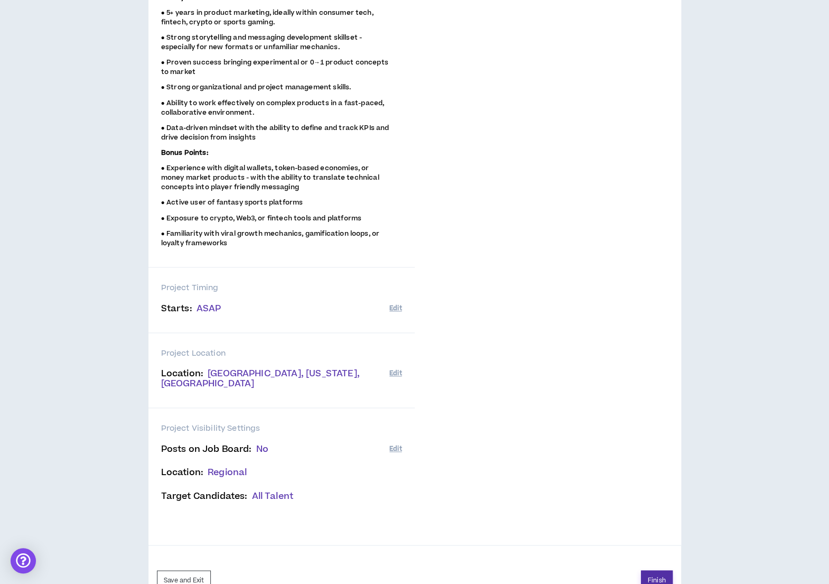
click at [651, 570] on button "Finish" at bounding box center [657, 580] width 32 height 20
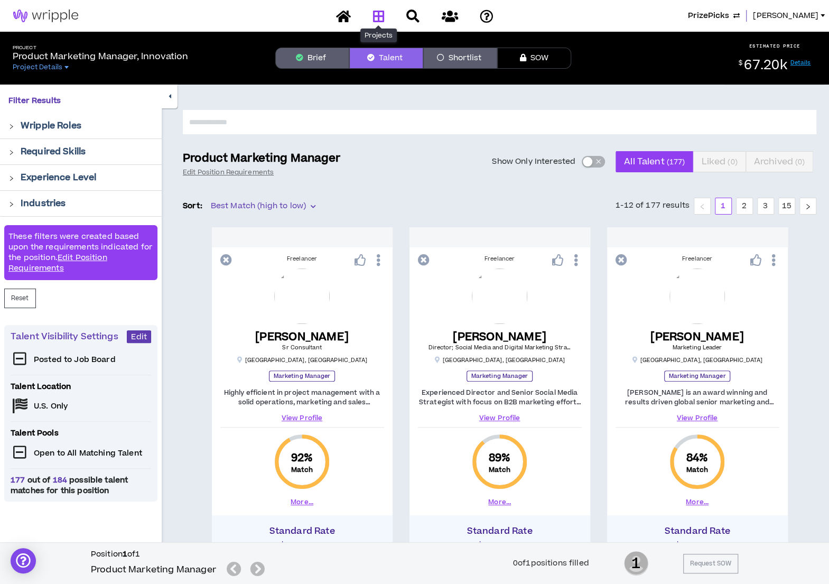
click at [373, 19] on icon at bounding box center [379, 16] width 12 height 13
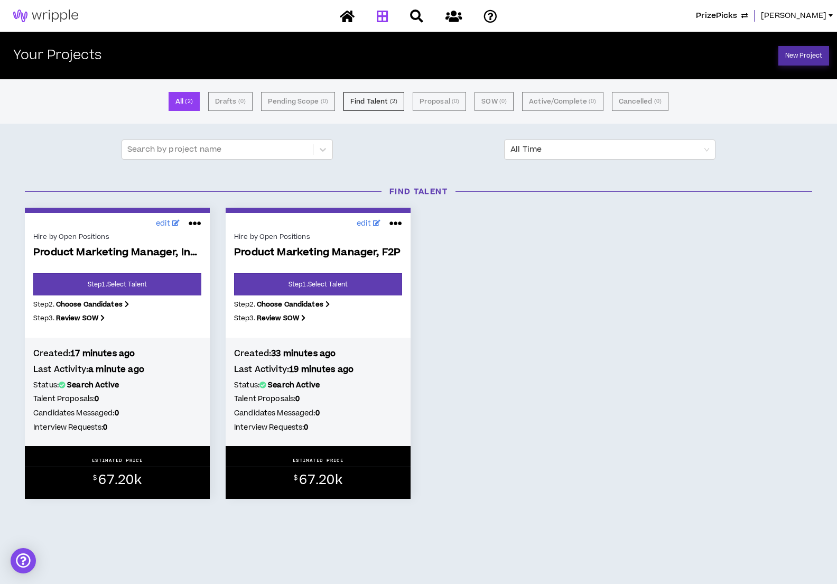
click at [788, 47] on link "New Project" at bounding box center [804, 56] width 51 height 20
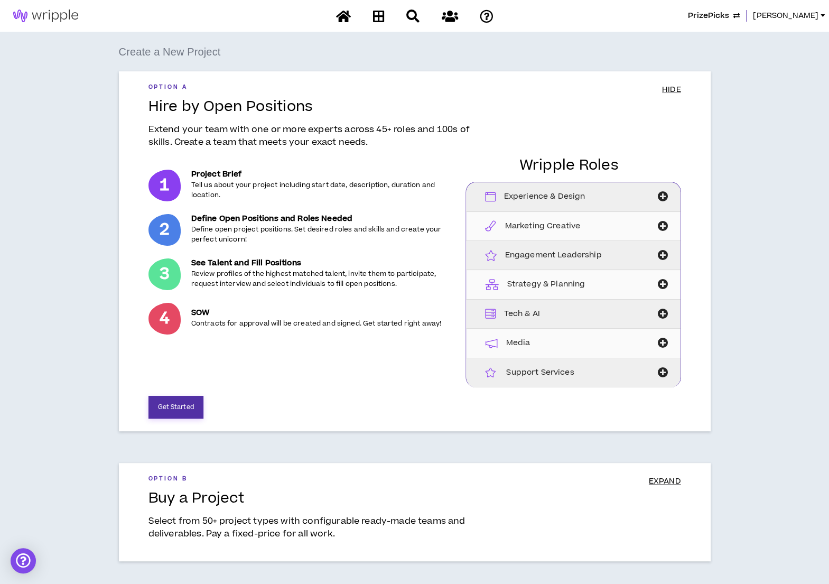
click at [170, 406] on button "Get Started" at bounding box center [176, 407] width 55 height 23
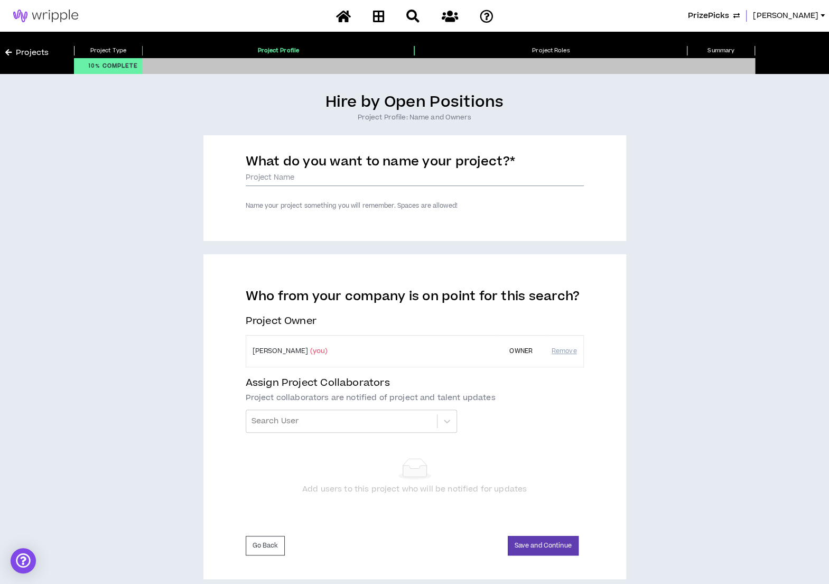
click at [303, 181] on input "What do you want to name your project? *" at bounding box center [415, 178] width 338 height 16
type input "Product Marketing Manager, RMG"
click at [543, 540] on button "Save and Continue" at bounding box center [543, 546] width 71 height 20
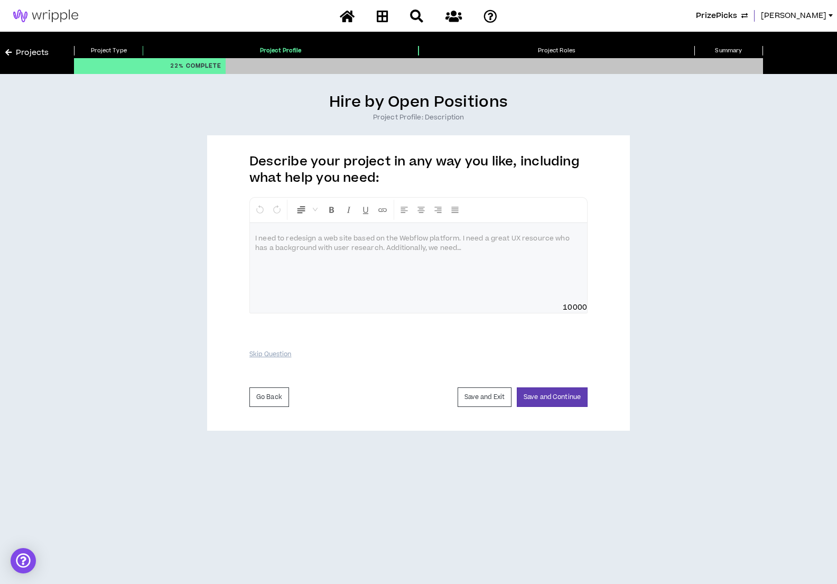
click at [321, 254] on div at bounding box center [418, 262] width 337 height 79
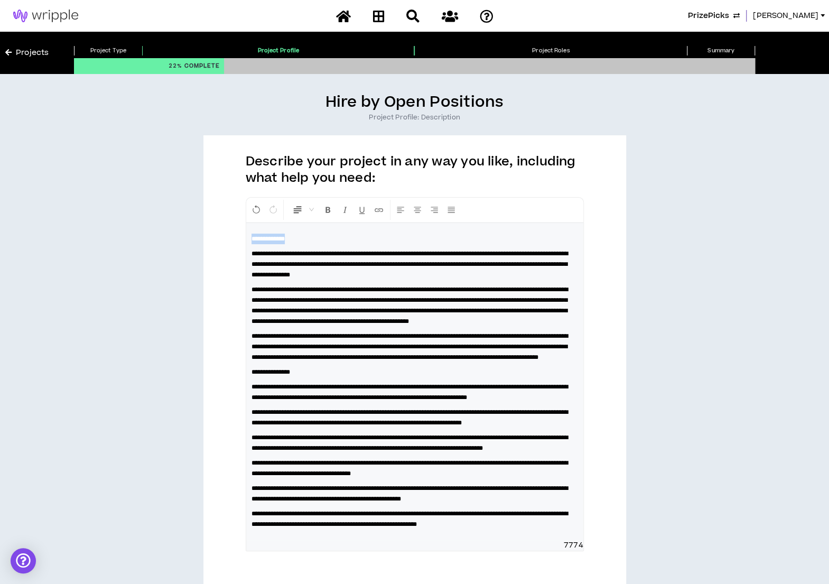
drag, startPoint x: 322, startPoint y: 234, endPoint x: 246, endPoint y: 230, distance: 75.7
click at [246, 230] on div "**********" at bounding box center [414, 381] width 337 height 317
drag, startPoint x: 307, startPoint y: 394, endPoint x: 242, endPoint y: 391, distance: 65.6
click at [242, 391] on div "**********" at bounding box center [414, 401] width 423 height 533
drag, startPoint x: 419, startPoint y: 287, endPoint x: 383, endPoint y: 287, distance: 35.9
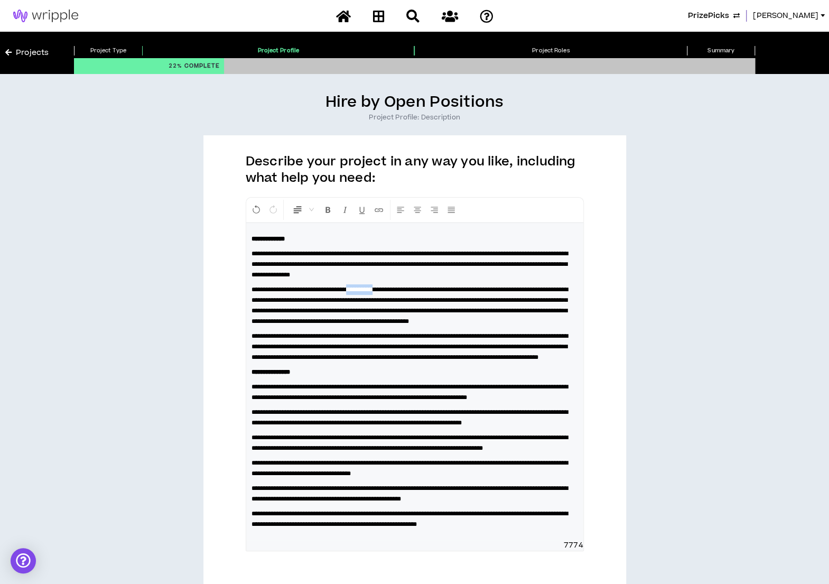
click at [383, 287] on span "**********" at bounding box center [410, 305] width 317 height 38
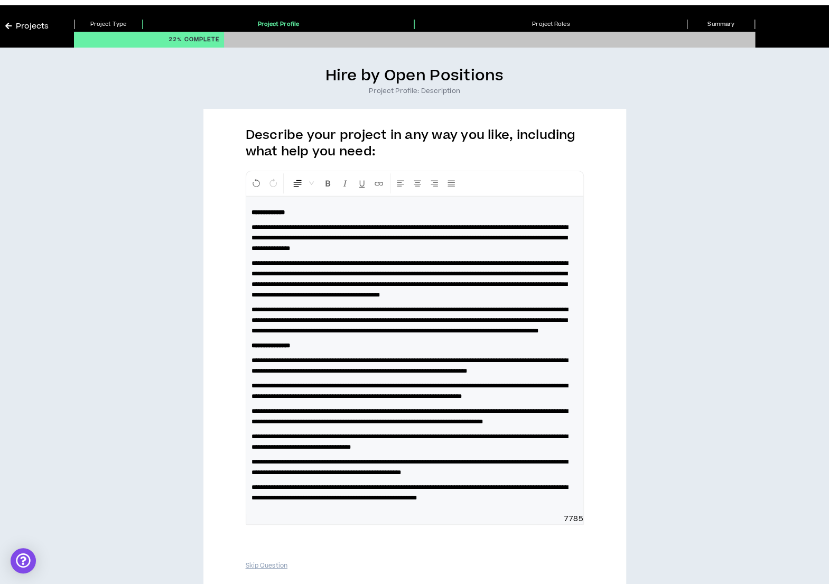
scroll to position [154, 0]
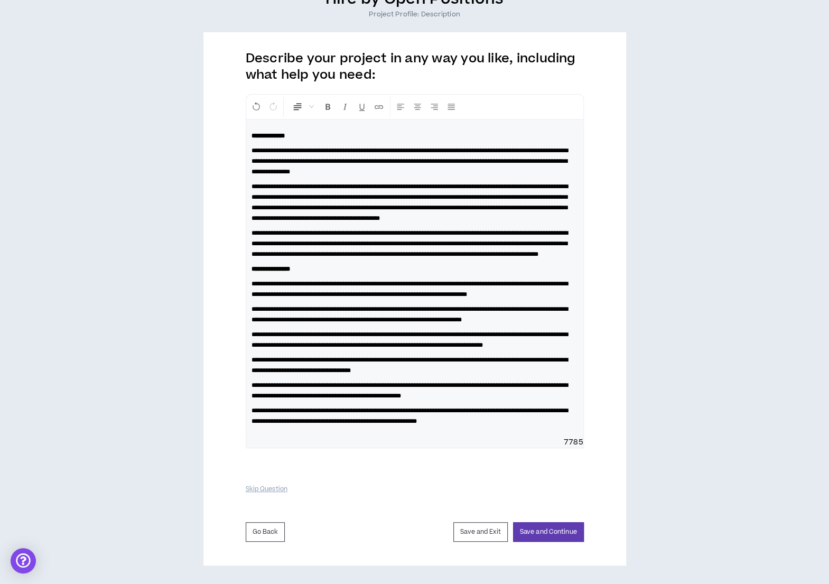
click at [536, 439] on span "7785" at bounding box center [414, 442] width 337 height 11
click at [567, 422] on p "**********" at bounding box center [415, 415] width 327 height 21
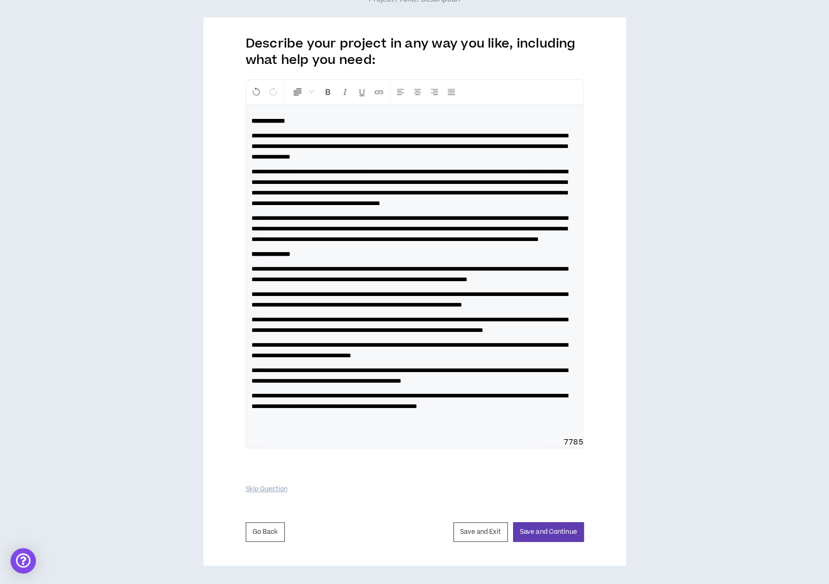
scroll to position [187, 0]
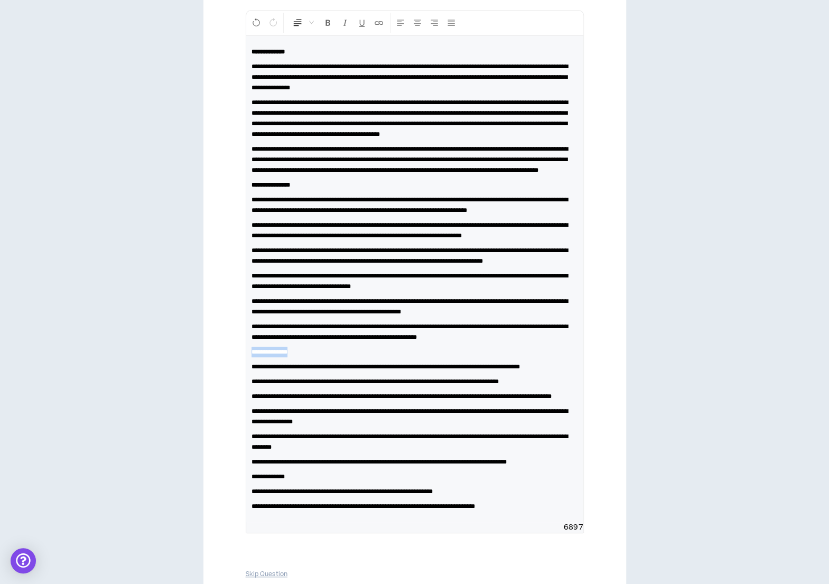
drag, startPoint x: 327, startPoint y: 401, endPoint x: 234, endPoint y: 402, distance: 93.0
click at [234, 402] on div "**********" at bounding box center [414, 299] width 423 height 702
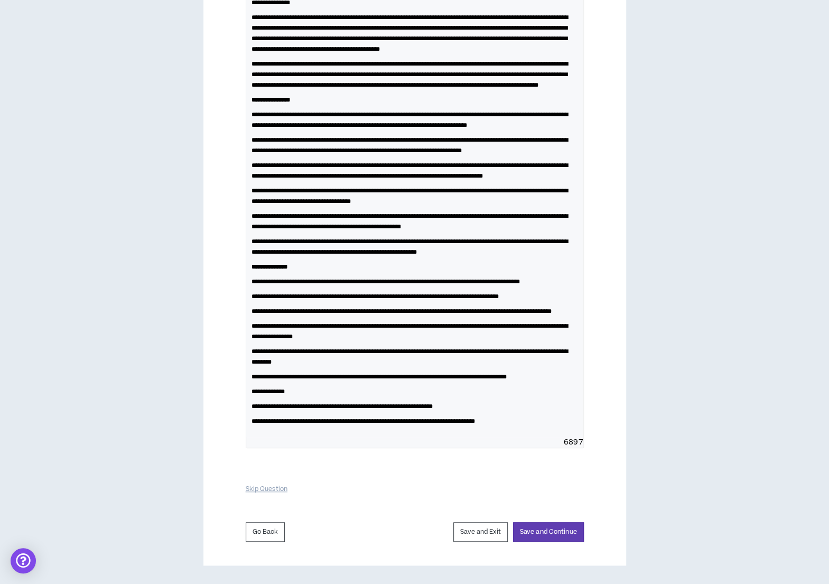
scroll to position [345, 0]
drag, startPoint x: 311, startPoint y: 395, endPoint x: 246, endPoint y: 395, distance: 65.0
click at [246, 395] on div "**********" at bounding box center [414, 194] width 337 height 486
click at [533, 530] on button "Save and Continue" at bounding box center [548, 532] width 71 height 20
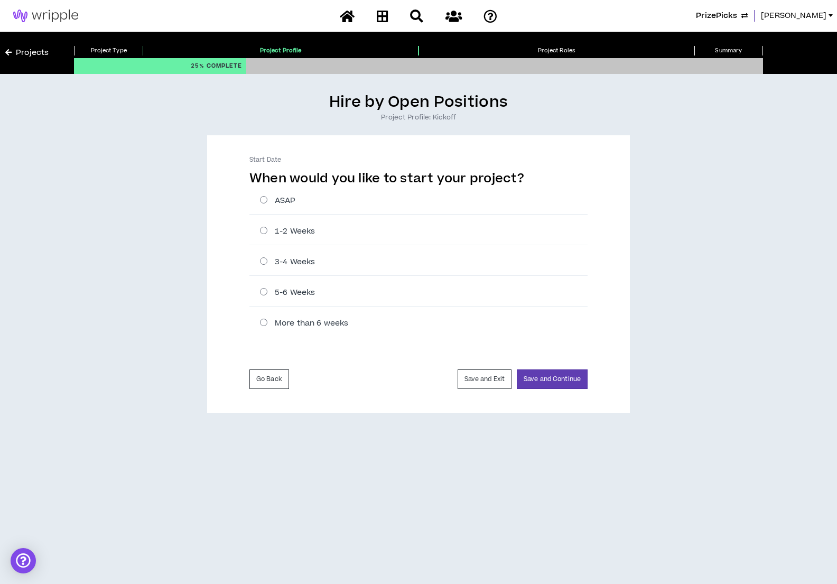
click at [265, 199] on label "ASAP" at bounding box center [424, 200] width 328 height 11
radio input "****"
click at [550, 371] on button "Save and Continue" at bounding box center [552, 379] width 71 height 20
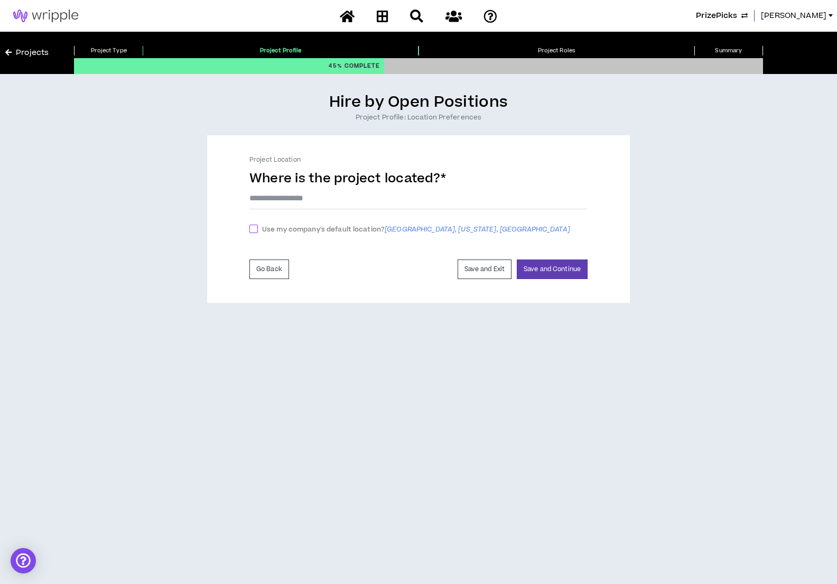
click at [335, 231] on span "Use my company's default location? [GEOGRAPHIC_DATA], [US_STATE], [GEOGRAPHIC_D…" at bounding box center [416, 229] width 317 height 11
checkbox input "****"
click at [563, 276] on button "Save and Continue" at bounding box center [552, 272] width 71 height 20
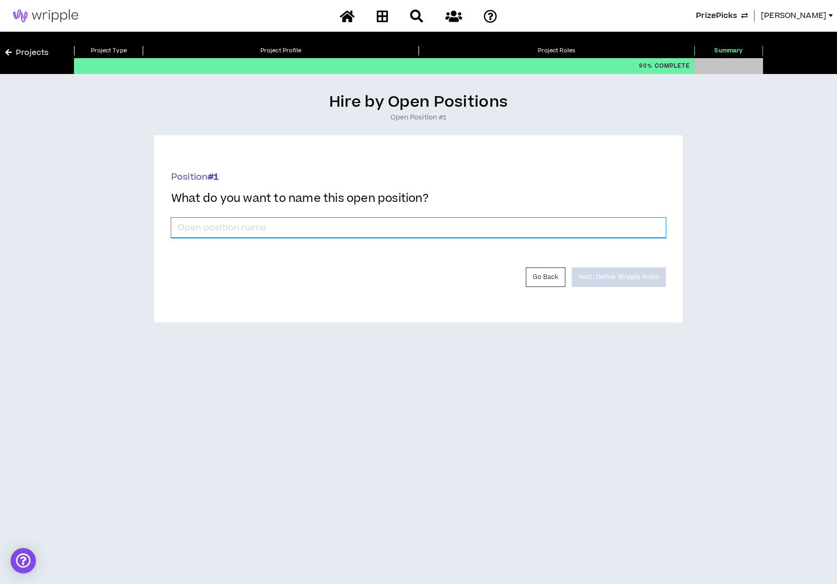
click at [307, 219] on input "*" at bounding box center [418, 228] width 495 height 20
type input "Product Marketing Manager"
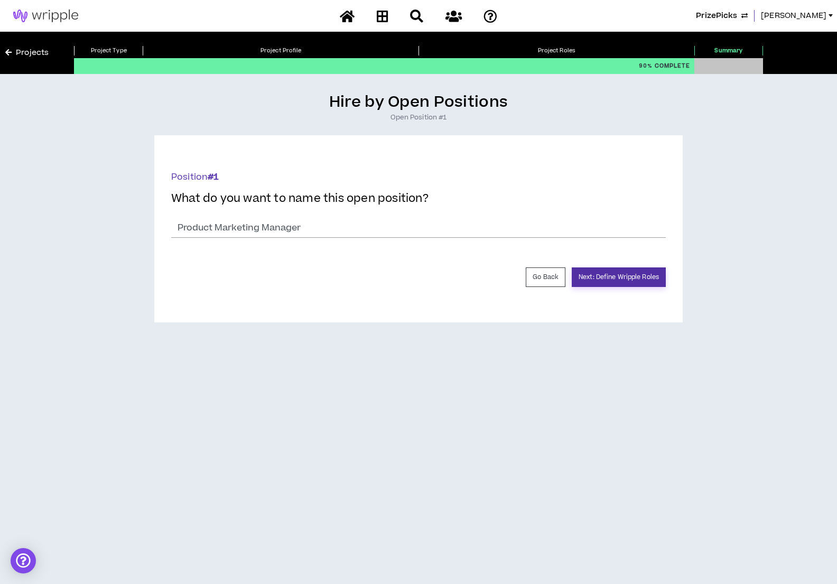
click at [601, 276] on button "Next: Define Wripple Roles" at bounding box center [619, 277] width 94 height 20
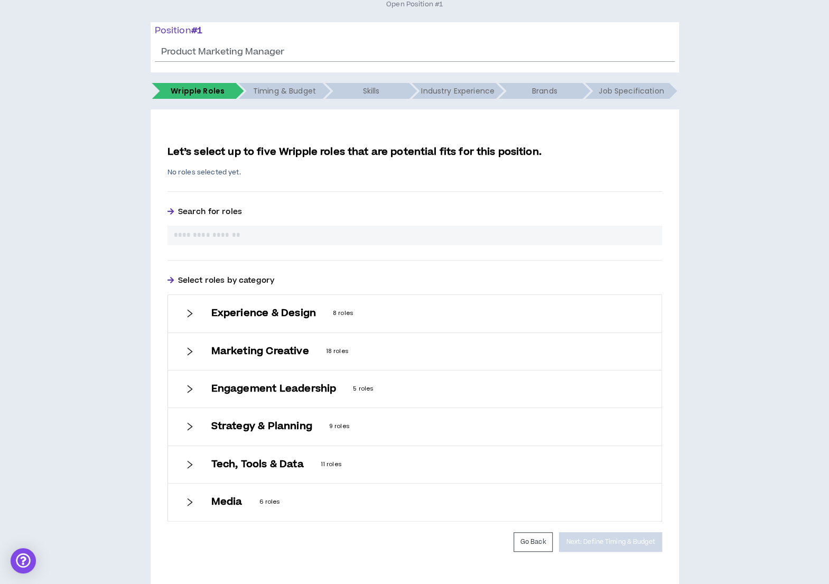
scroll to position [132, 0]
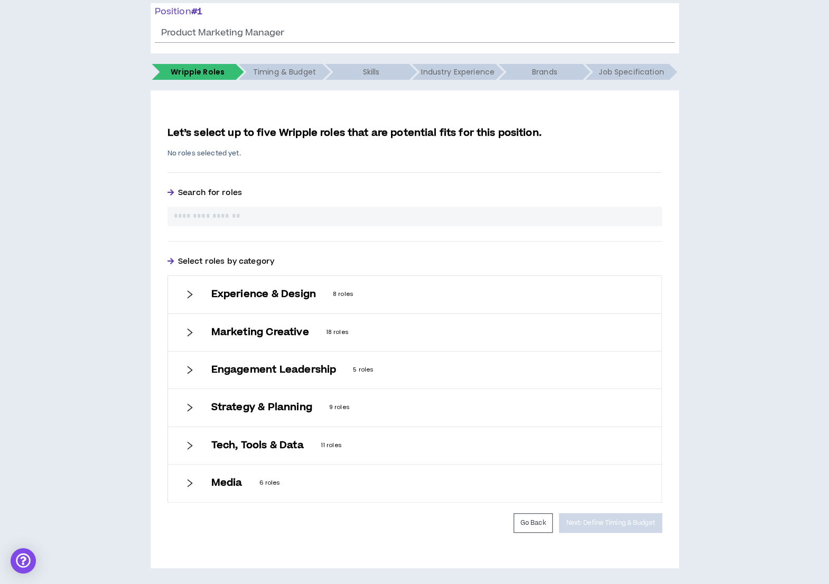
click at [274, 395] on div "Strategy & Planning 9 roles" at bounding box center [415, 407] width 494 height 37
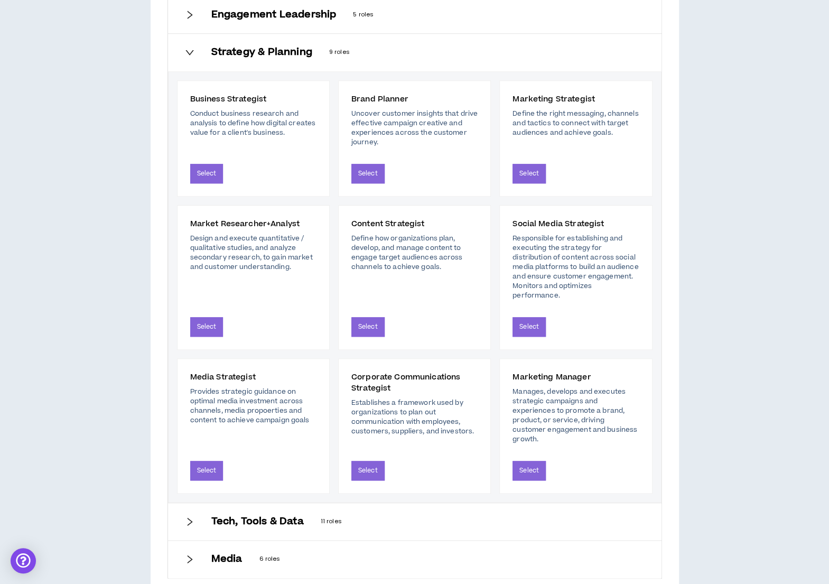
scroll to position [488, 0]
click at [530, 460] on button "Select" at bounding box center [529, 470] width 33 height 20
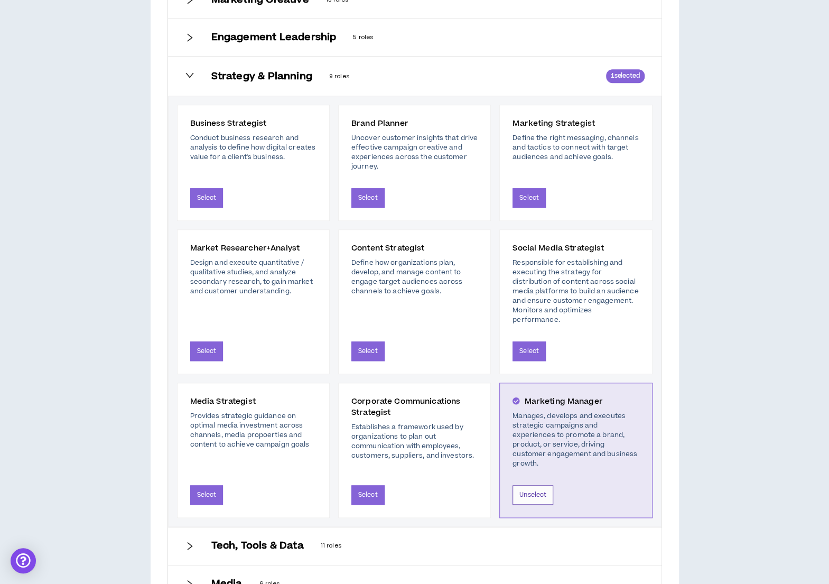
scroll to position [511, 0]
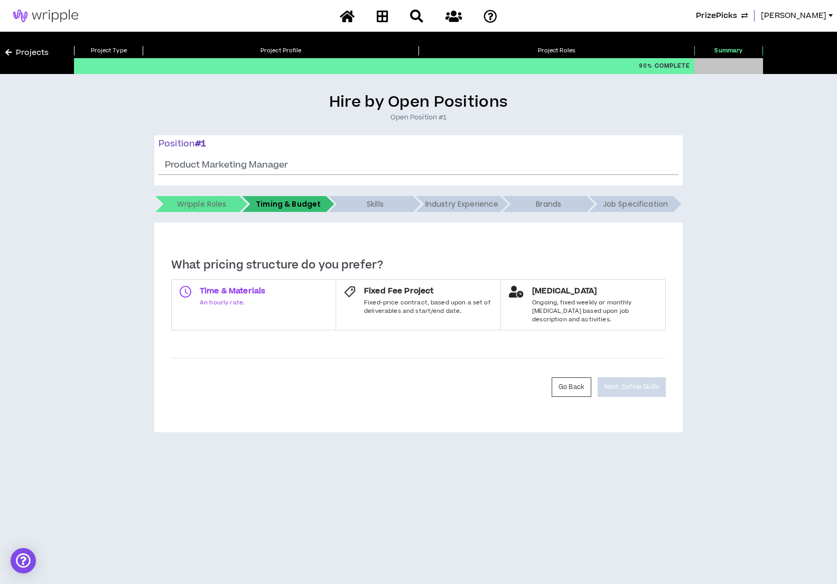
click at [274, 300] on label "Time & Materials An hourly rate." at bounding box center [253, 304] width 165 height 51
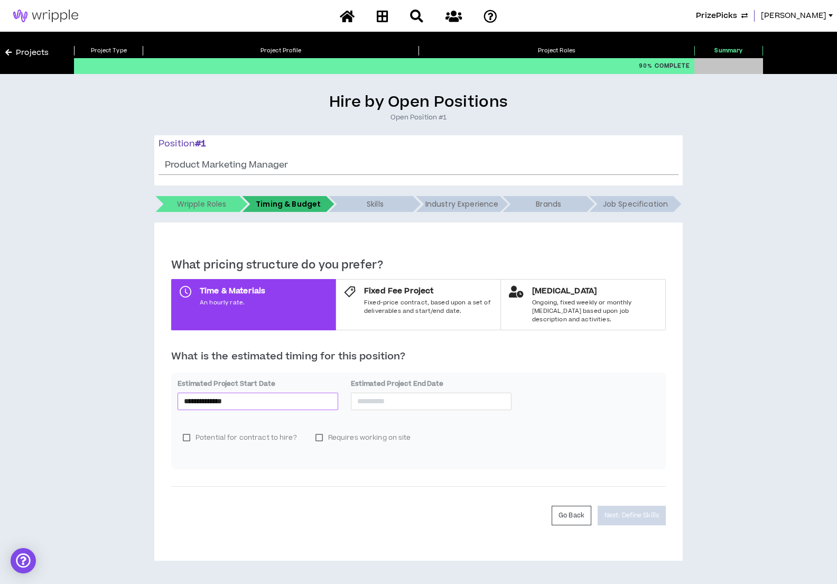
click at [293, 395] on input "**********" at bounding box center [258, 401] width 148 height 12
click at [304, 414] on button "button" at bounding box center [304, 412] width 12 height 21
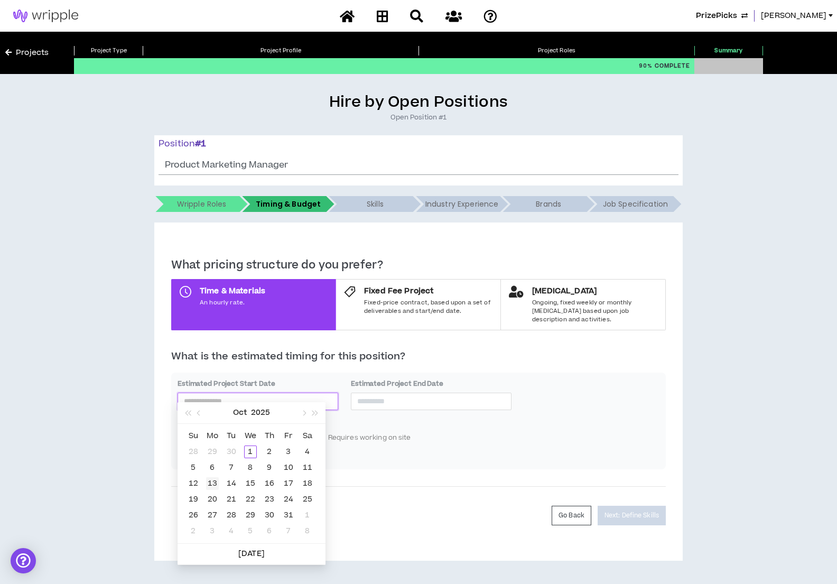
type input "**********"
click at [210, 484] on div "13" at bounding box center [212, 483] width 13 height 13
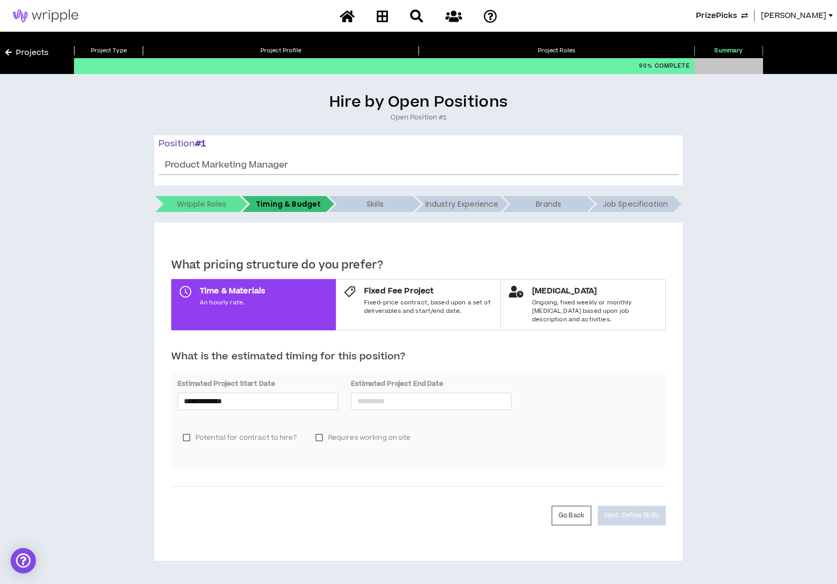
click at [427, 402] on div "Estimated Project End Date *" at bounding box center [431, 395] width 161 height 33
click at [424, 395] on input at bounding box center [431, 401] width 148 height 12
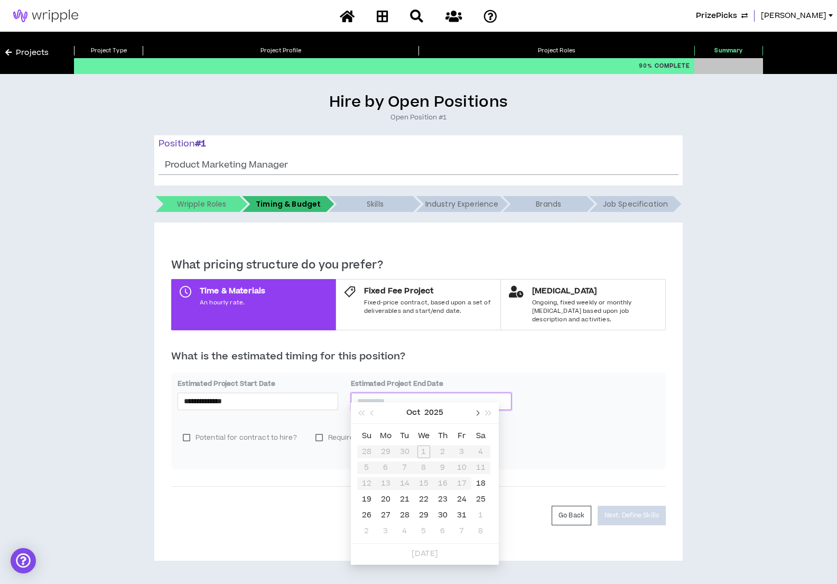
click at [477, 414] on span "button" at bounding box center [476, 413] width 5 height 5
click at [477, 415] on span "button" at bounding box center [476, 413] width 5 height 5
click at [477, 415] on button "button" at bounding box center [477, 412] width 12 height 21
click at [477, 415] on span "button" at bounding box center [476, 413] width 5 height 5
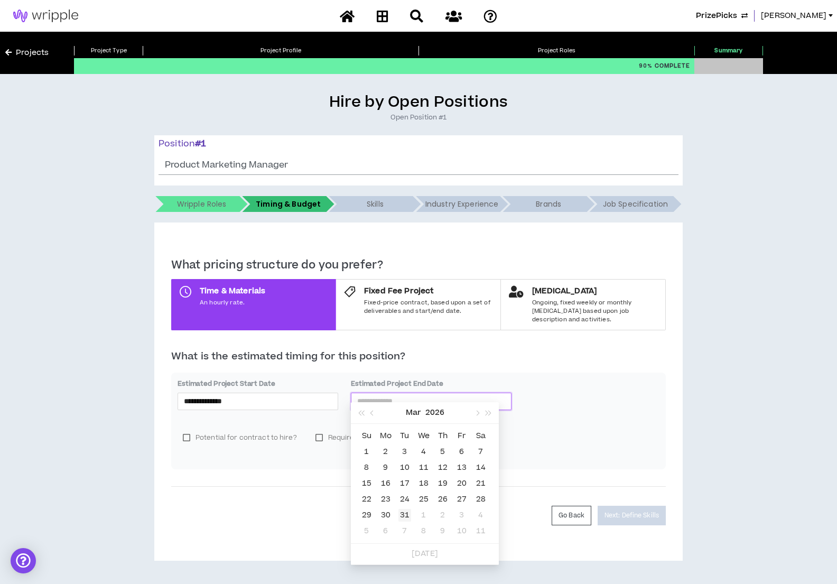
type input "**********"
click at [405, 514] on div "31" at bounding box center [405, 515] width 13 height 13
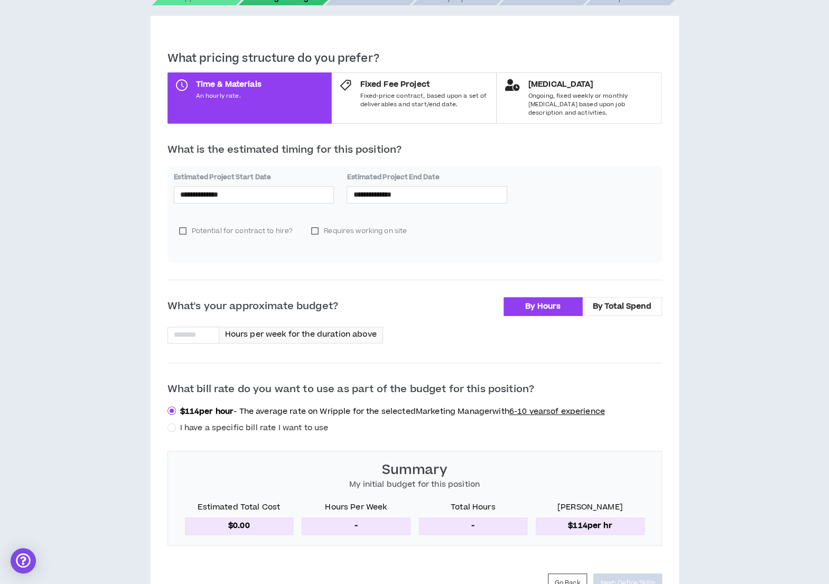
scroll to position [257, 0]
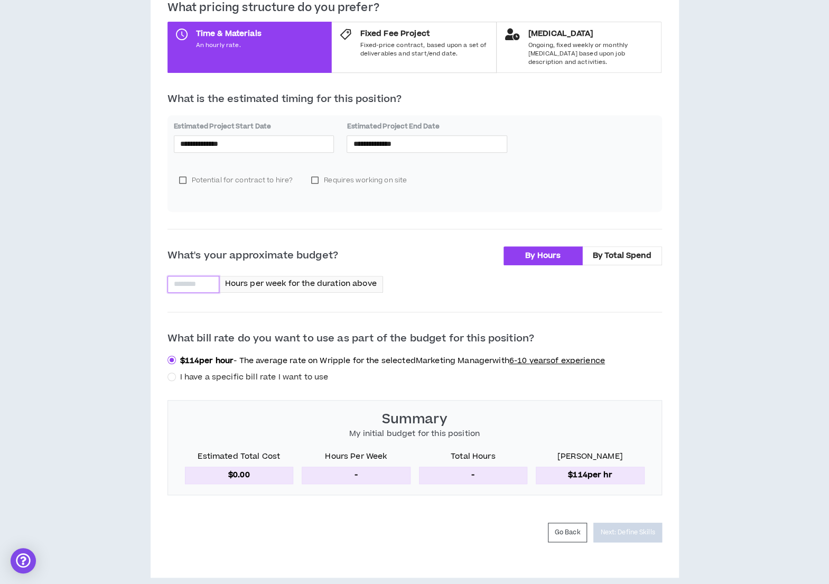
click at [202, 276] on input at bounding box center [193, 284] width 51 height 16
type input "**"
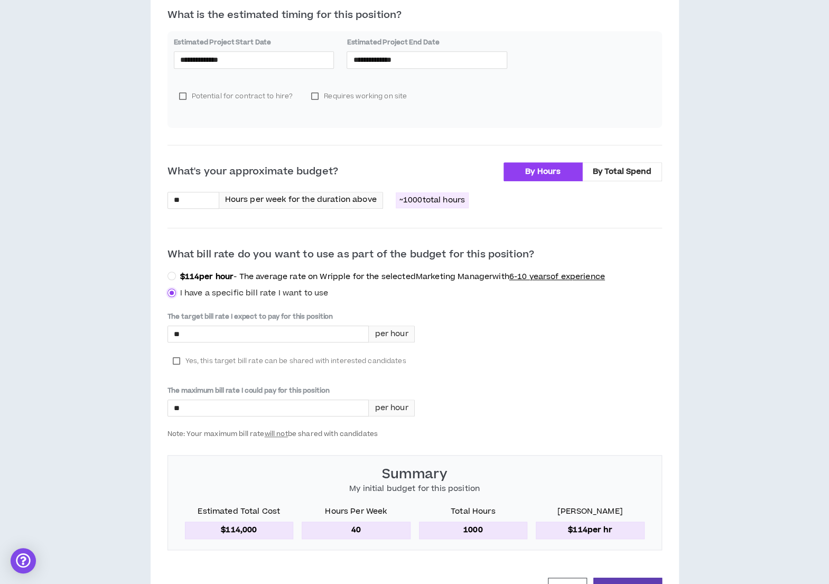
scroll to position [396, 0]
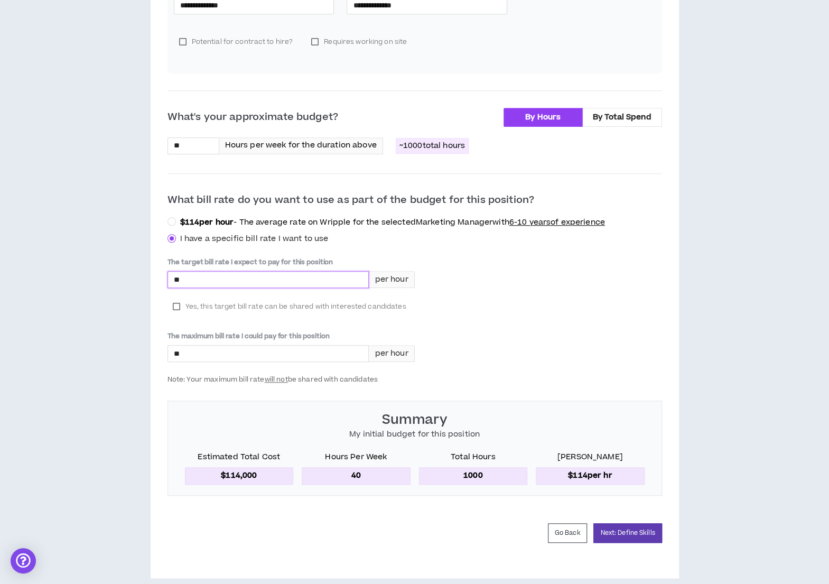
click at [341, 272] on input "*" at bounding box center [268, 280] width 201 height 16
type input "****"
click at [175, 299] on label "Yes, this target bill rate can be shared with interested candidates" at bounding box center [290, 307] width 244 height 16
click at [215, 346] on input "*" at bounding box center [268, 354] width 201 height 16
type input "****"
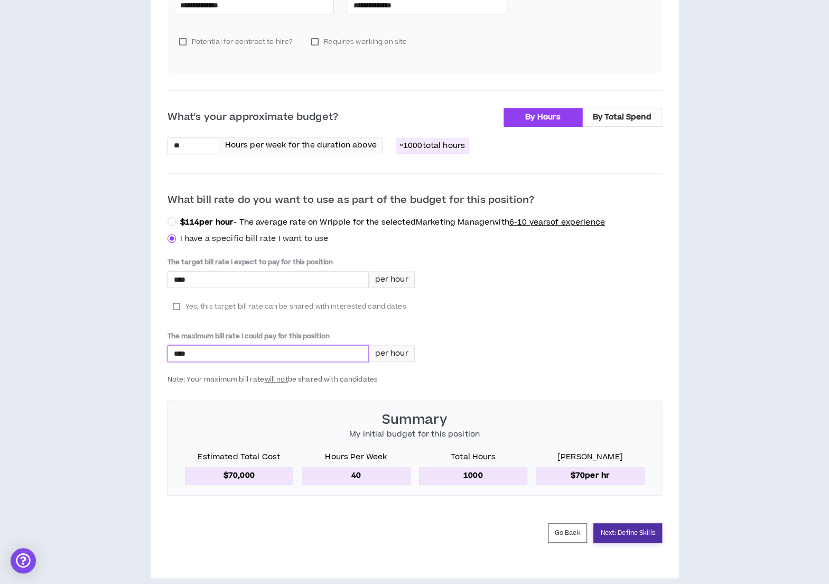
click at [631, 526] on button "Next: Define Skills" at bounding box center [628, 533] width 68 height 20
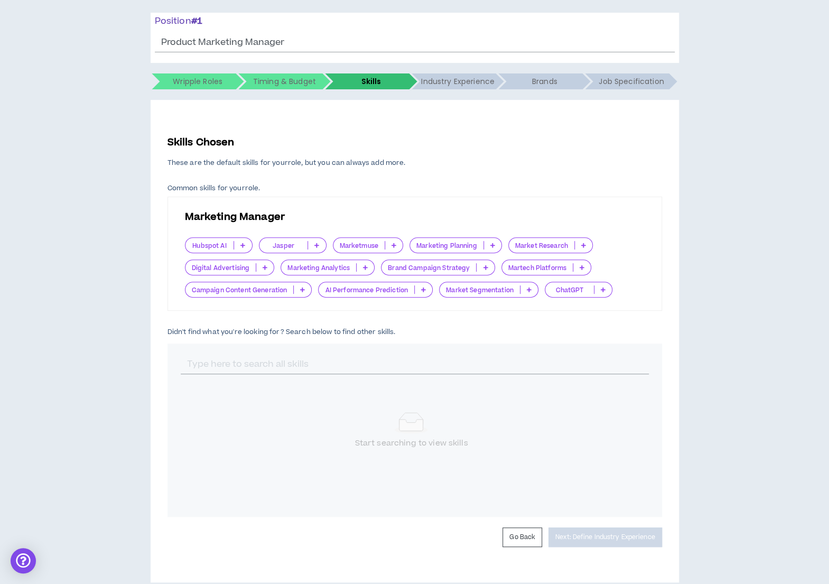
scroll to position [122, 0]
click at [279, 360] on input "text" at bounding box center [415, 365] width 468 height 20
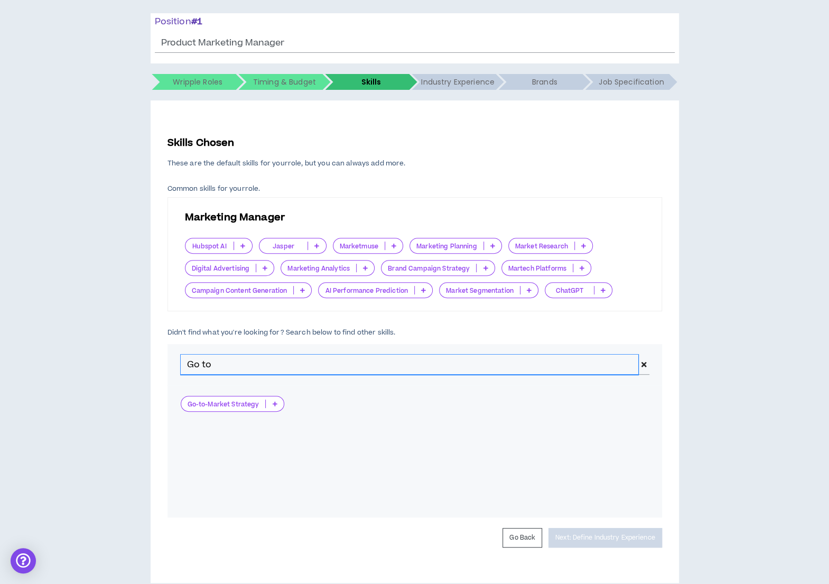
type input "Go to"
click at [279, 399] on div "Go-to-Market Strategy" at bounding box center [233, 404] width 104 height 16
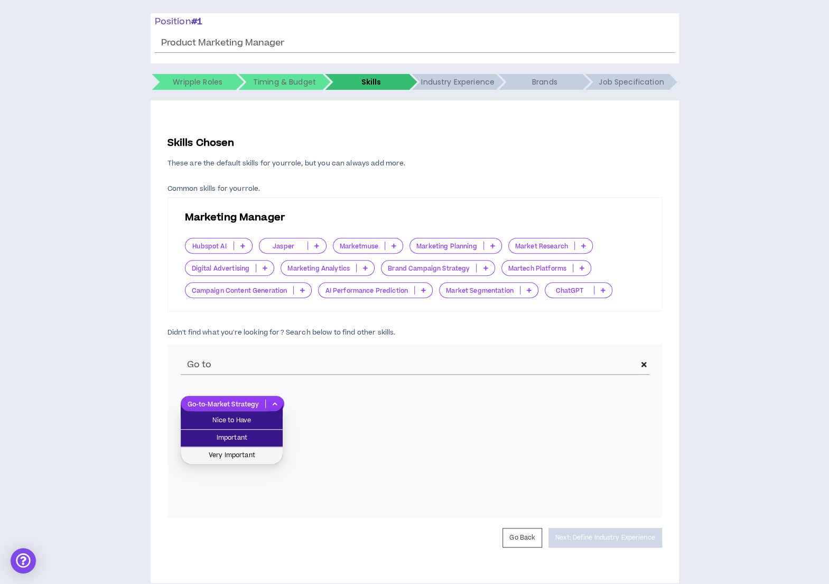
click at [228, 454] on span "Very Important" at bounding box center [231, 456] width 89 height 12
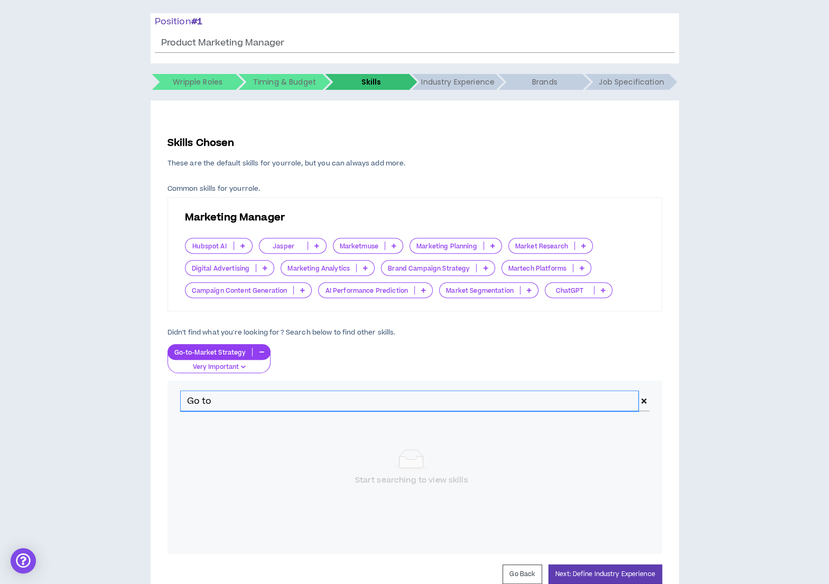
drag, startPoint x: 225, startPoint y: 392, endPoint x: 171, endPoint y: 382, distance: 54.7
click at [171, 382] on div "Go to" at bounding box center [415, 401] width 495 height 41
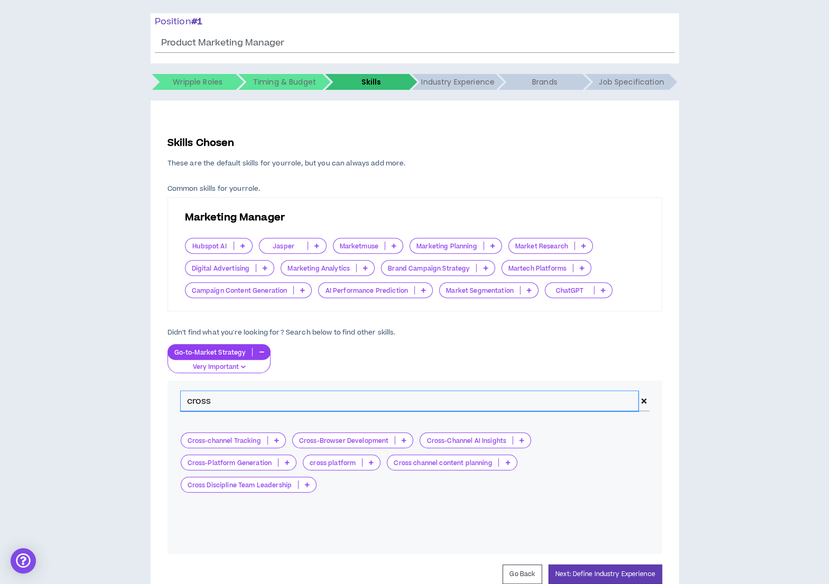
type input "cross"
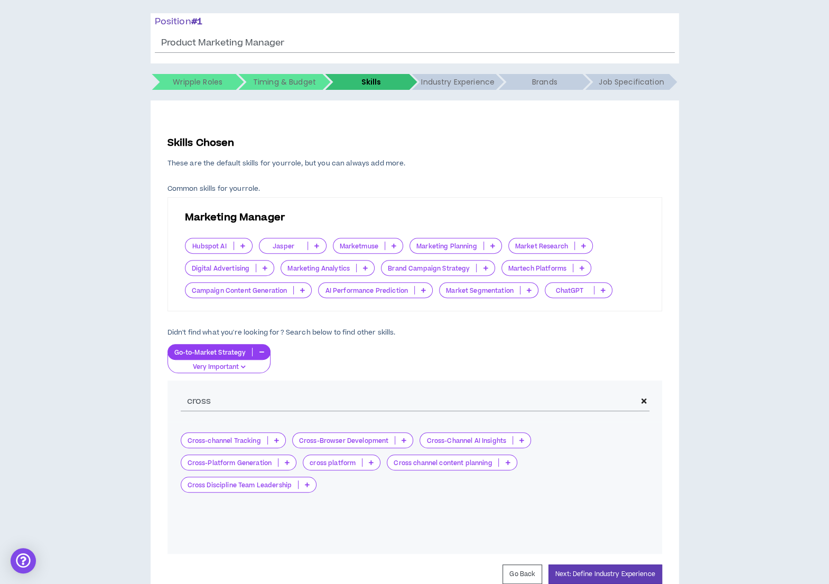
click at [508, 463] on icon at bounding box center [507, 462] width 5 height 5
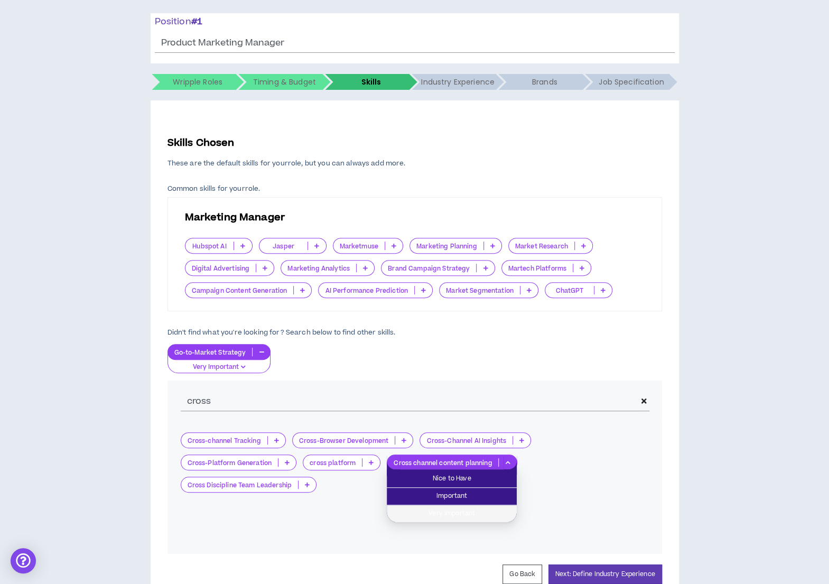
click at [466, 506] on li "Very Important" at bounding box center [452, 513] width 130 height 17
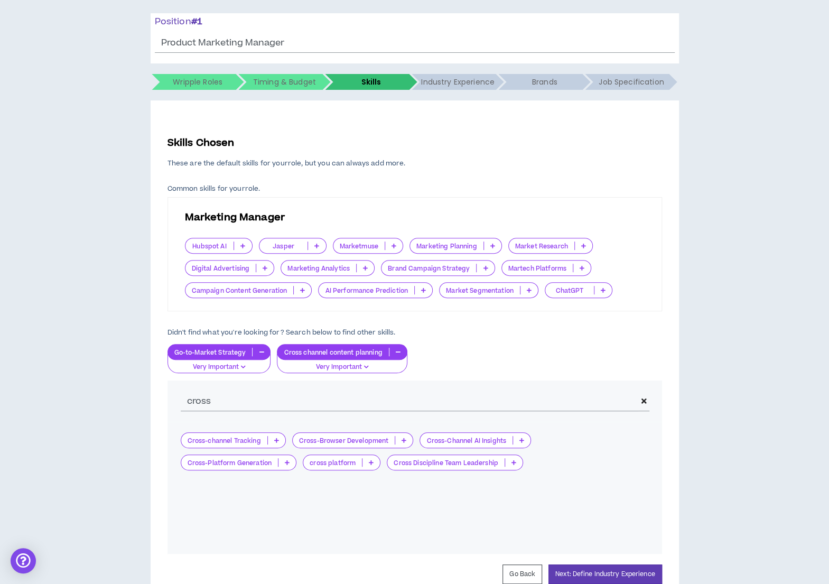
click at [516, 462] on p at bounding box center [513, 462] width 17 height 8
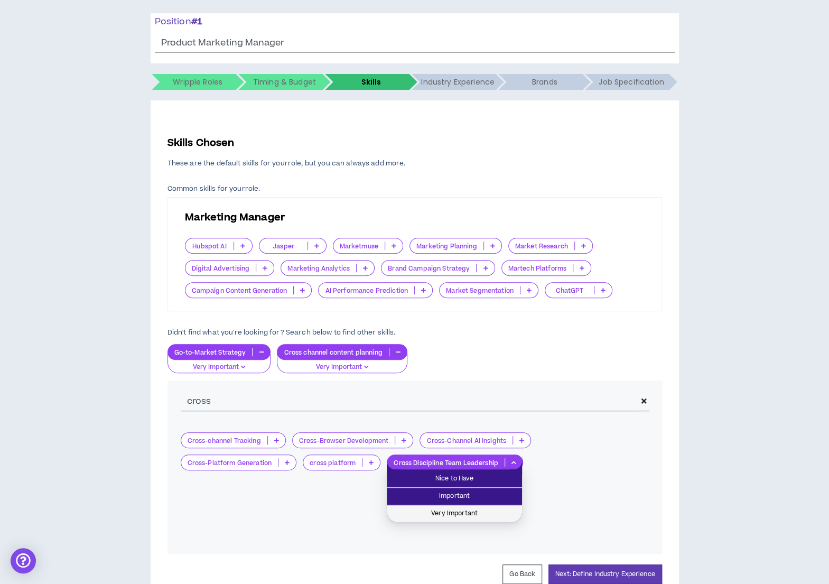
click at [455, 510] on span "Very Important" at bounding box center [454, 514] width 123 height 12
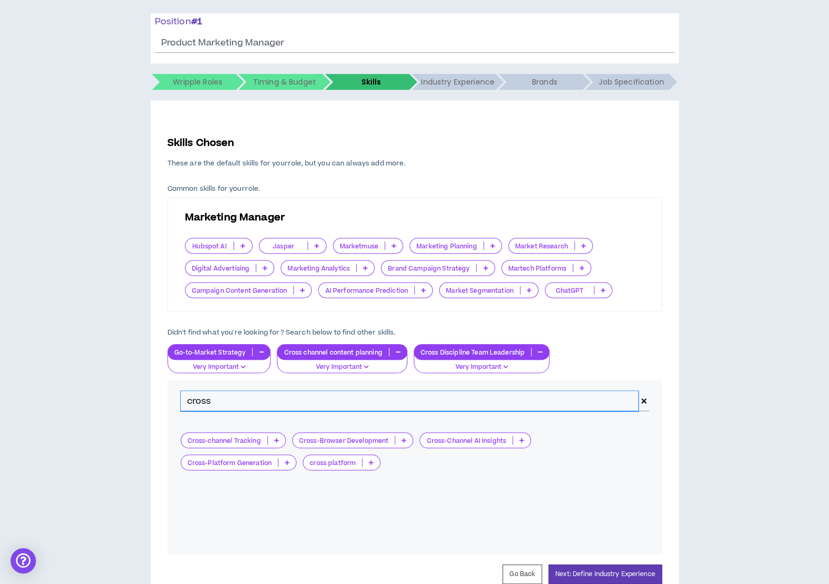
drag, startPoint x: 216, startPoint y: 397, endPoint x: 182, endPoint y: 392, distance: 34.2
click at [182, 392] on input "cross" at bounding box center [410, 401] width 458 height 20
type input "M"
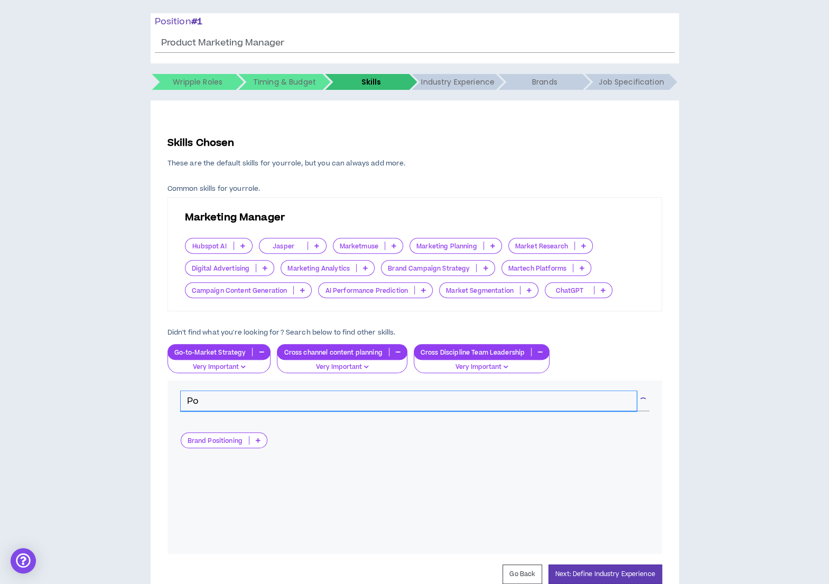
type input "P"
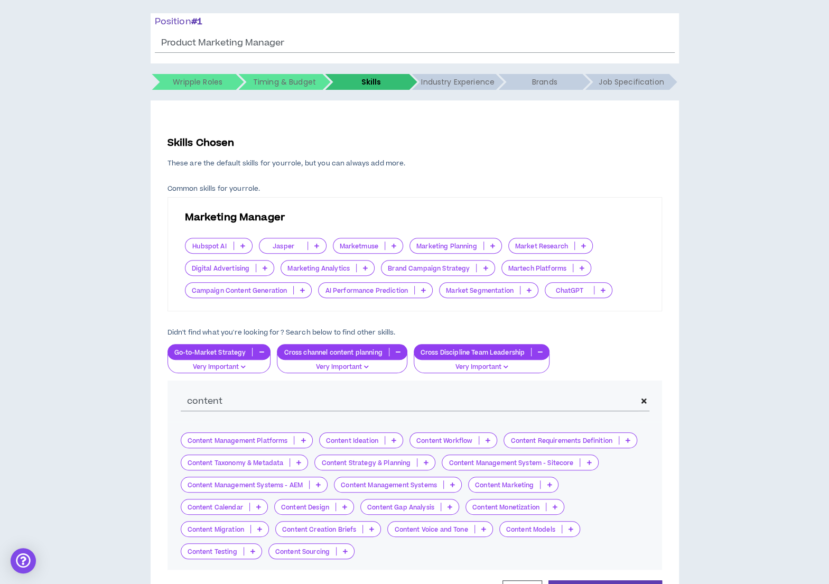
drag, startPoint x: 229, startPoint y: 388, endPoint x: 202, endPoint y: 391, distance: 27.6
click at [202, 391] on div "content" at bounding box center [415, 401] width 495 height 41
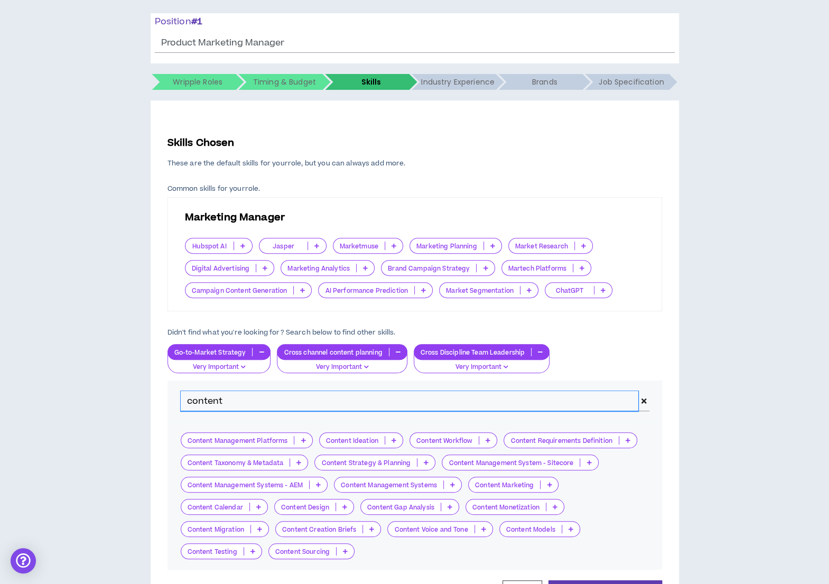
drag, startPoint x: 225, startPoint y: 398, endPoint x: 163, endPoint y: 399, distance: 61.8
click at [163, 399] on div "Skills Chosen These are the default skills for your role , but you can always a…" at bounding box center [415, 367] width 529 height 535
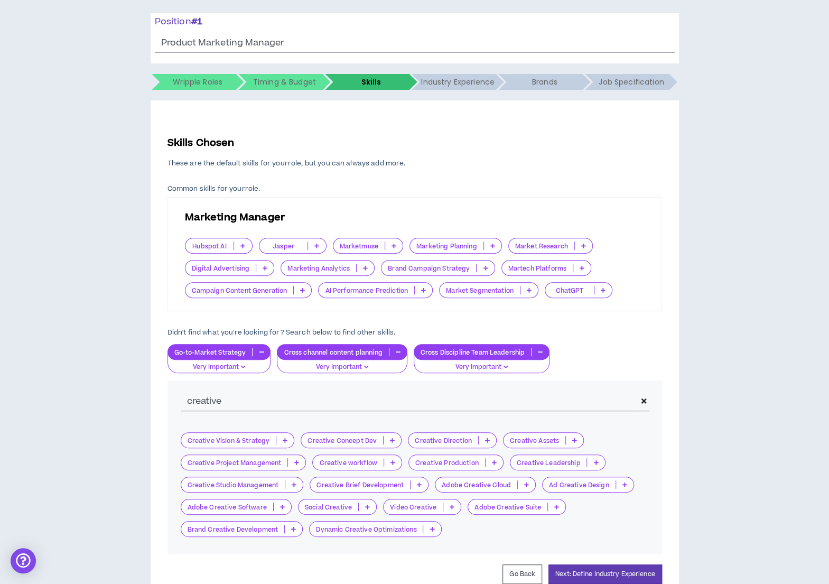
click at [419, 485] on icon at bounding box center [419, 484] width 5 height 5
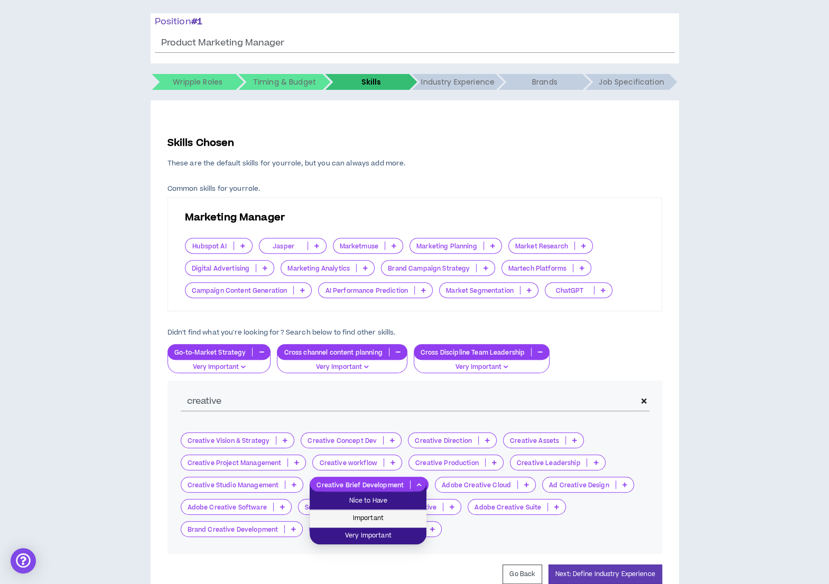
click at [404, 514] on span "Important" at bounding box center [368, 519] width 104 height 12
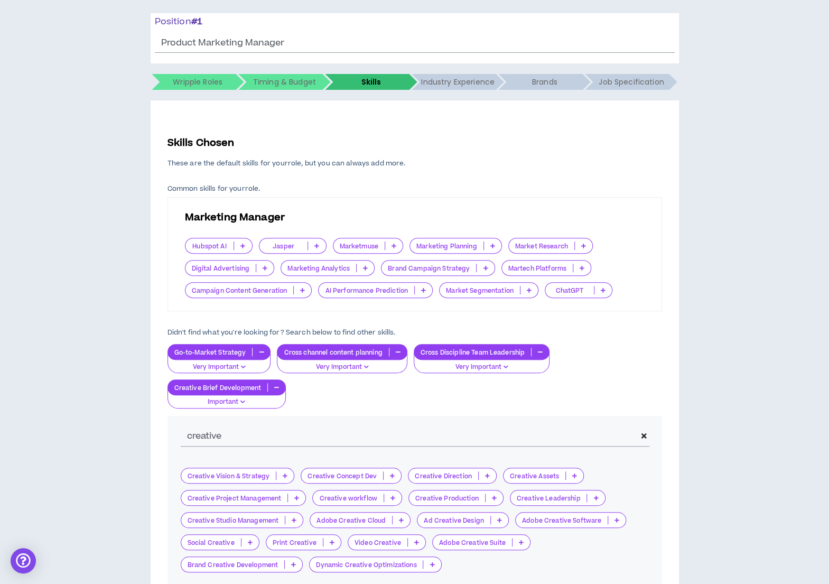
click at [594, 495] on icon at bounding box center [596, 497] width 5 height 5
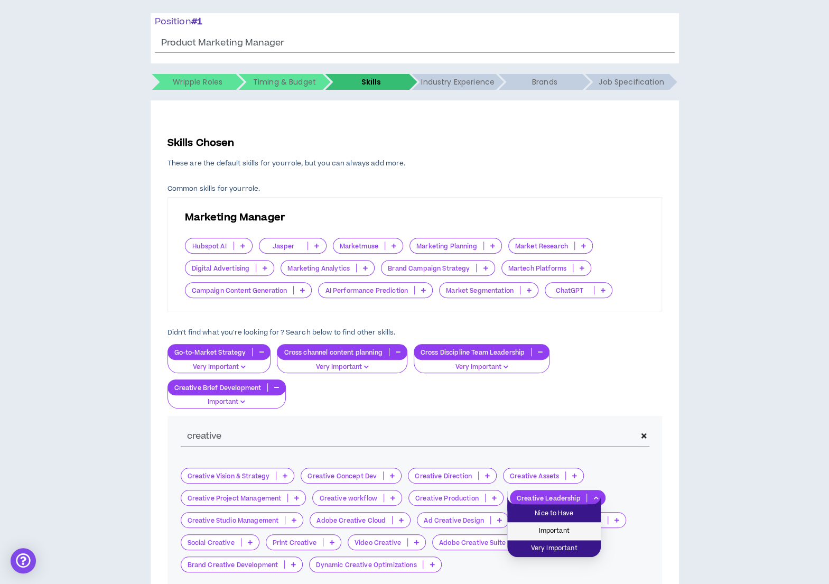
click at [568, 529] on span "Important" at bounding box center [554, 531] width 81 height 12
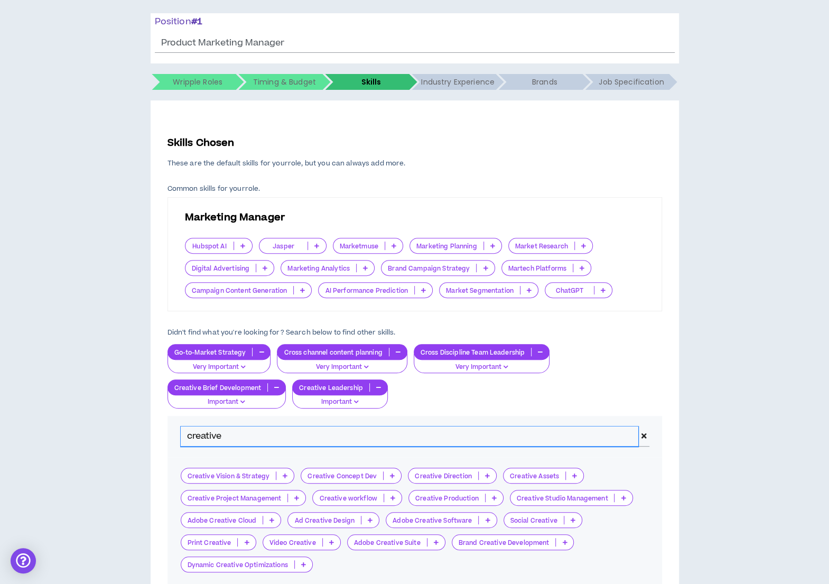
drag, startPoint x: 300, startPoint y: 432, endPoint x: 162, endPoint y: 426, distance: 138.1
click at [162, 426] on div "Skills Chosen These are the default skills for your role , but you can always a…" at bounding box center [415, 377] width 529 height 554
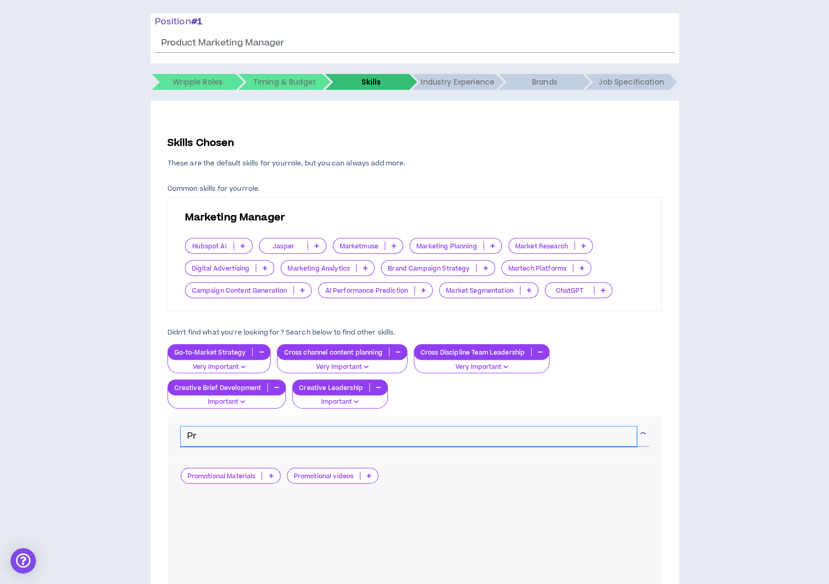
type input "P"
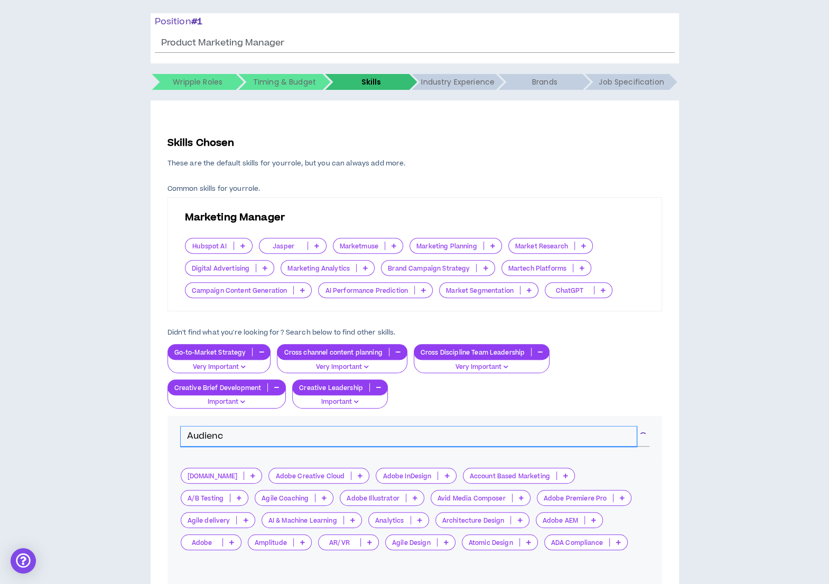
type input "Audience"
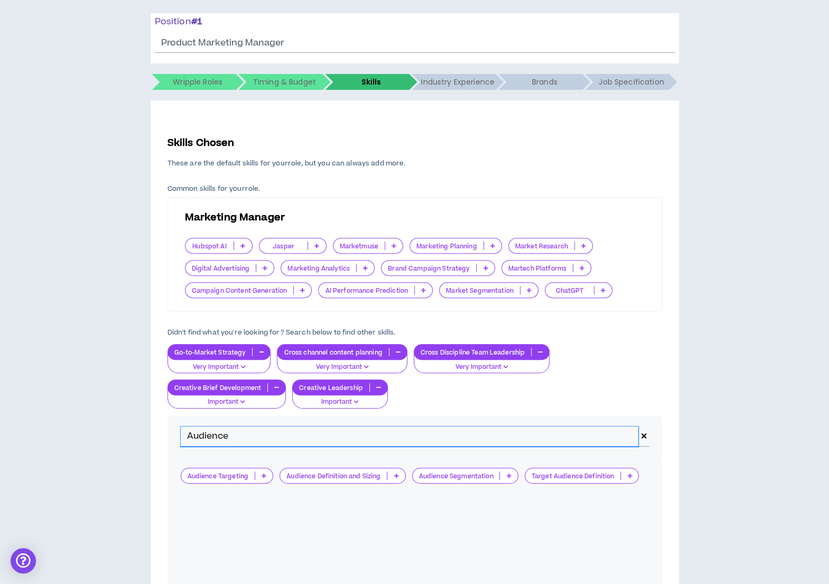
drag, startPoint x: 239, startPoint y: 433, endPoint x: 160, endPoint y: 432, distance: 79.3
click at [160, 432] on div "Skills Chosen These are the default skills for your role , but you can always a…" at bounding box center [415, 377] width 529 height 554
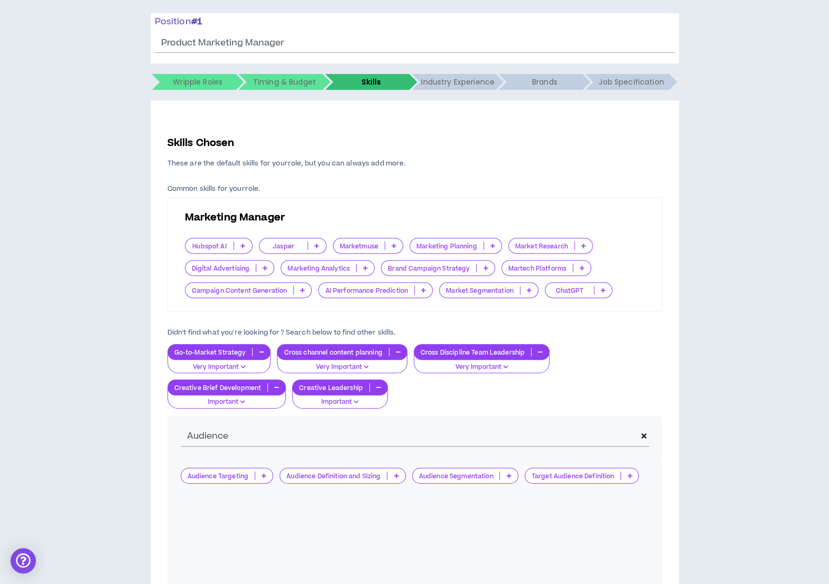
click at [266, 474] on p at bounding box center [263, 475] width 17 height 8
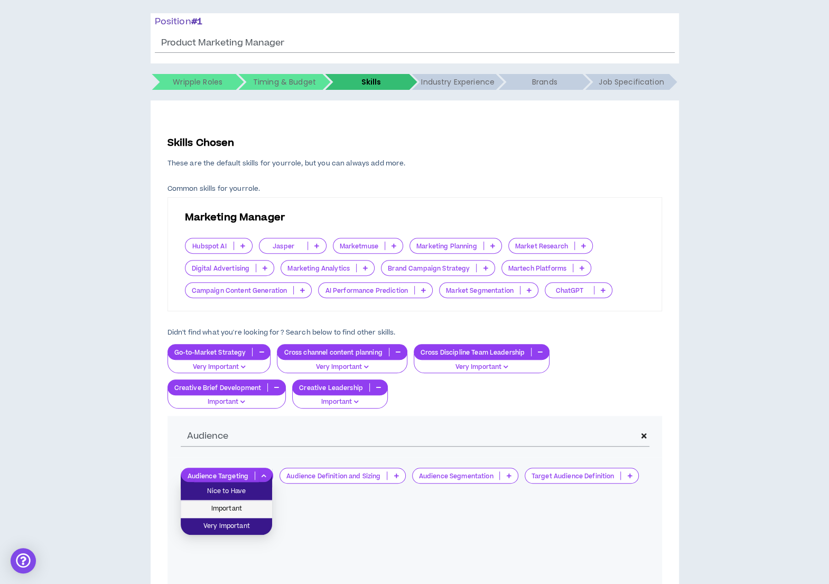
click at [243, 509] on span "Important" at bounding box center [226, 509] width 79 height 12
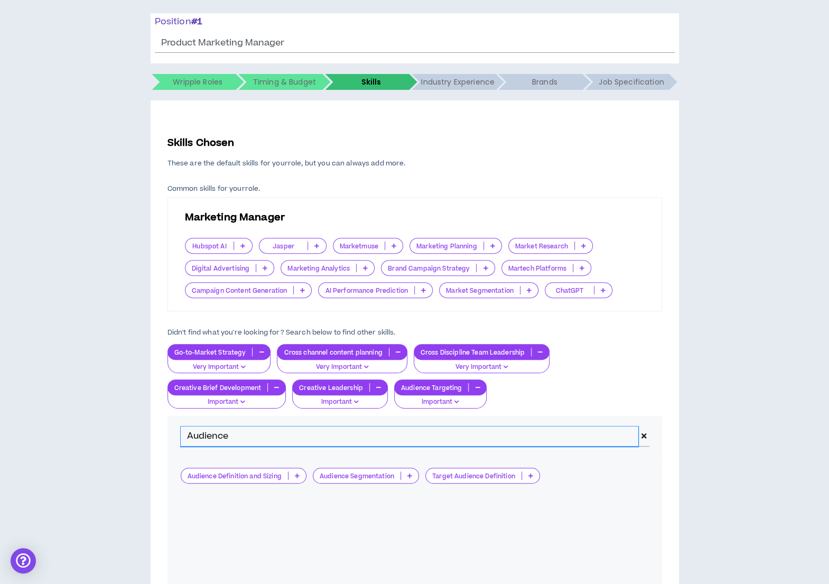
drag, startPoint x: 239, startPoint y: 435, endPoint x: 178, endPoint y: 436, distance: 61.3
click at [178, 436] on div "Audience" at bounding box center [415, 436] width 495 height 41
click at [261, 430] on input "Audience" at bounding box center [410, 437] width 458 height 20
click at [243, 437] on input "Audience" at bounding box center [410, 437] width 458 height 20
type input "A"
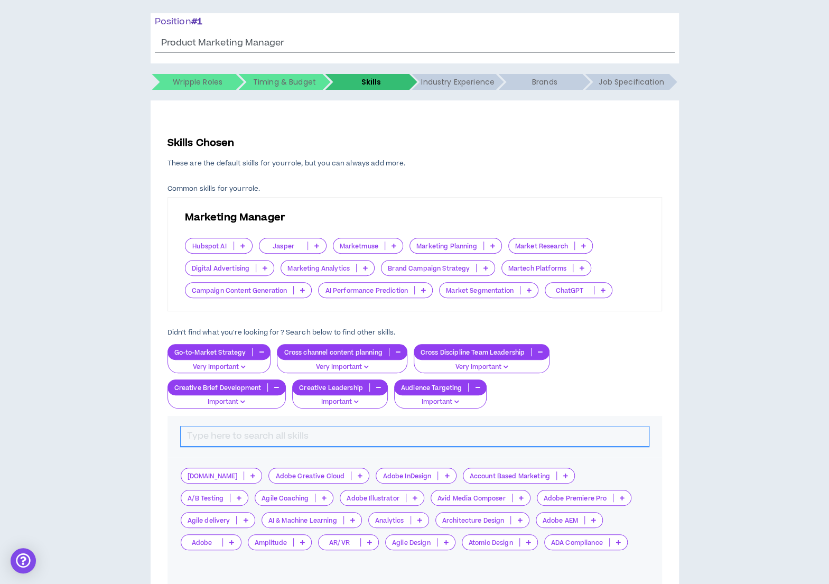
click at [500, 441] on input "text" at bounding box center [415, 437] width 468 height 20
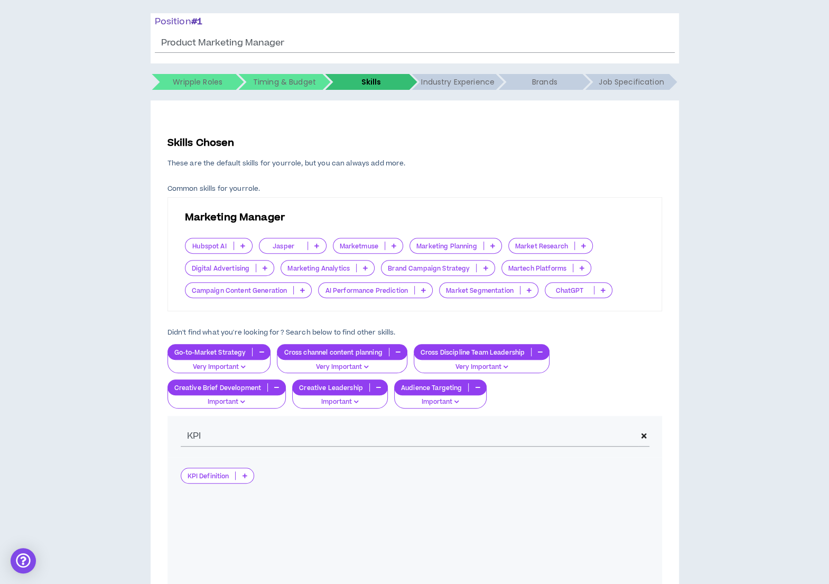
click at [242, 476] on p at bounding box center [244, 475] width 17 height 8
click at [226, 509] on span "Important" at bounding box center [217, 509] width 60 height 12
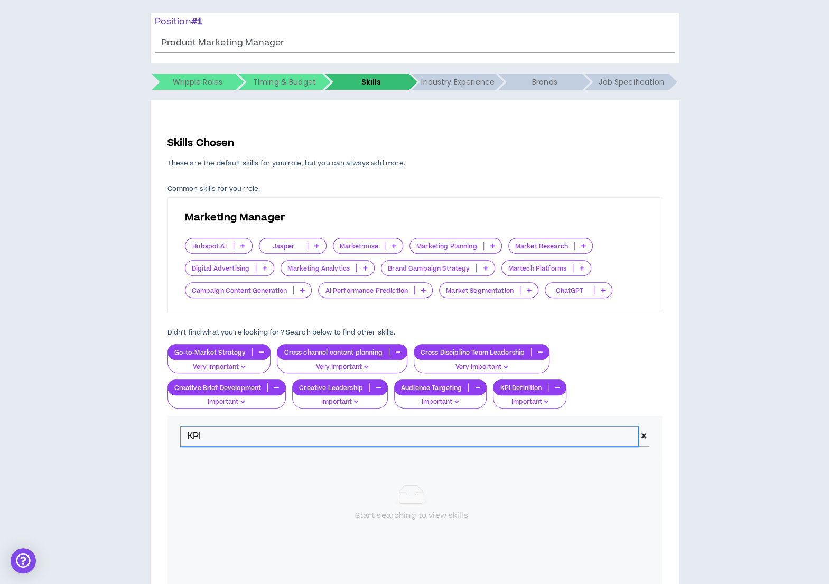
drag, startPoint x: 207, startPoint y: 438, endPoint x: 175, endPoint y: 437, distance: 32.3
click at [175, 437] on div "KPI" at bounding box center [415, 436] width 495 height 41
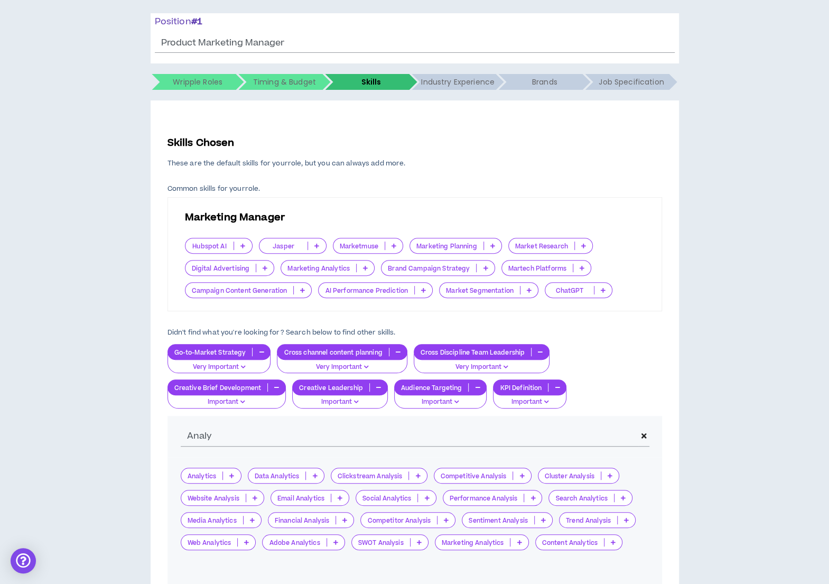
click at [532, 496] on p at bounding box center [532, 498] width 17 height 8
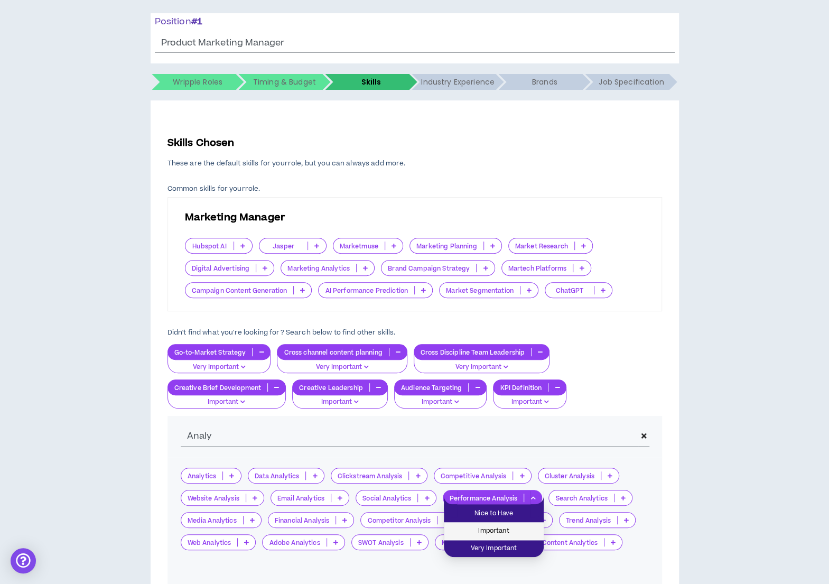
click at [518, 528] on span "Important" at bounding box center [493, 531] width 87 height 12
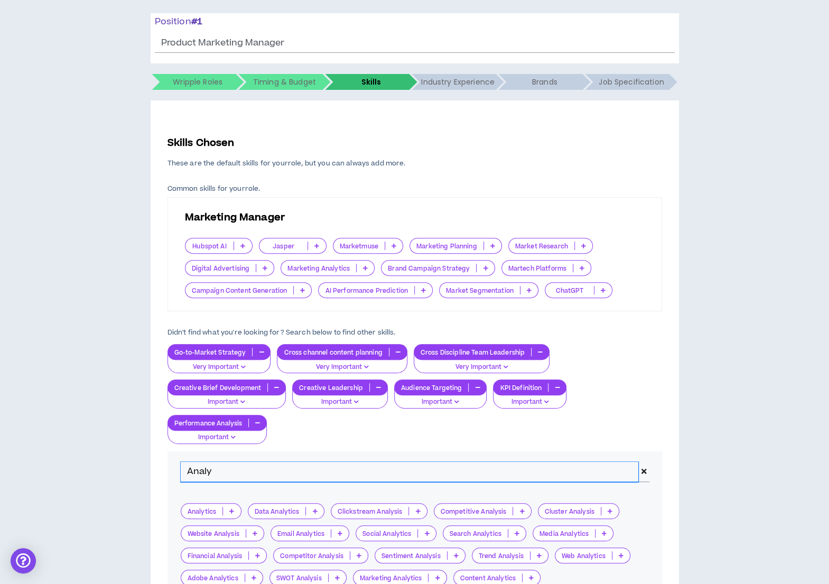
drag, startPoint x: 386, startPoint y: 461, endPoint x: 136, endPoint y: 468, distance: 249.6
click at [136, 468] on div "Hire by Open Positions Open Position #1 Position # 1 Product Marketing Manager …" at bounding box center [414, 330] width 819 height 720
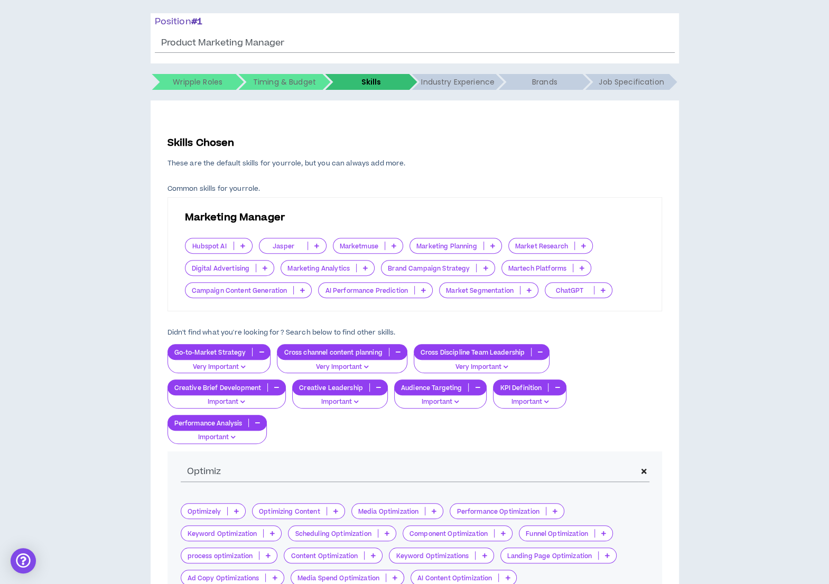
click at [550, 507] on p at bounding box center [554, 511] width 17 height 8
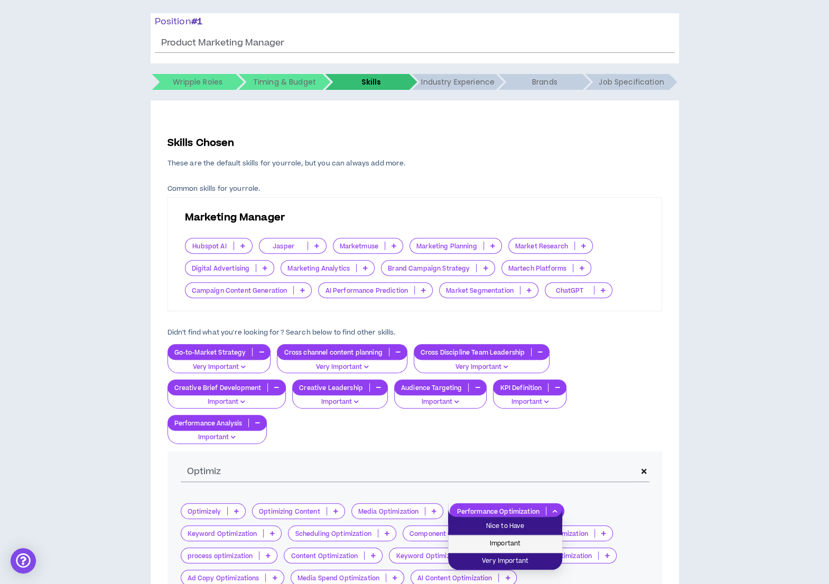
click at [529, 539] on span "Important" at bounding box center [505, 544] width 101 height 12
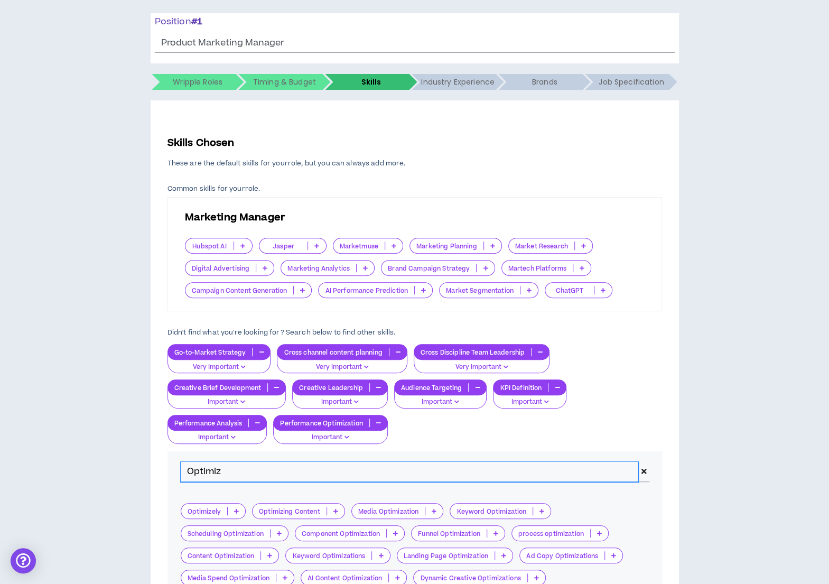
drag, startPoint x: 237, startPoint y: 469, endPoint x: 171, endPoint y: 454, distance: 67.3
click at [171, 455] on div "Optimiz" at bounding box center [415, 471] width 495 height 41
type input "\"
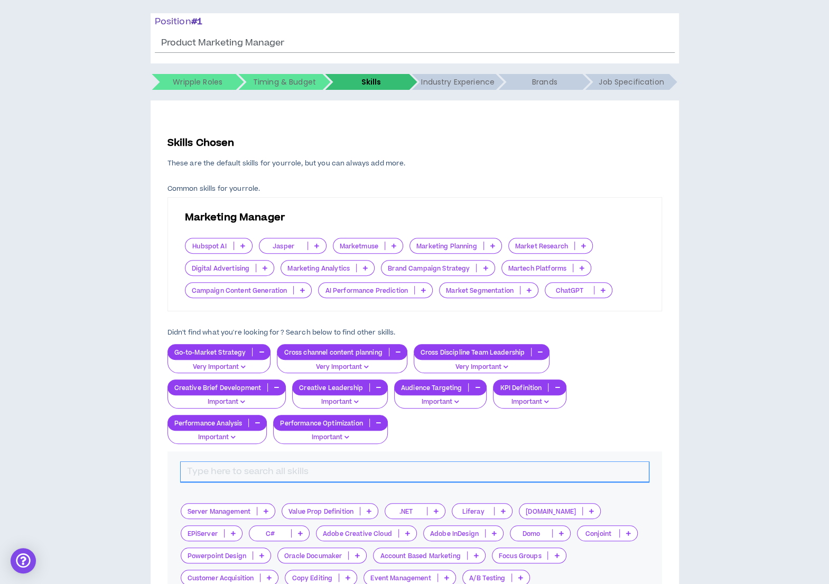
click at [367, 477] on input "text" at bounding box center [415, 472] width 468 height 20
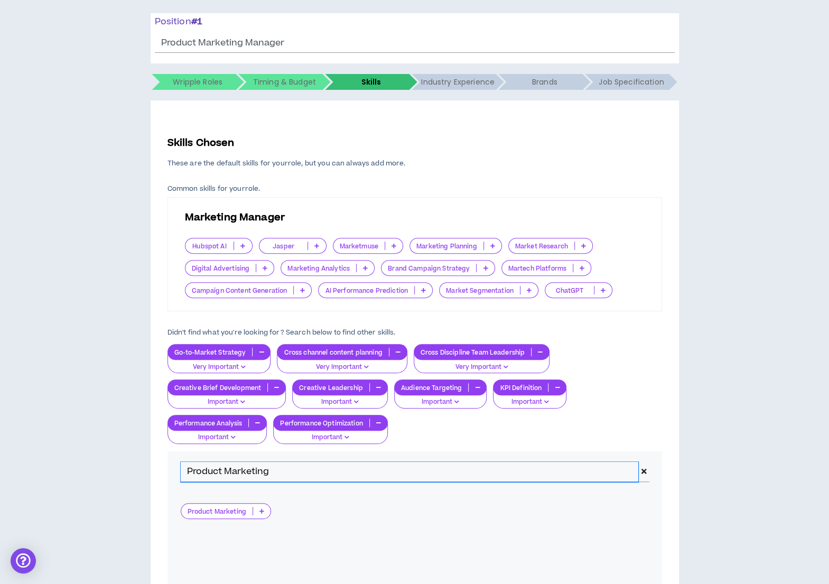
type input "Product Marketing"
click at [261, 508] on icon at bounding box center [262, 510] width 5 height 5
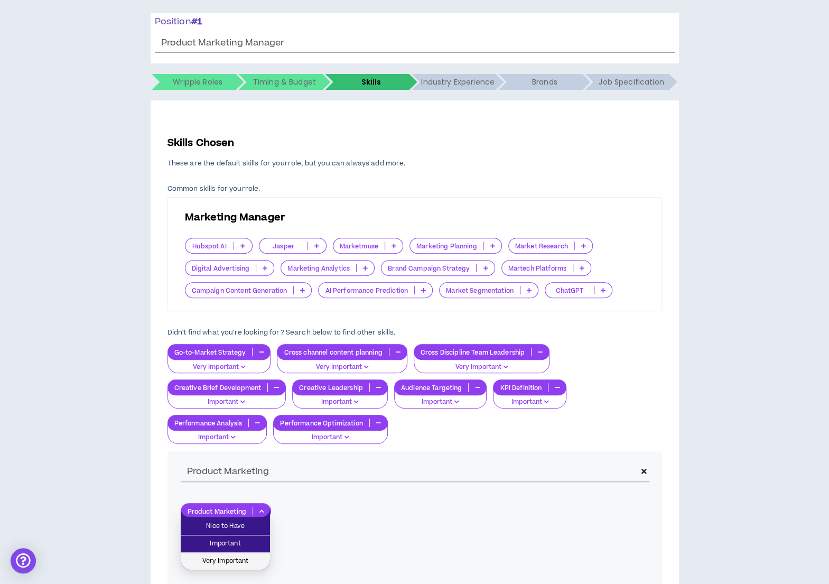
click at [244, 561] on span "Very Important" at bounding box center [225, 561] width 77 height 12
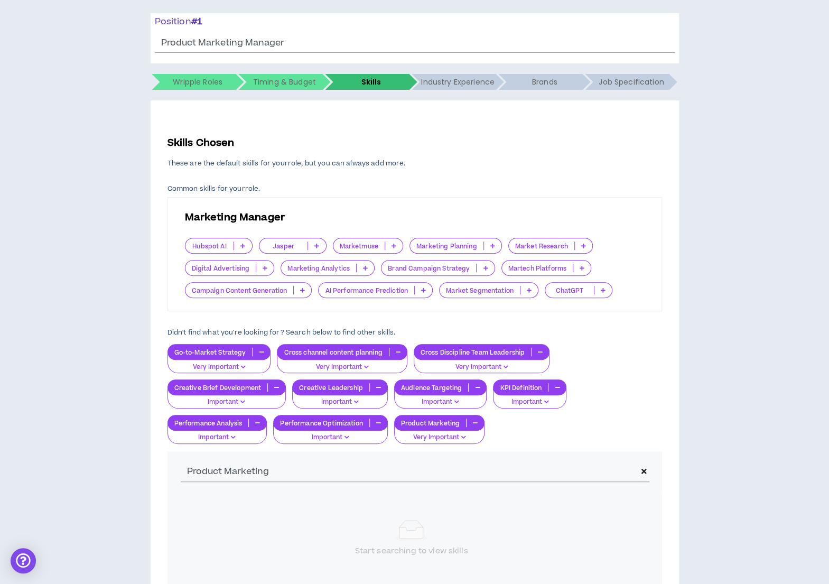
drag, startPoint x: 317, startPoint y: 487, endPoint x: 222, endPoint y: 470, distance: 96.5
click at [222, 470] on div "Product Marketing" at bounding box center [415, 471] width 495 height 41
drag, startPoint x: 292, startPoint y: 471, endPoint x: 181, endPoint y: 473, distance: 111.5
click at [181, 473] on input "Product Marketing" at bounding box center [410, 472] width 458 height 20
click at [542, 471] on input "text" at bounding box center [415, 472] width 468 height 20
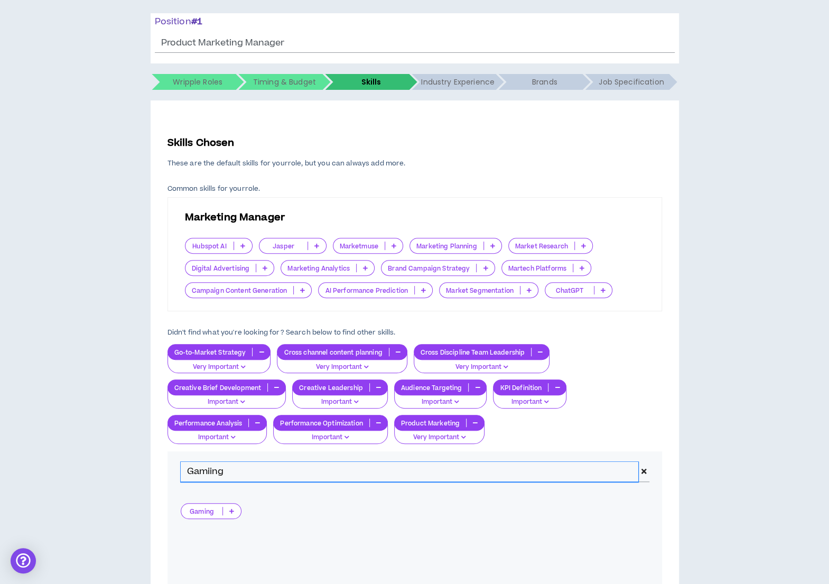
type input "Gamiing"
click at [234, 512] on p at bounding box center [231, 511] width 17 height 8
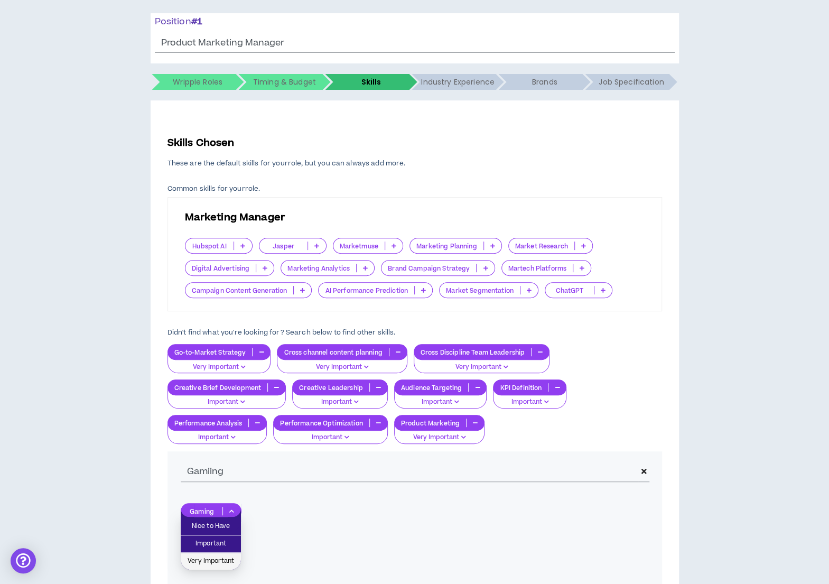
click at [208, 560] on span "Very Important" at bounding box center [211, 561] width 48 height 12
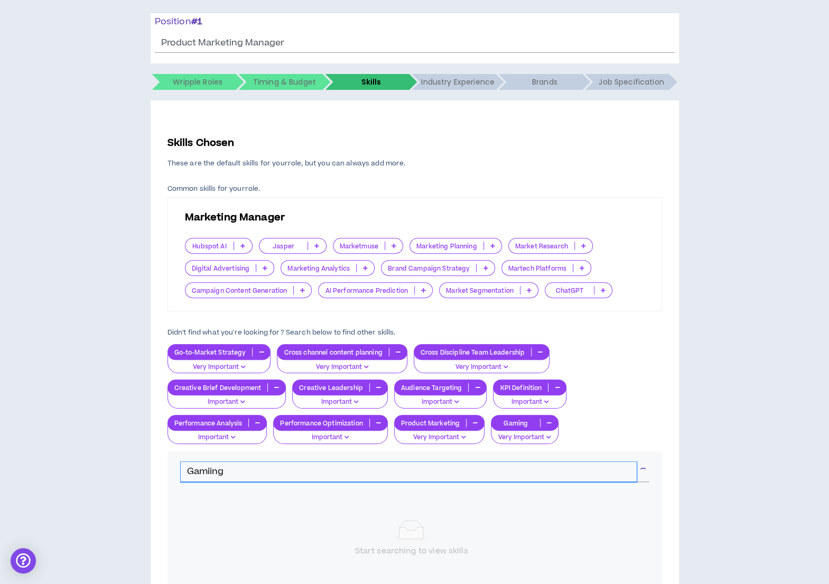
drag, startPoint x: 234, startPoint y: 475, endPoint x: 145, endPoint y: 459, distance: 89.6
click at [145, 459] on div "Hire by Open Positions Open Position #1 Position # 1 Product Marketing Manager …" at bounding box center [414, 330] width 819 height 720
type input "N"
type input "Storytelling"
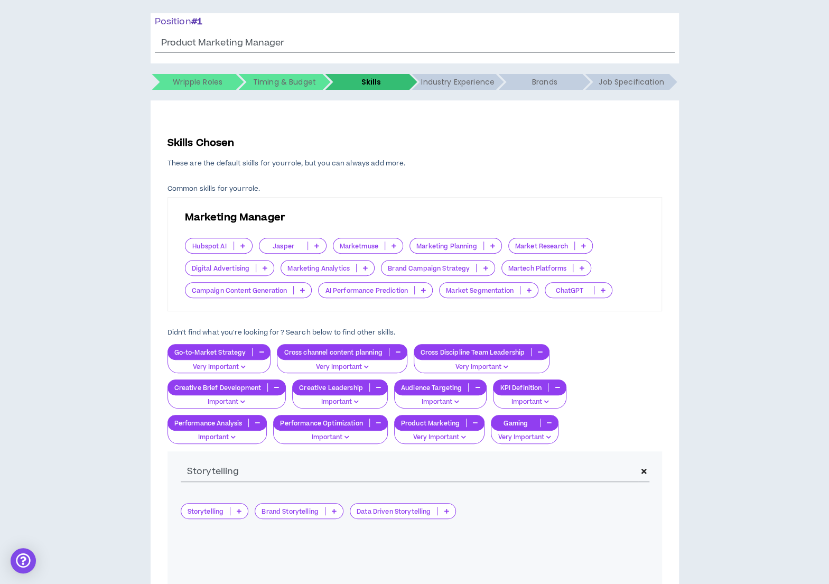
click at [228, 510] on p "Storytelling" at bounding box center [205, 511] width 49 height 8
click at [222, 542] on span "Important" at bounding box center [214, 544] width 55 height 12
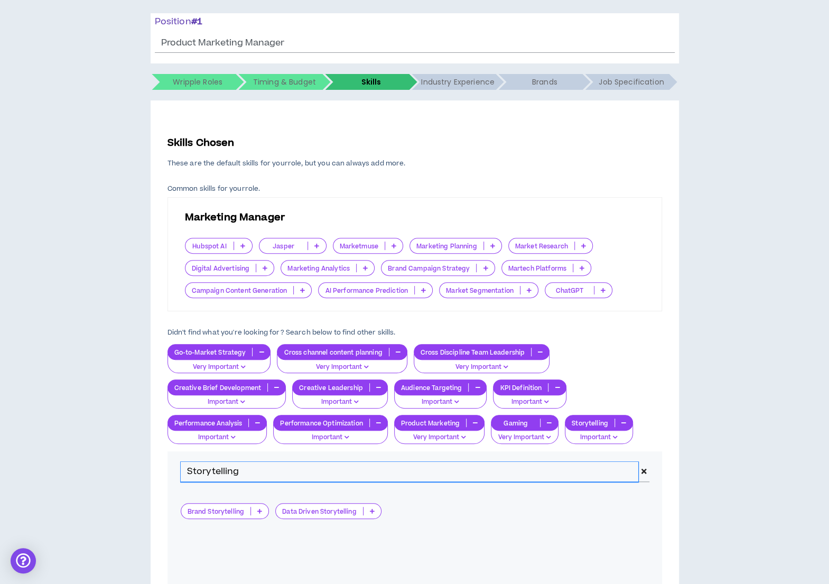
drag, startPoint x: 235, startPoint y: 462, endPoint x: 174, endPoint y: 460, distance: 60.3
click at [174, 460] on div "Storytelling" at bounding box center [415, 471] width 495 height 41
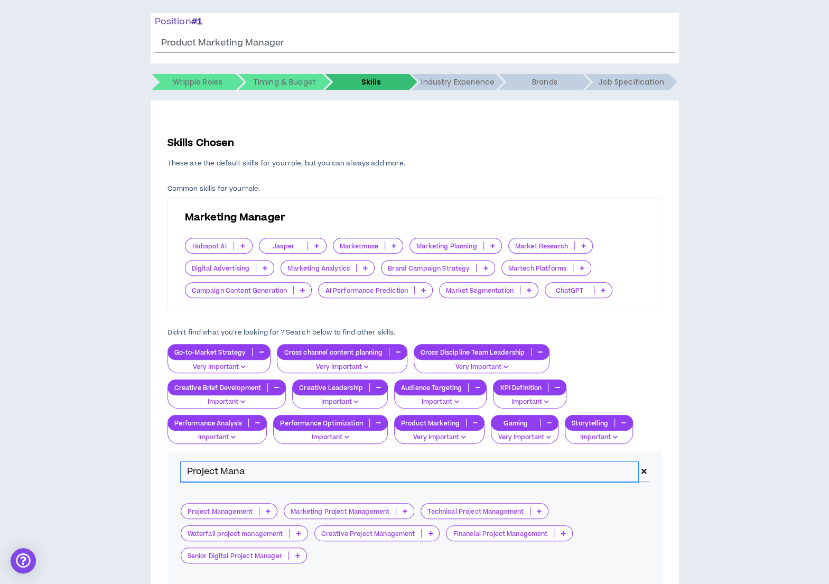
type input "Project Mana"
click at [268, 509] on icon at bounding box center [268, 510] width 5 height 5
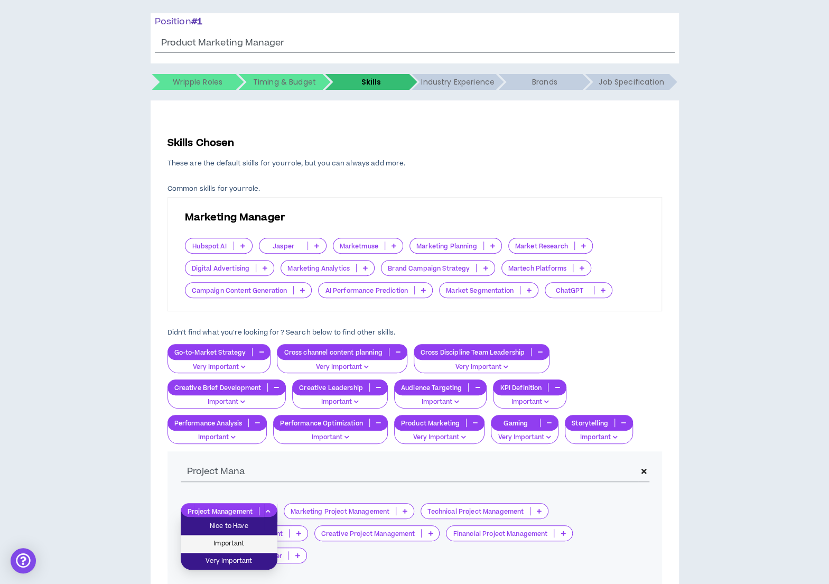
click at [252, 542] on span "Important" at bounding box center [229, 544] width 84 height 12
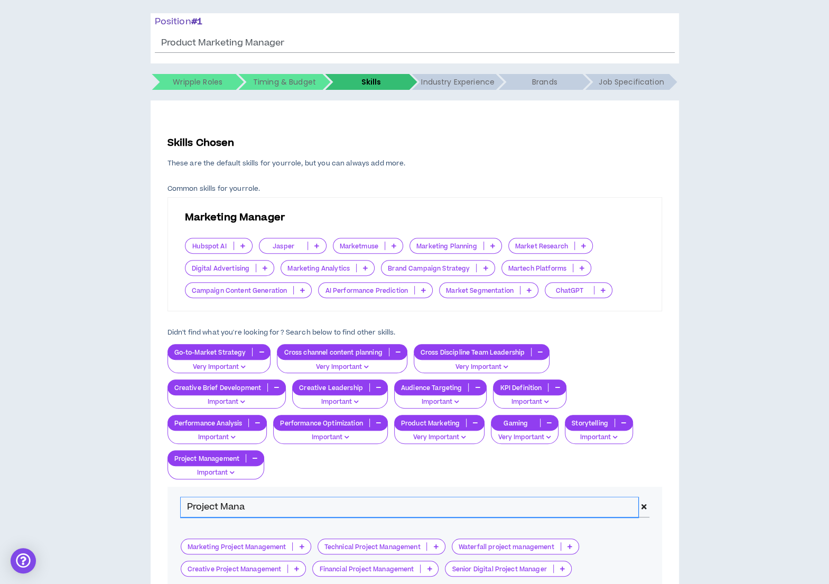
drag, startPoint x: 249, startPoint y: 505, endPoint x: 178, endPoint y: 504, distance: 71.4
click at [178, 504] on div "Project Mana" at bounding box center [415, 507] width 495 height 41
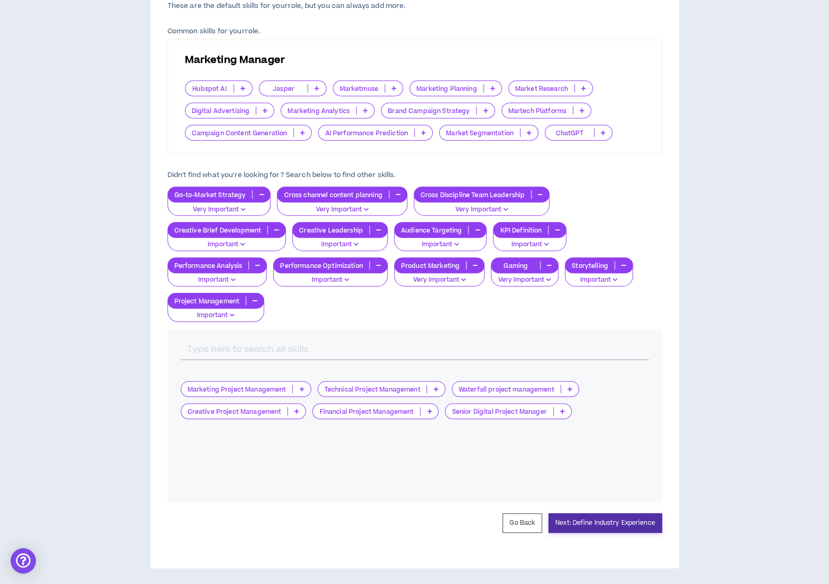
click at [611, 524] on button "Next: Define Industry Experience" at bounding box center [606, 523] width 114 height 20
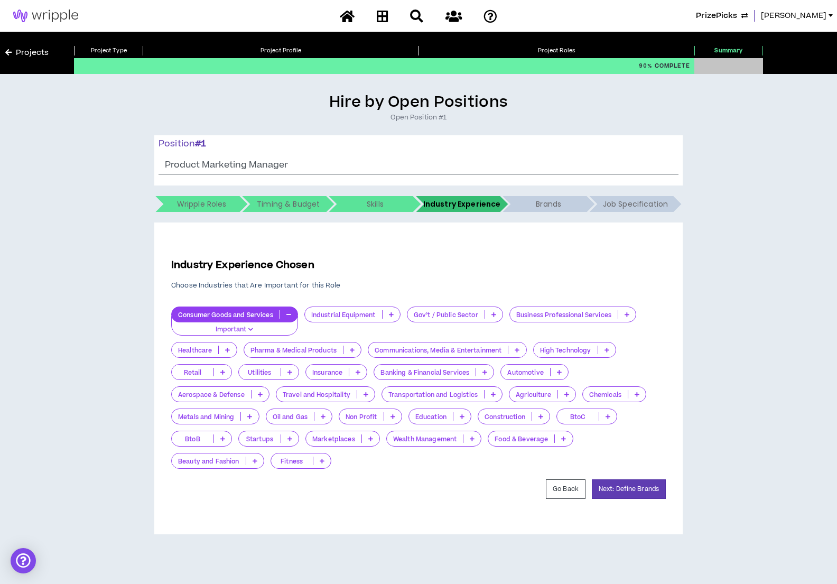
click at [518, 346] on p at bounding box center [516, 350] width 17 height 8
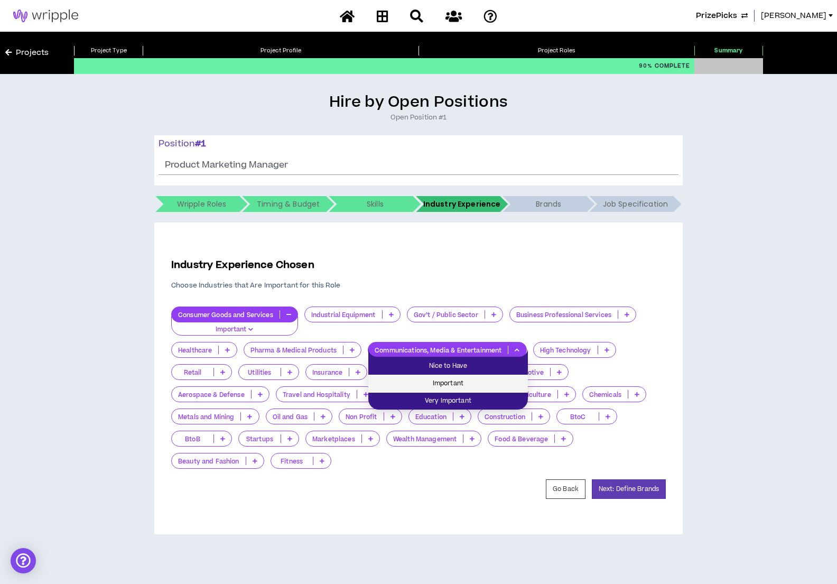
click at [484, 388] on span "Important" at bounding box center [448, 384] width 147 height 12
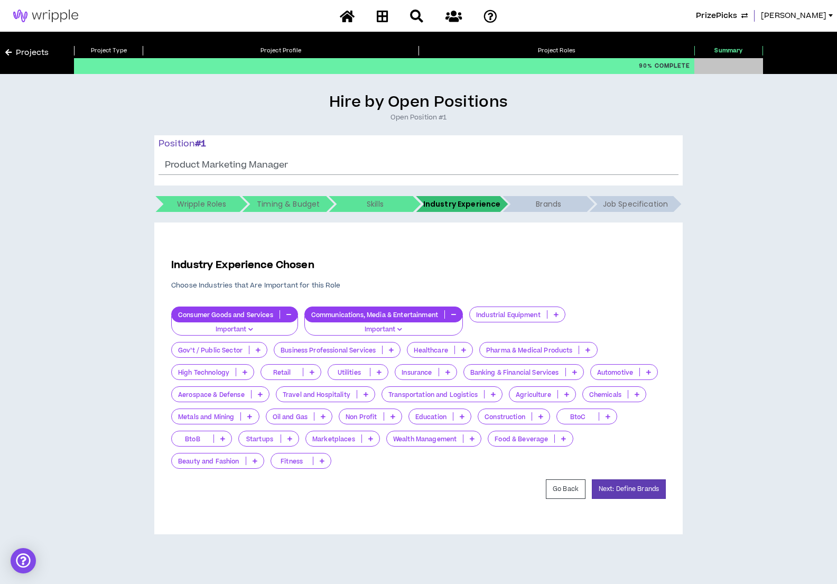
click at [284, 314] on button "button" at bounding box center [288, 314] width 17 height 8
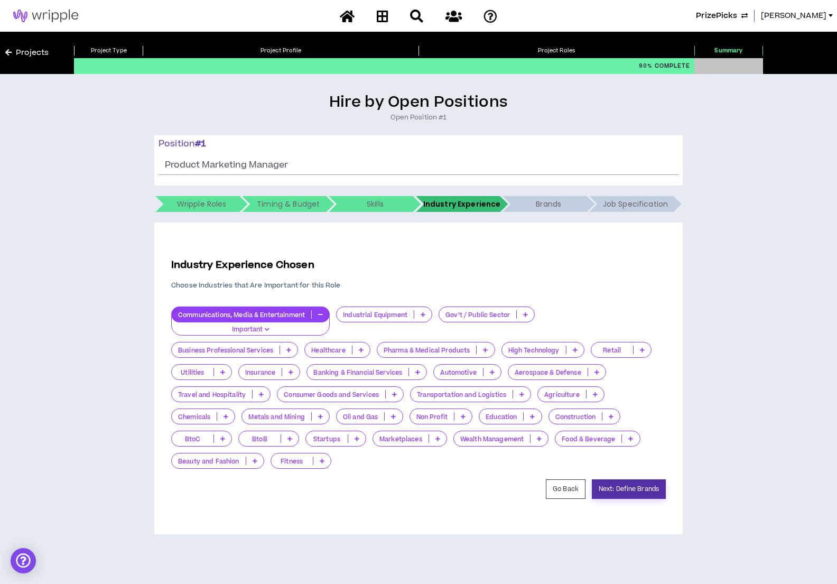
click at [630, 491] on button "Next: Define Brands" at bounding box center [629, 489] width 74 height 20
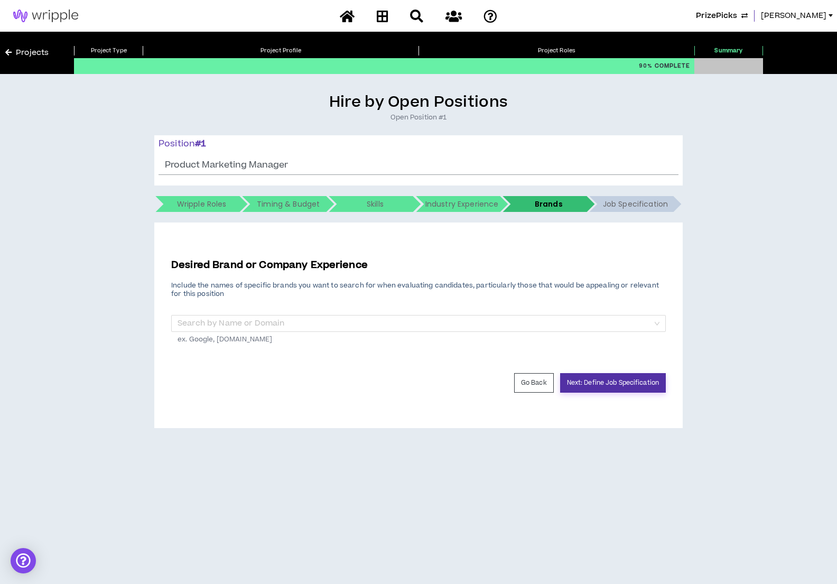
click at [618, 383] on button "Next: Define Job Specification" at bounding box center [613, 383] width 106 height 20
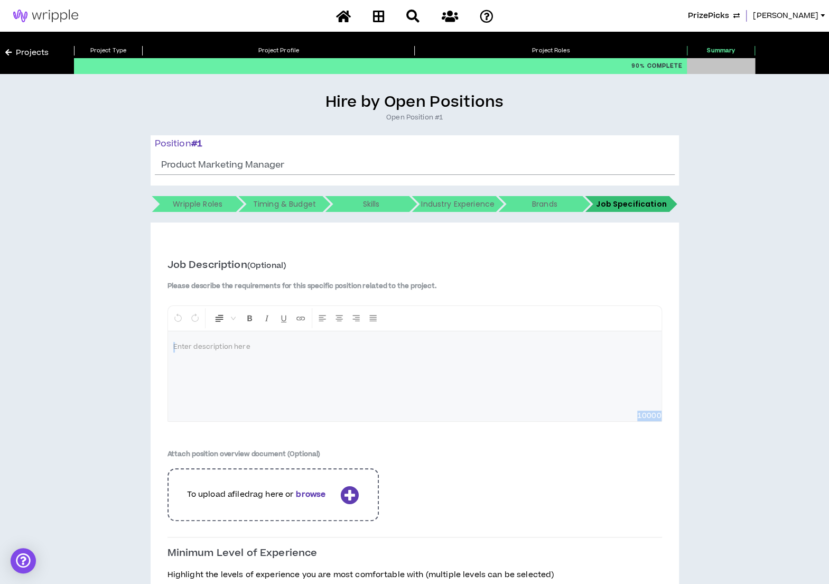
drag, startPoint x: 829, startPoint y: 306, endPoint x: 827, endPoint y: 487, distance: 180.8
click at [827, 487] on div "Hire by Open Positions Open Position #1 Position # 1 Product Marketing Manager …" at bounding box center [414, 399] width 829 height 650
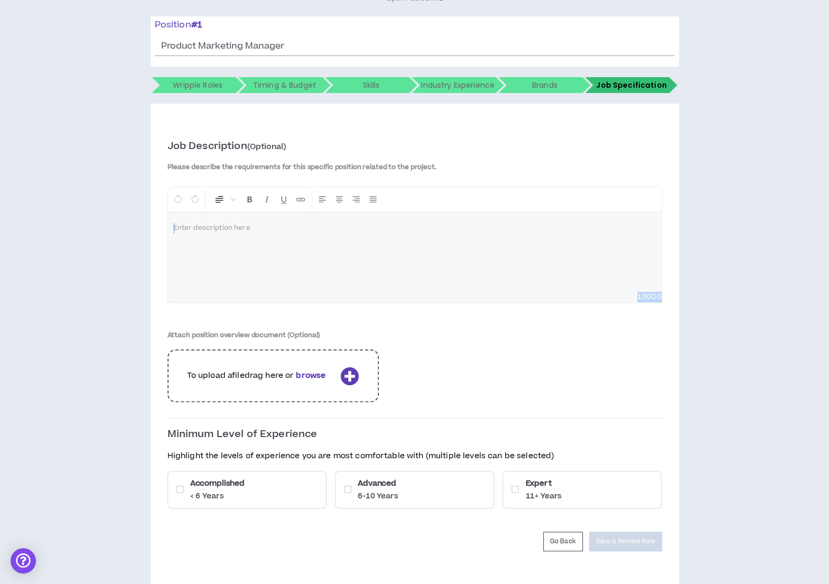
scroll to position [138, 0]
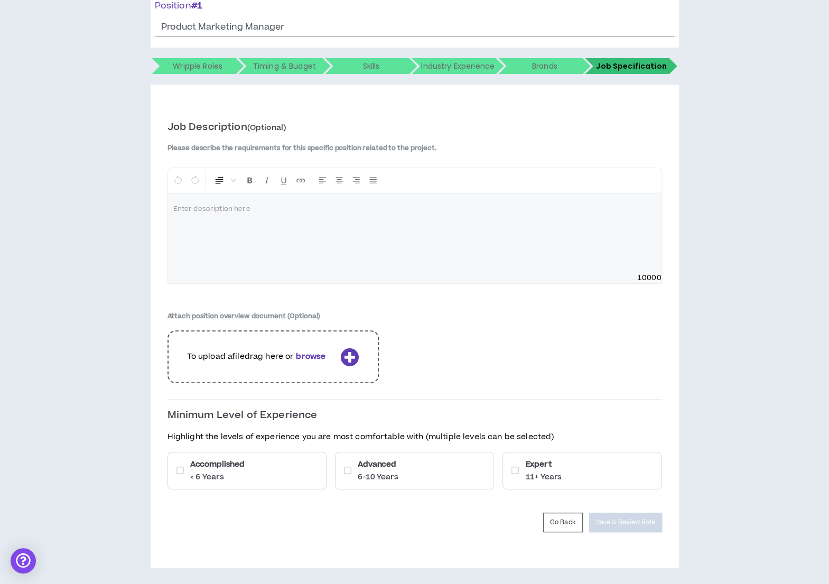
click at [442, 467] on div "Advanced 6-10 Years" at bounding box center [414, 471] width 159 height 38
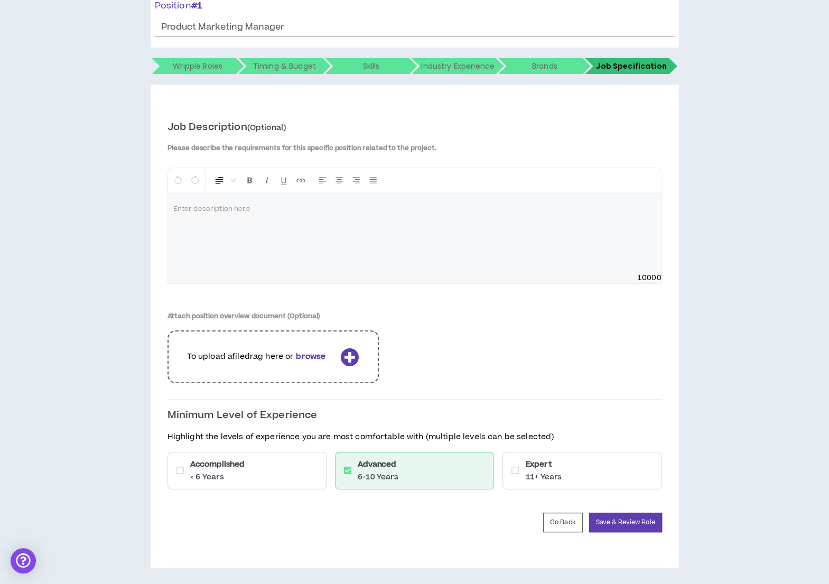
click at [573, 459] on div "Expert 11+ Years" at bounding box center [582, 471] width 159 height 38
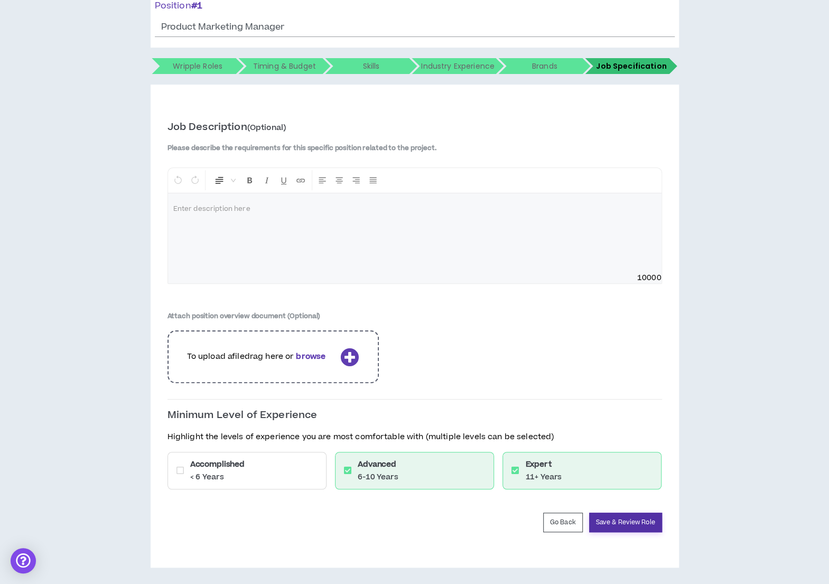
click at [605, 511] on form "Job Description (Optional) Please describe the requirements for this specific p…" at bounding box center [415, 326] width 495 height 412
click at [608, 521] on button "Save & Review Role" at bounding box center [625, 523] width 73 height 20
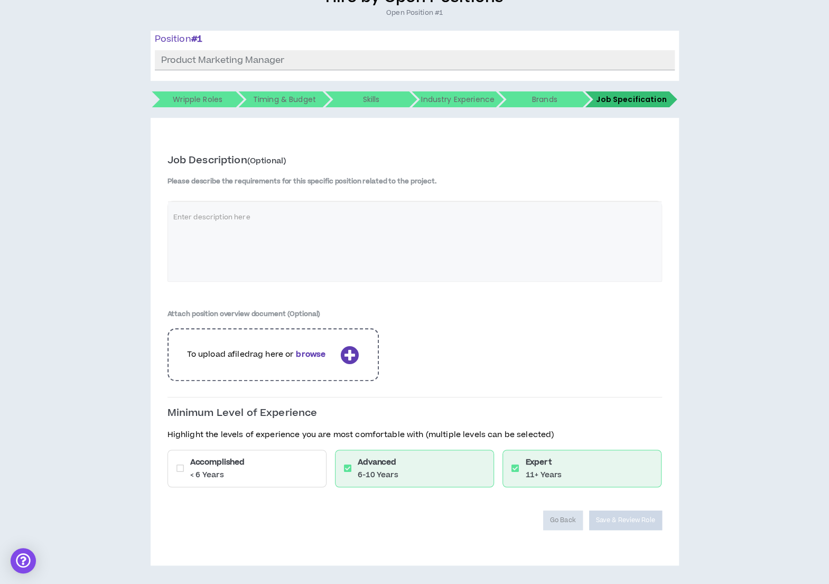
scroll to position [103, 0]
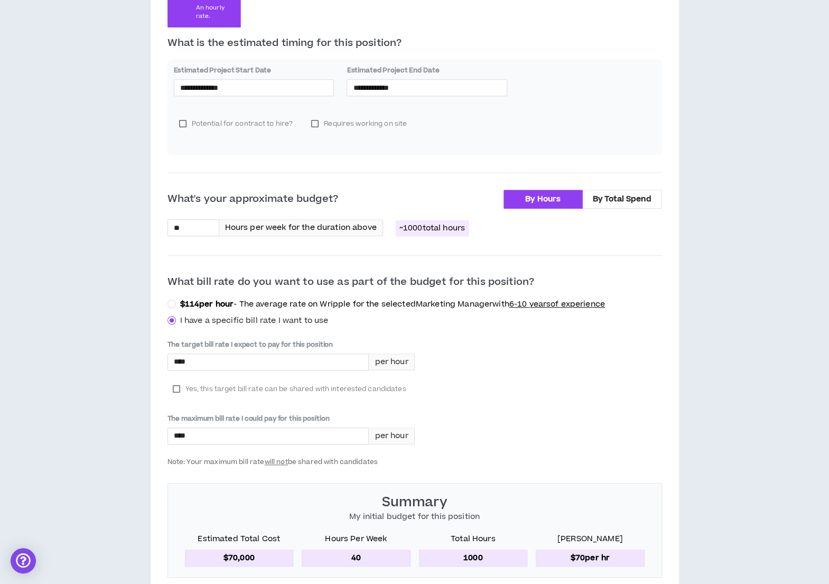
scroll to position [304, 0]
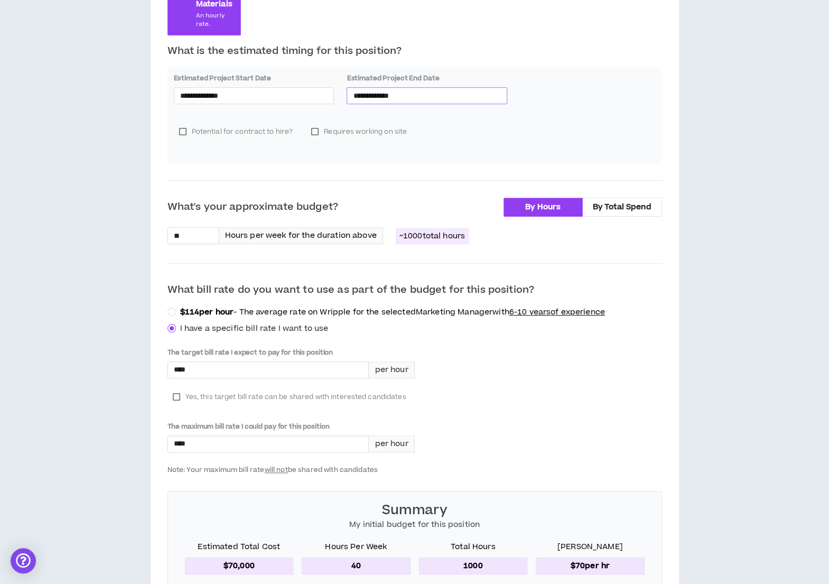
click at [452, 95] on input "**********" at bounding box center [427, 96] width 148 height 12
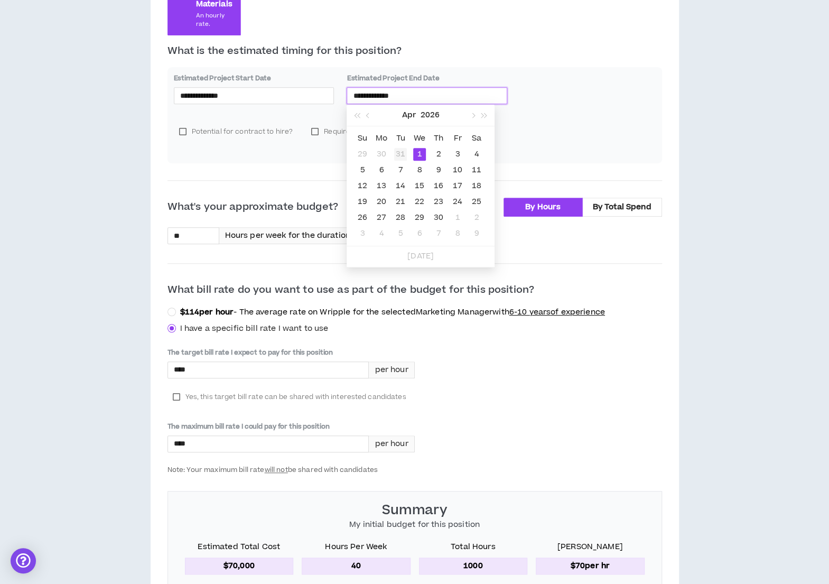
type input "**********"
click at [401, 156] on div "31" at bounding box center [400, 154] width 13 height 13
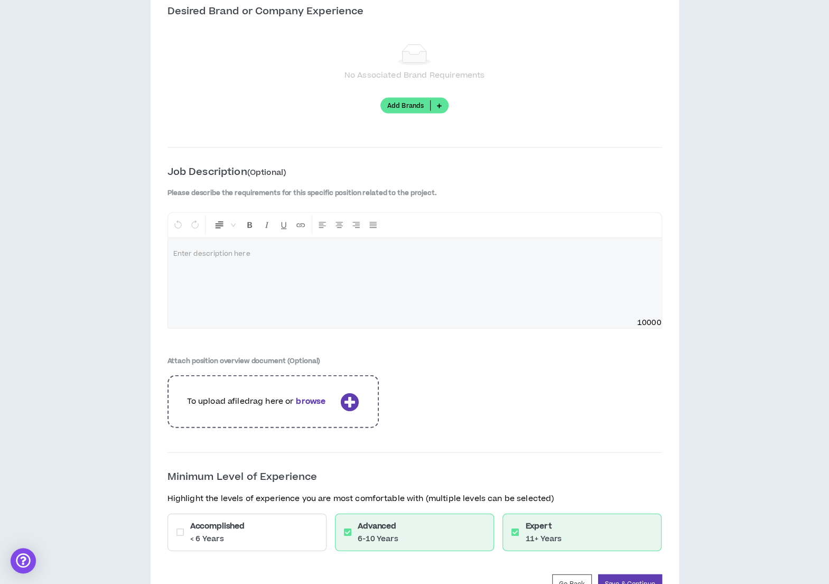
scroll to position [1348, 0]
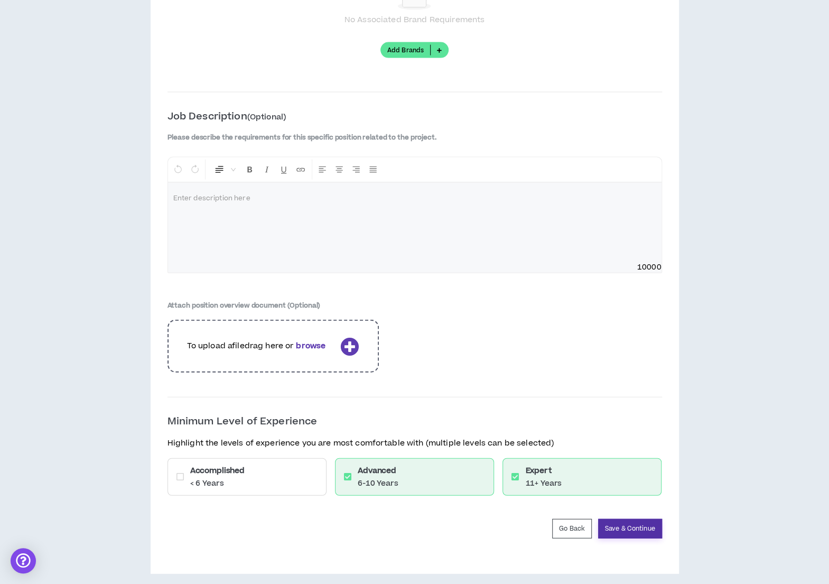
click at [645, 526] on button "Save & Continue" at bounding box center [630, 529] width 64 height 20
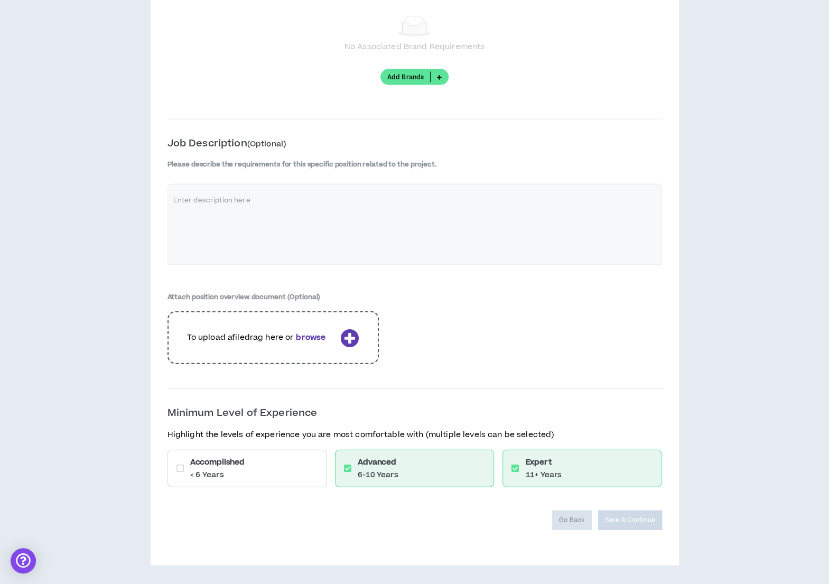
scroll to position [1313, 0]
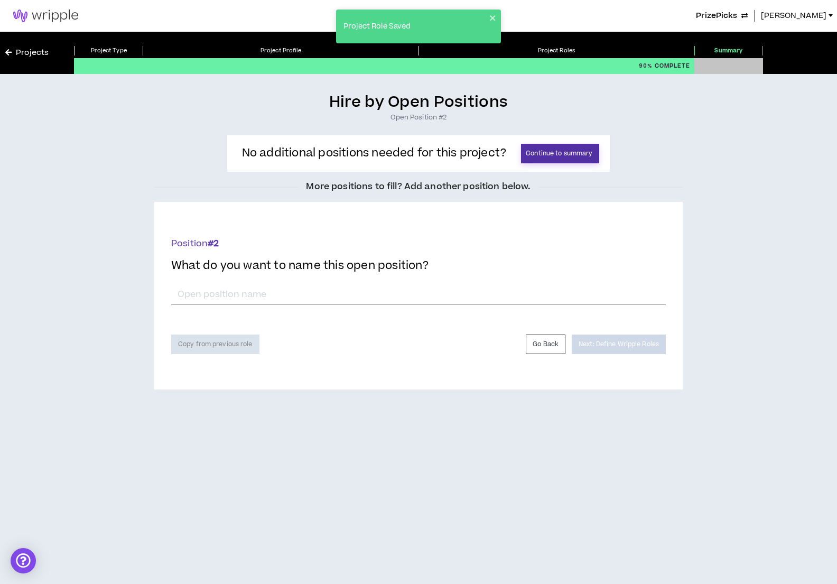
click at [572, 157] on button "Continue to summary" at bounding box center [560, 154] width 78 height 20
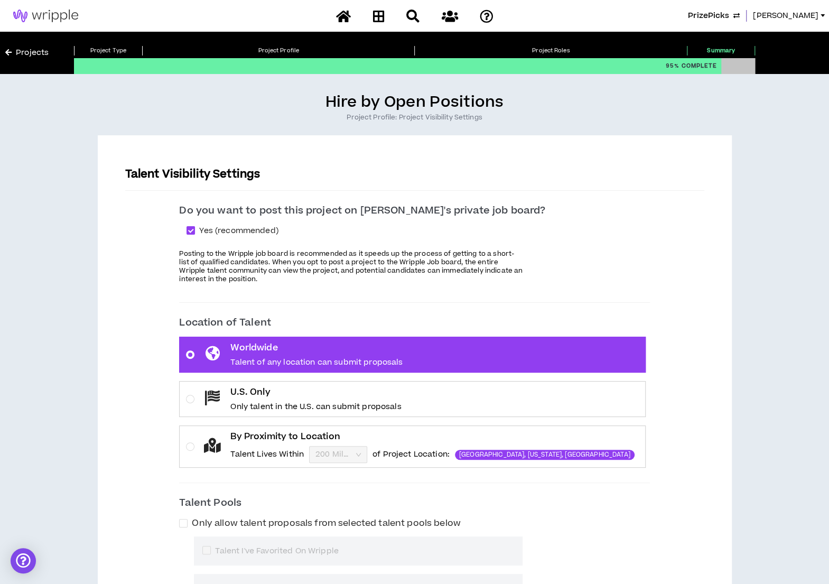
click at [450, 265] on p "Posting to the Wripple job board is recommended as it speeds up the process of …" at bounding box center [351, 266] width 344 height 34
click at [195, 229] on span at bounding box center [191, 230] width 8 height 8
checkbox input "*****"
click at [220, 400] on icon at bounding box center [212, 398] width 15 height 15
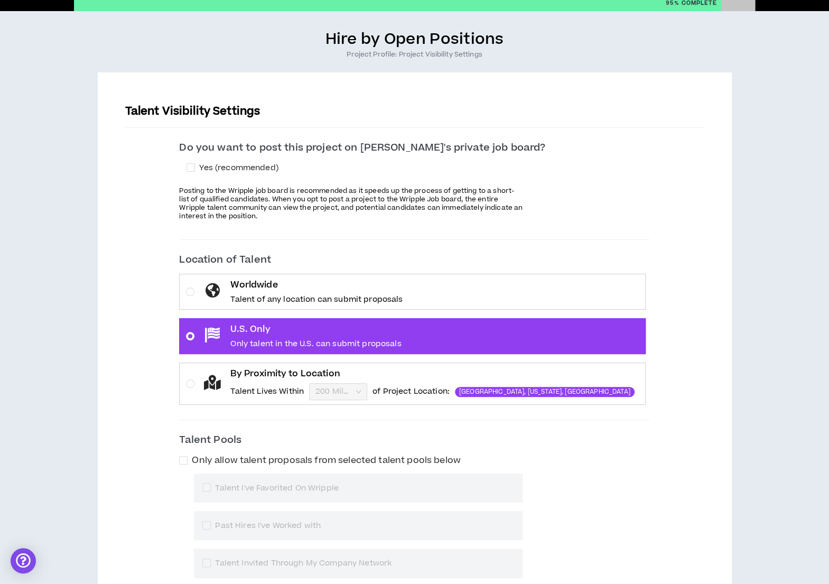
scroll to position [208, 0]
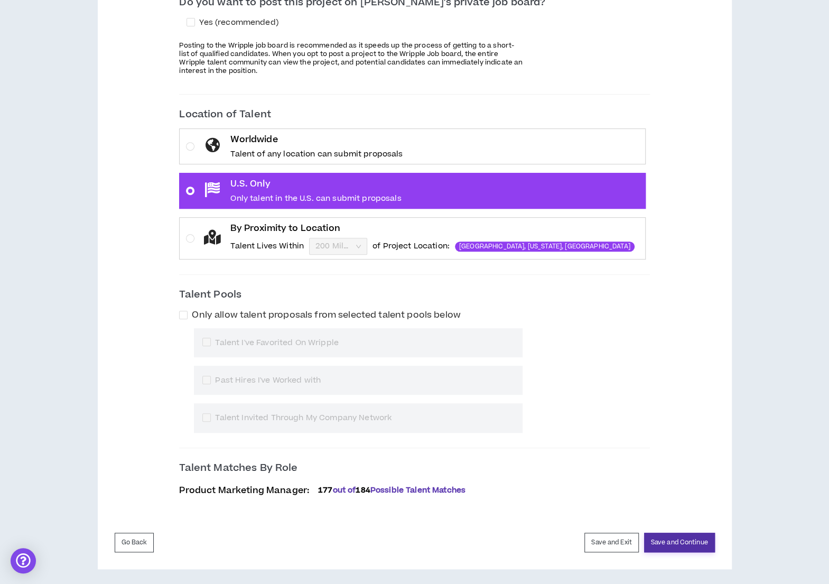
click at [699, 534] on button "Save and Continue" at bounding box center [679, 543] width 71 height 20
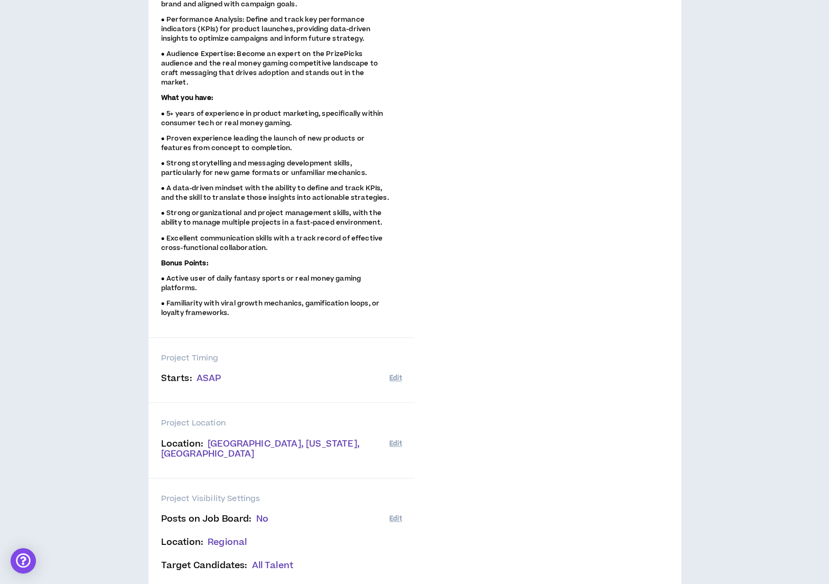
scroll to position [608, 0]
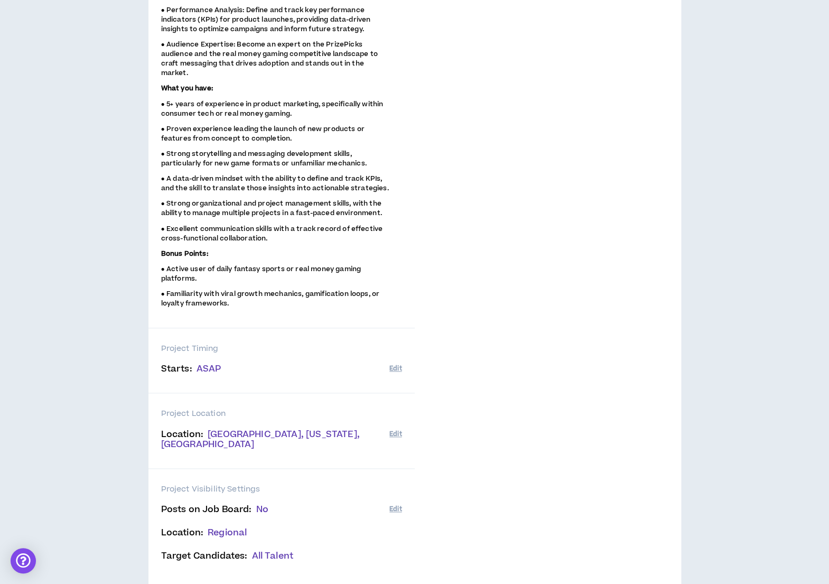
drag, startPoint x: 828, startPoint y: 372, endPoint x: 826, endPoint y: 467, distance: 95.7
click at [826, 467] on div "OVERVIEW ROLES OVERVIEW Project Name and Ownership Name : Product Marketing Man…" at bounding box center [414, 70] width 829 height 1209
drag, startPoint x: 824, startPoint y: 465, endPoint x: 815, endPoint y: 576, distance: 111.9
click at [815, 576] on div "OVERVIEW ROLES OVERVIEW Project Name and Ownership Name : Product Marketing Man…" at bounding box center [414, 70] width 829 height 1209
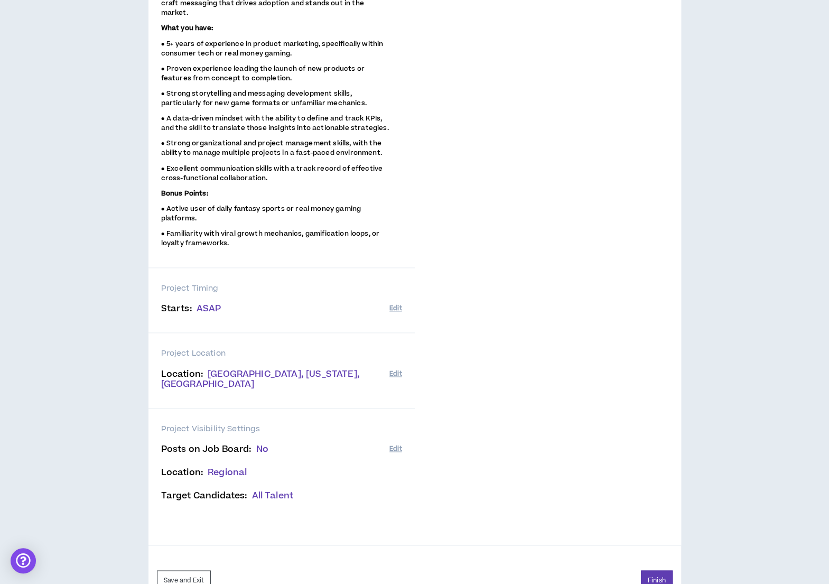
scroll to position [687, 0]
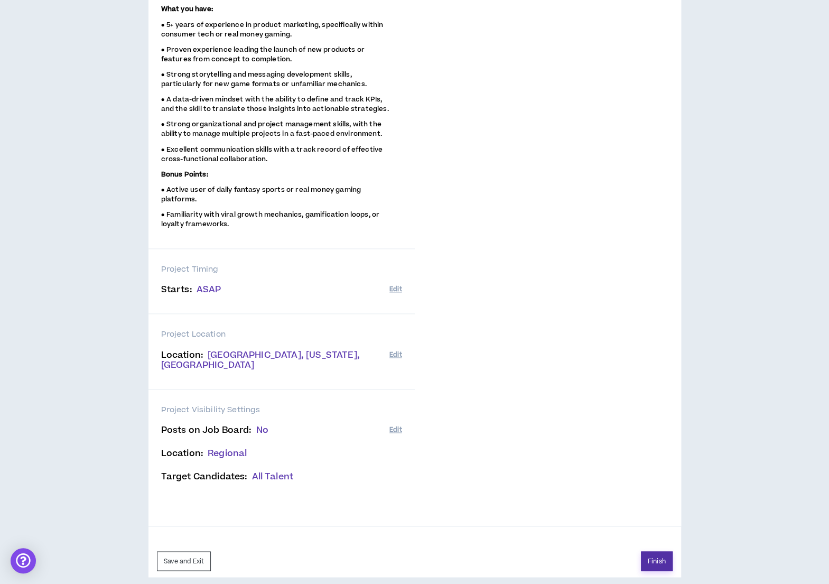
click at [657, 551] on button "Finish" at bounding box center [657, 561] width 32 height 20
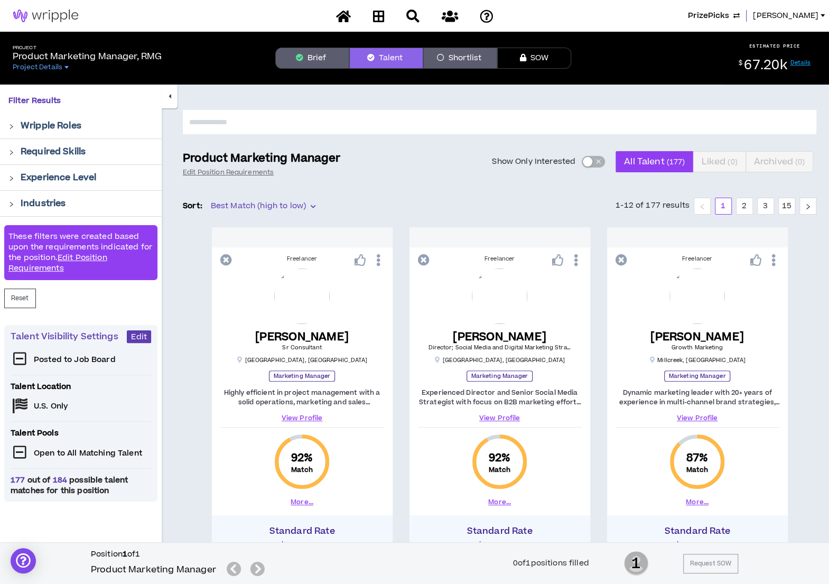
click at [729, 16] on span "PrizePicks" at bounding box center [708, 16] width 41 height 12
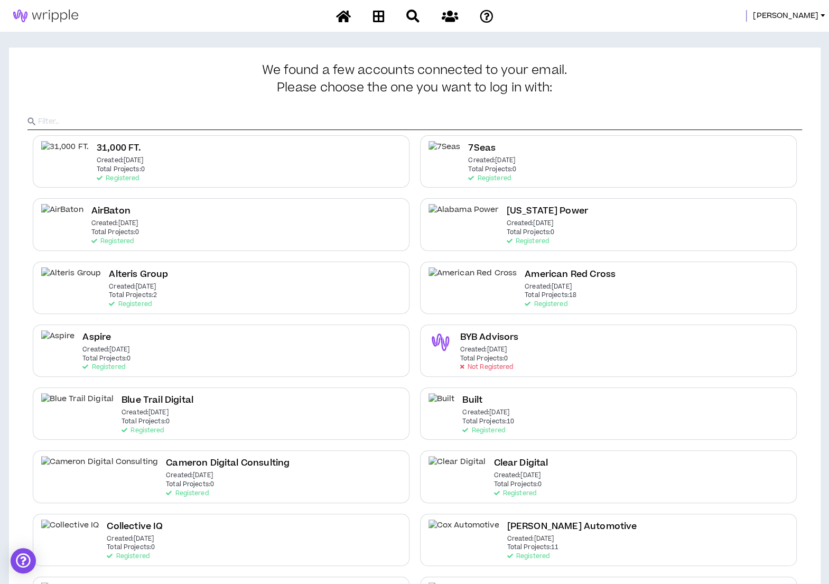
click at [332, 123] on input "text" at bounding box center [420, 122] width 764 height 16
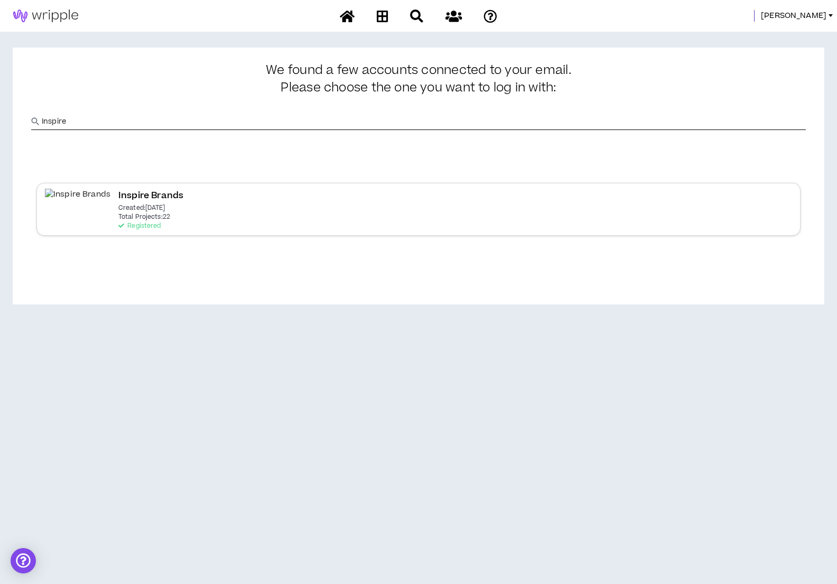
type input "Inspire"
click at [156, 213] on div "Inspire Brands Created: [DATE] Total Projects: 22 Registered" at bounding box center [418, 209] width 764 height 52
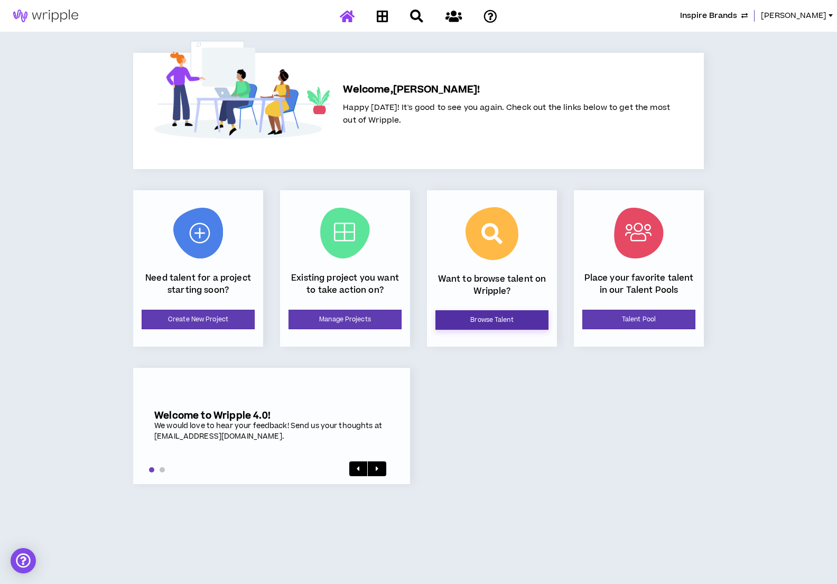
click at [512, 312] on link "Browse Talent" at bounding box center [492, 320] width 113 height 20
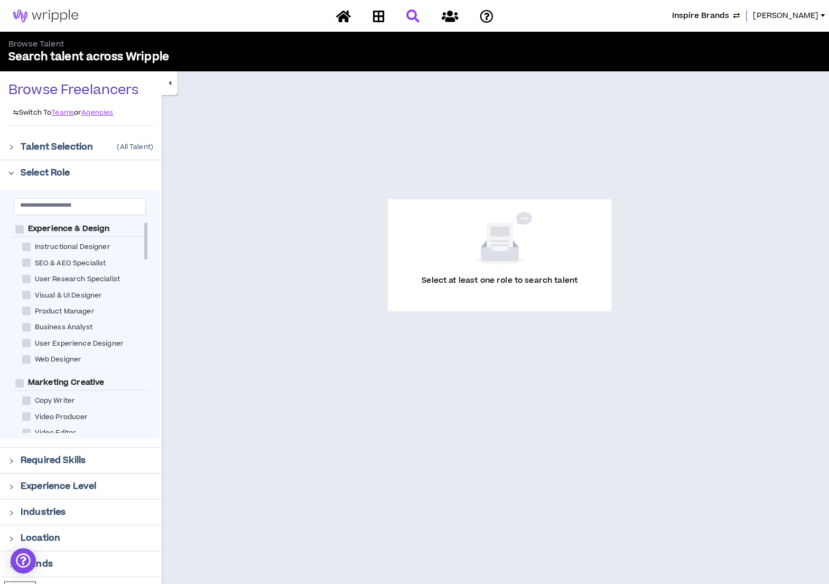
click at [25, 279] on span at bounding box center [26, 279] width 8 height 8
checkbox Specialist "****"
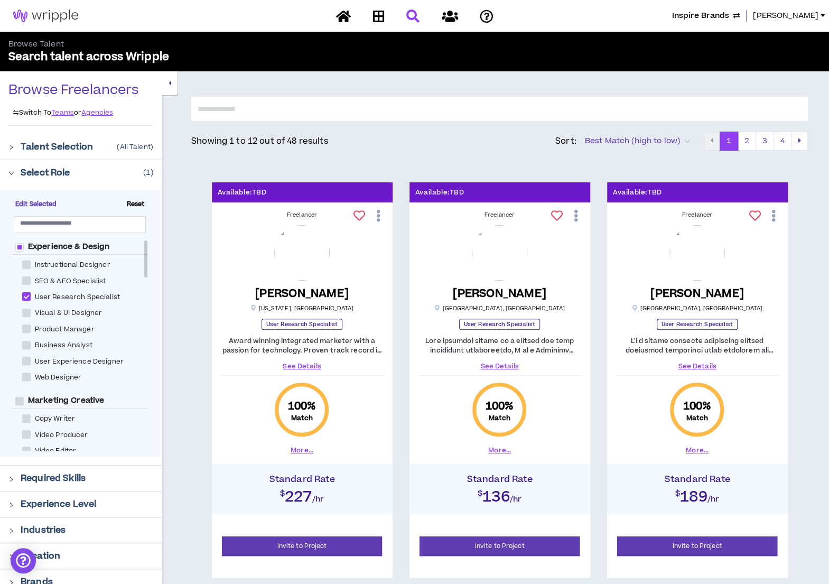
click at [673, 118] on input "text" at bounding box center [499, 109] width 617 height 24
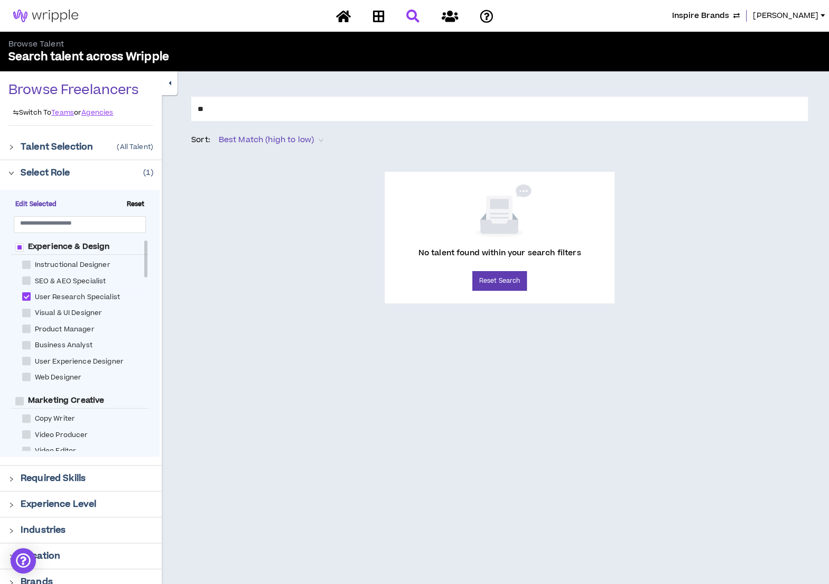
type input "*"
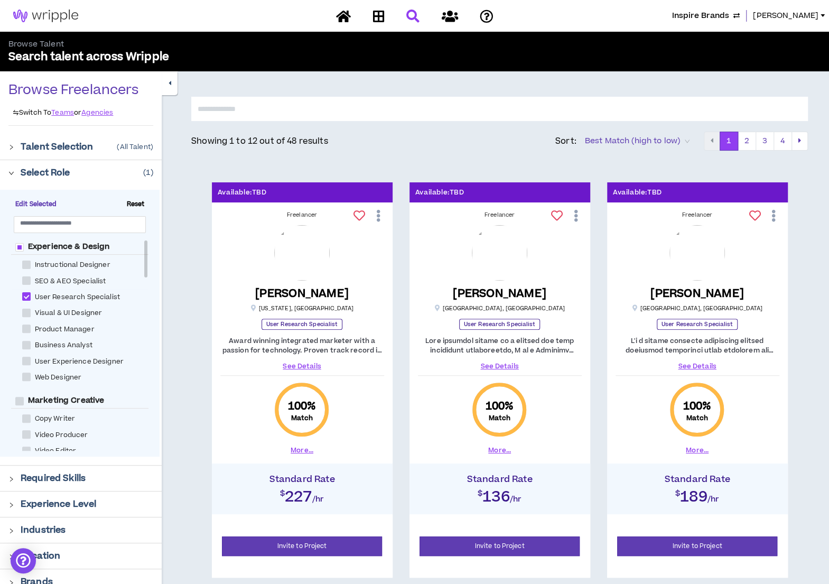
drag, startPoint x: 146, startPoint y: 268, endPoint x: 146, endPoint y: 247, distance: 20.6
click at [146, 247] on div at bounding box center [145, 258] width 3 height 37
click at [24, 361] on span at bounding box center [26, 361] width 8 height 8
checkbox Designer "****"
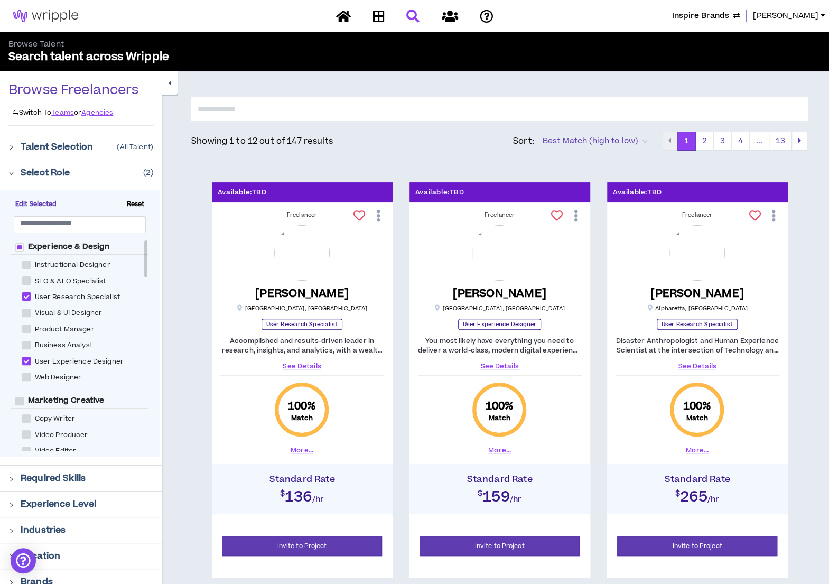
click at [26, 293] on span at bounding box center [26, 296] width 8 height 8
checkbox Specialist "*****"
click at [259, 108] on input "text" at bounding box center [499, 109] width 617 height 24
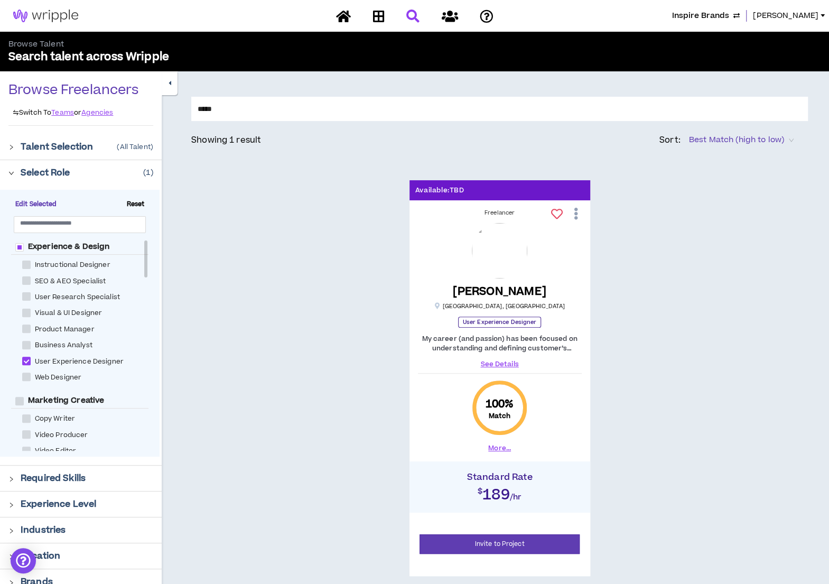
type input "*****"
click at [497, 364] on link "See Details" at bounding box center [500, 364] width 164 height 10
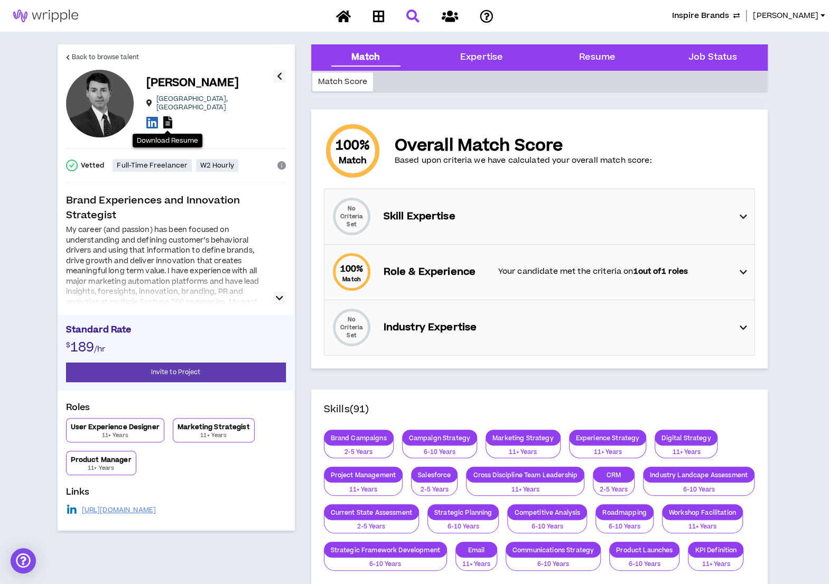
click at [170, 118] on icon at bounding box center [167, 122] width 9 height 12
click at [150, 118] on icon at bounding box center [152, 122] width 12 height 13
click at [725, 21] on span "Inspire Brands" at bounding box center [700, 16] width 57 height 12
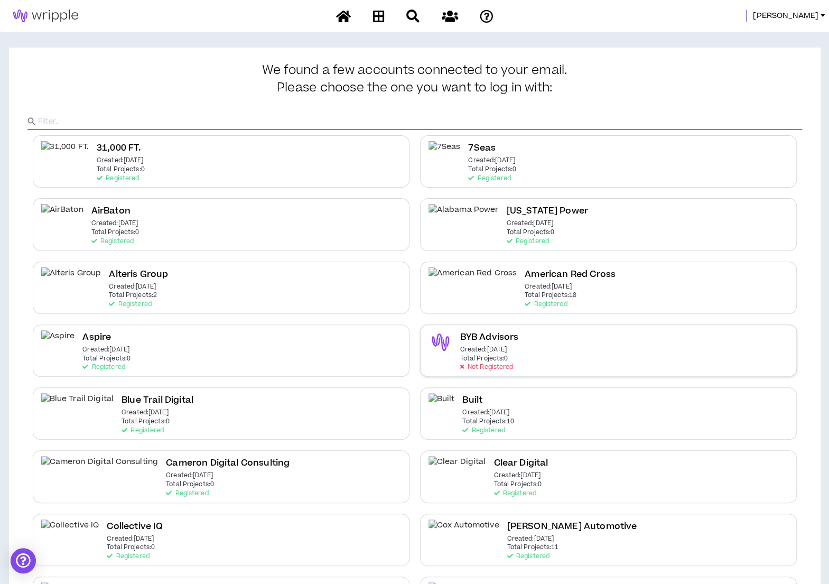
click at [536, 351] on div "BYB Advisors Created: [DATE] Total Projects: 0 Not Registered" at bounding box center [608, 351] width 377 height 52
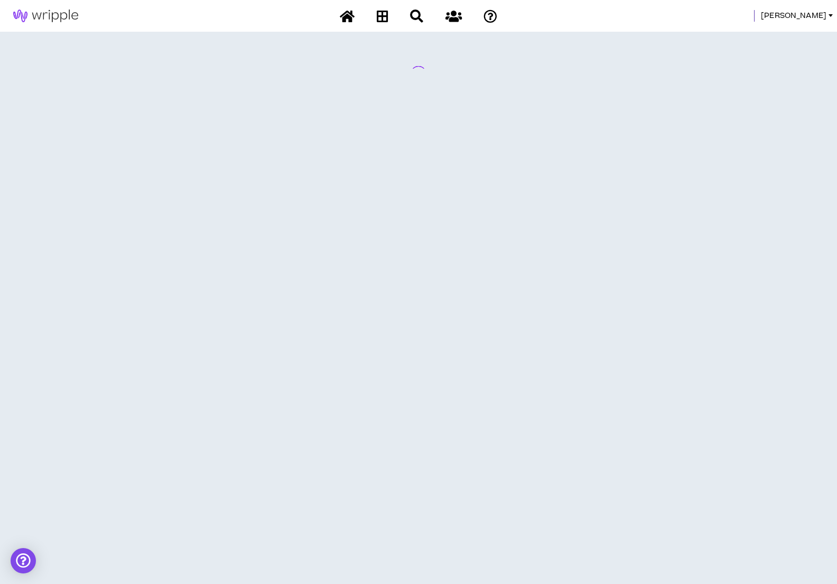
select select "*"
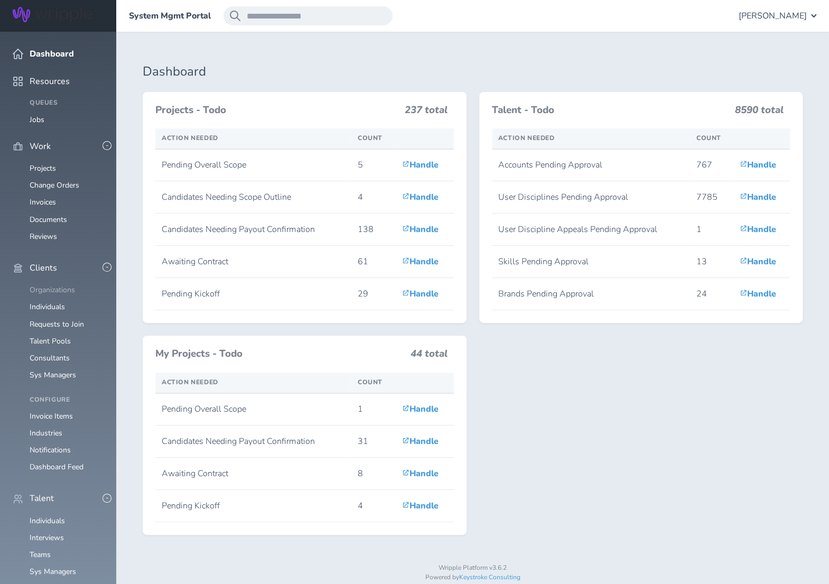
click at [44, 285] on link "Organizations" at bounding box center [52, 290] width 45 height 10
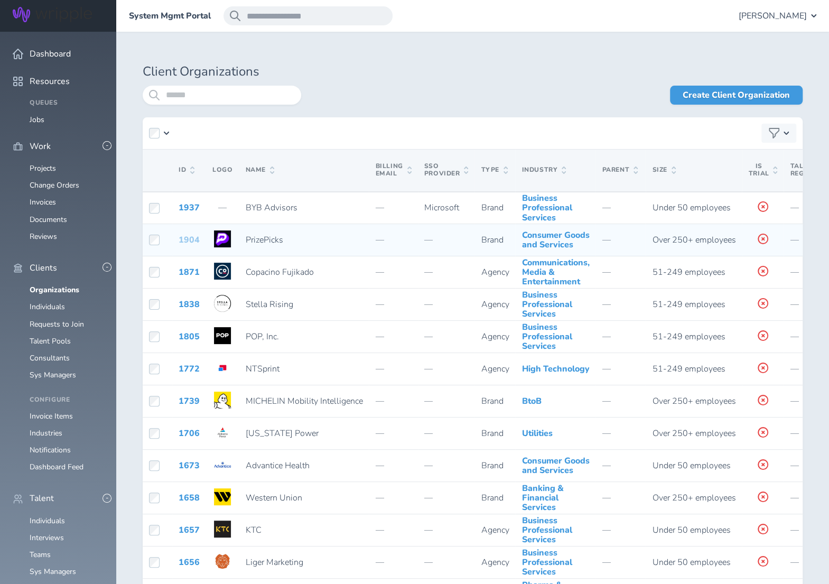
click at [189, 246] on link "1904" at bounding box center [189, 240] width 21 height 12
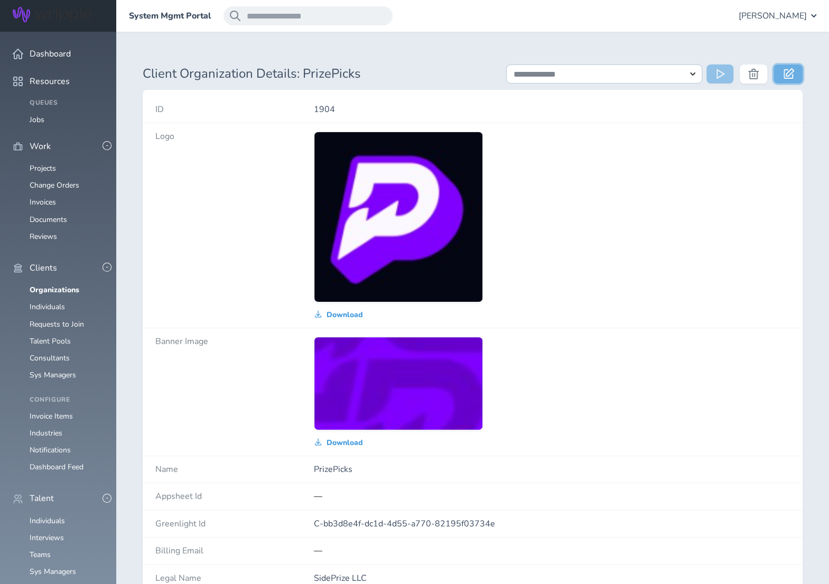
click at [790, 75] on icon at bounding box center [789, 73] width 11 height 11
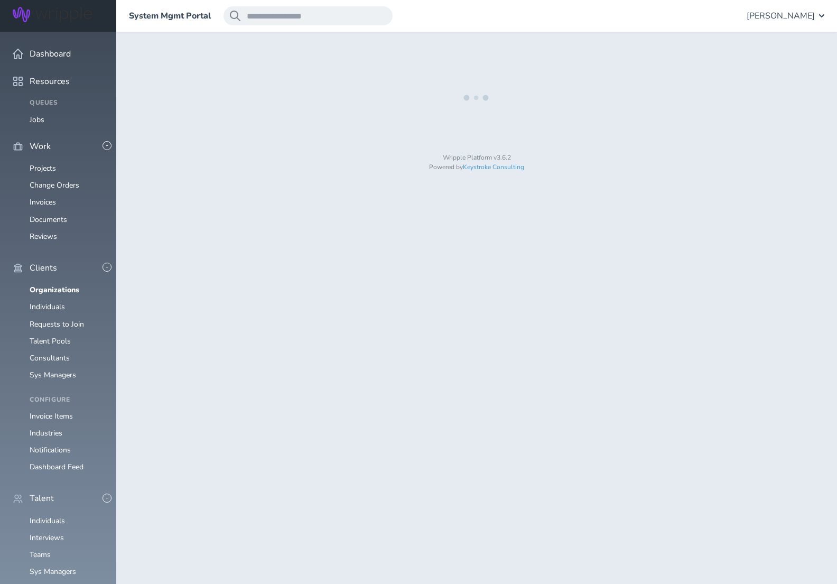
select select "**********"
select select "*"
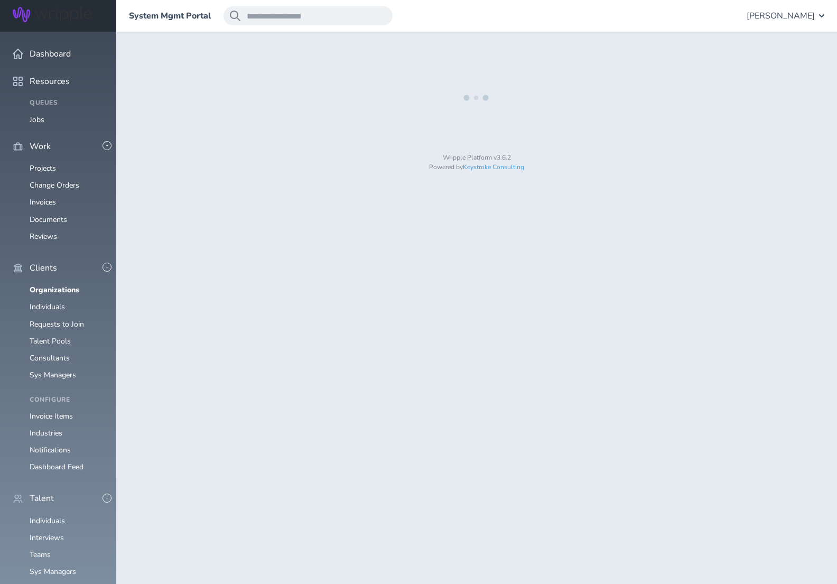
select select "**"
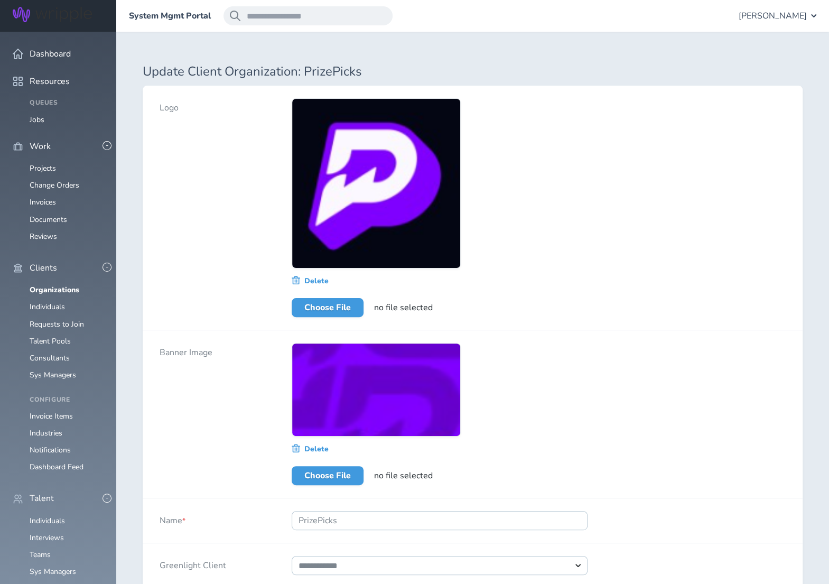
select select "*"
select select "****"
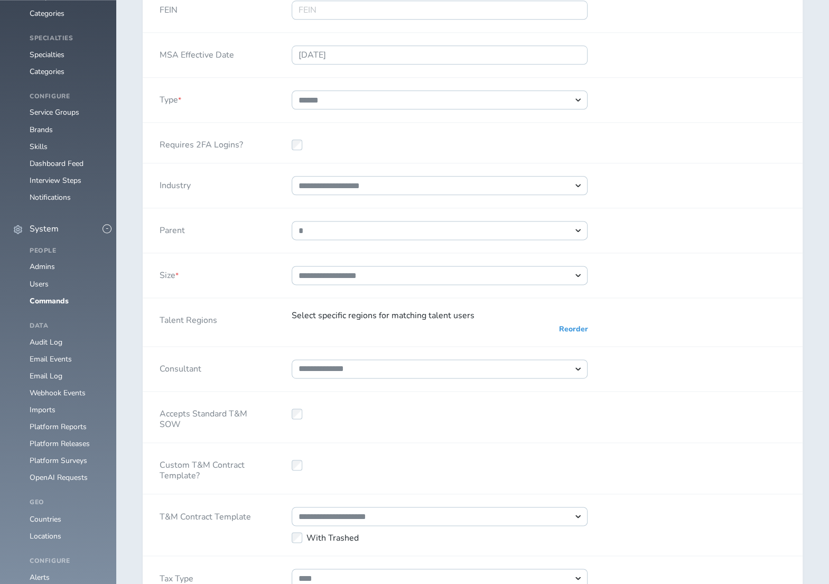
scroll to position [725, 0]
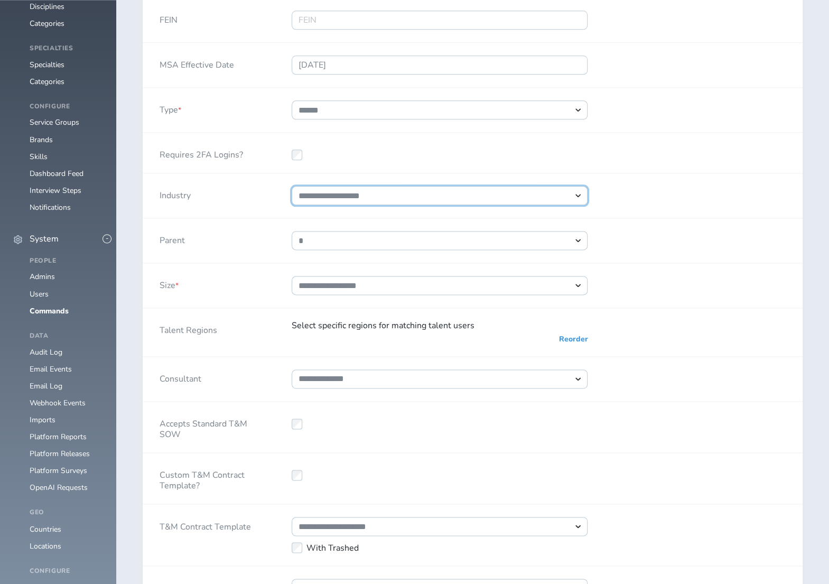
click at [576, 192] on select "**********" at bounding box center [440, 195] width 296 height 19
select select "*"
click at [292, 186] on select "**********" at bounding box center [440, 195] width 296 height 19
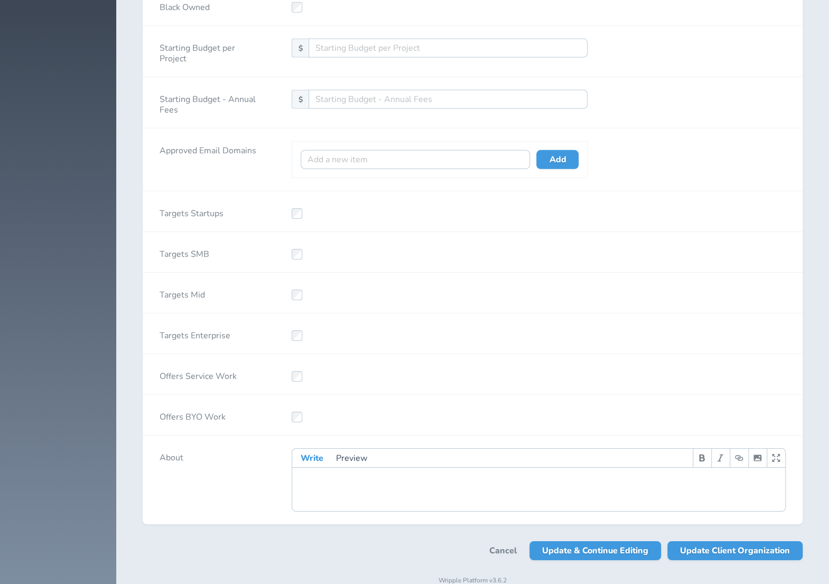
scroll to position [2033, 0]
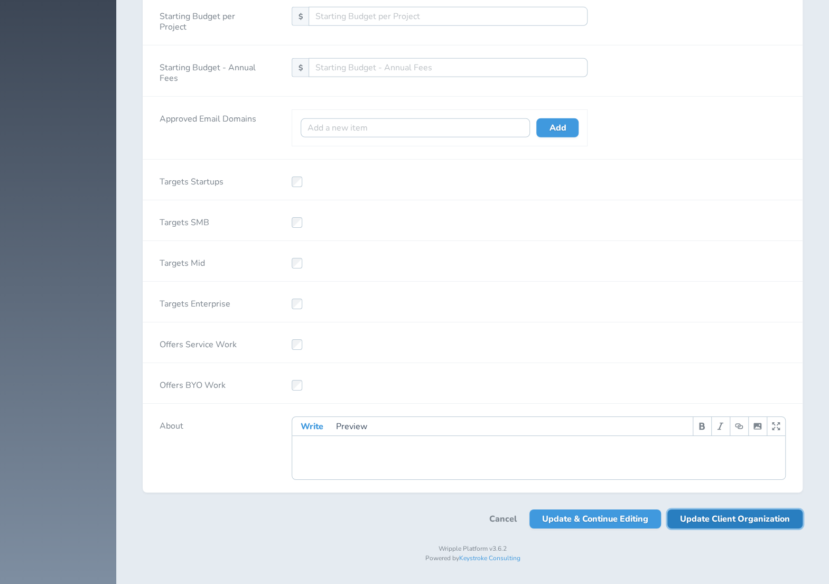
click at [756, 523] on span "Update Client Organization" at bounding box center [735, 518] width 110 height 19
